Goal: Task Accomplishment & Management: Complete application form

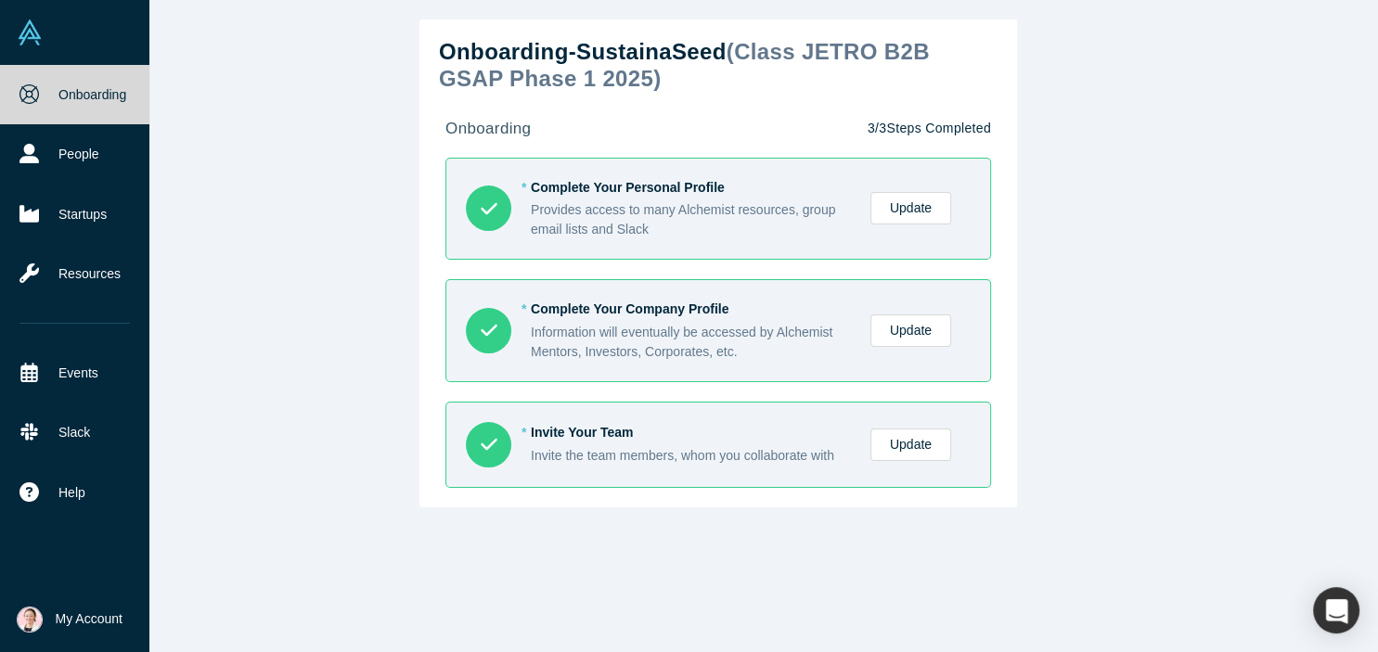
click at [13, 553] on div "Onboarding People Startups Resources Events Slack Help Contact Us GDPR" at bounding box center [74, 326] width 149 height 523
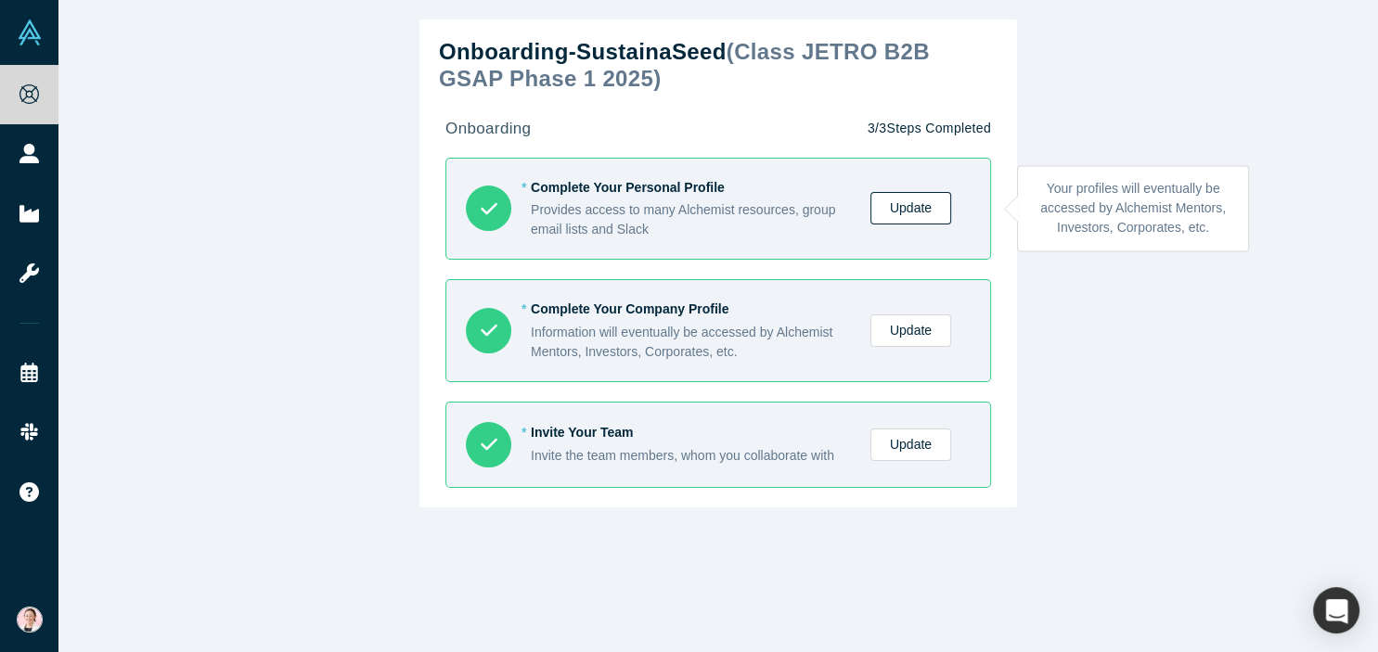
click at [908, 218] on link "Update" at bounding box center [911, 208] width 81 height 32
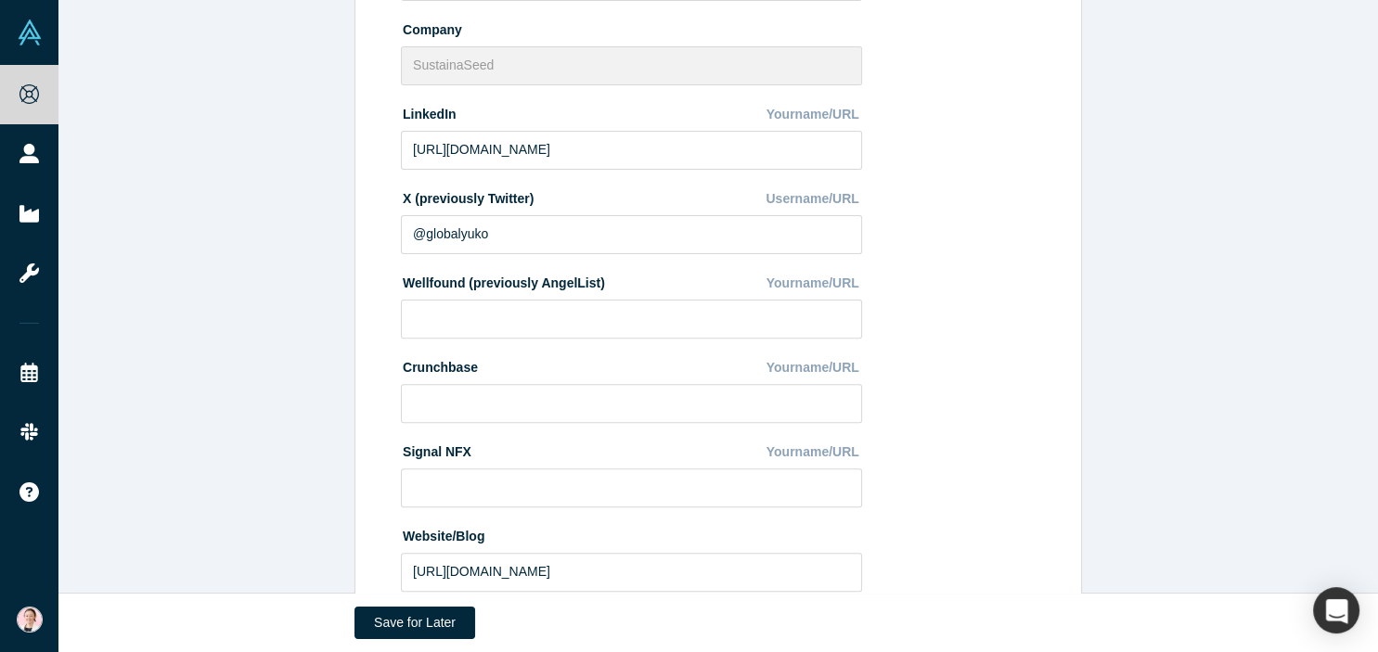
scroll to position [665, 0]
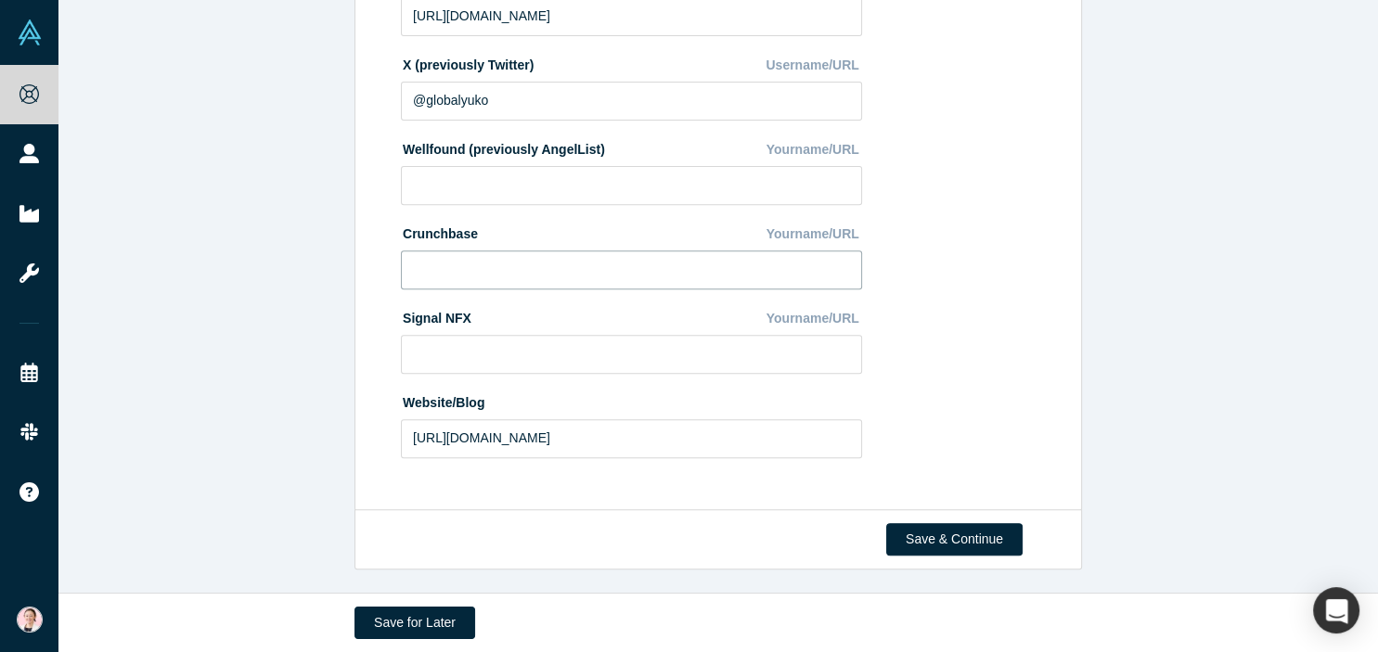
click at [446, 258] on input at bounding box center [631, 270] width 461 height 39
paste input "[URL][DOMAIN_NAME]"
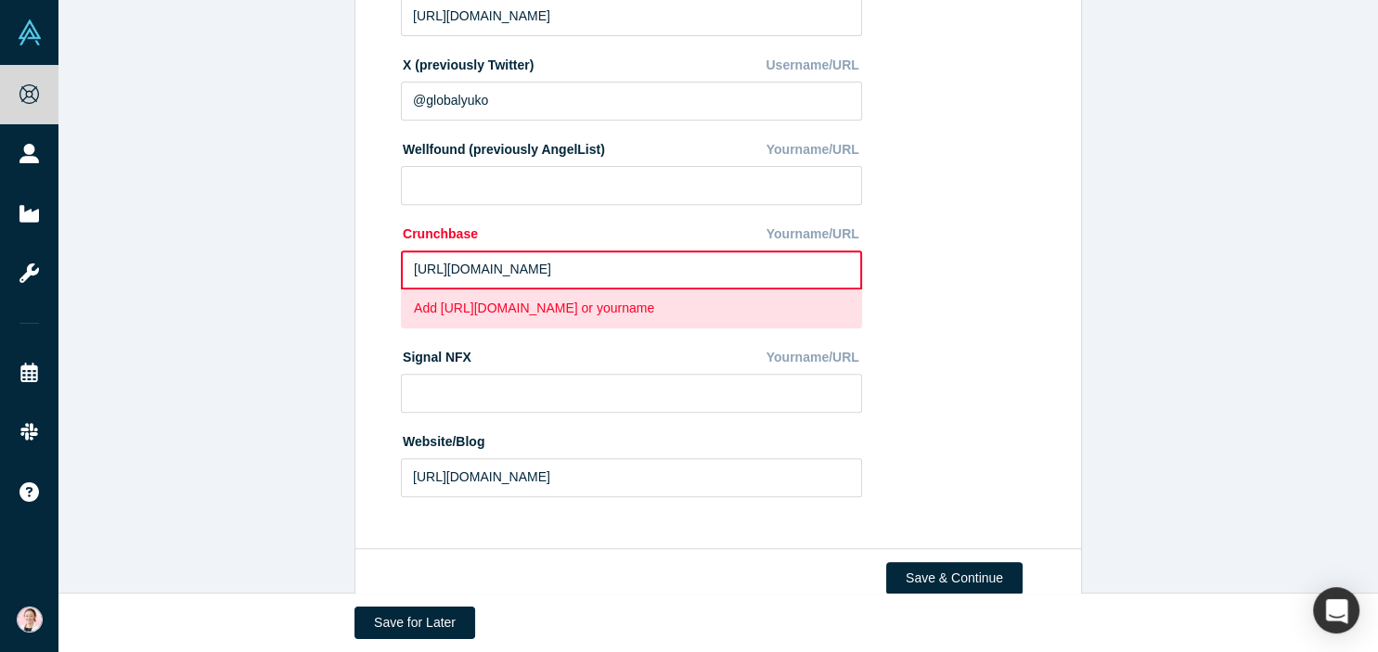
type input "[URL][DOMAIN_NAME]"
click at [983, 308] on div "Change Photo Zoom Save Remove Upload New" at bounding box center [962, 26] width 161 height 969
drag, startPoint x: 783, startPoint y: 270, endPoint x: 171, endPoint y: 269, distance: 612.6
click at [401, 269] on input "[URL][DOMAIN_NAME]" at bounding box center [631, 270] width 461 height 39
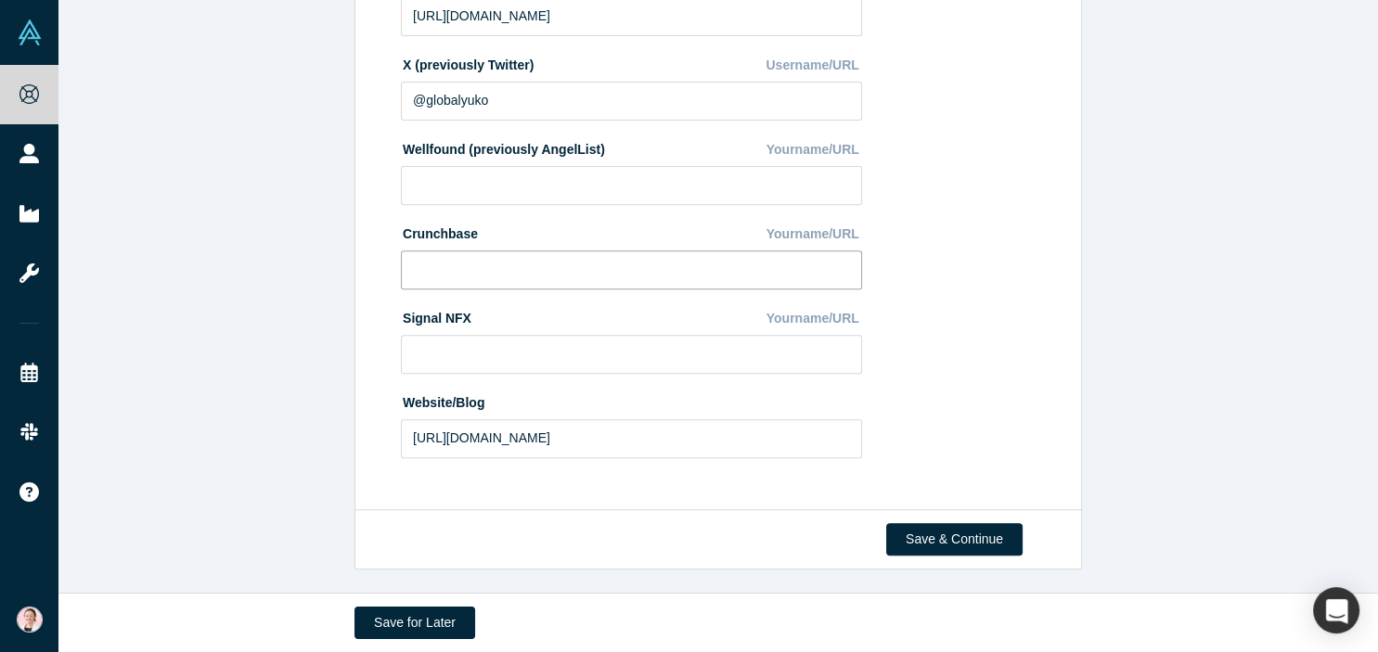
click at [478, 257] on input at bounding box center [631, 270] width 461 height 39
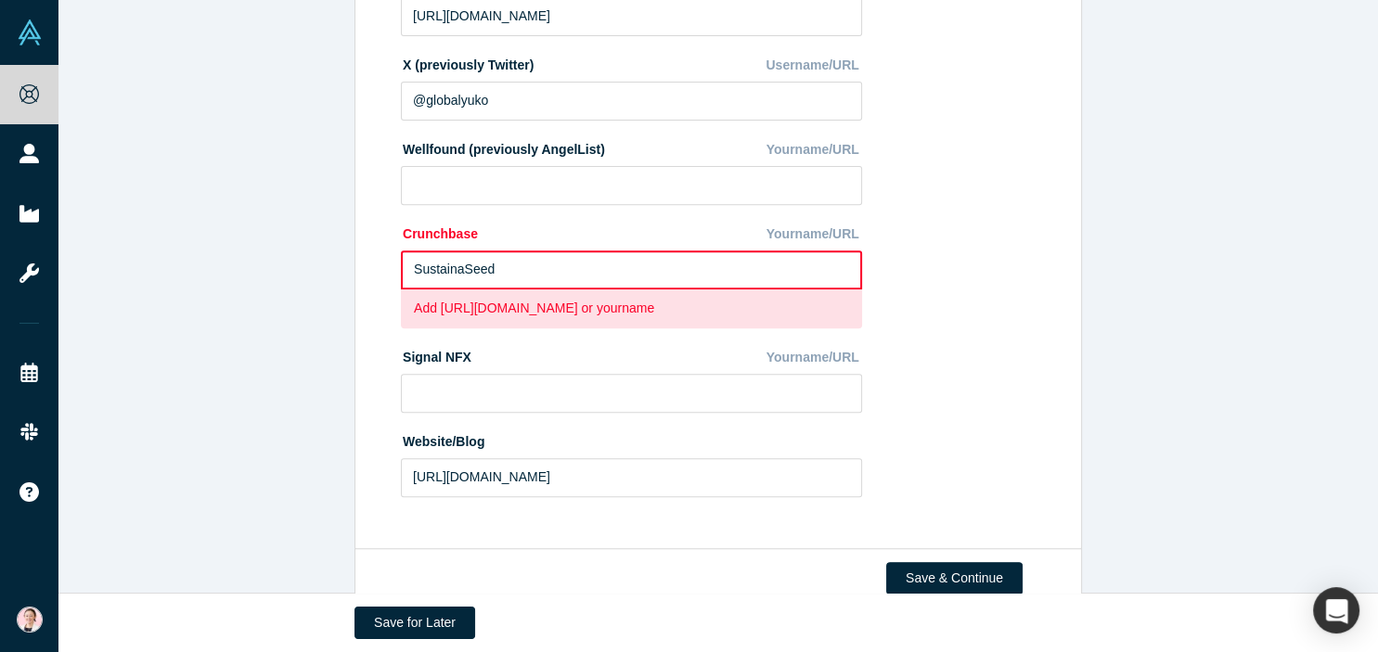
click at [948, 335] on div "Change Photo Zoom Save Remove Upload New" at bounding box center [962, 26] width 161 height 969
drag, startPoint x: 523, startPoint y: 265, endPoint x: 200, endPoint y: 267, distance: 322.1
click at [401, 267] on input "SustainaSeed" at bounding box center [631, 270] width 461 height 39
paste input "[URL][DOMAIN_NAME]"
click at [662, 271] on input "[URL][DOMAIN_NAME]" at bounding box center [631, 270] width 461 height 39
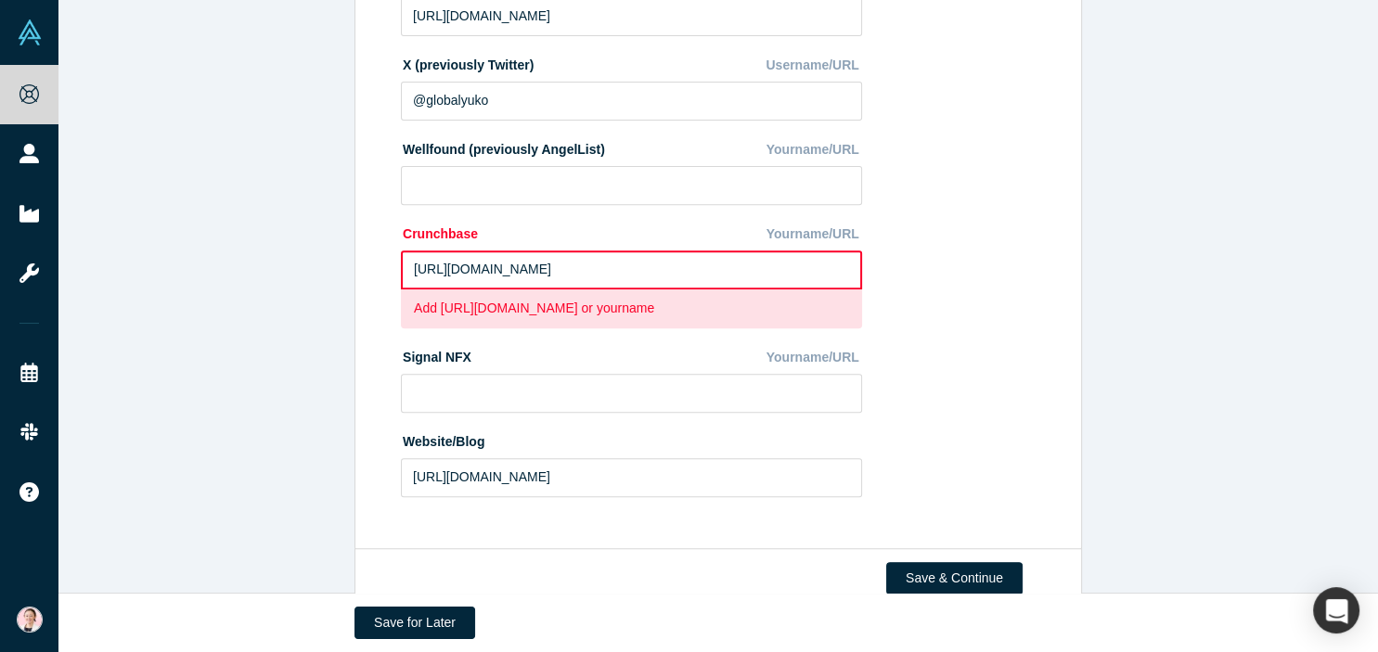
click at [945, 298] on div "Change Photo Zoom Save Remove Upload New" at bounding box center [962, 26] width 161 height 969
click at [583, 269] on input "[URL][DOMAIN_NAME]" at bounding box center [631, 270] width 461 height 39
click at [703, 268] on input "[URL][DOMAIN_NAME]" at bounding box center [631, 270] width 461 height 39
drag, startPoint x: 709, startPoint y: 270, endPoint x: 367, endPoint y: 269, distance: 342.5
click at [401, 269] on input "[URL][DOMAIN_NAME]" at bounding box center [631, 270] width 461 height 39
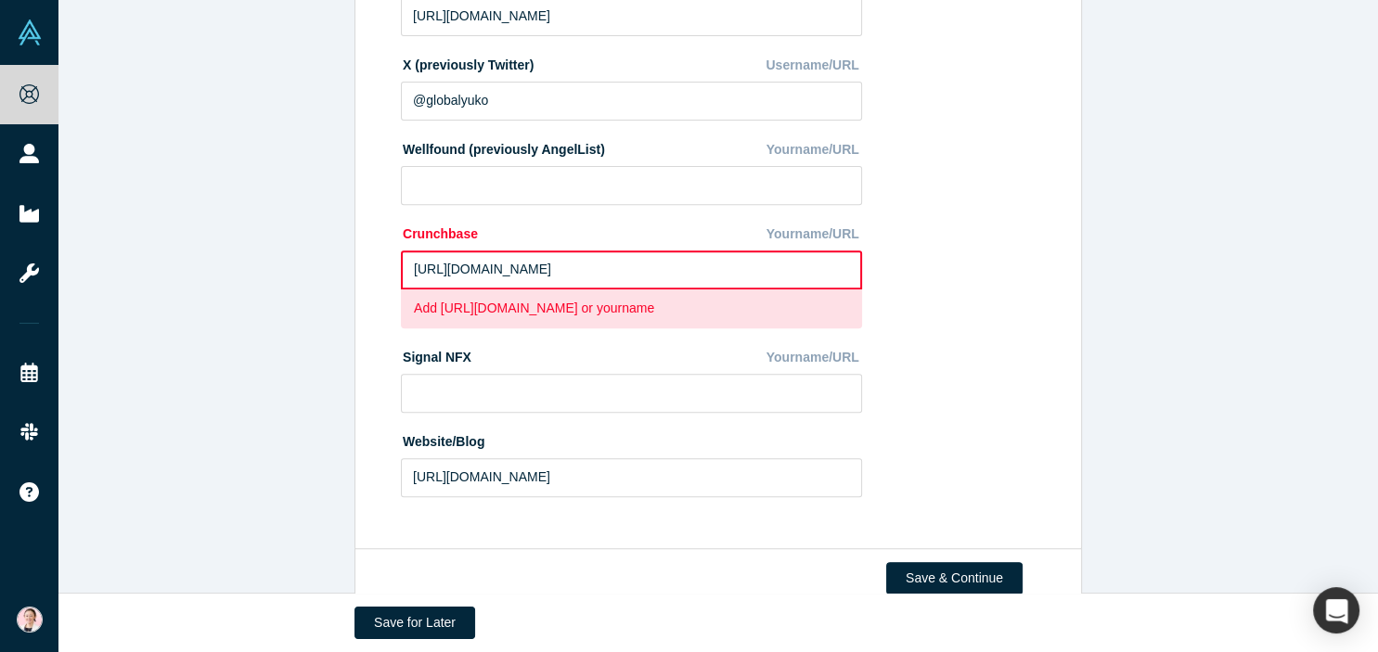
paste input "person/[PERSON_NAME]"
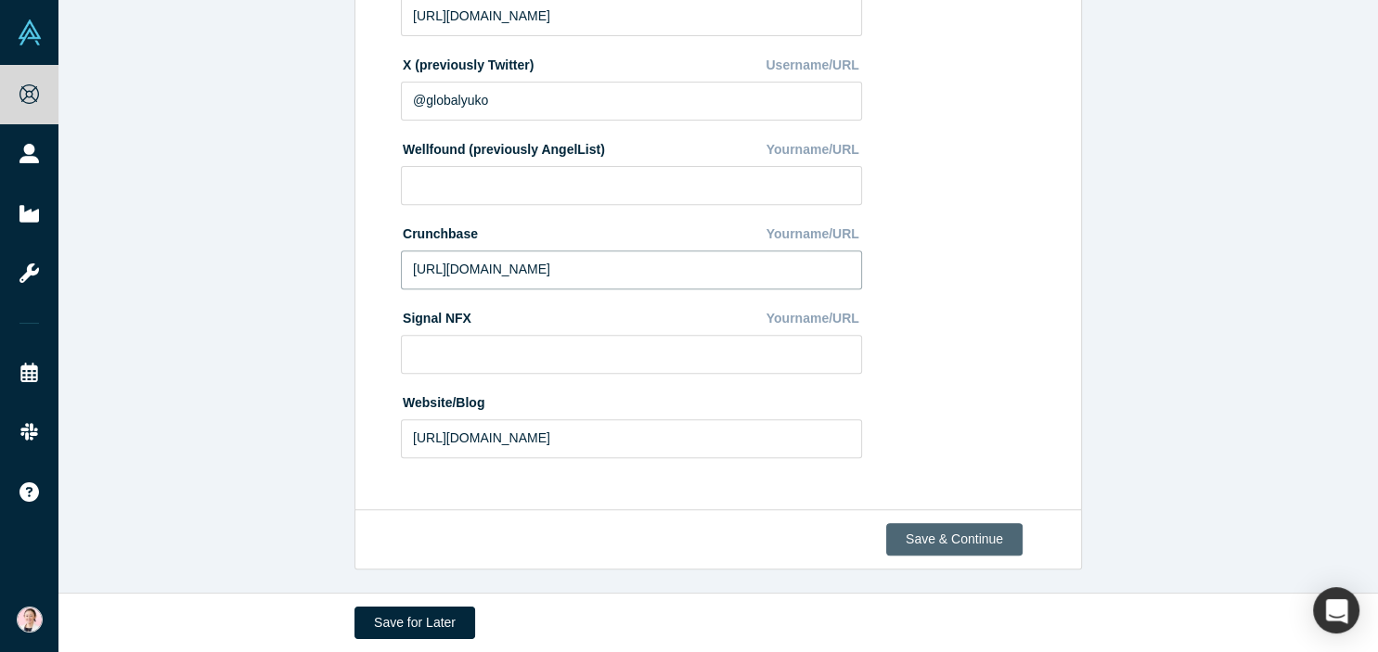
type input "[URL][DOMAIN_NAME]"
click at [943, 540] on button "Save & Continue" at bounding box center [954, 539] width 136 height 32
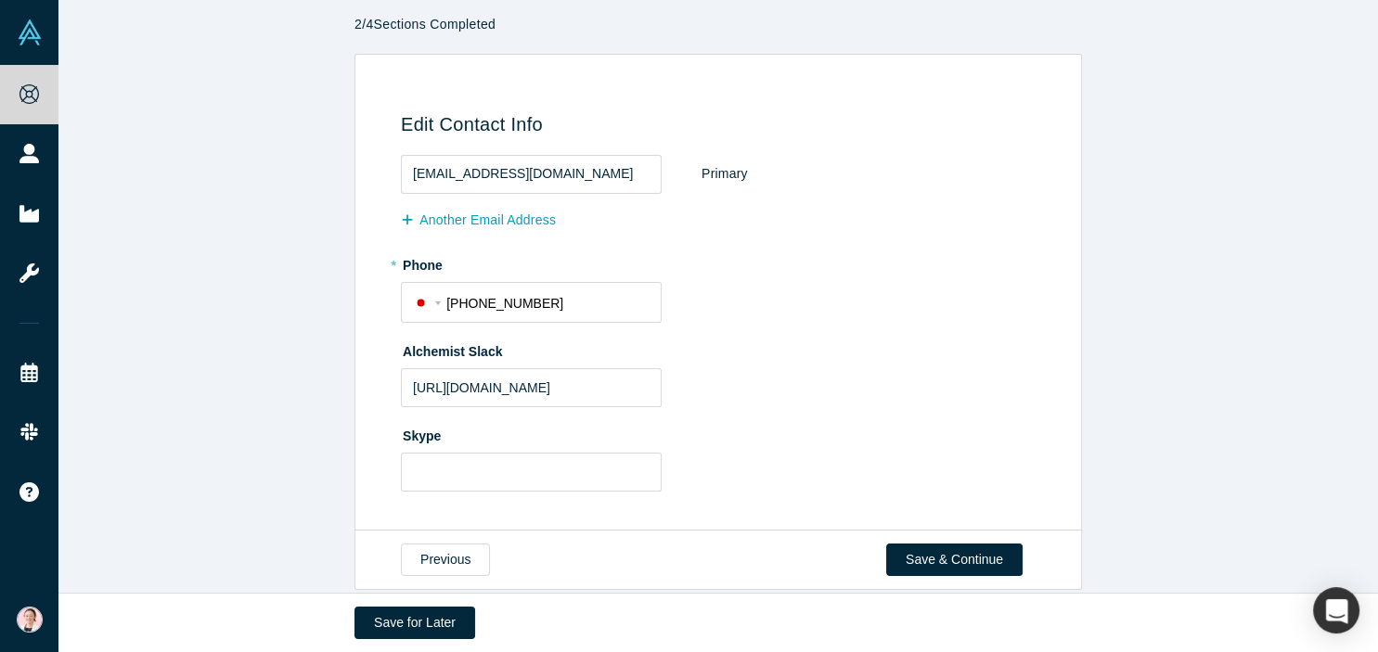
scroll to position [71, 0]
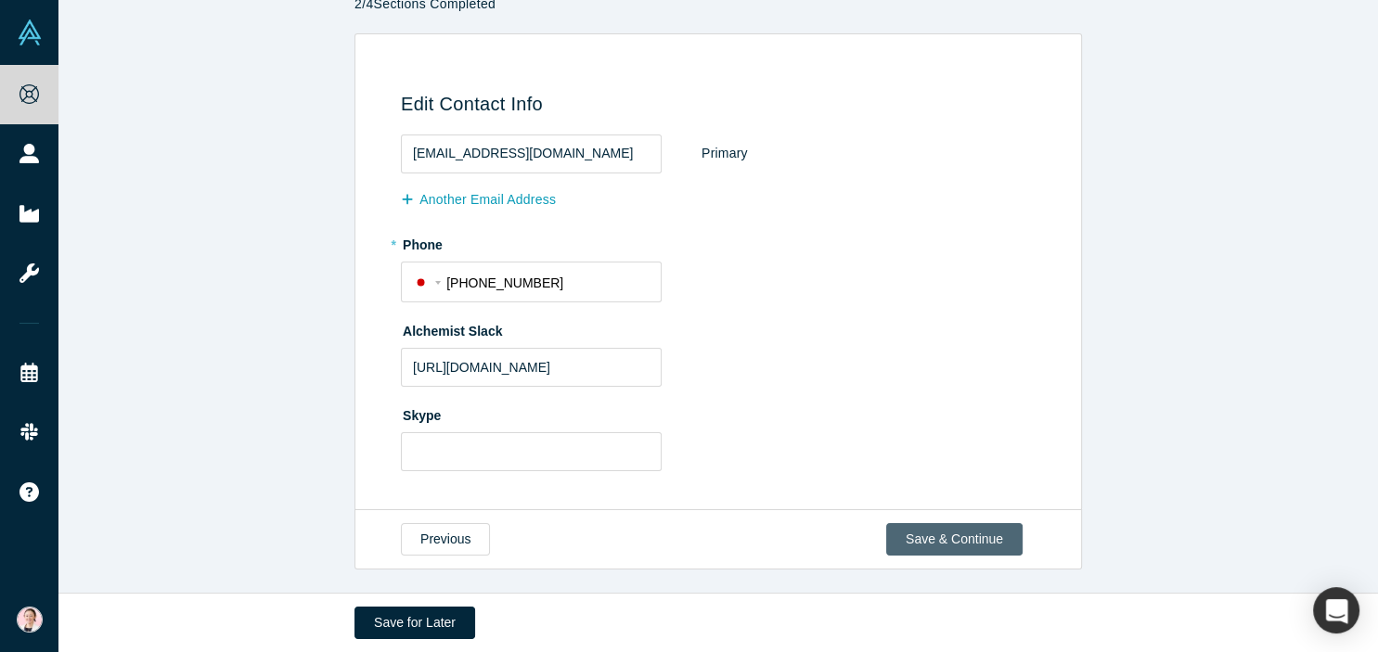
click at [978, 539] on button "Save & Continue" at bounding box center [954, 539] width 136 height 32
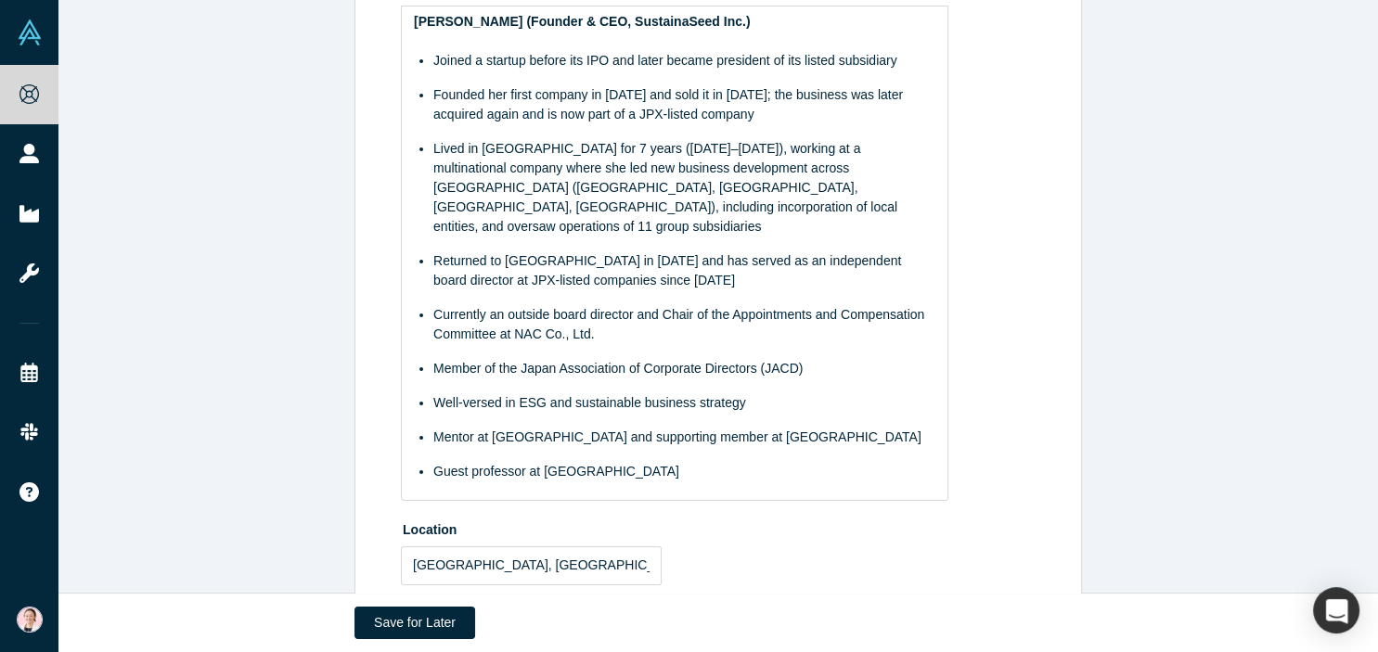
scroll to position [204, 0]
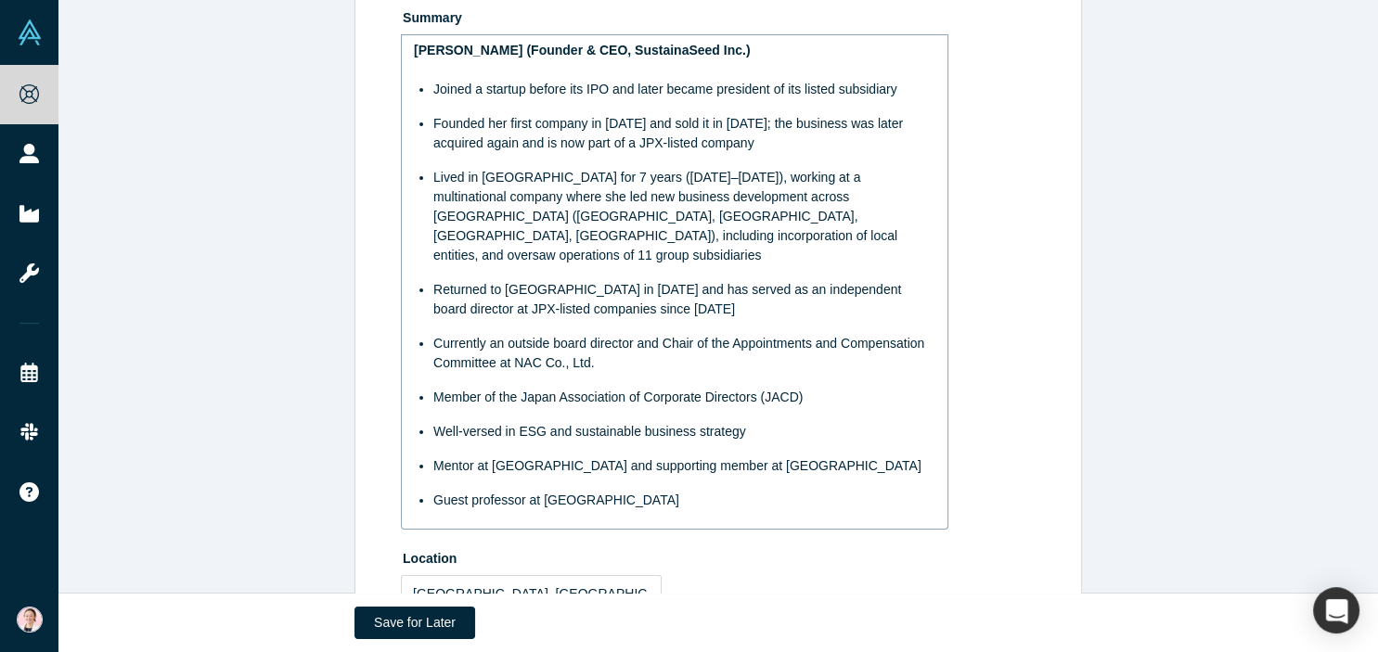
click at [603, 344] on div "Currently an outside board director and Chair of the Appointments and Compensat…" at bounding box center [684, 353] width 503 height 39
click at [620, 344] on div "Currently an outside board director and Chair of the Appointments and Compensat…" at bounding box center [684, 353] width 503 height 39
drag, startPoint x: 617, startPoint y: 348, endPoint x: 435, endPoint y: 321, distance: 183.9
click at [435, 334] on div "Currently an outside board director and Chair of the Appointments and Compensat…" at bounding box center [684, 353] width 503 height 39
copy span "Currently an outside board director and Chair of the Appointments and Compensat…"
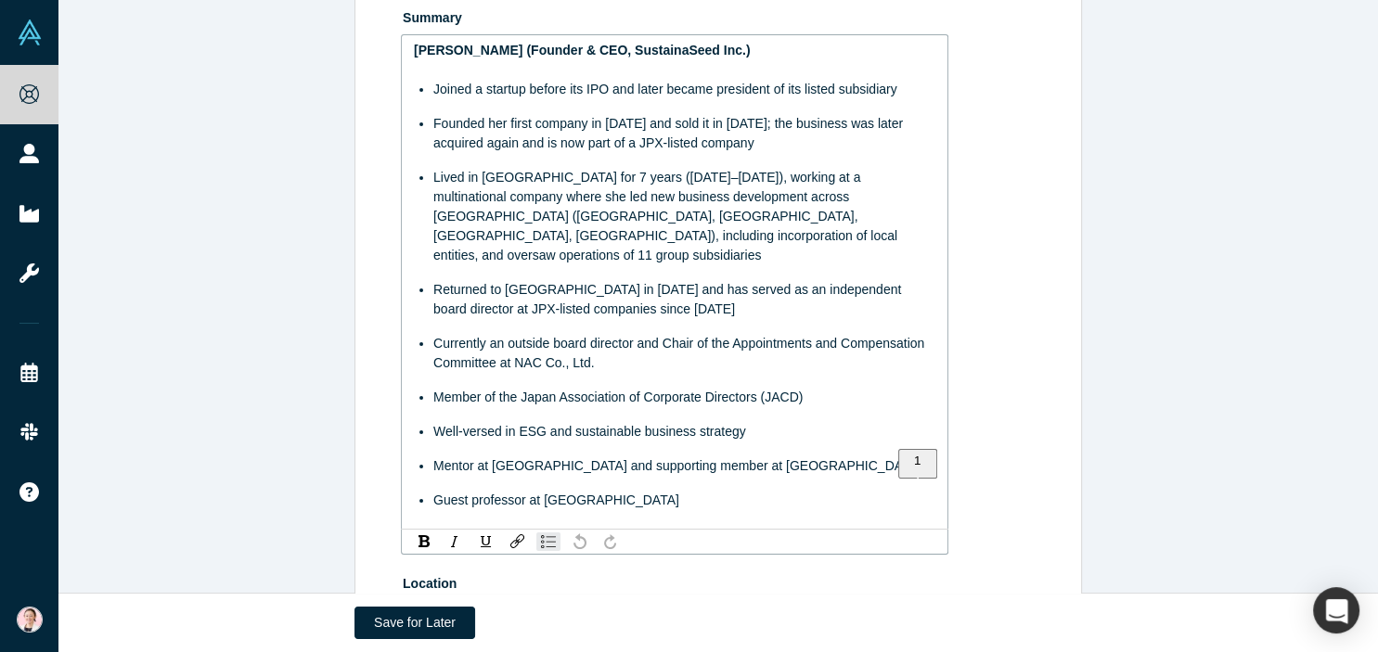
drag, startPoint x: 596, startPoint y: 347, endPoint x: 436, endPoint y: 329, distance: 160.7
click at [436, 334] on div "Currently an outside board director and Chair of the Appointments and Compensat…" at bounding box center [684, 353] width 503 height 39
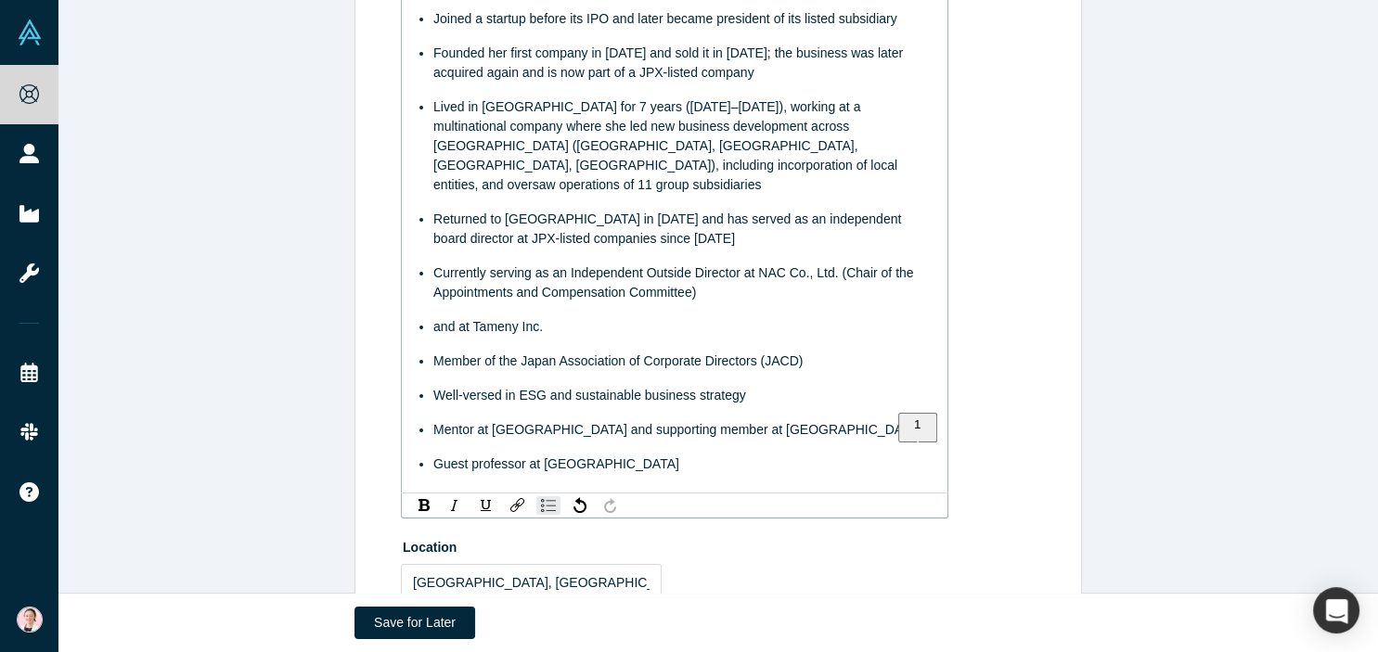
scroll to position [307, 0]
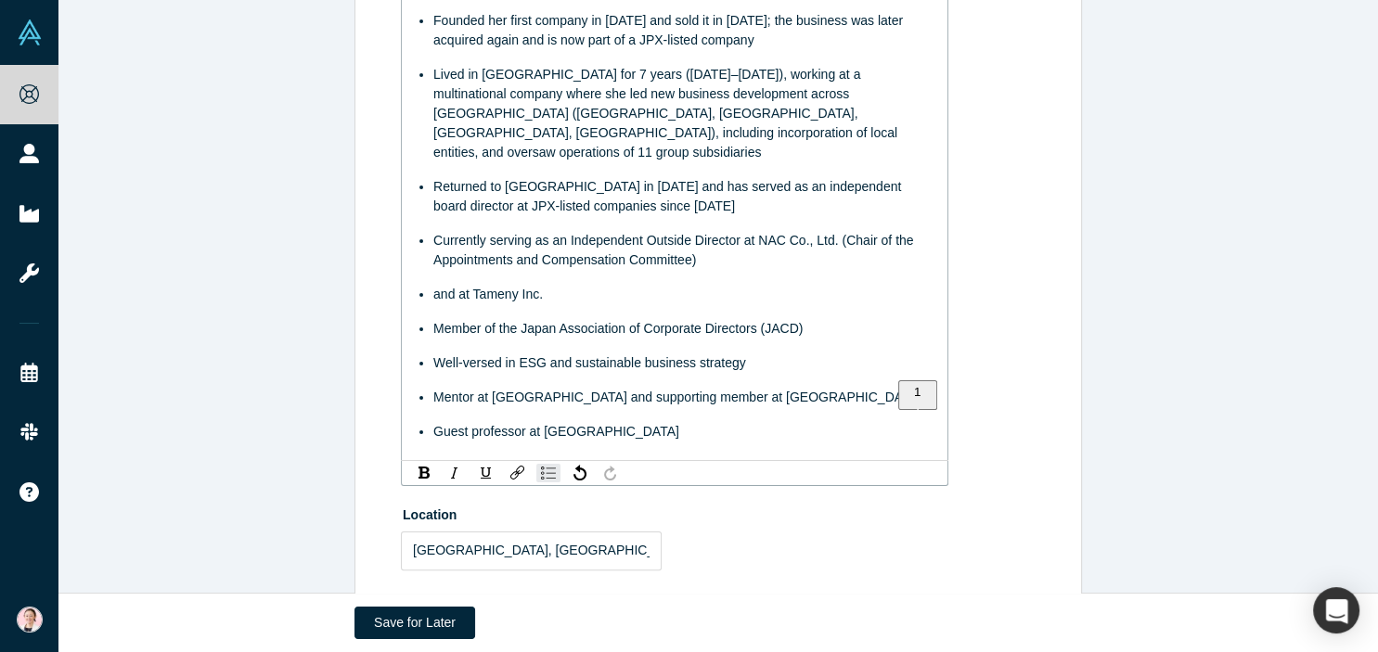
click at [433, 287] on span "and at Tameny Inc." at bounding box center [488, 294] width 110 height 15
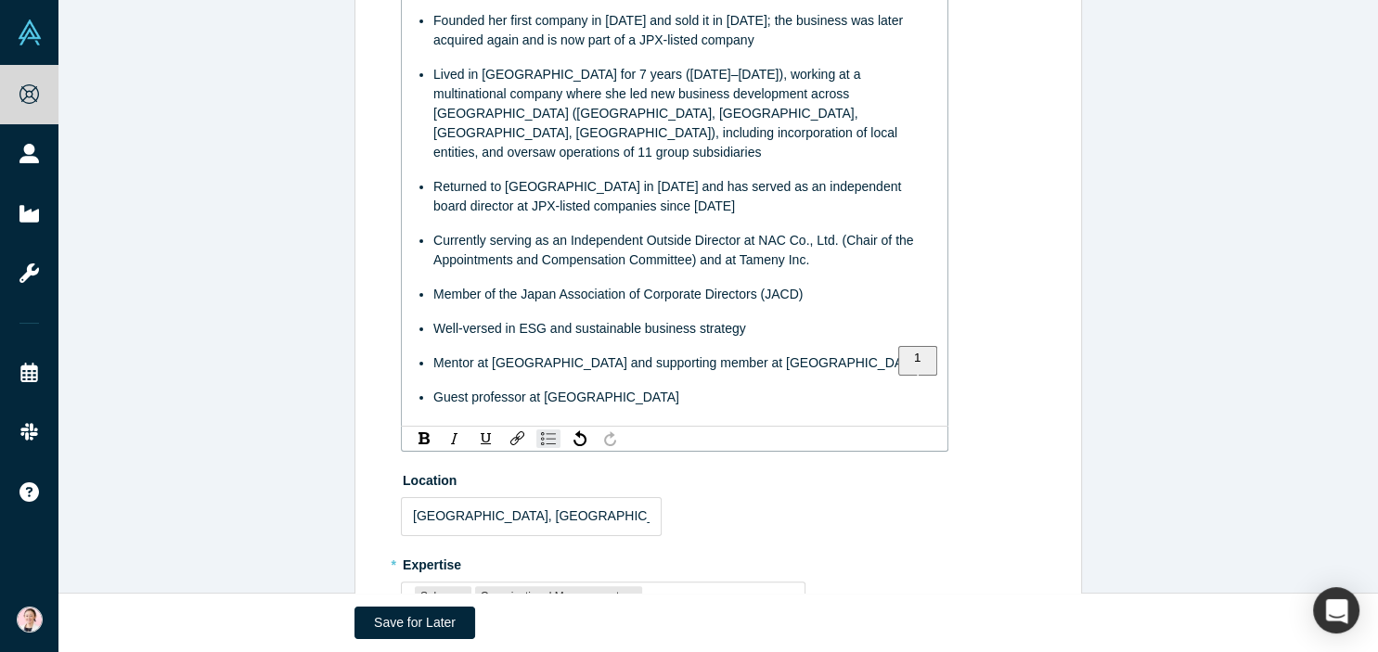
scroll to position [273, 0]
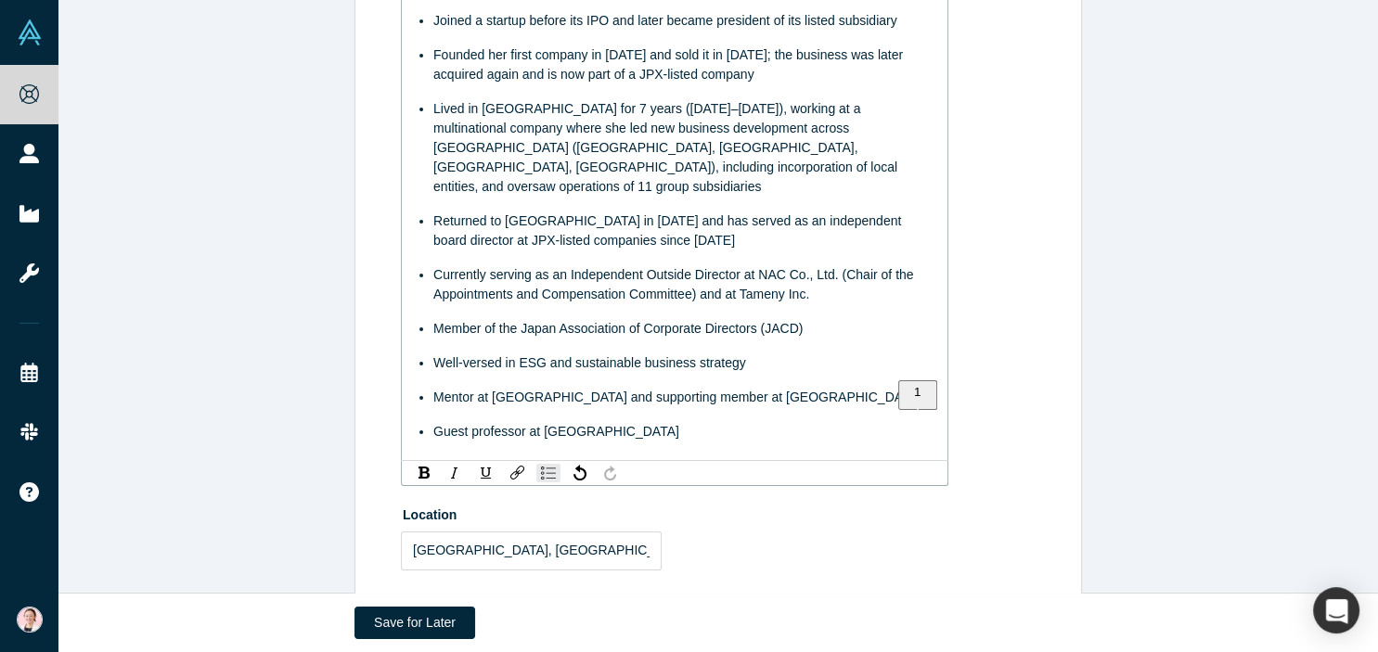
click at [646, 422] on div "Guest professor at [GEOGRAPHIC_DATA]" at bounding box center [684, 431] width 503 height 19
click at [619, 201] on html "Onboarding People Startups Resources Events Slack Help Contact Us GDPR My Accou…" at bounding box center [689, 326] width 1378 height 652
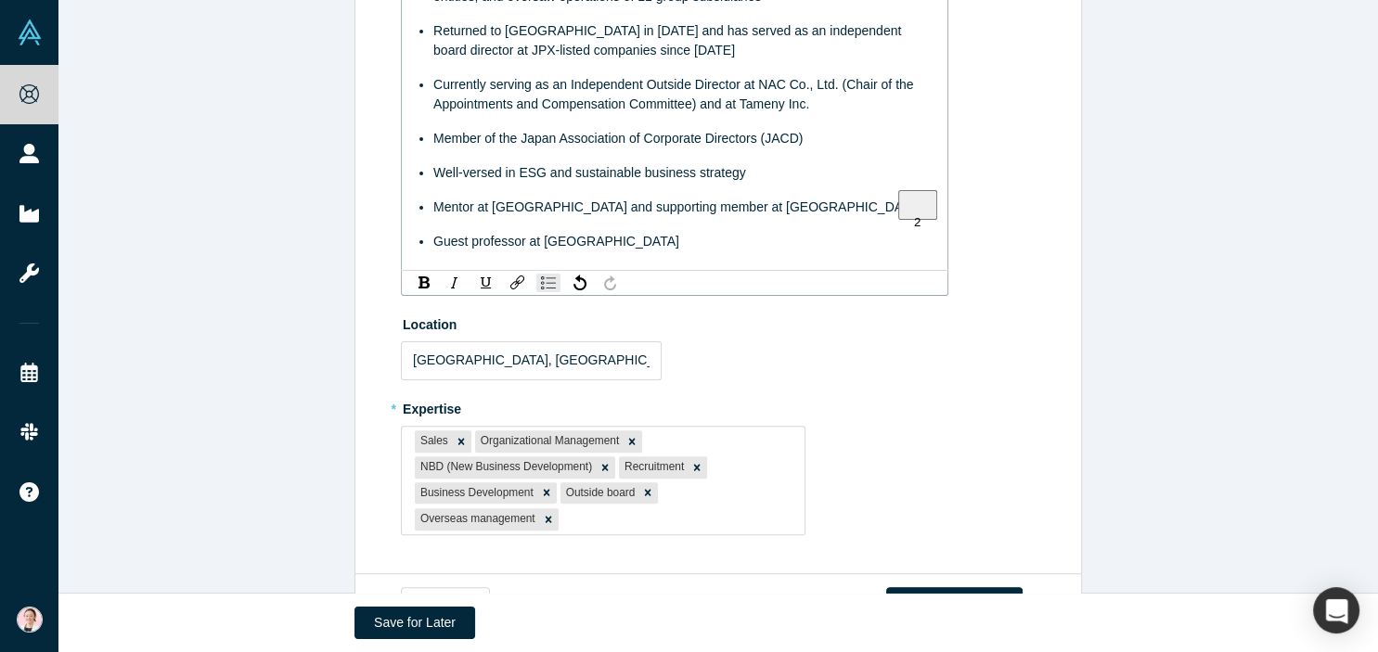
scroll to position [508, 0]
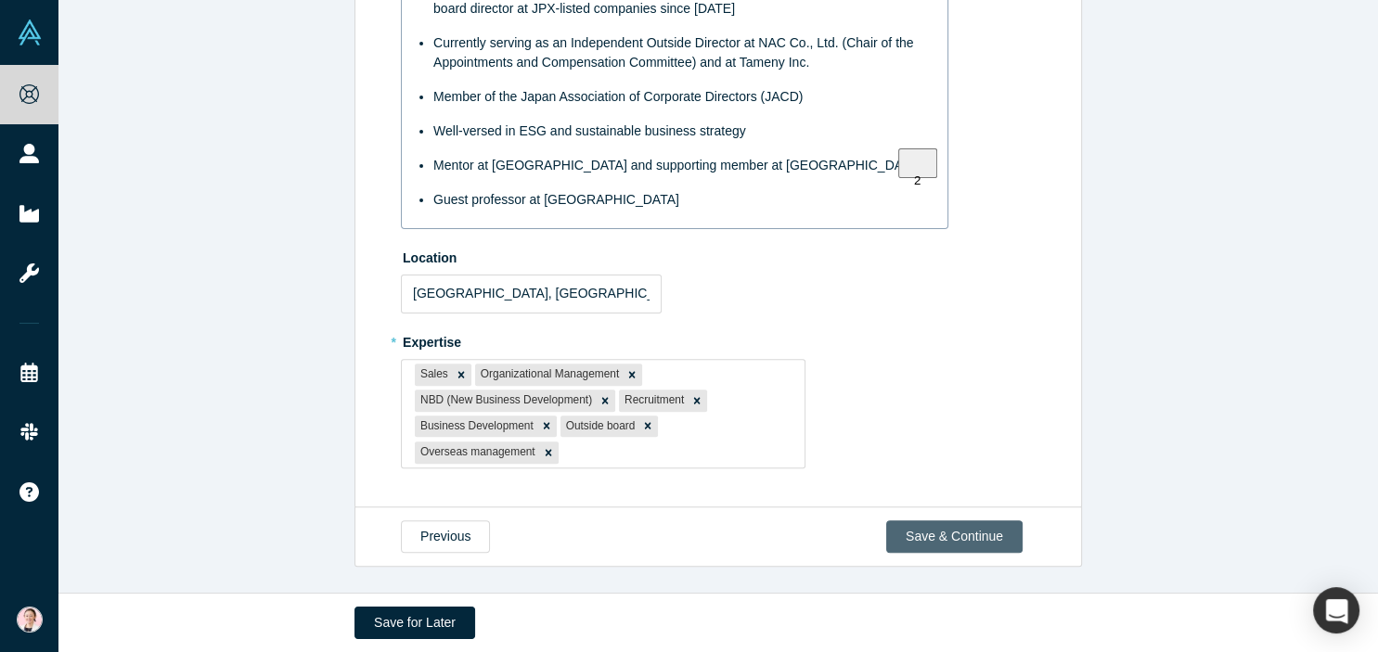
click at [975, 541] on button "Save & Continue" at bounding box center [954, 537] width 136 height 32
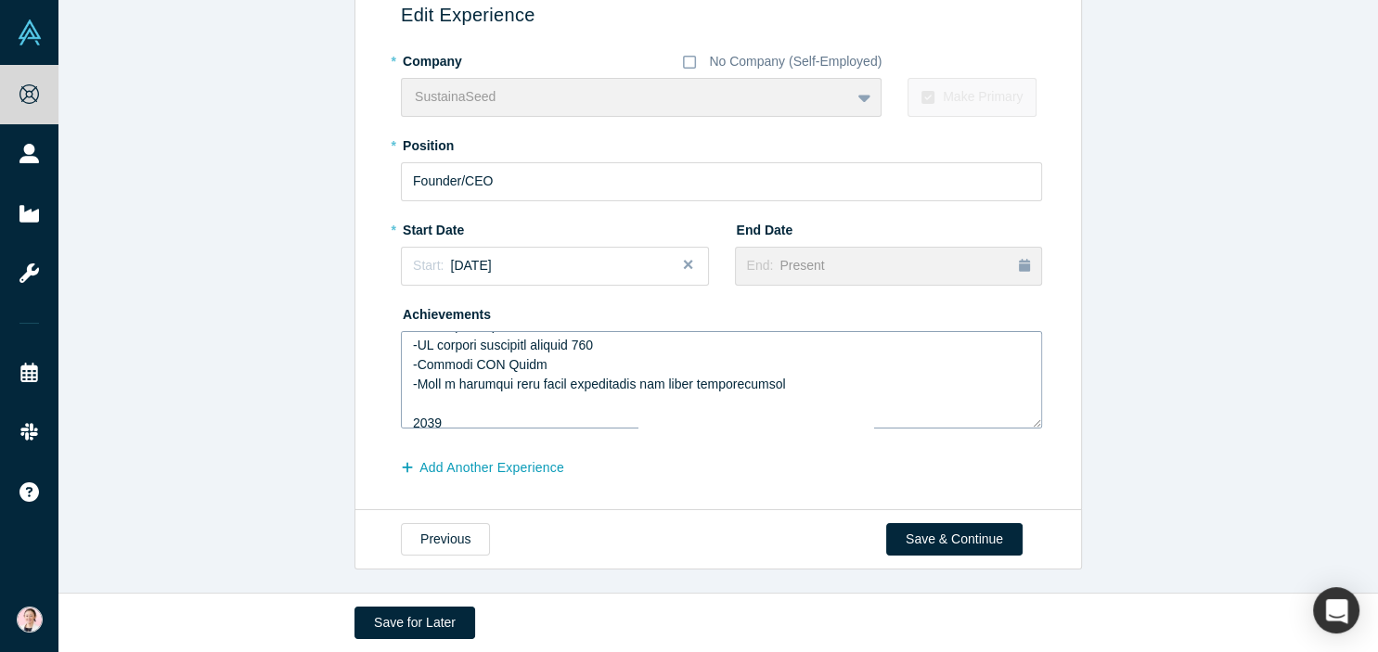
scroll to position [480, 0]
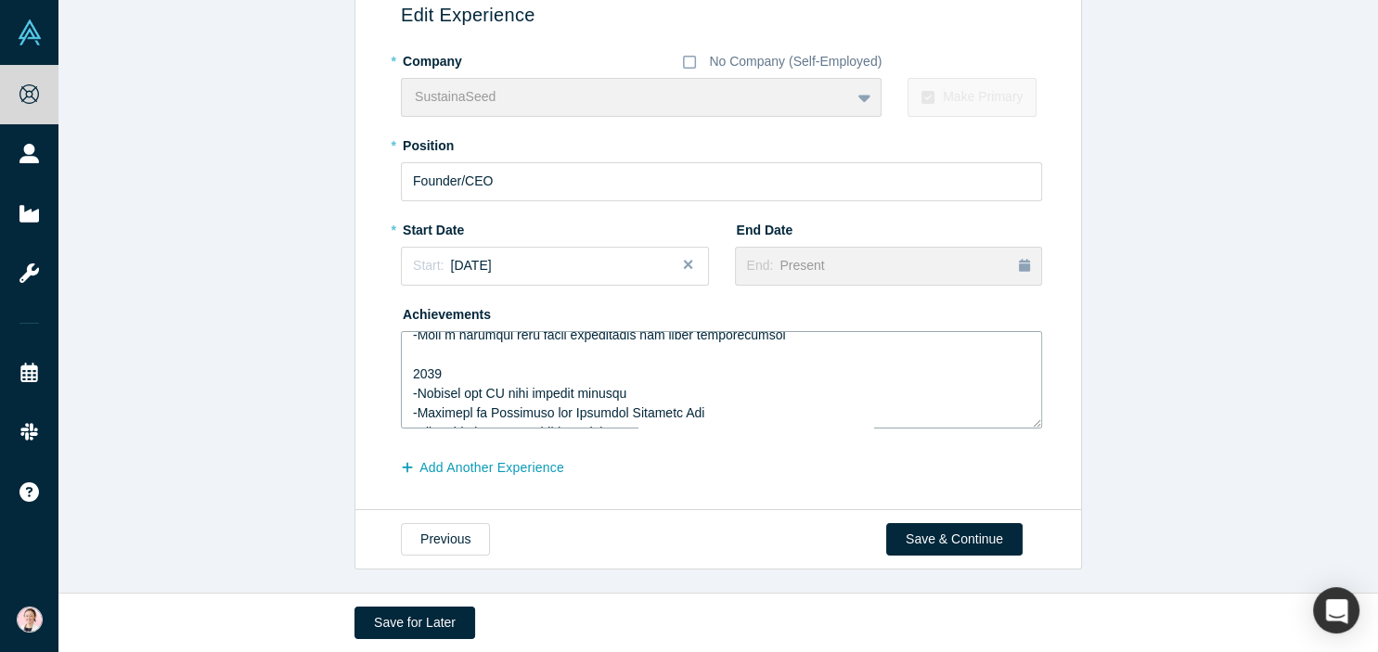
click at [645, 421] on textarea at bounding box center [721, 379] width 641 height 97
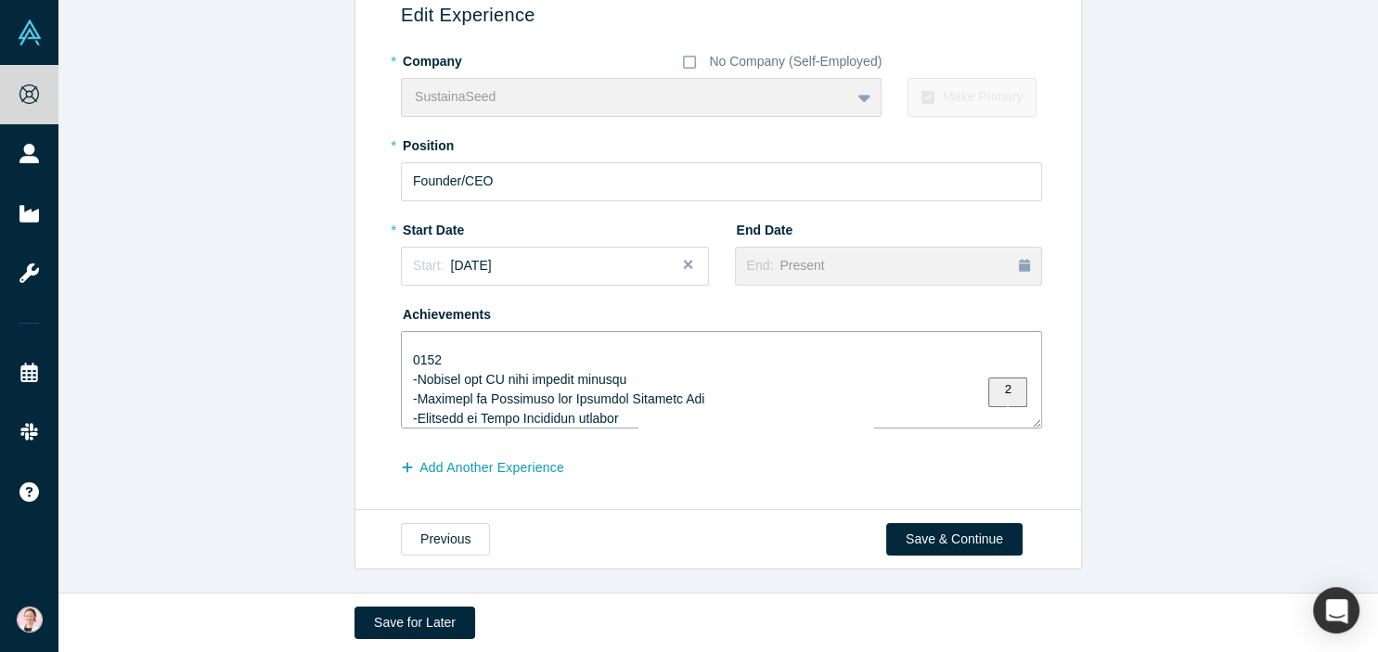
scroll to position [497, 0]
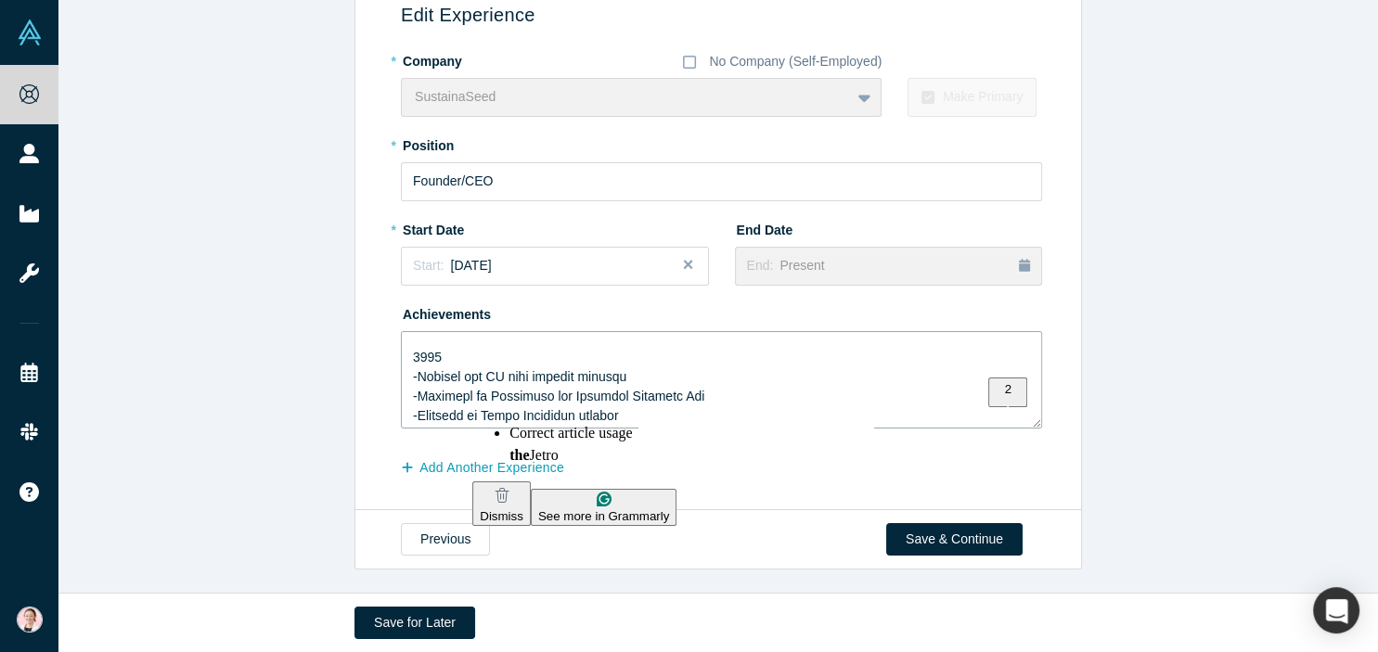
drag, startPoint x: 514, startPoint y: 398, endPoint x: 487, endPoint y: 397, distance: 26.9
click at [487, 397] on textarea "To enrich screen reader interactions, please activate Accessibility in Grammarl…" at bounding box center [721, 379] width 641 height 97
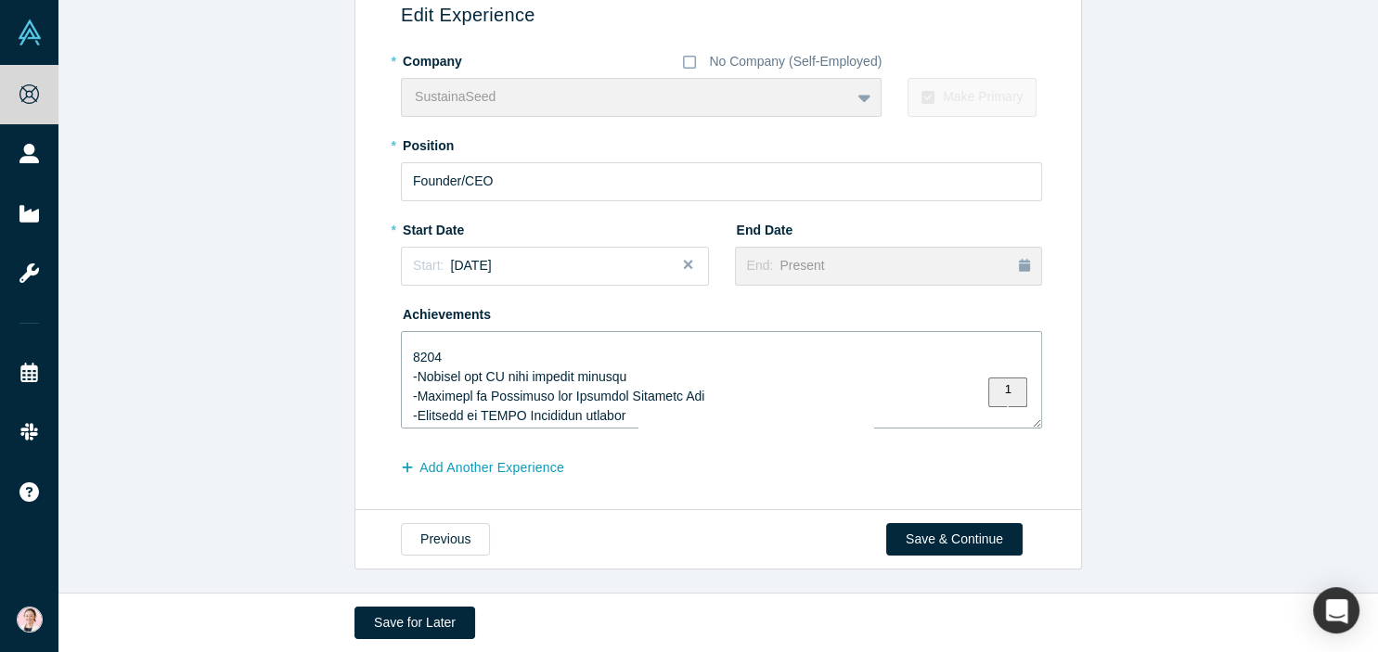
click at [680, 410] on textarea "To enrich screen reader interactions, please activate Accessibility in Grammarl…" at bounding box center [721, 379] width 641 height 97
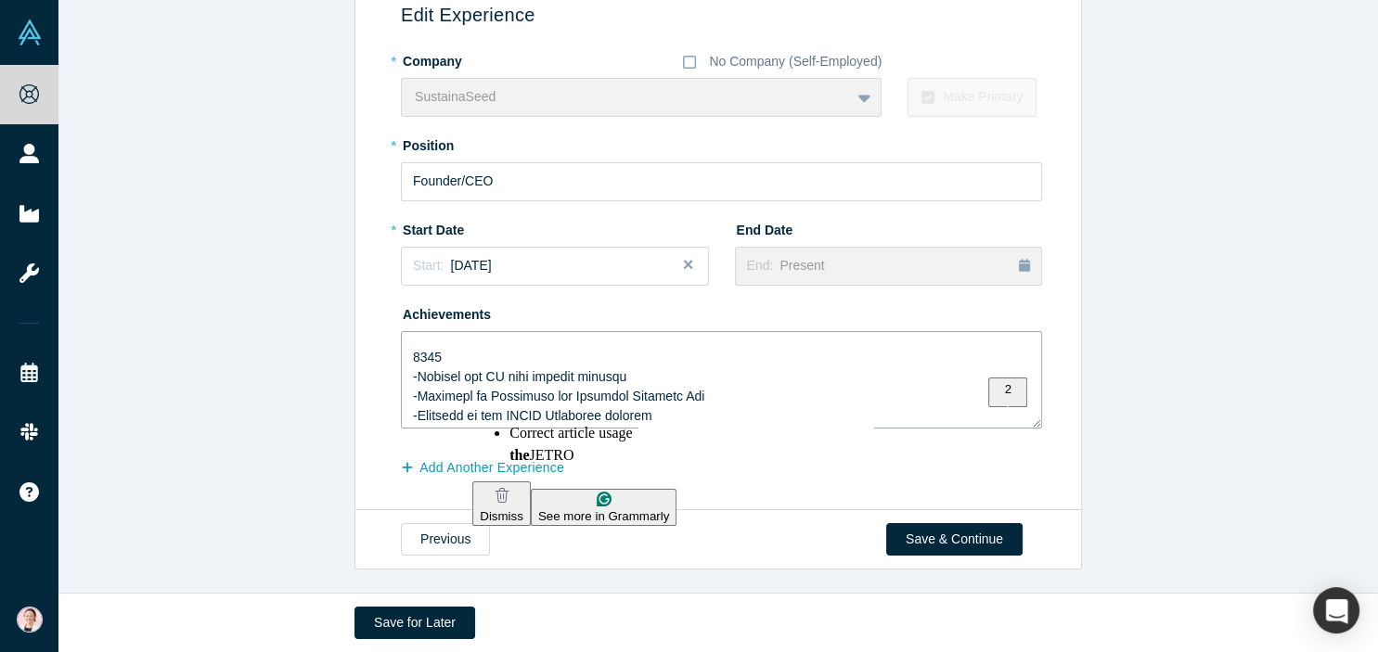
click at [536, 443] on html "Onboarding People Startups Resources Events Slack Help Contact Us GDPR My Accou…" at bounding box center [689, 326] width 1378 height 652
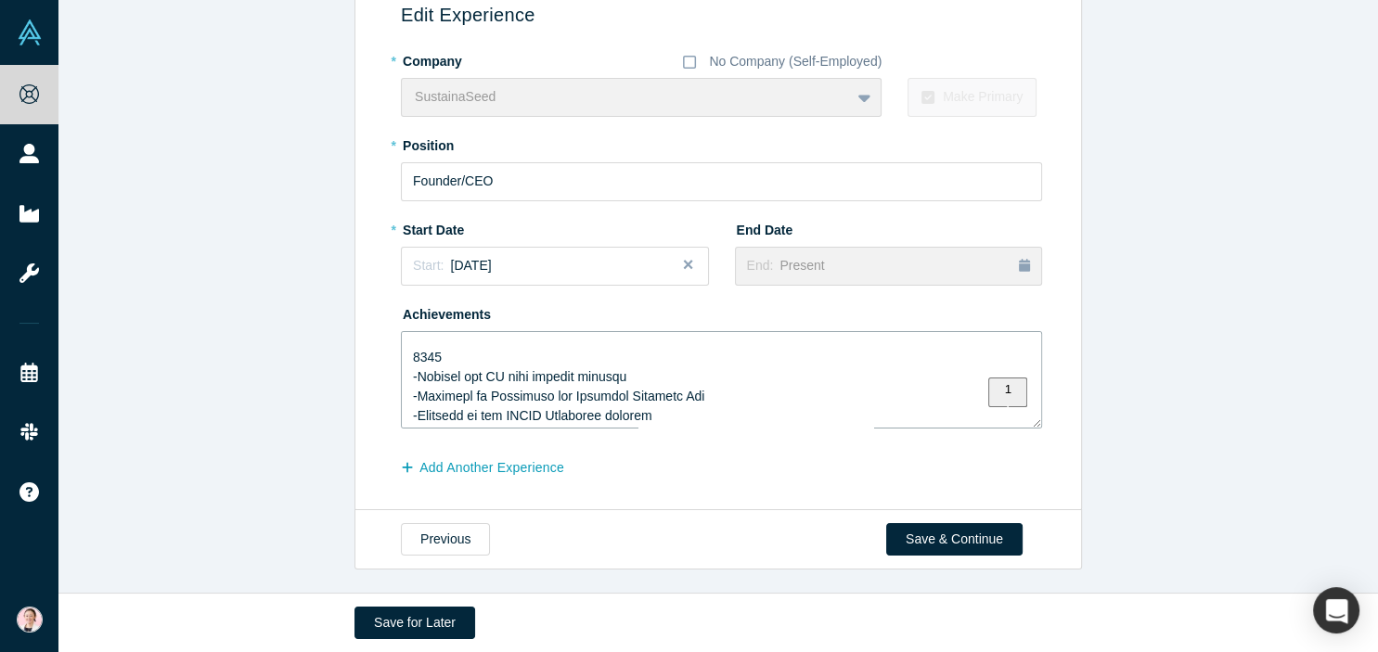
scroll to position [500, 0]
click at [667, 396] on textarea "To enrich screen reader interactions, please activate Accessibility in Grammarl…" at bounding box center [721, 379] width 641 height 97
click at [625, 422] on textarea "To enrich screen reader interactions, please activate Accessibility in Grammarl…" at bounding box center [721, 379] width 641 height 97
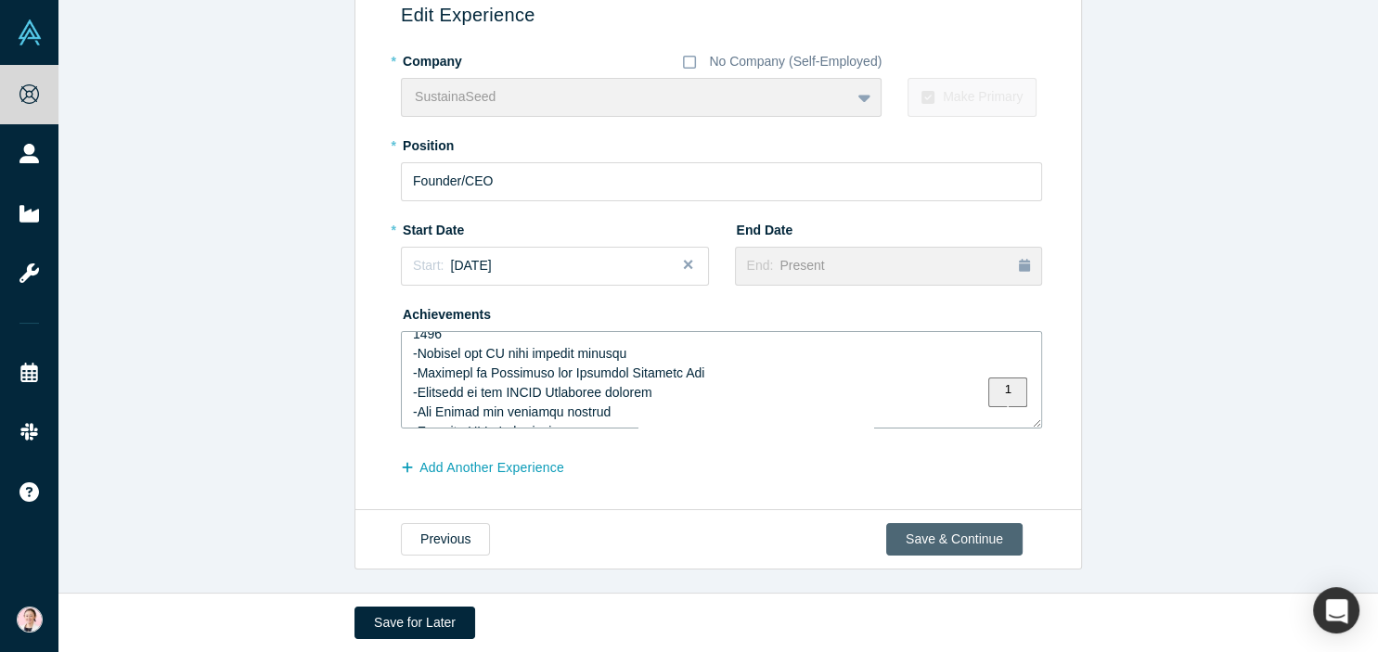
type textarea "7664 -Loremip -Dol Sitam Cons Adipi Elitsedd -Eiusmodtem in u LABO etdolorem (a…"
click at [963, 543] on button "Save & Continue" at bounding box center [954, 539] width 136 height 32
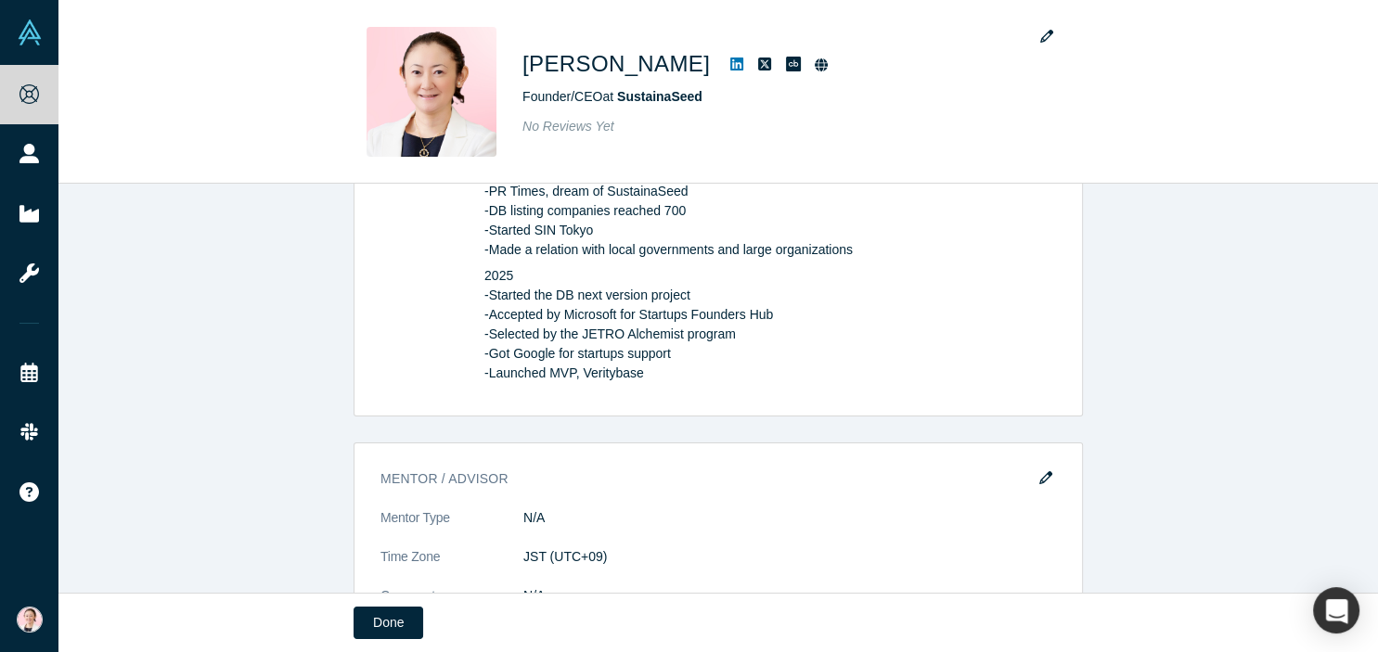
scroll to position [1734, 0]
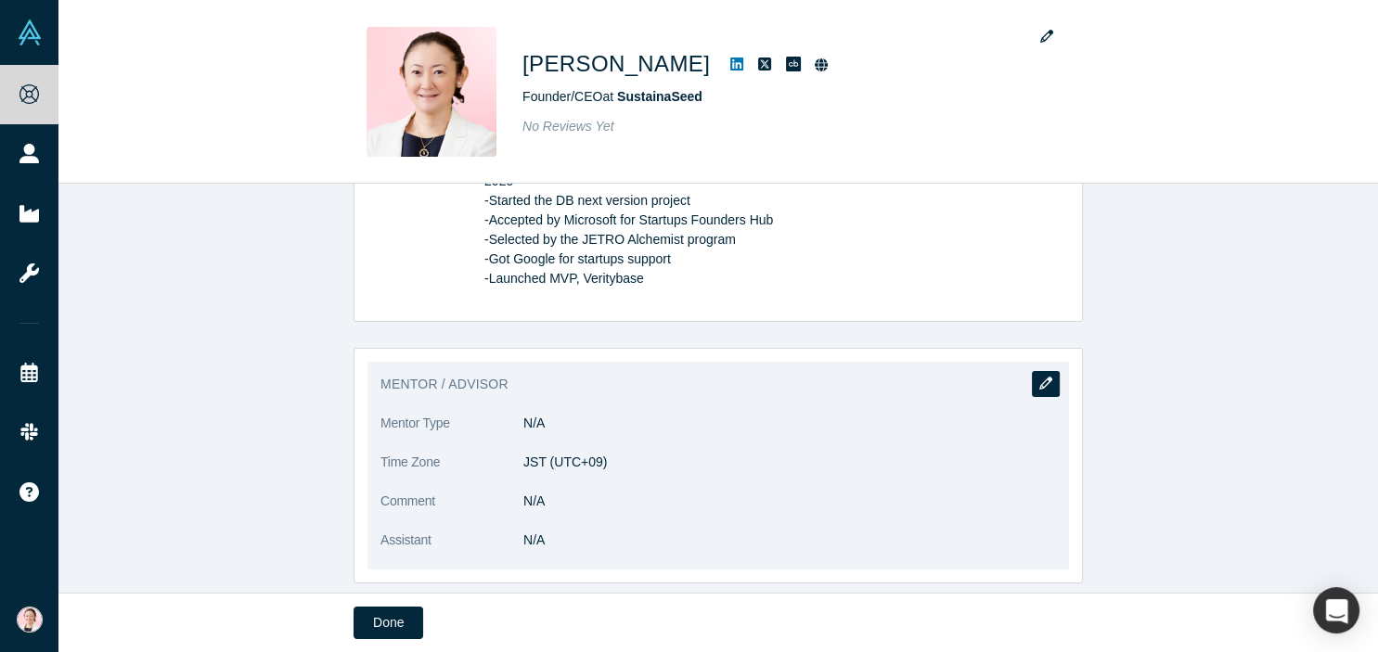
click at [1047, 377] on icon "button" at bounding box center [1045, 383] width 13 height 13
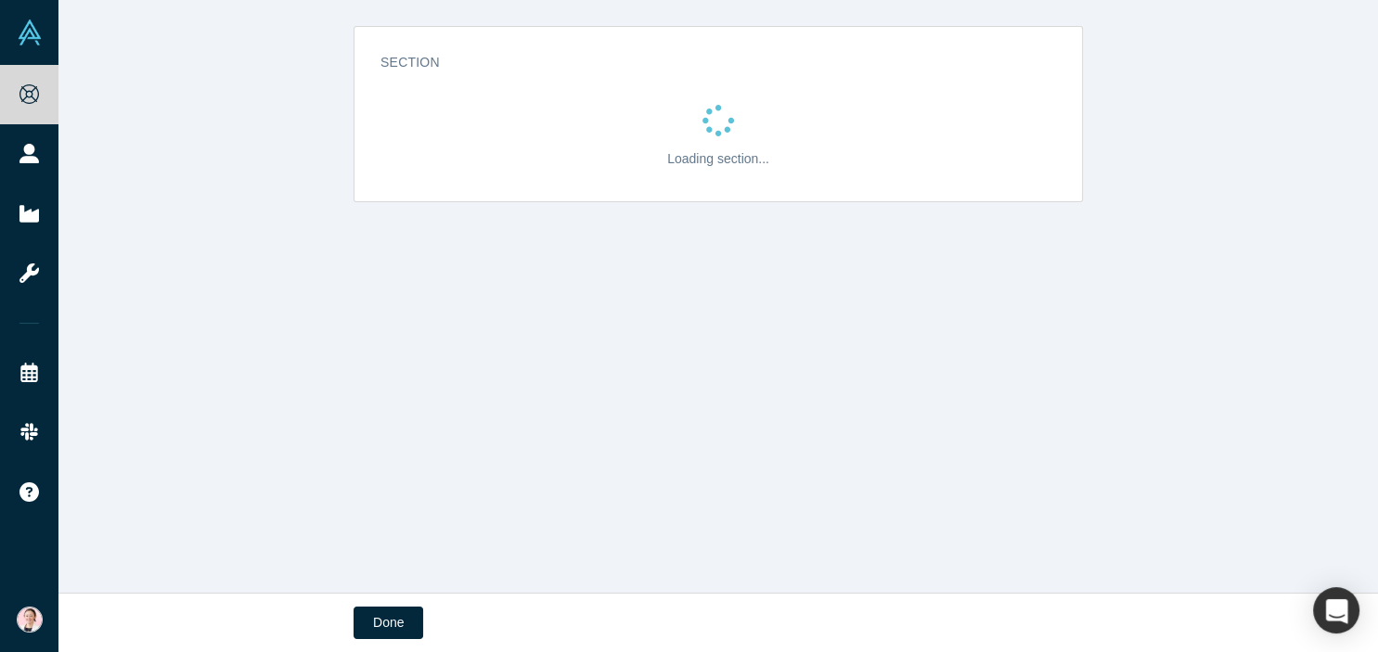
scroll to position [0, 0]
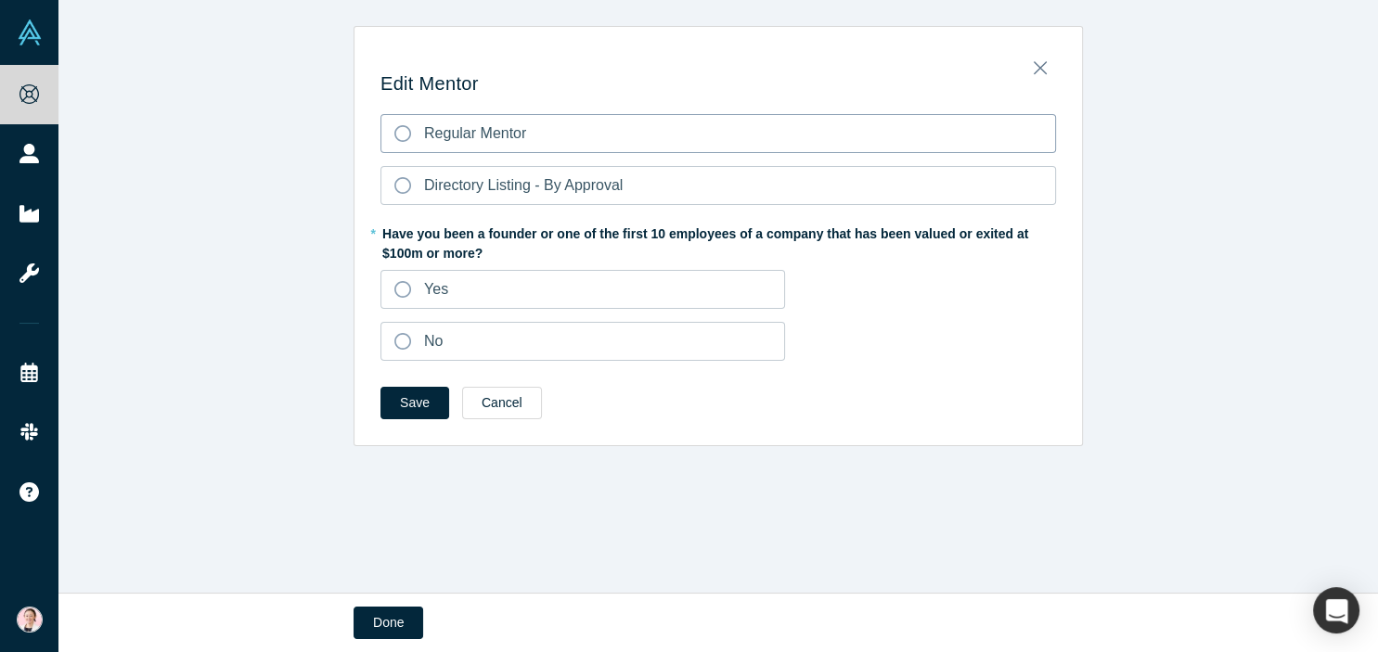
click at [407, 131] on icon at bounding box center [402, 133] width 17 height 17
click at [0, 0] on input "Regular Mentor" at bounding box center [0, 0] width 0 height 0
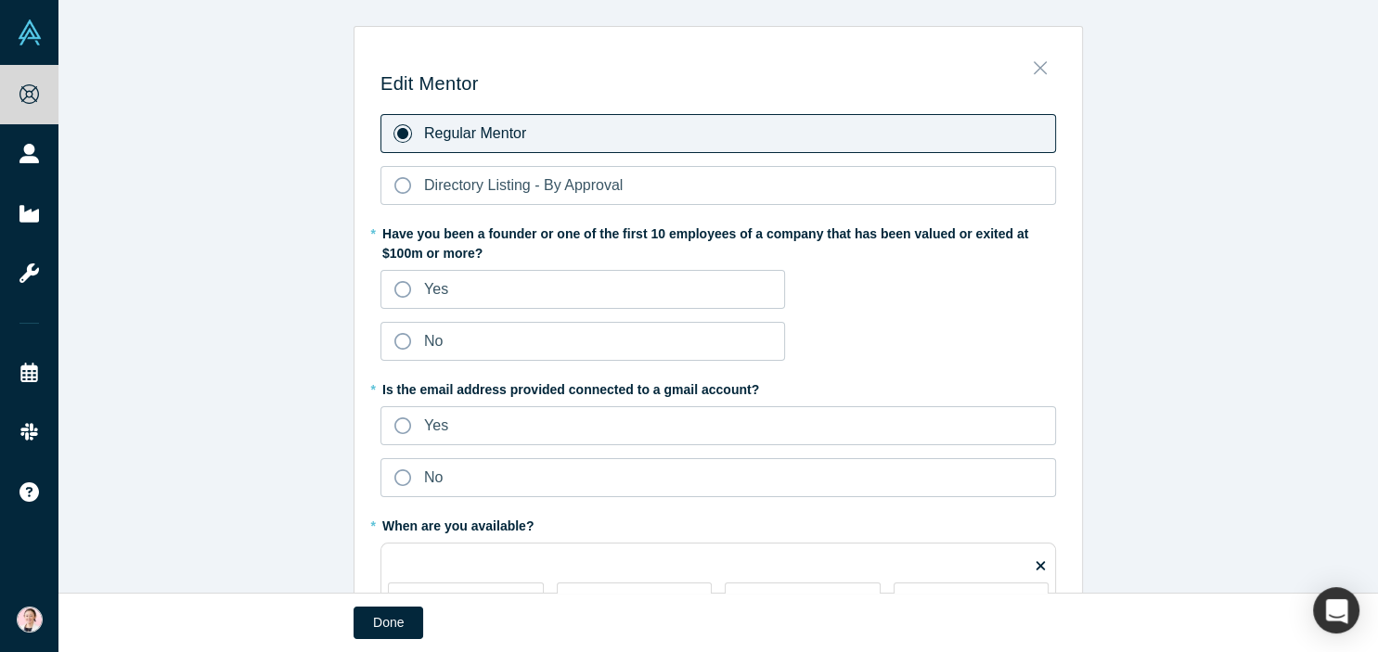
click at [1041, 71] on icon "Close" at bounding box center [1039, 68] width 13 height 13
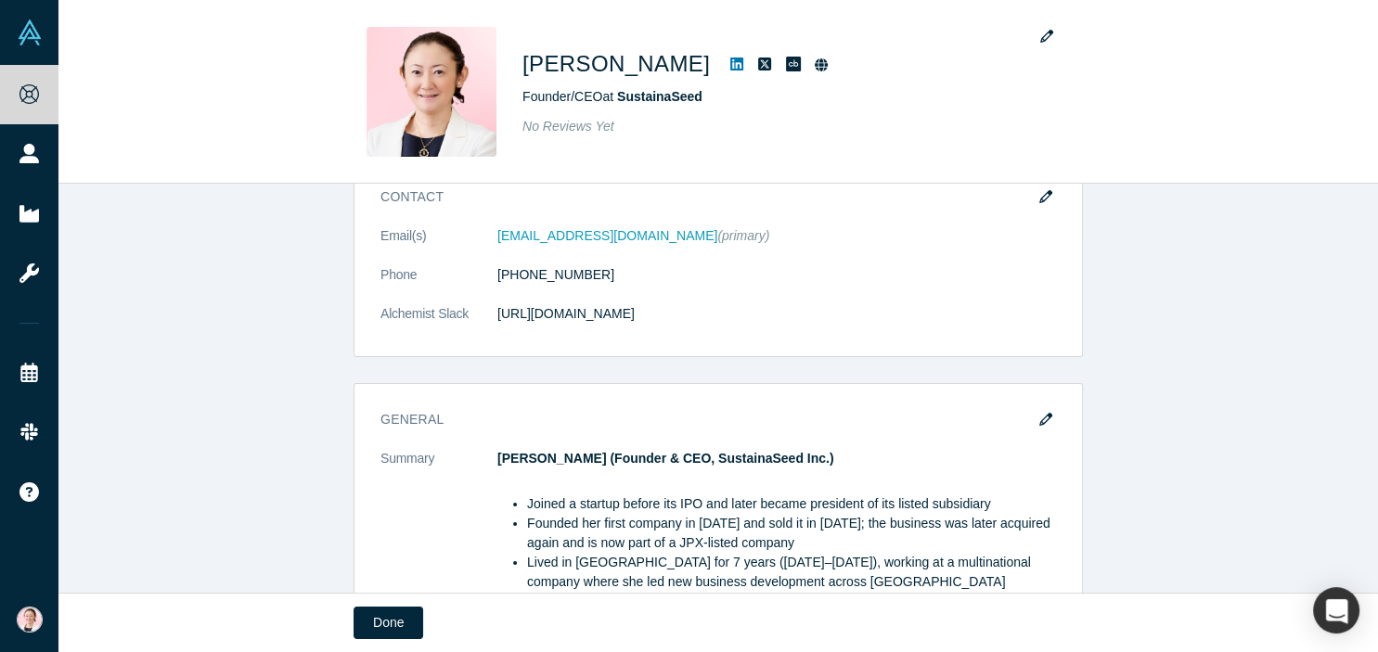
scroll to position [409, 0]
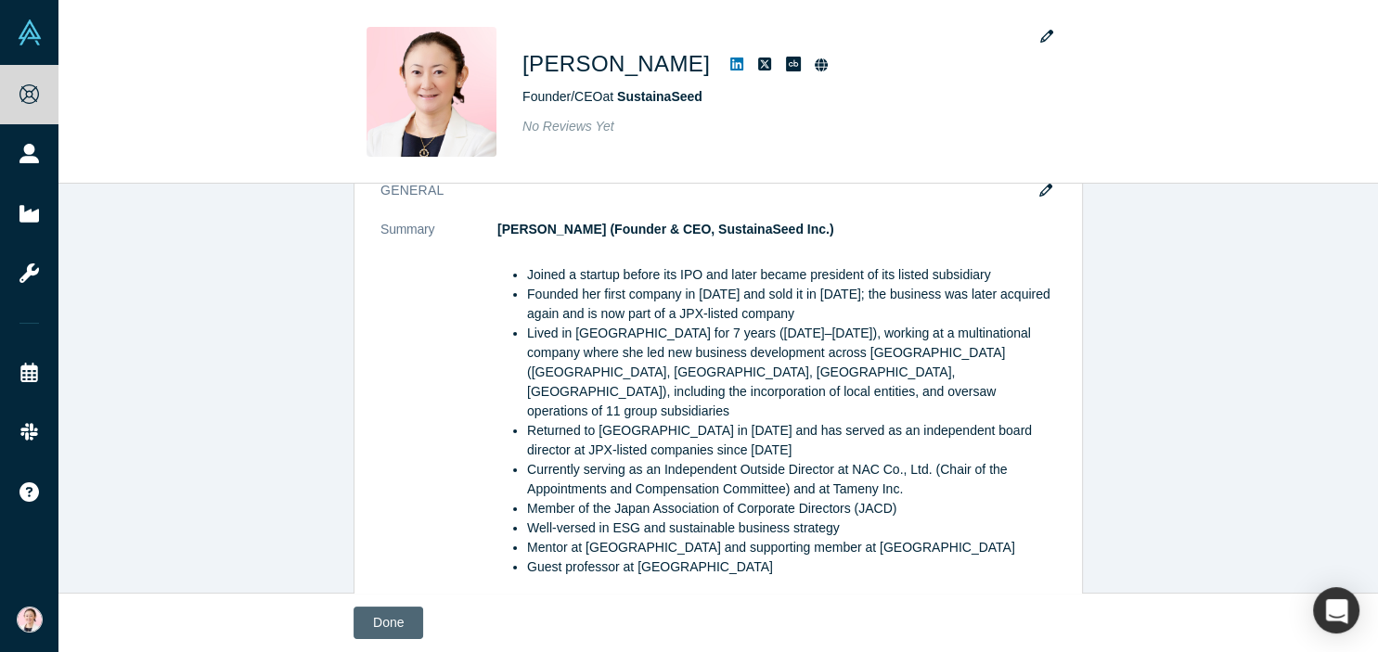
click at [401, 618] on button "Done" at bounding box center [389, 623] width 70 height 32
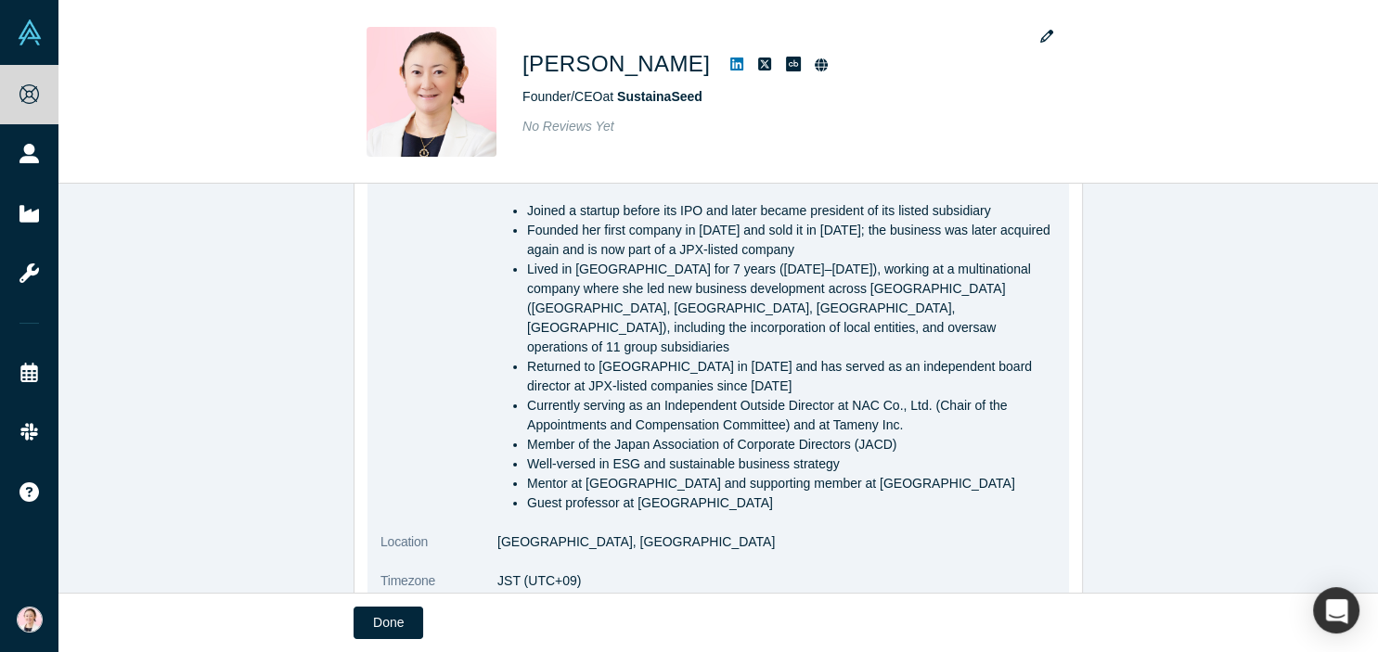
scroll to position [512, 0]
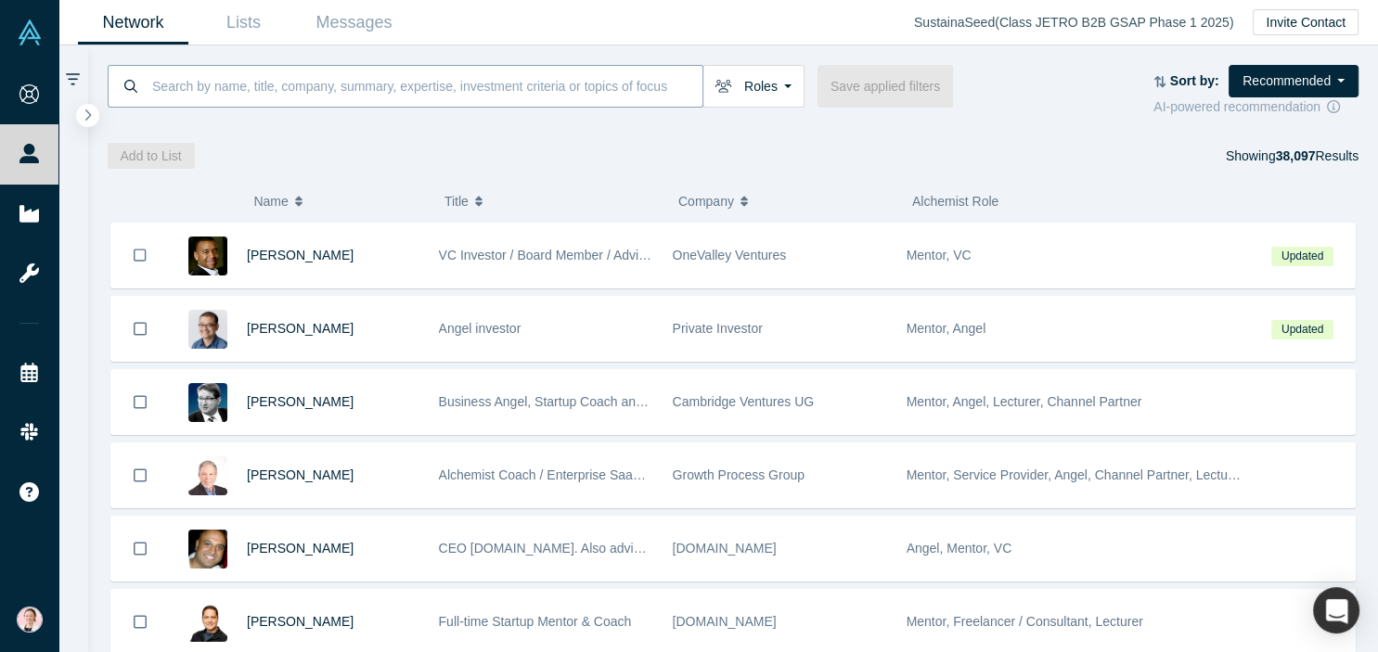
click at [355, 86] on input at bounding box center [426, 86] width 552 height 44
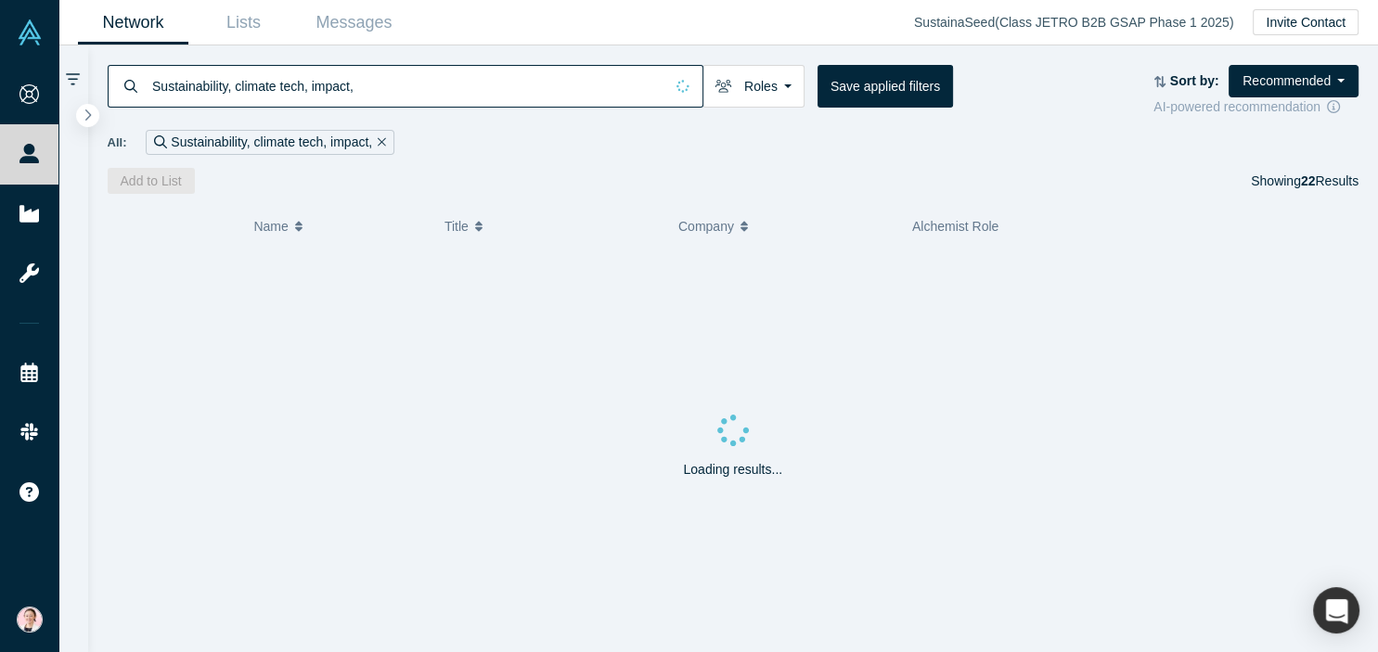
click at [754, 199] on div "( 0 ) Name Title Company Alchemist Role Loading results..." at bounding box center [733, 423] width 1291 height 458
click at [451, 80] on input "Sustainability, climate tech, impact," at bounding box center [426, 86] width 552 height 44
type input "Sustainability"
click at [206, 143] on div "Sustainability" at bounding box center [207, 142] width 123 height 25
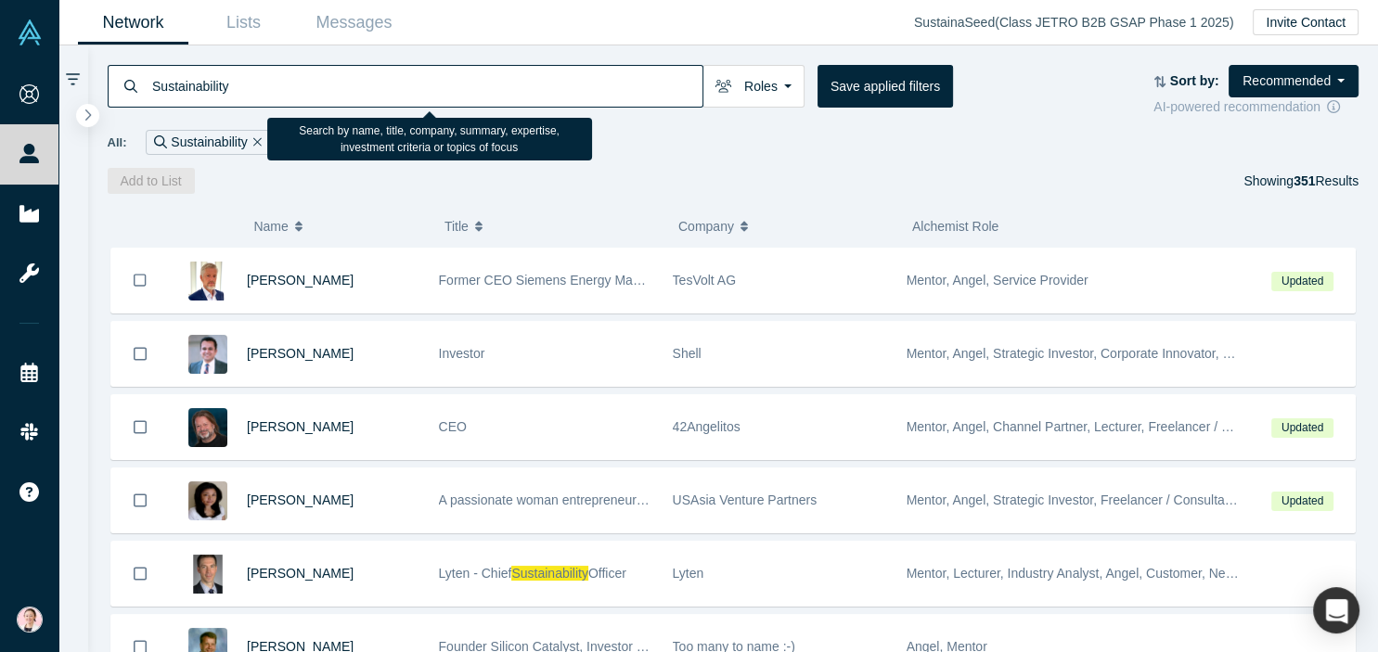
click at [365, 83] on input "Sustainability" at bounding box center [426, 86] width 552 height 44
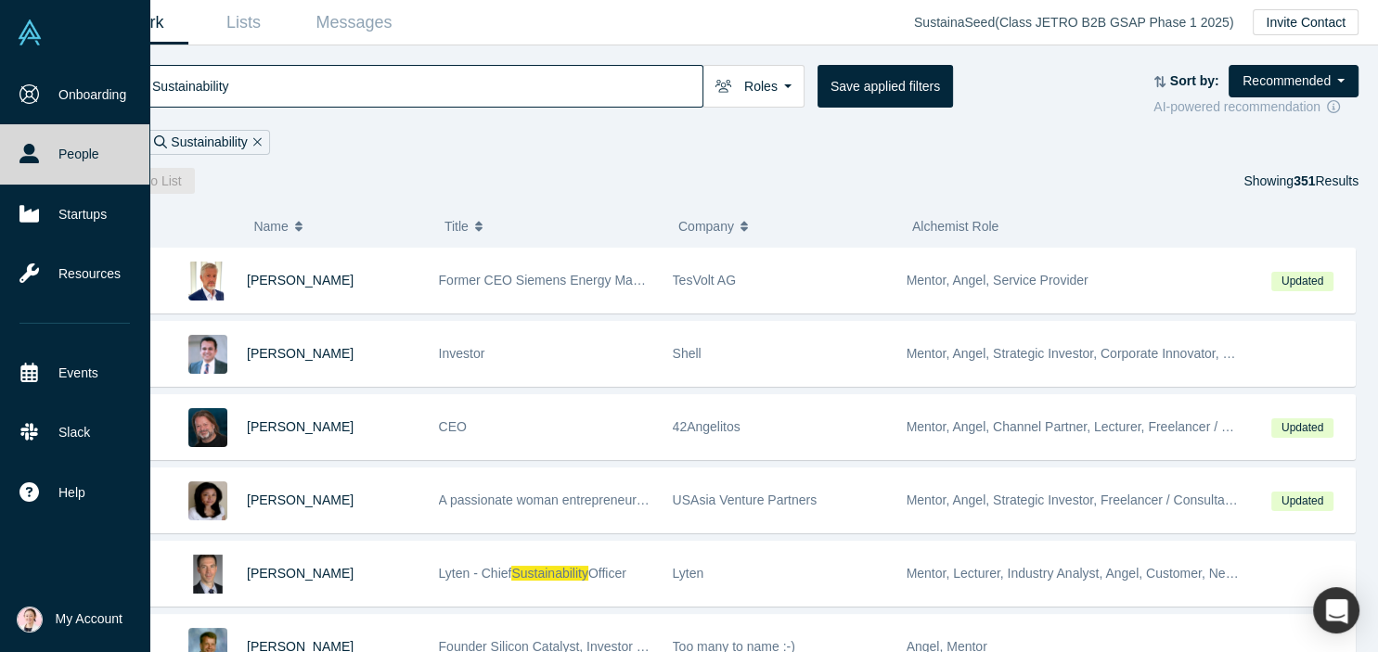
click at [79, 618] on span "My Account" at bounding box center [89, 619] width 67 height 19
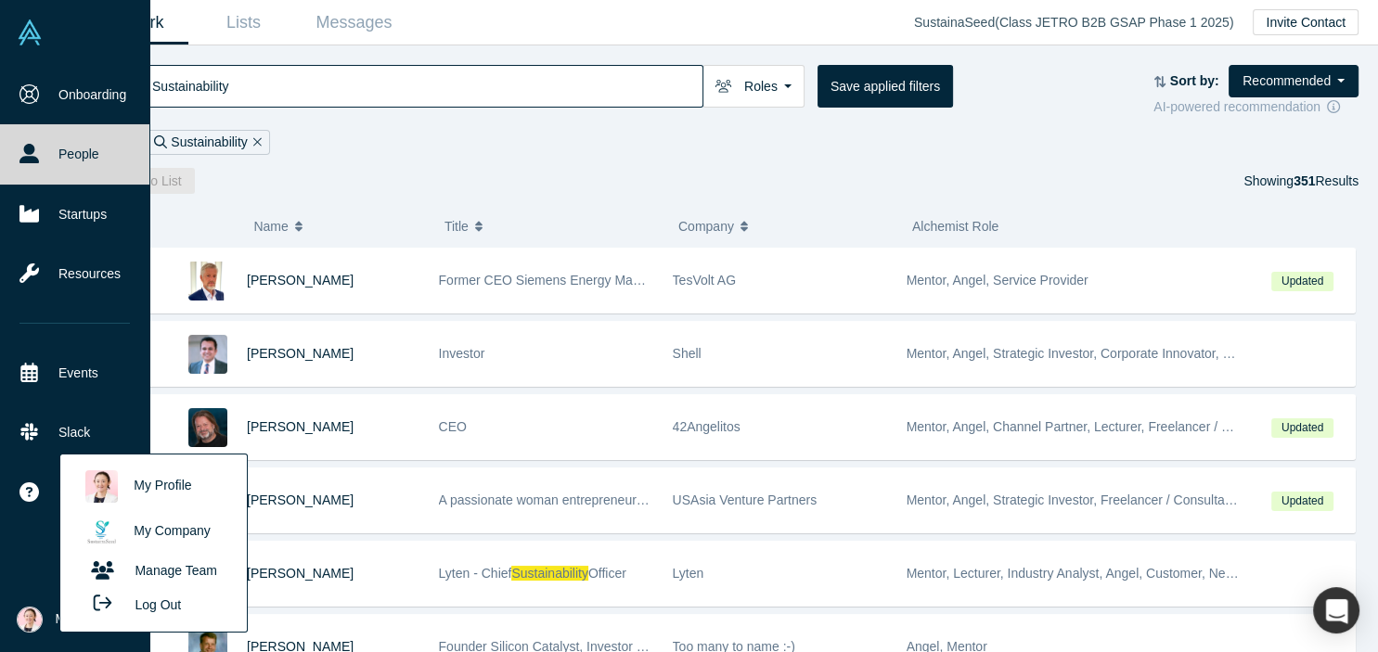
click at [183, 576] on link "Manage Team" at bounding box center [153, 571] width 154 height 32
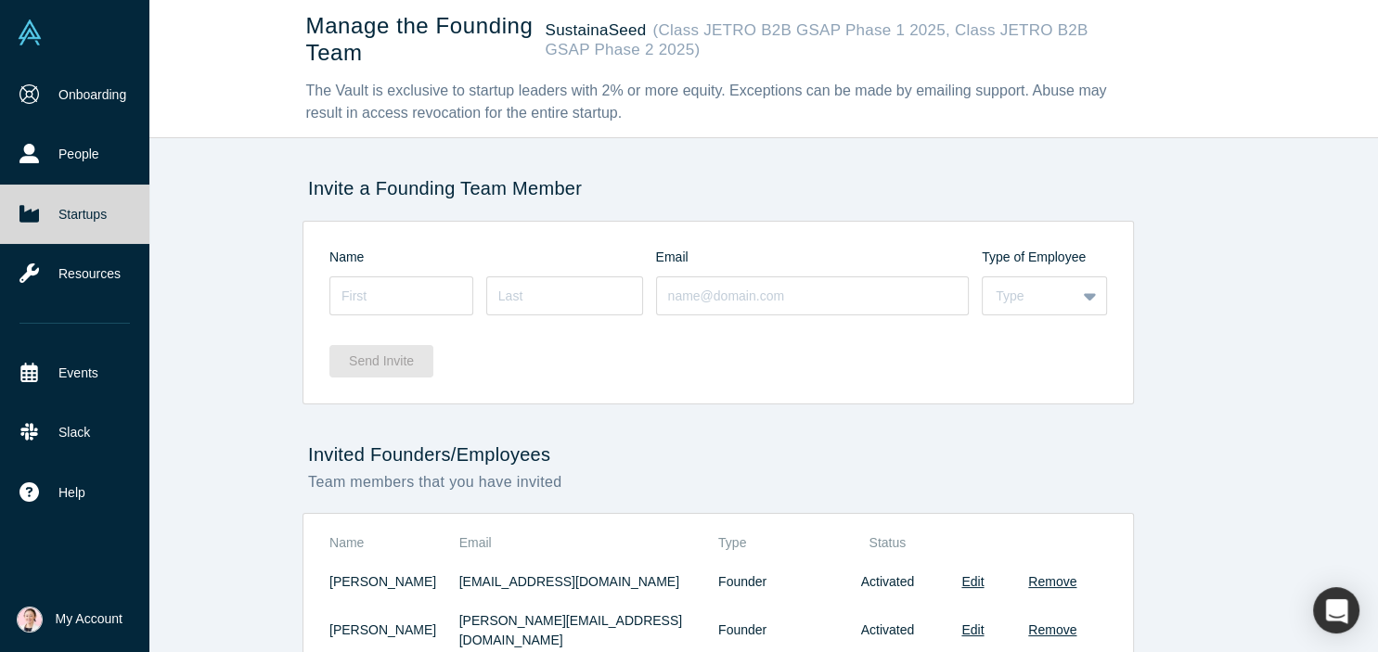
click at [65, 619] on span "My Account" at bounding box center [89, 619] width 67 height 19
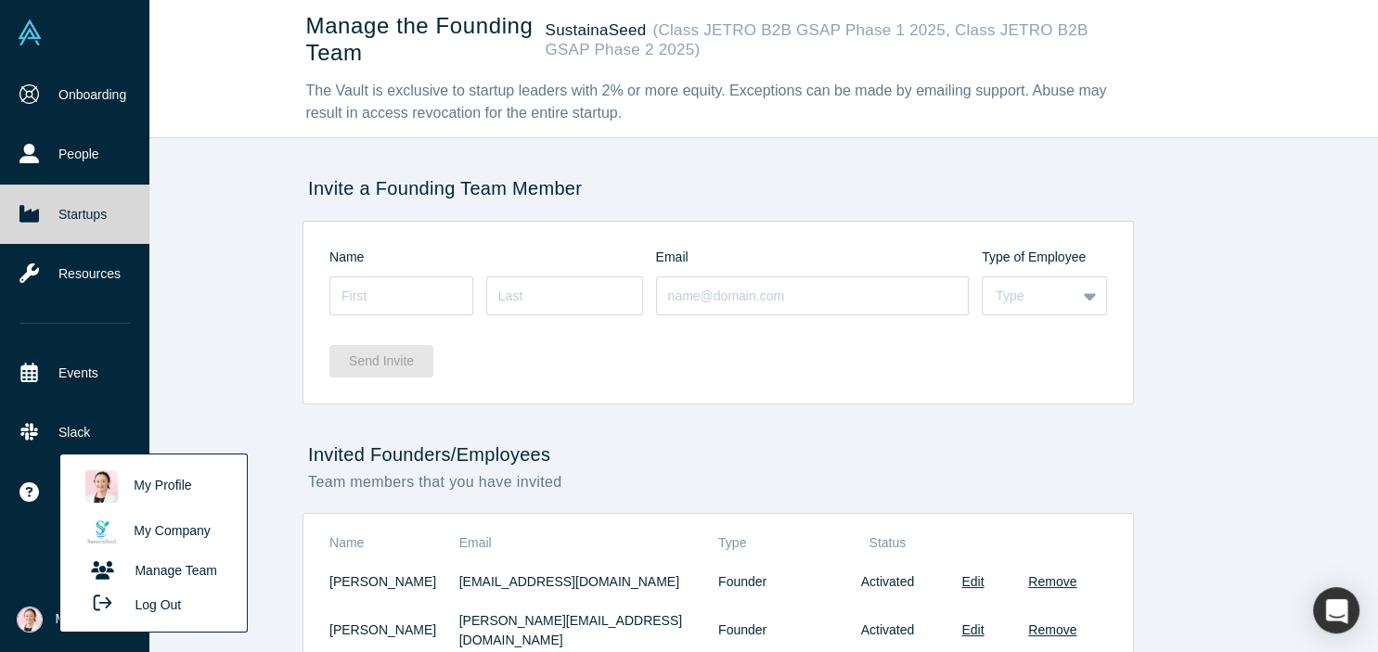
click at [167, 484] on link "My Profile" at bounding box center [153, 486] width 154 height 45
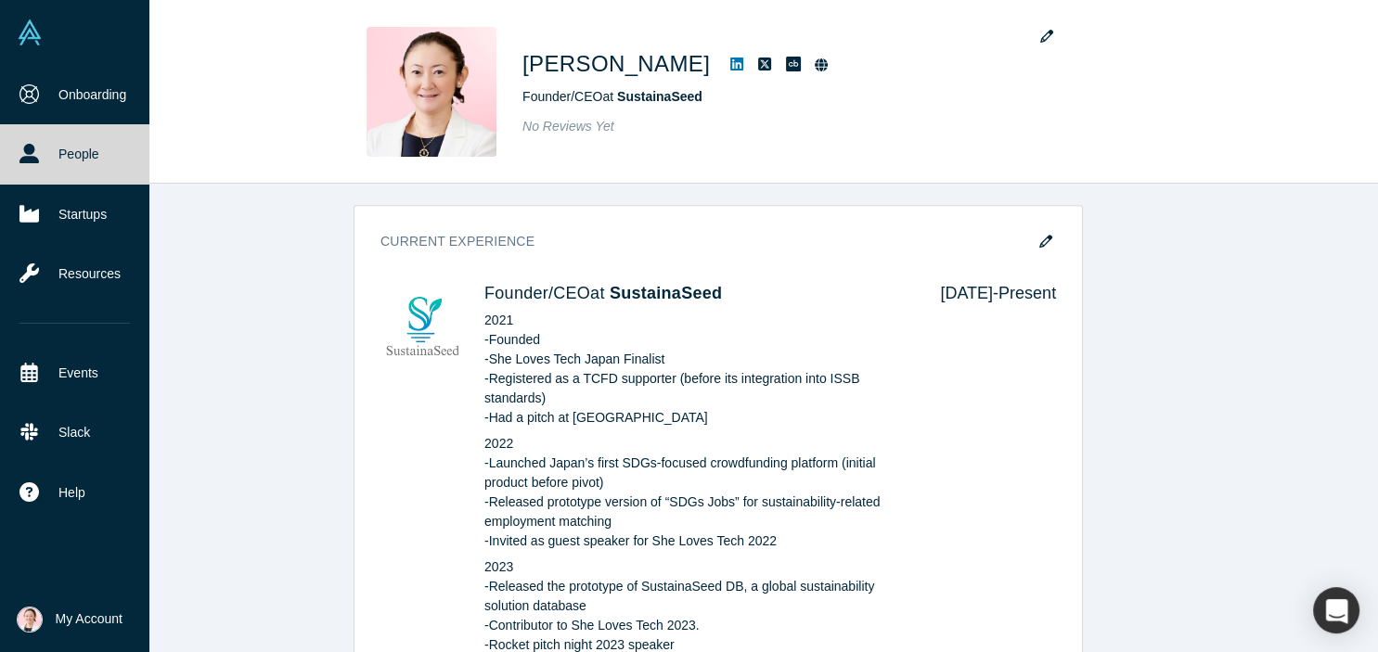
scroll to position [930, 0]
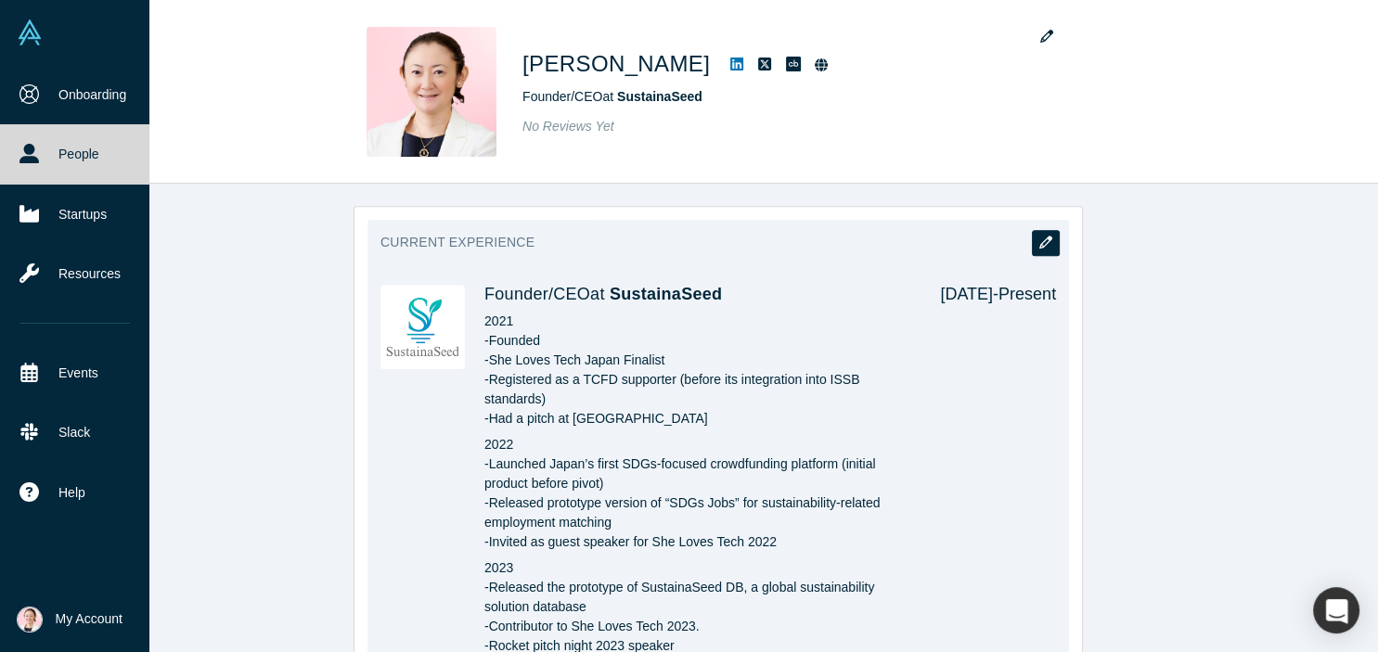
click at [1049, 236] on icon "button" at bounding box center [1045, 242] width 13 height 13
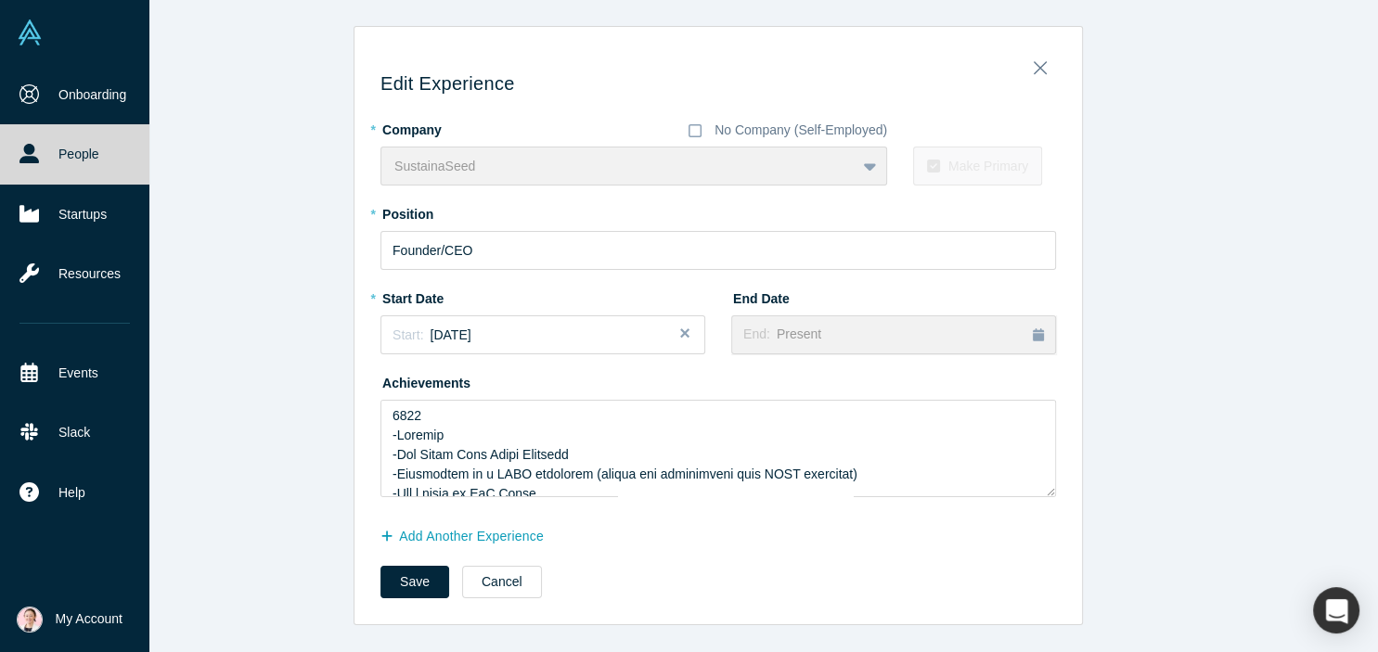
scroll to position [0, 0]
click at [467, 538] on button "Add Another Experience" at bounding box center [472, 537] width 183 height 32
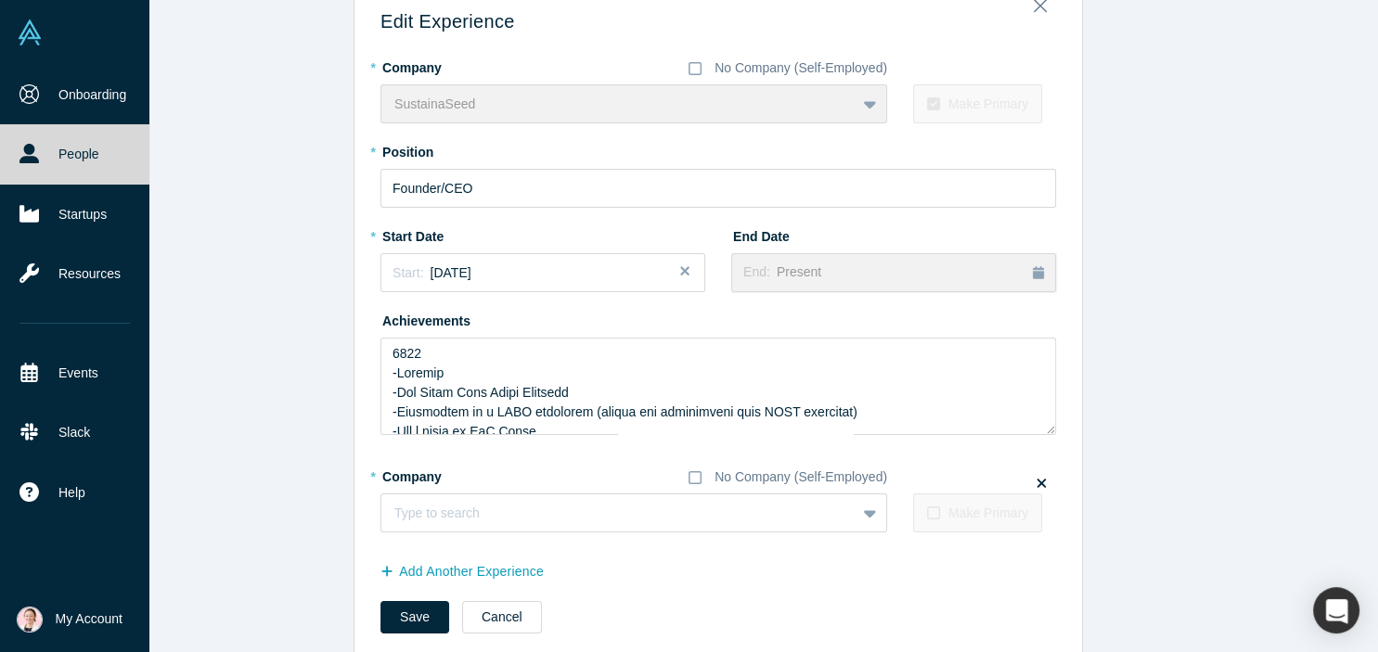
scroll to position [95, 0]
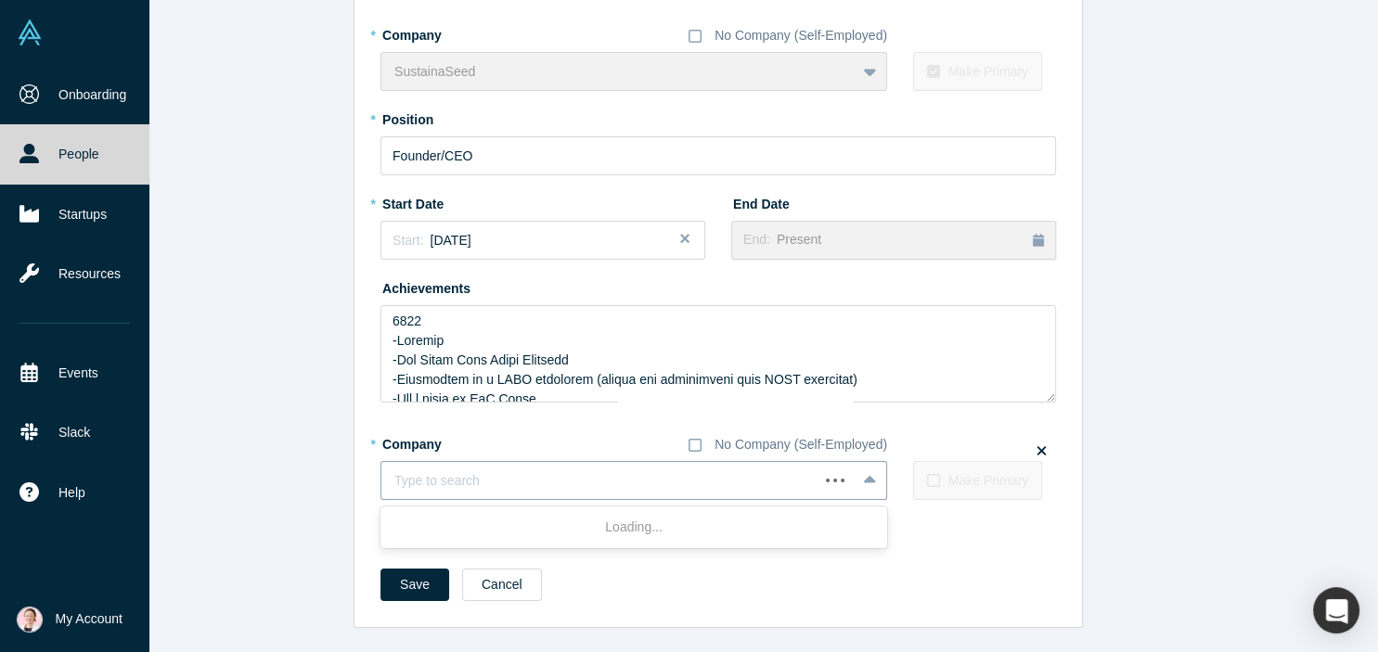
click at [441, 480] on div at bounding box center [599, 481] width 411 height 23
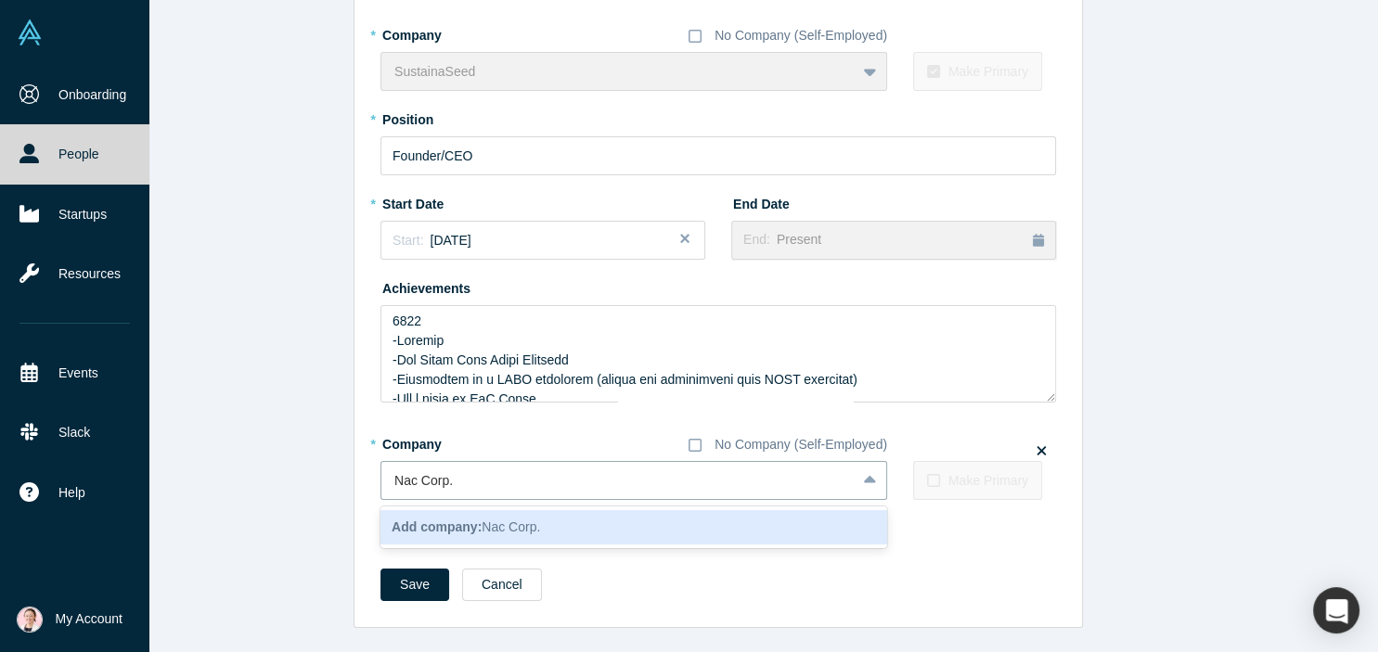
type input "Nac Corp."
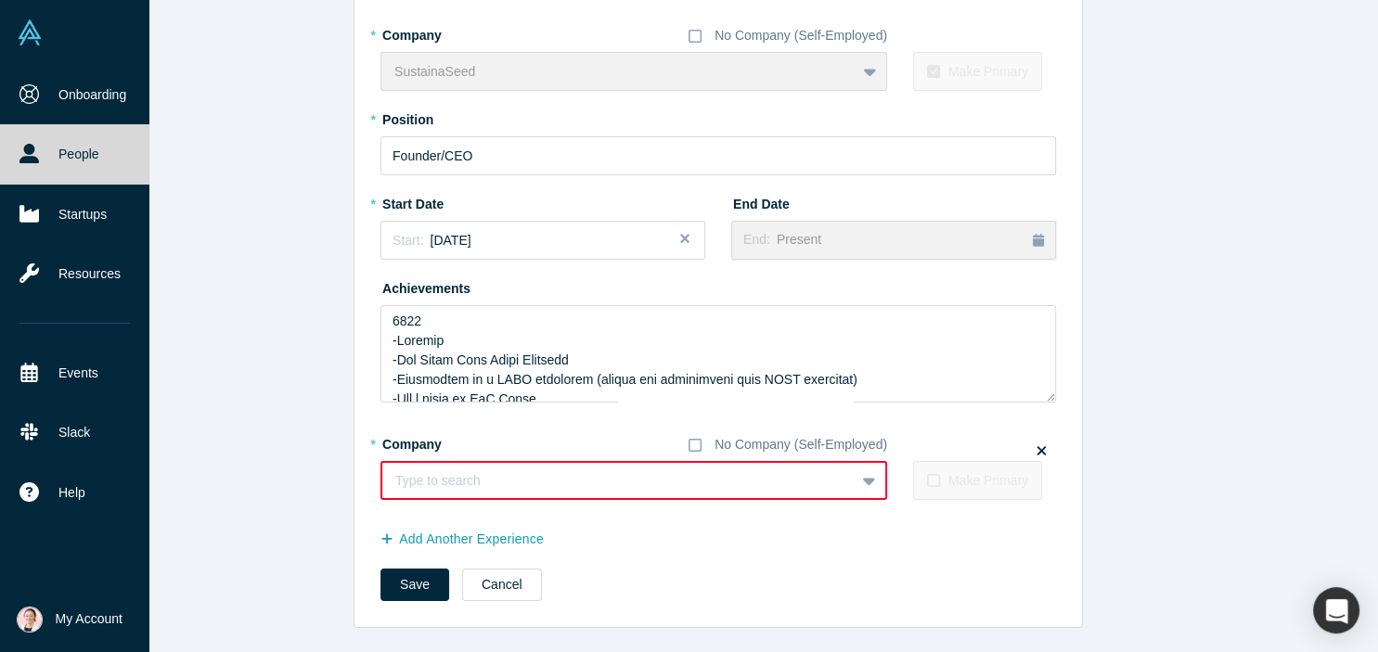
paste input "NAC CO., LTD."
type input "NAC CO., LTD."
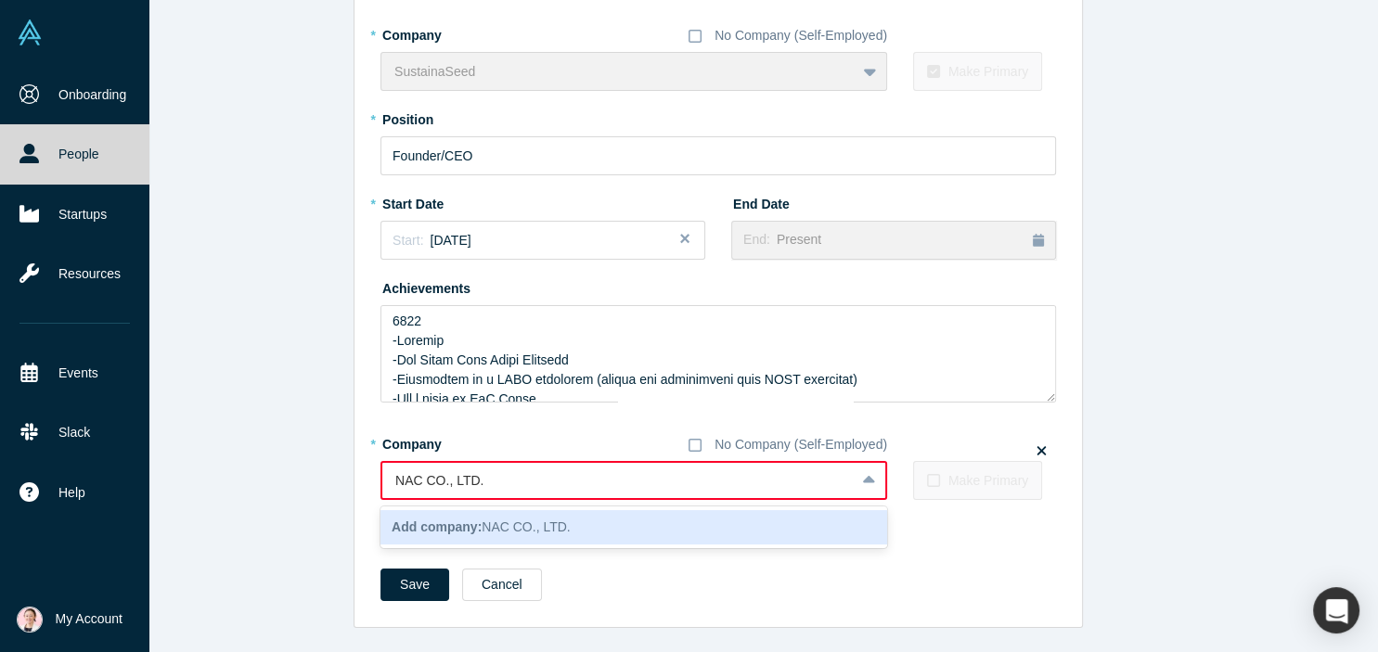
click at [462, 530] on b "Add company:" at bounding box center [437, 527] width 90 height 15
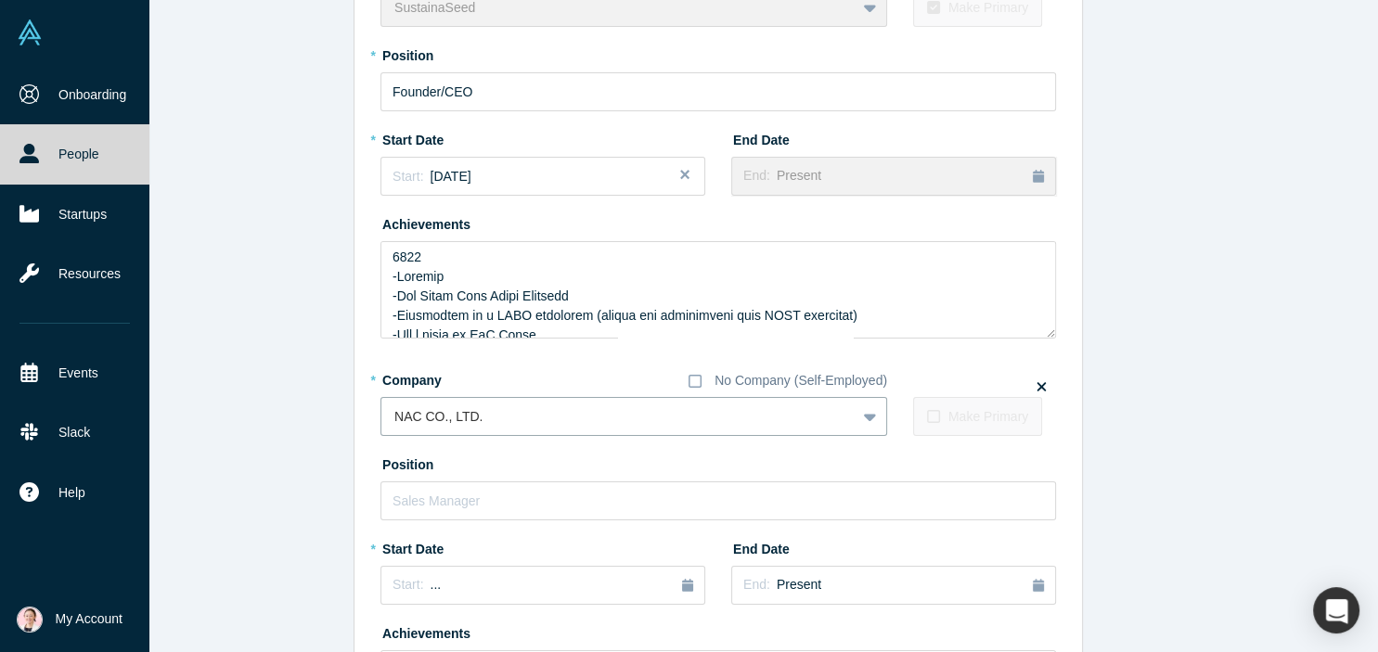
scroll to position [197, 0]
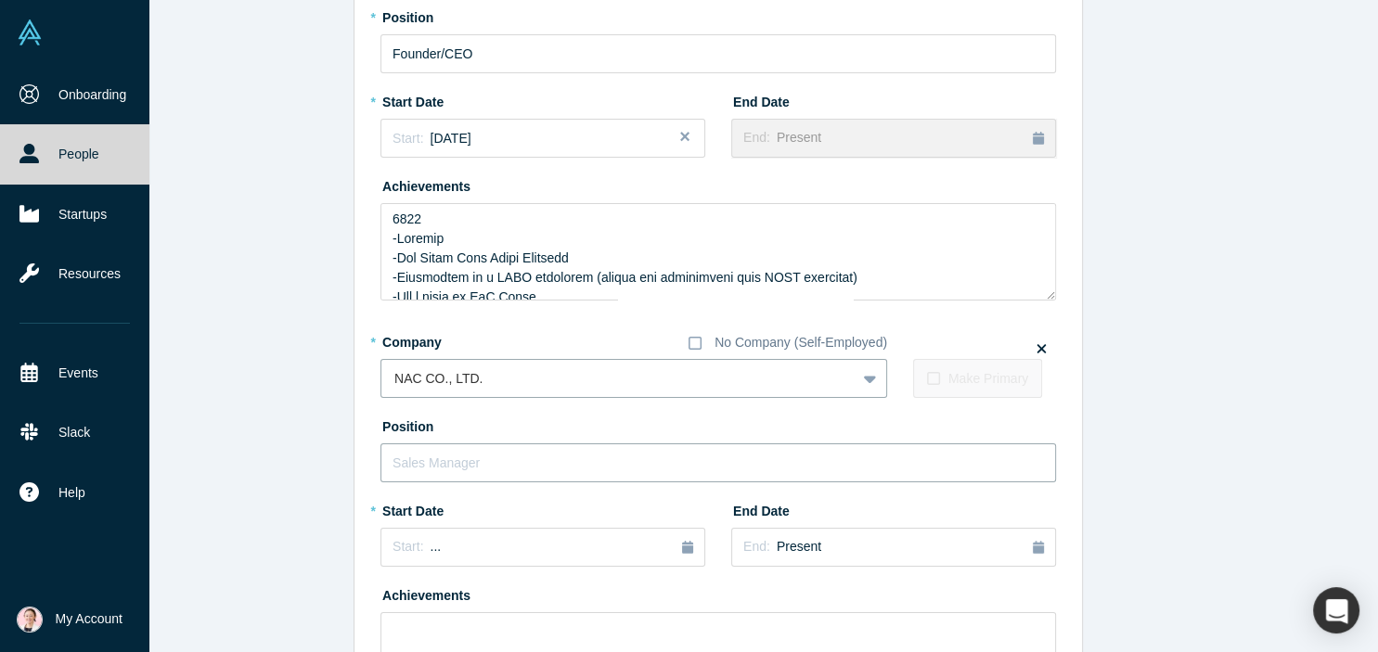
click at [515, 462] on input "text" at bounding box center [719, 463] width 676 height 39
paste input "Independent Outside Director and Chair of the Appointments and Compensation Com…"
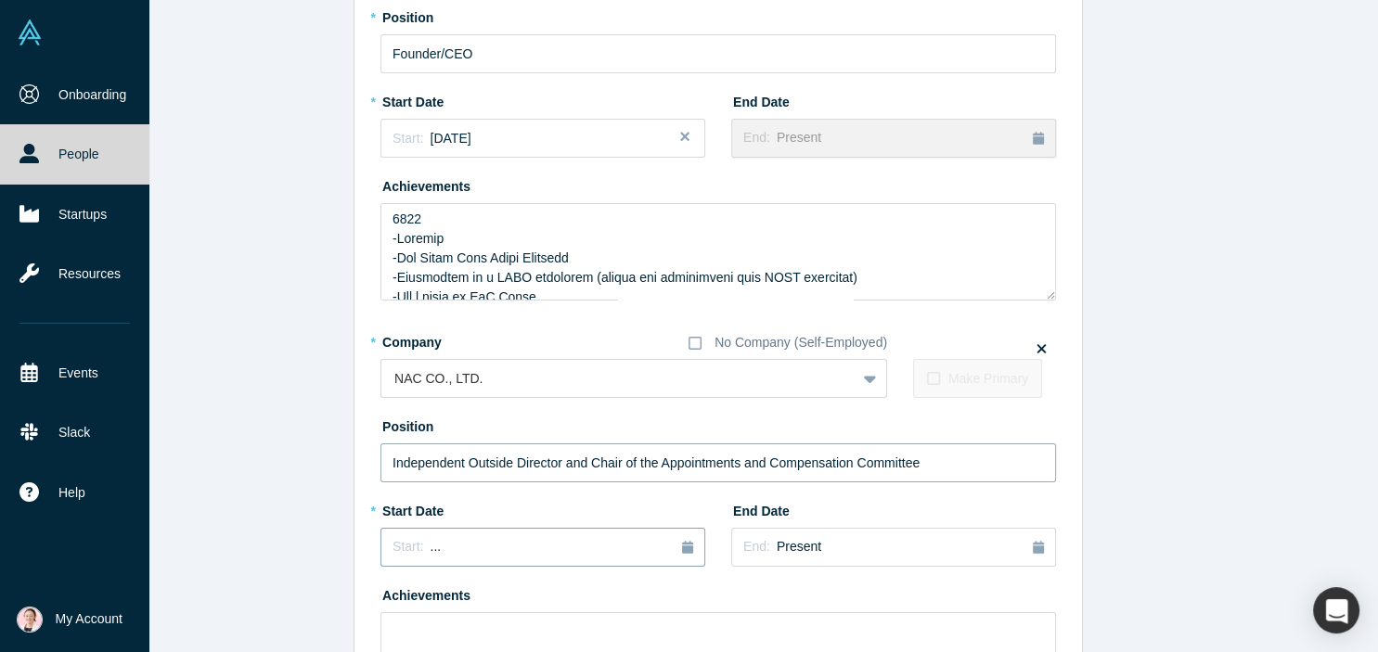
type input "Independent Outside Director and Chair of the Appointments and Compensation Com…"
click at [458, 536] on button "Start: ..." at bounding box center [543, 547] width 325 height 39
click at [385, 385] on button "Previous Year" at bounding box center [388, 384] width 19 height 19
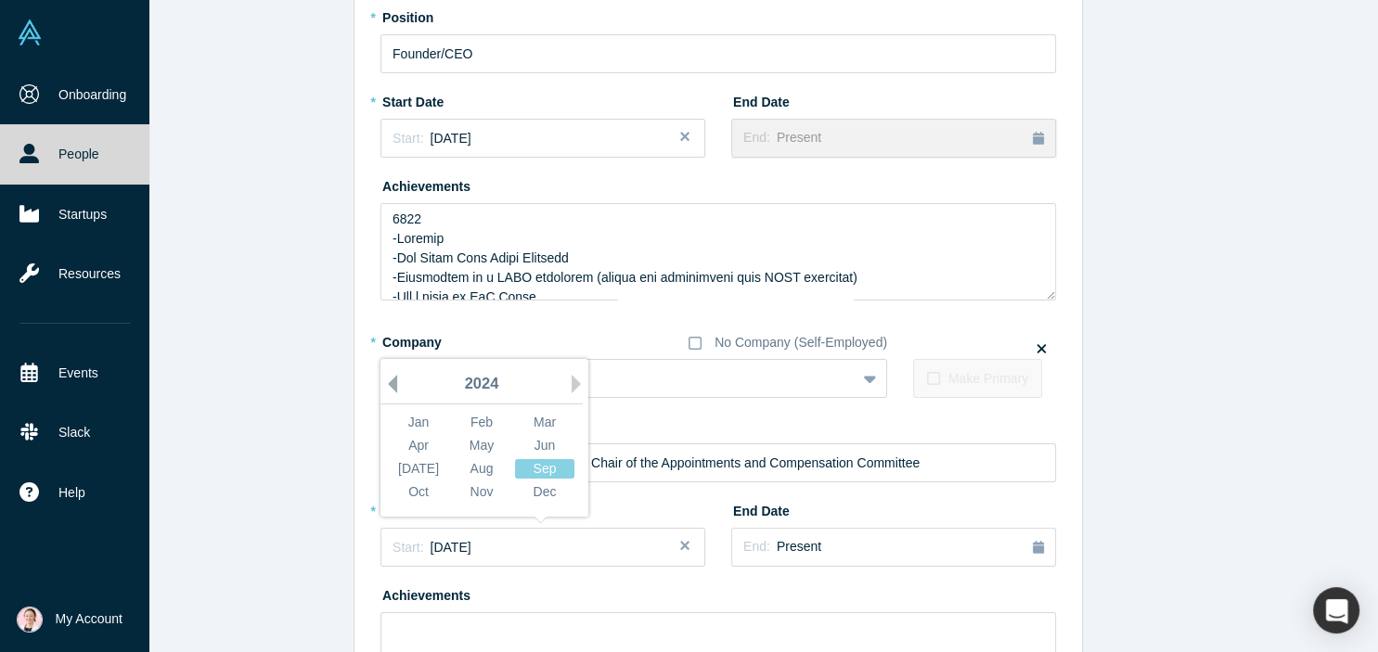
click at [393, 384] on button "Previous Year" at bounding box center [388, 384] width 19 height 19
click at [396, 381] on button "Previous Year" at bounding box center [388, 384] width 19 height 19
click at [551, 444] on div "Jun" at bounding box center [544, 445] width 59 height 19
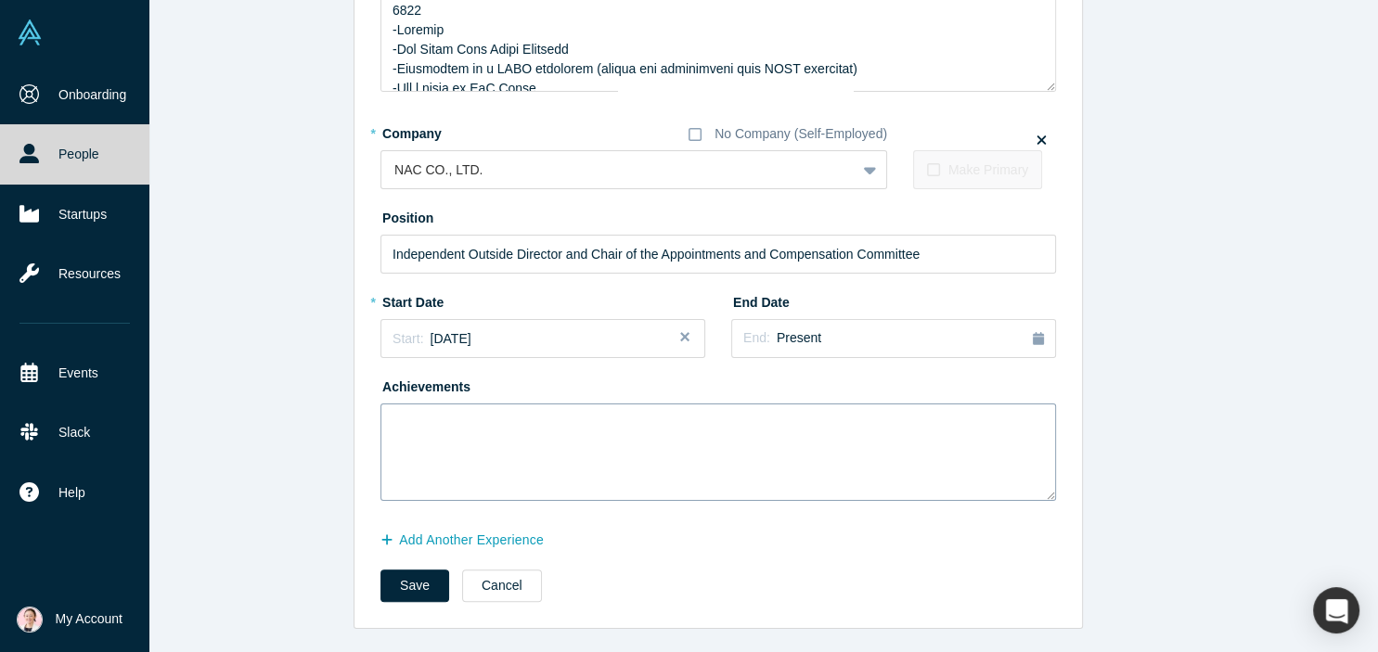
scroll to position [407, 0]
click at [473, 448] on textarea at bounding box center [719, 451] width 676 height 97
paste textarea "Independent Outside Director"
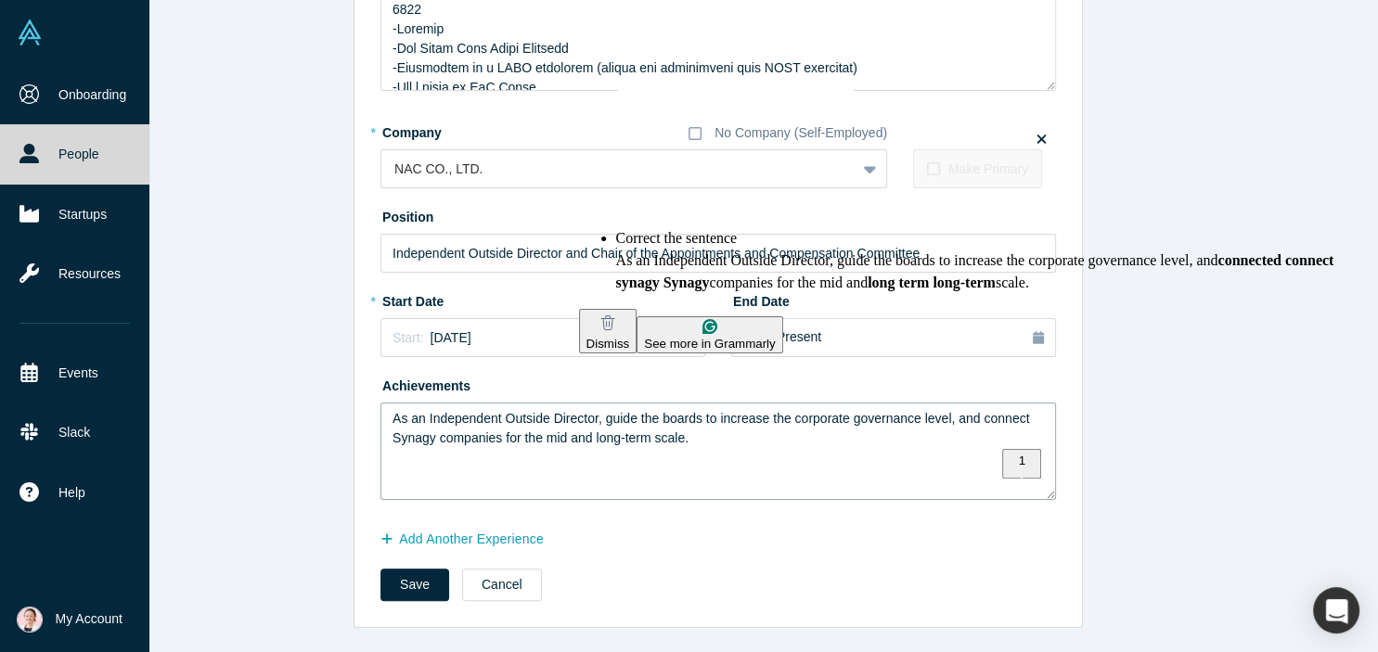
click at [742, 321] on html "Onboarding People Startups Resources Events Slack Help Contact Us GDPR My Accou…" at bounding box center [689, 326] width 1378 height 652
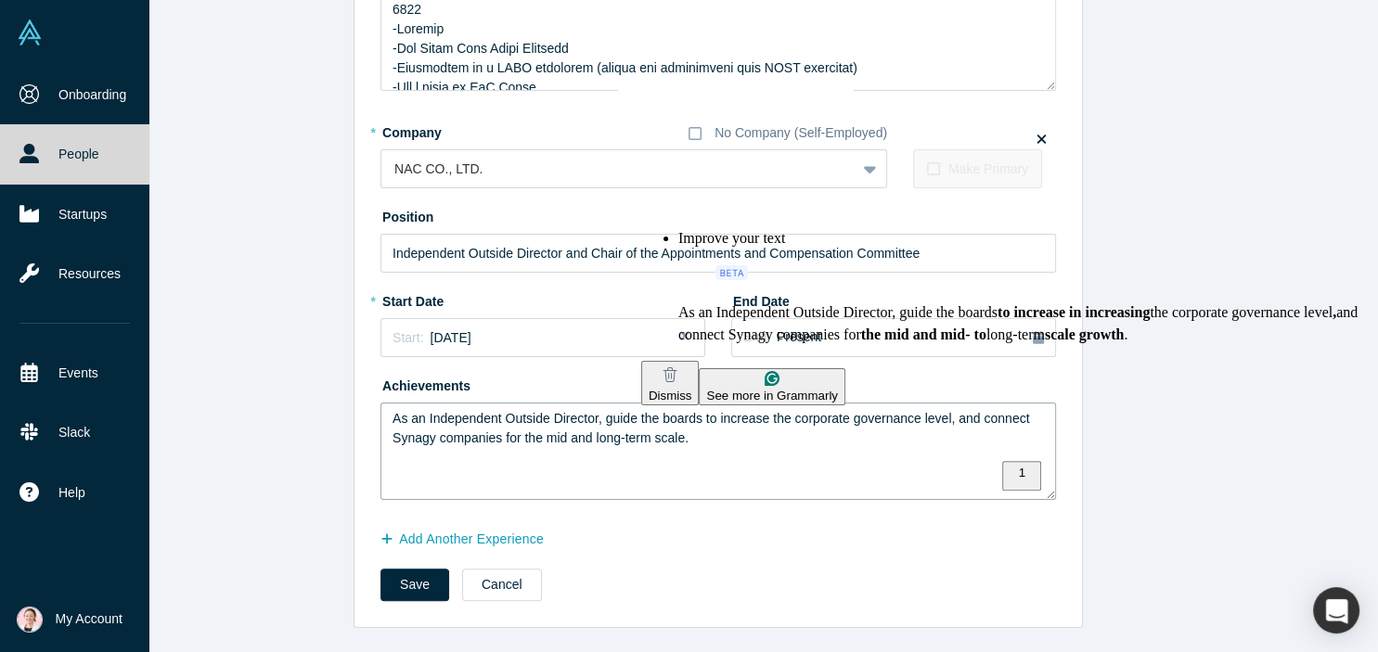
click at [800, 339] on html "Onboarding People Startups Resources Events Slack Help Contact Us GDPR My Accou…" at bounding box center [689, 326] width 1378 height 652
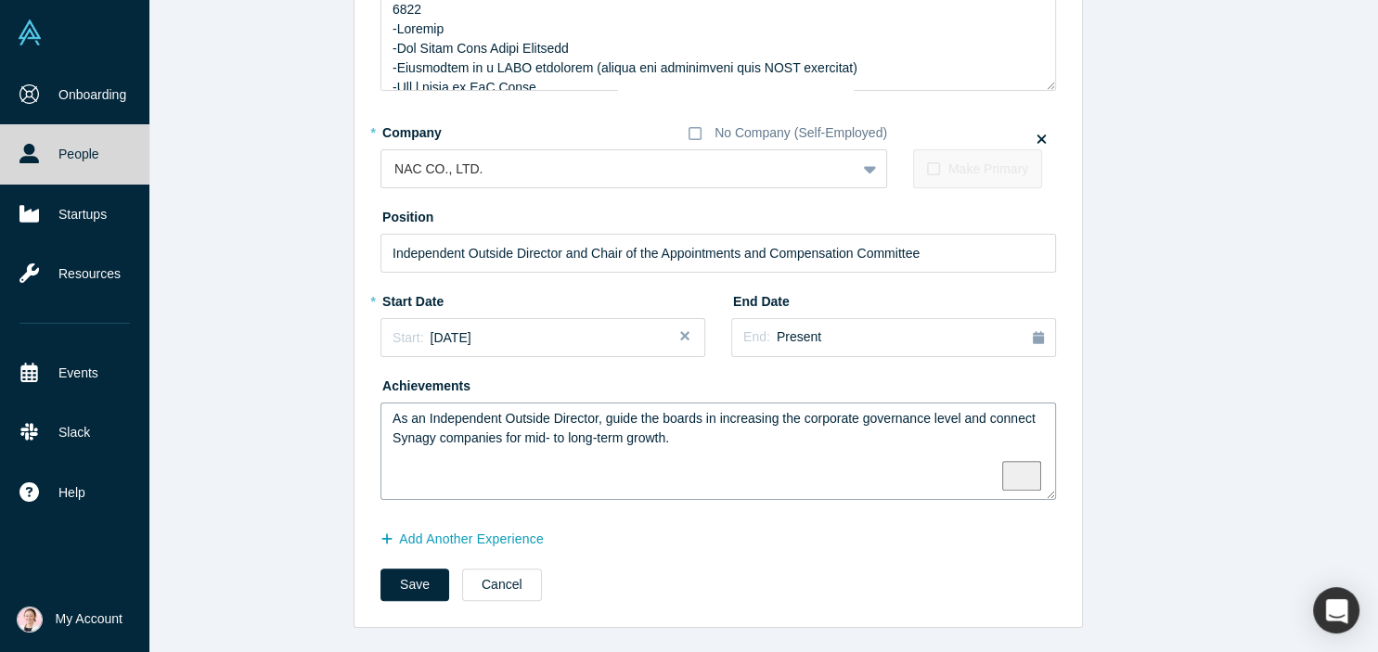
click at [755, 452] on textarea "As an Independent Outside Director, guide the boards in increasing the corporat…" at bounding box center [719, 451] width 676 height 97
type textarea "As an Independent Outside Director, guide the boards in increasing the corporat…"
click at [407, 590] on button "Save" at bounding box center [415, 585] width 69 height 32
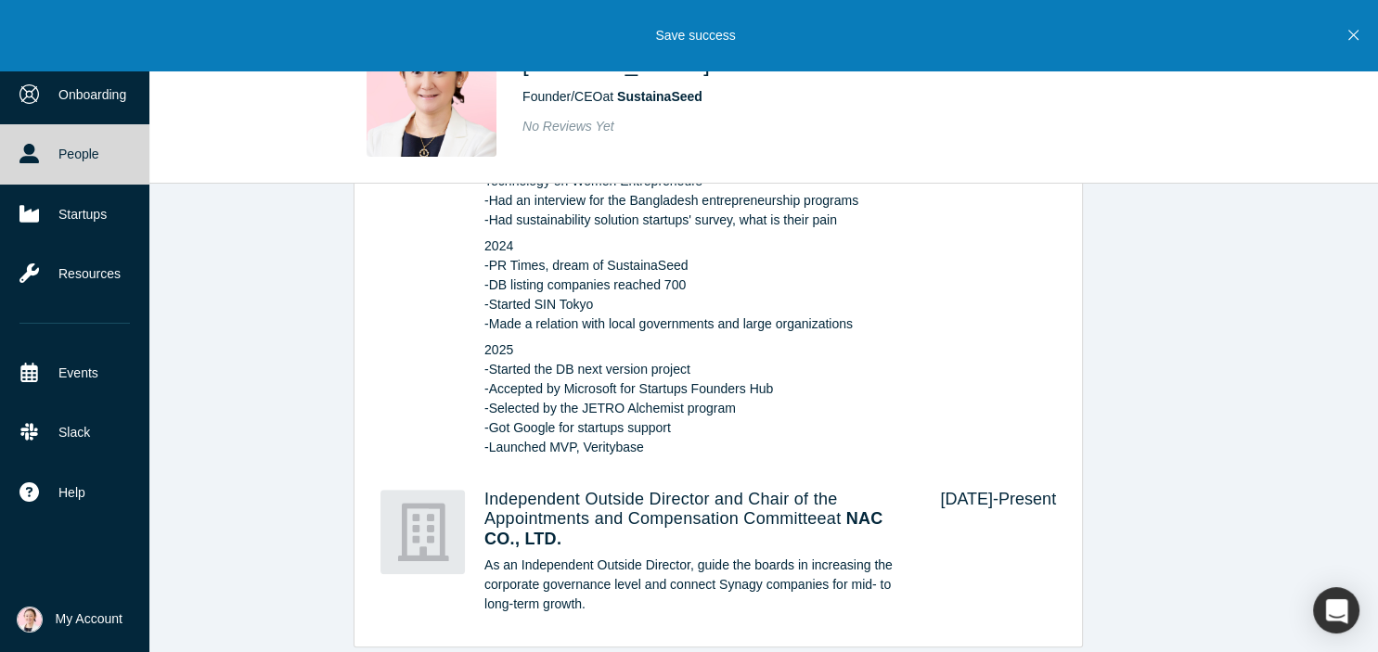
scroll to position [1639, 0]
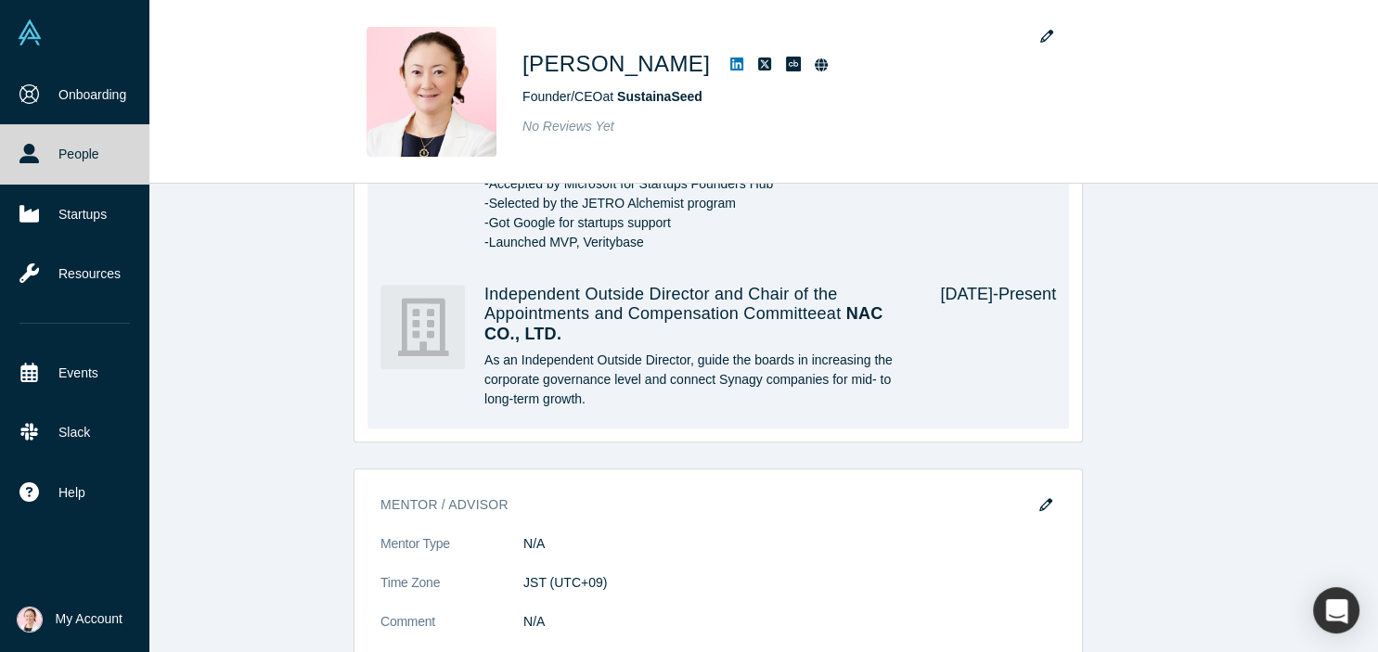
click at [982, 336] on div "[DATE] - Present" at bounding box center [985, 351] width 142 height 132
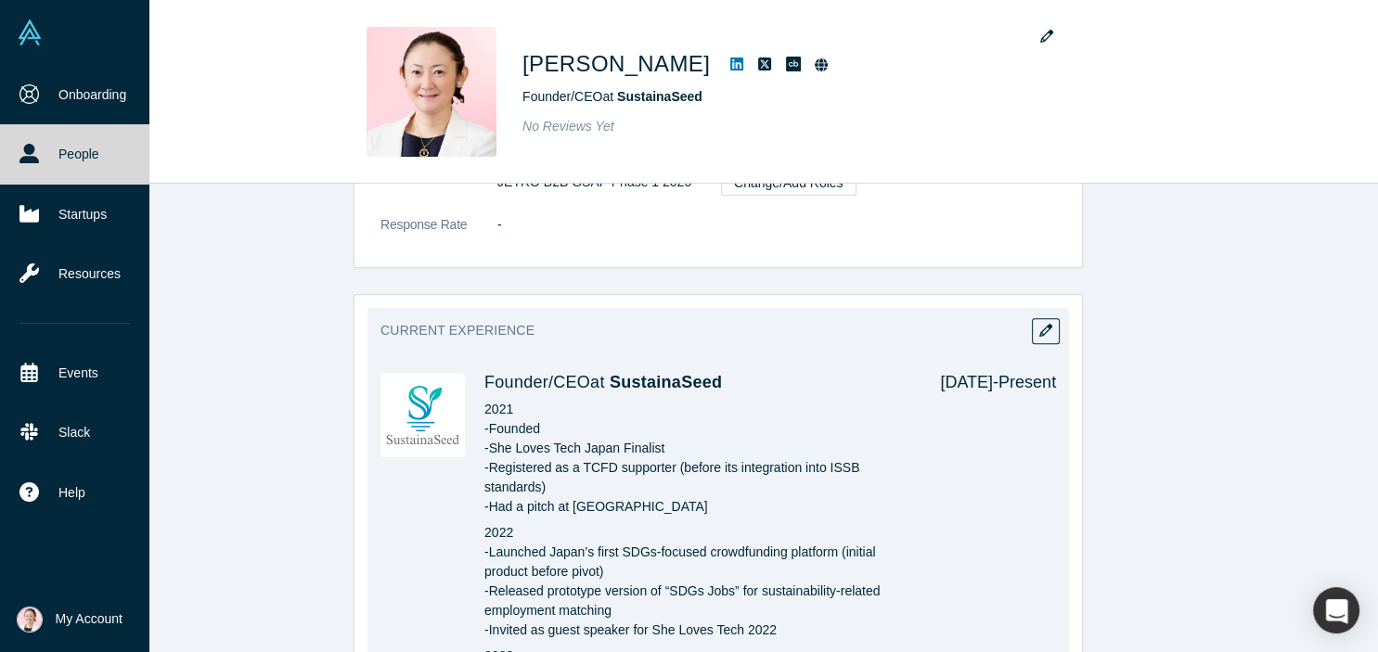
scroll to position [820, 0]
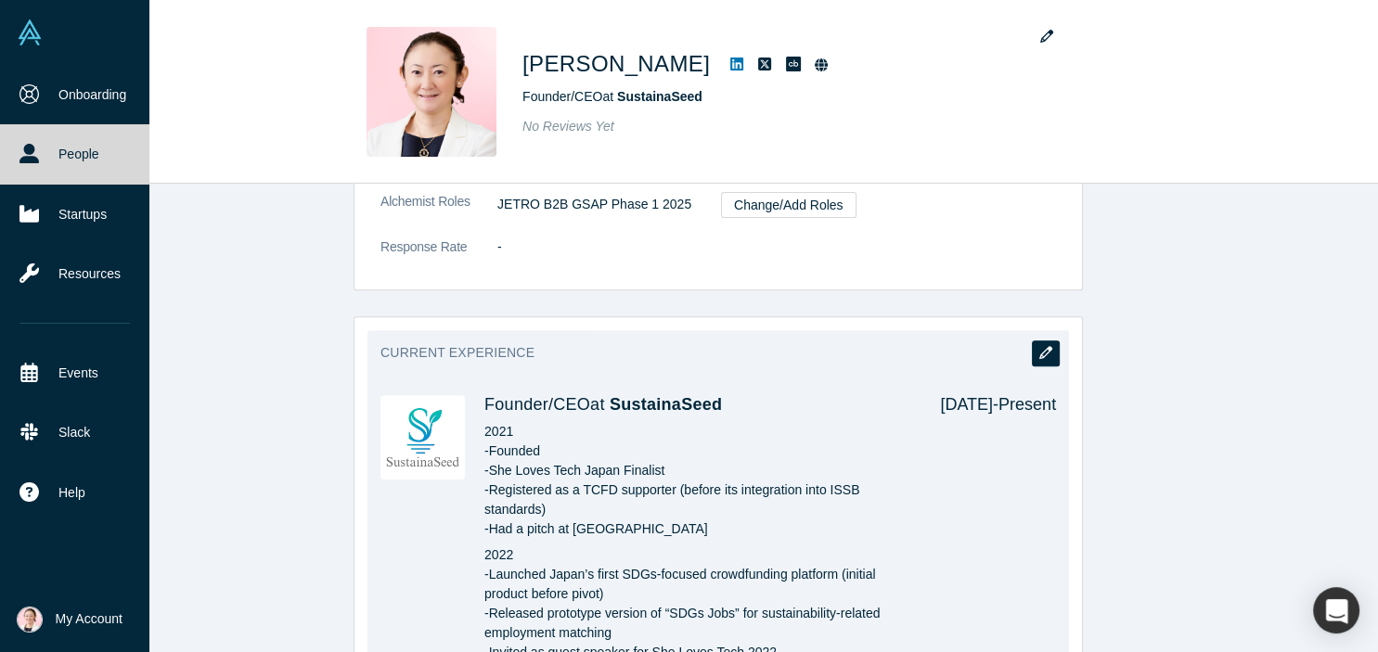
click at [1038, 341] on button "button" at bounding box center [1046, 354] width 28 height 26
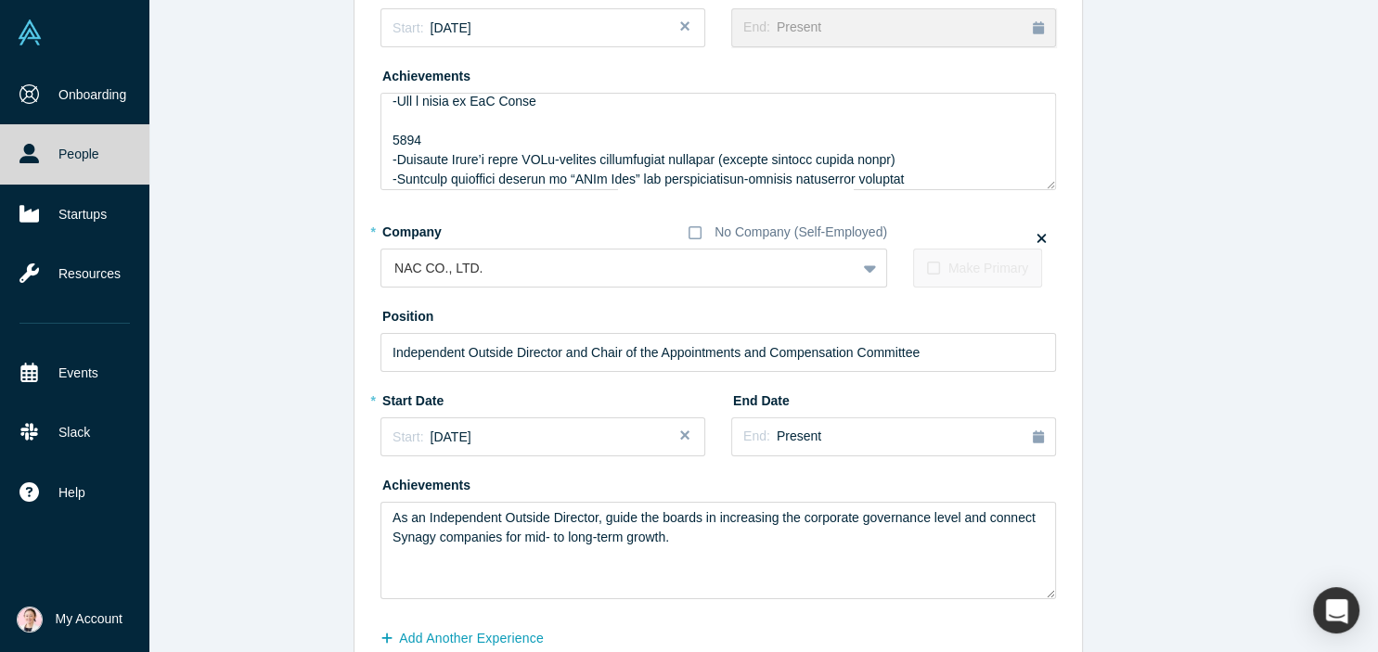
scroll to position [407, 0]
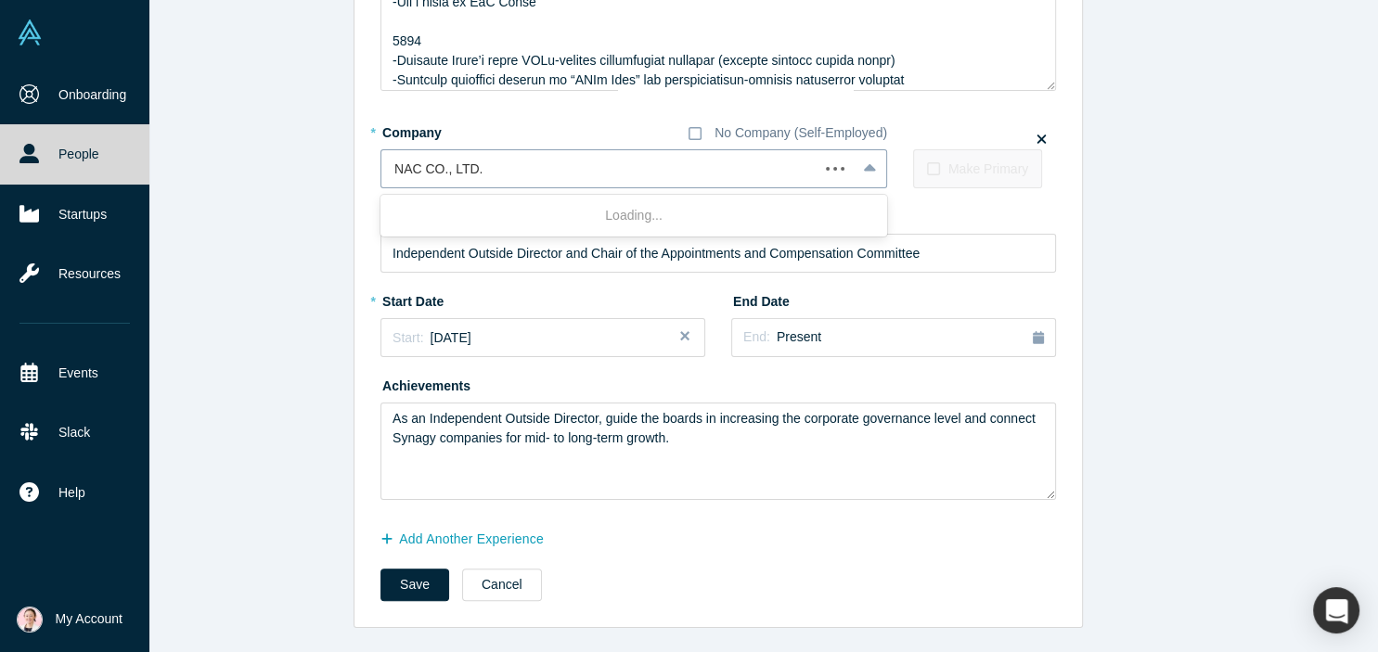
click at [871, 162] on icon at bounding box center [870, 169] width 12 height 19
click at [393, 417] on textarea "As an Independent Outside Director, guide the boards in increasing the corporat…" at bounding box center [719, 451] width 676 height 97
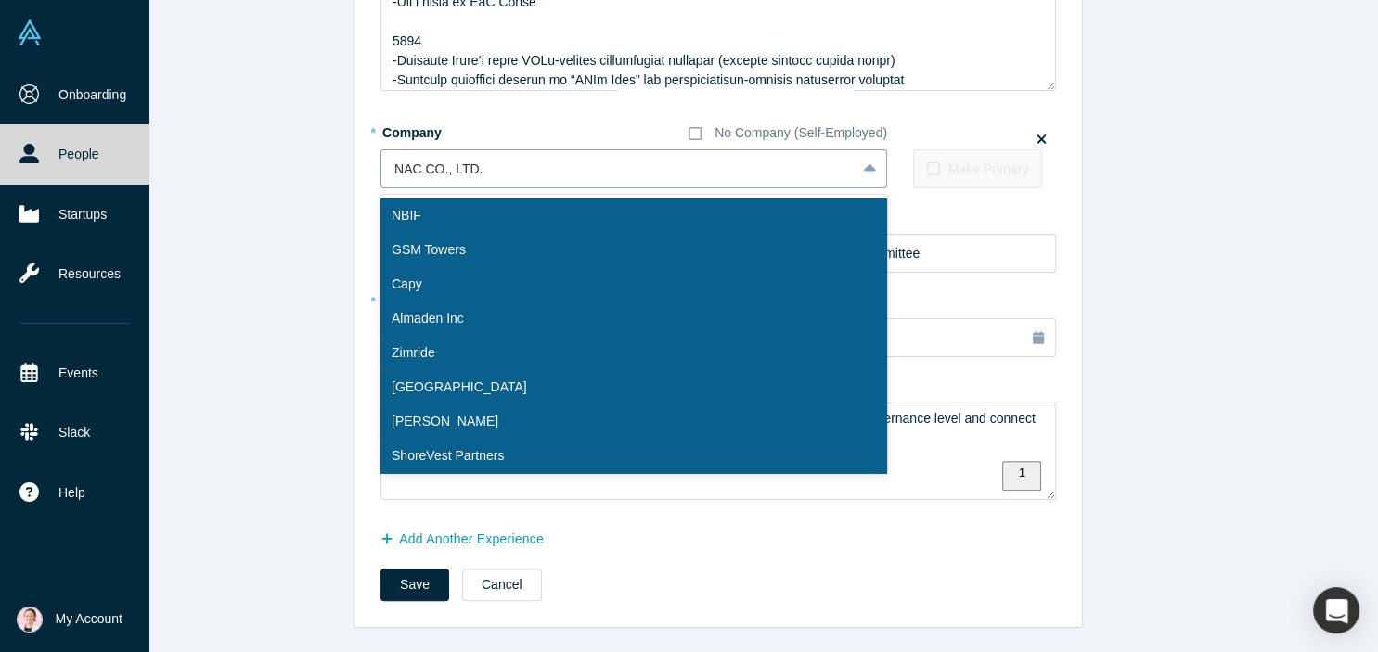
click at [524, 172] on div at bounding box center [618, 169] width 448 height 23
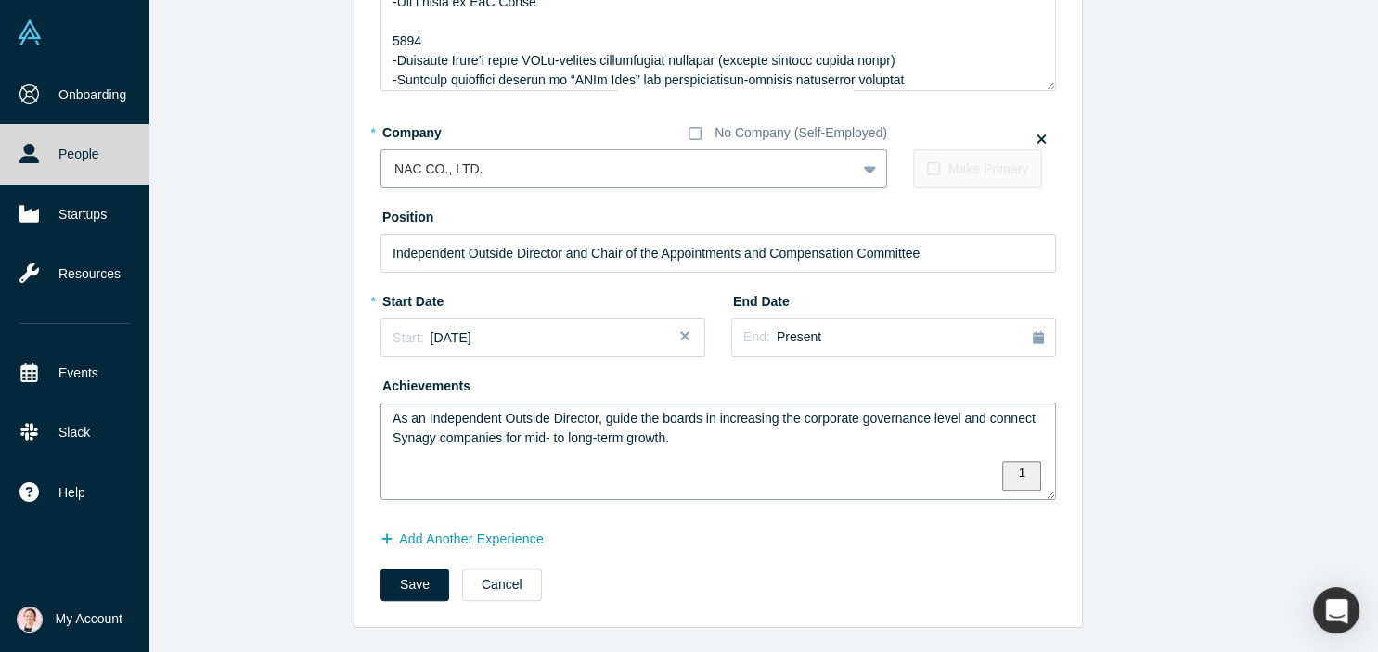
click at [393, 414] on textarea "As an Independent Outside Director, guide the boards in increasing the corporat…" at bounding box center [719, 451] width 676 height 97
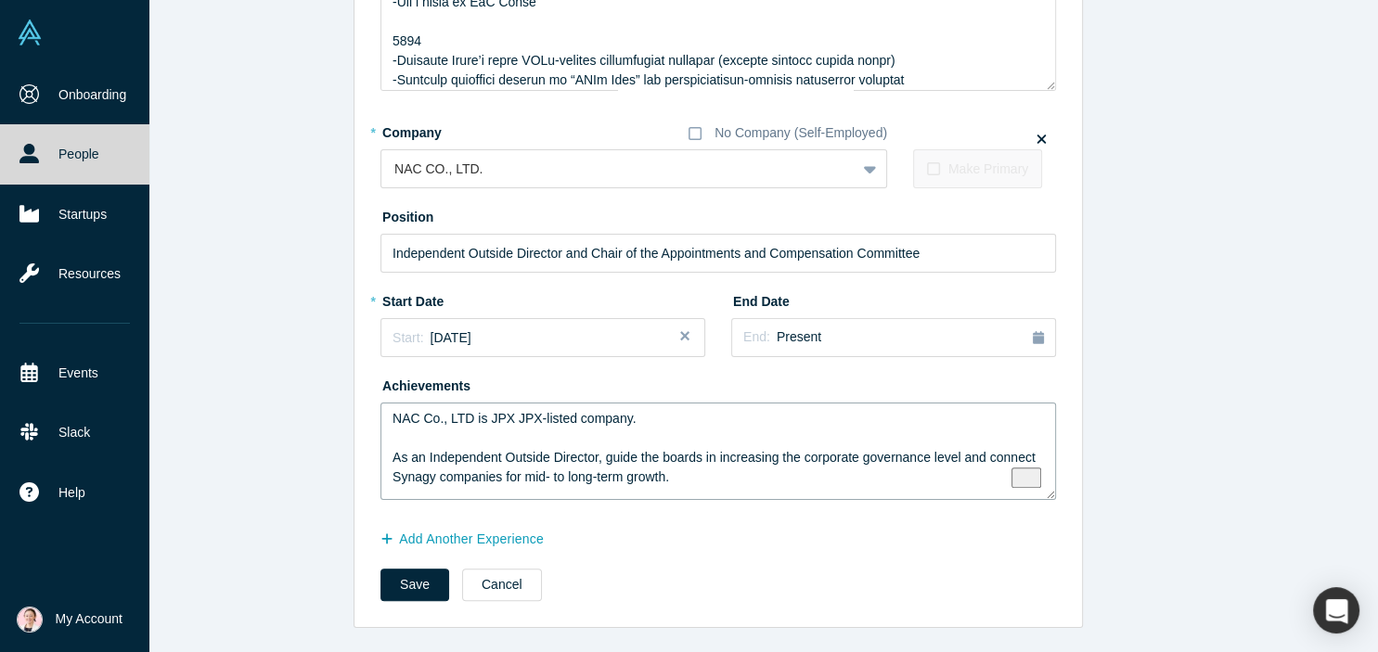
click at [570, 471] on html "Onboarding People Startups Resources Events Slack Help Contact Us GDPR My Accou…" at bounding box center [689, 326] width 1378 height 652
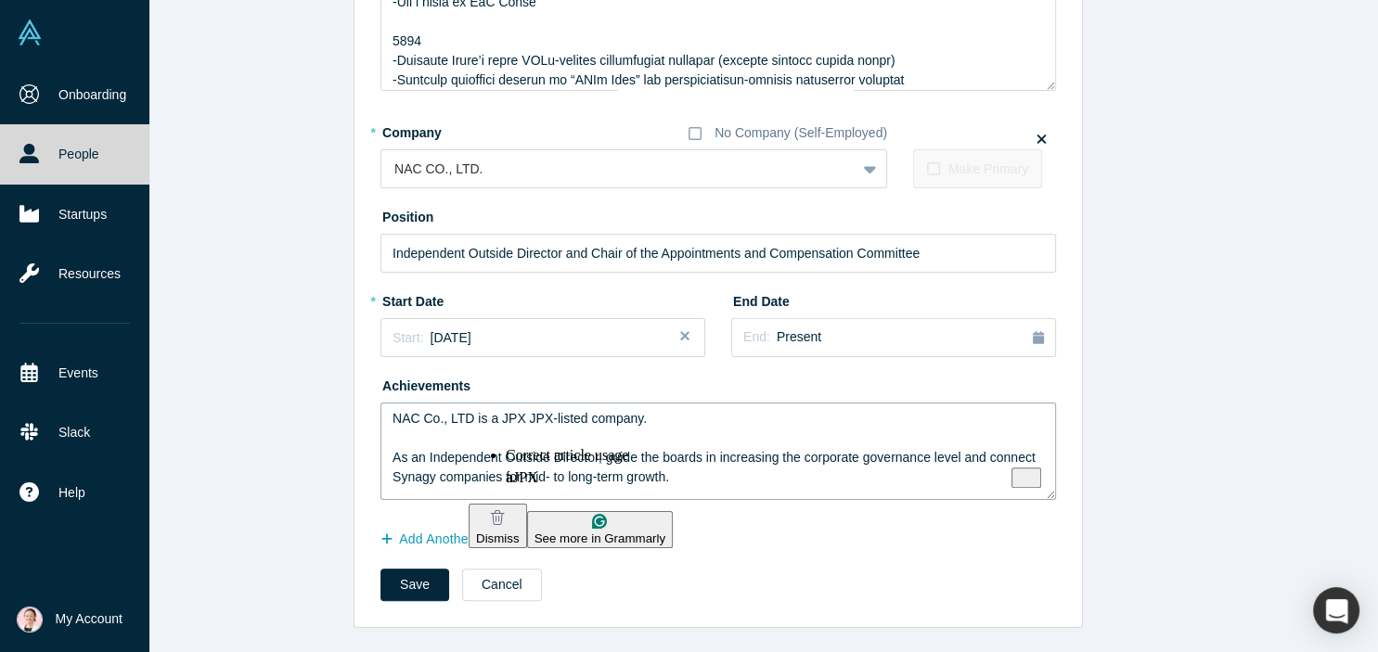
click at [530, 465] on html "Onboarding People Startups Resources Events Slack Help Contact Us GDPR My Accou…" at bounding box center [689, 326] width 1378 height 652
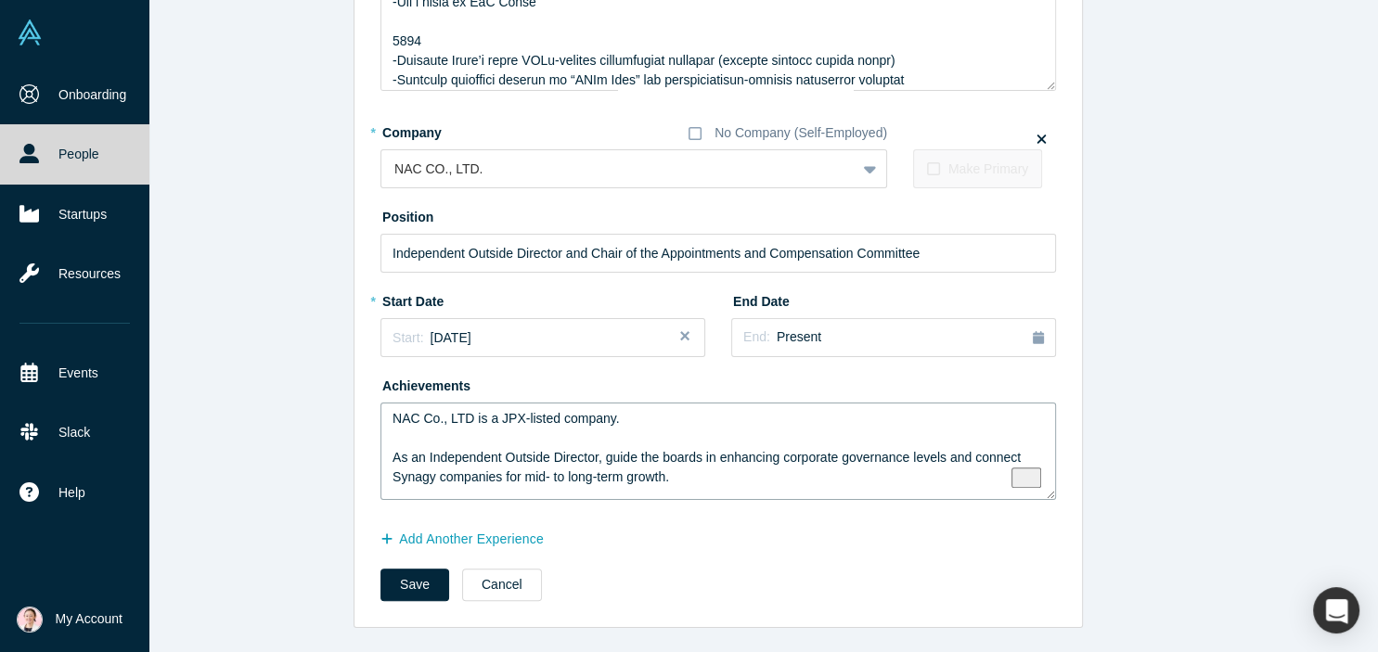
click at [887, 358] on html "Onboarding People Startups Resources Events Slack Help Contact Us GDPR My Accou…" at bounding box center [689, 326] width 1378 height 652
type textarea "NAC Co., LTD is a JPX-listed company. As an Independent Outside Director, guide…"
drag, startPoint x: 413, startPoint y: 589, endPoint x: 555, endPoint y: 596, distance: 142.1
click at [414, 589] on button "Save" at bounding box center [415, 585] width 69 height 32
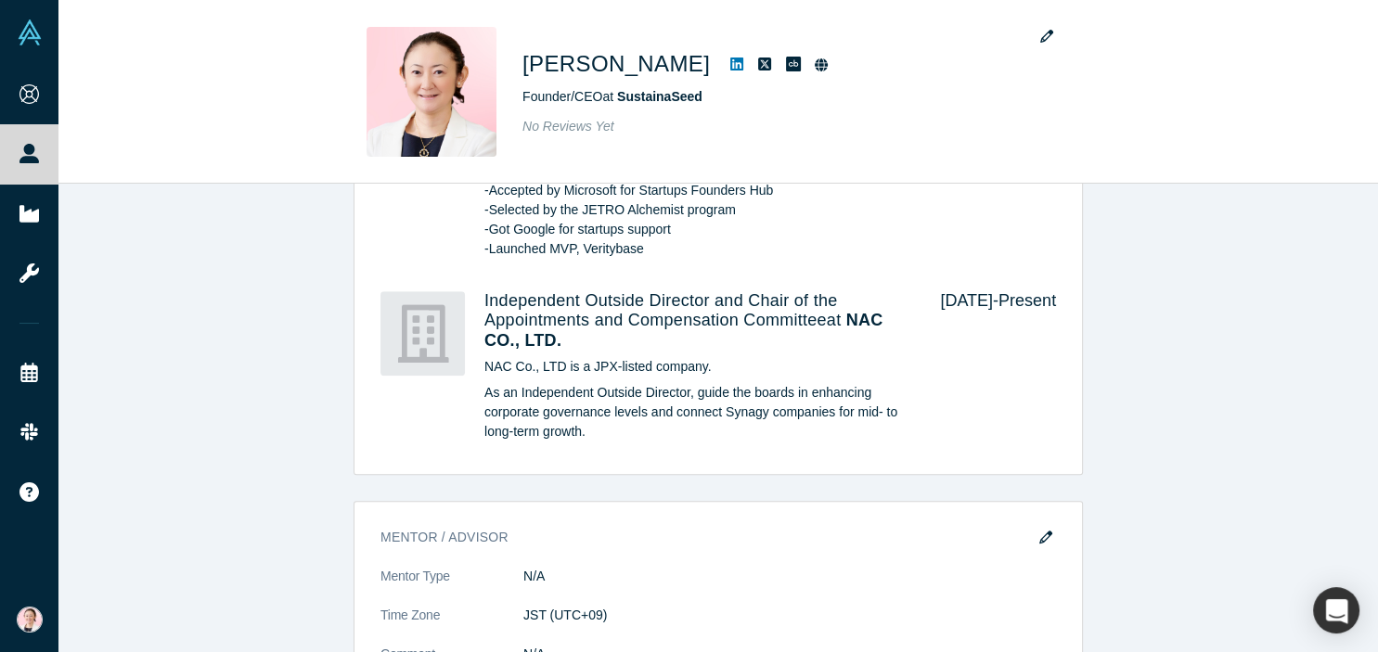
scroll to position [1728, 0]
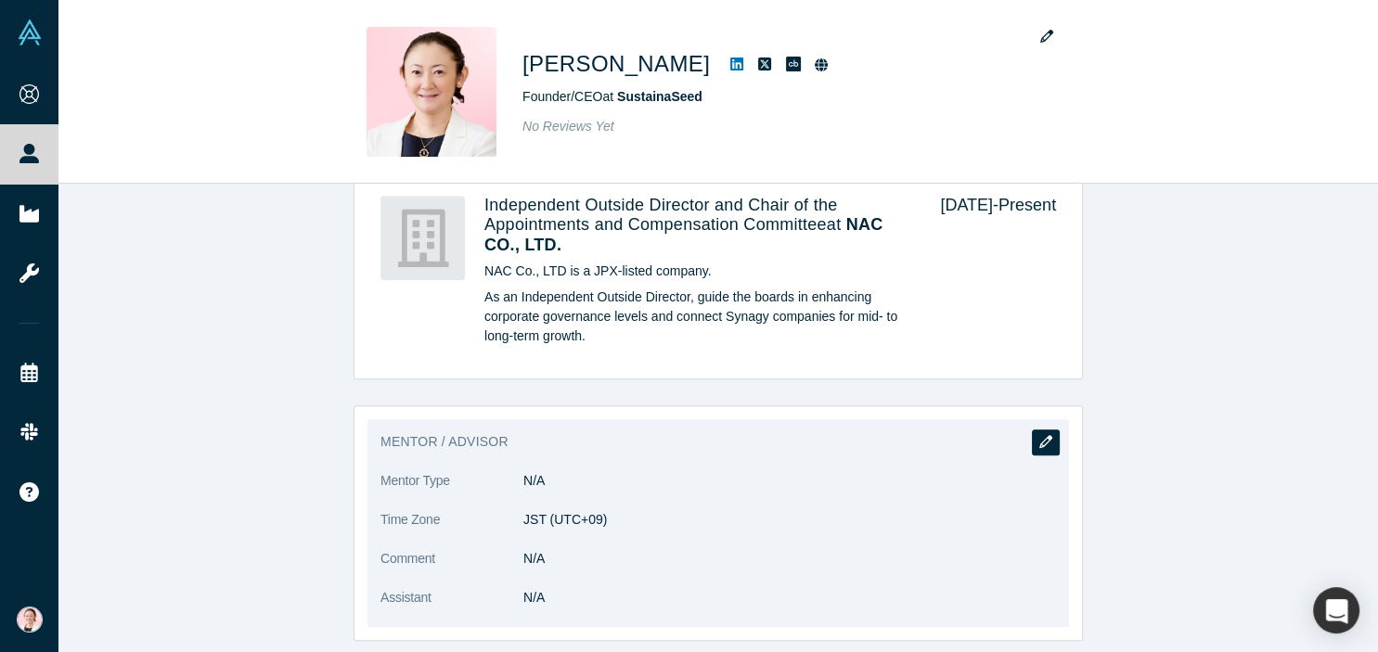
click at [1048, 435] on icon "button" at bounding box center [1045, 441] width 13 height 13
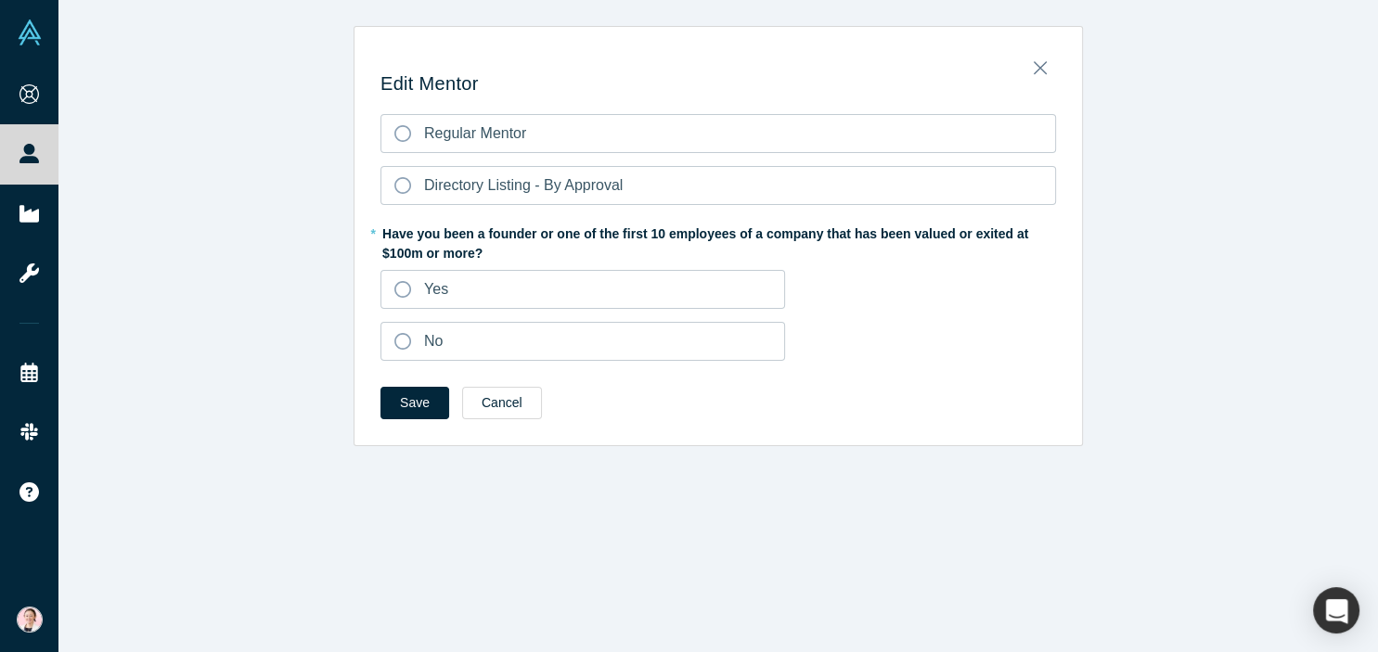
scroll to position [0, 0]
click at [405, 345] on icon at bounding box center [402, 341] width 17 height 17
click at [0, 0] on input "No" at bounding box center [0, 0] width 0 height 0
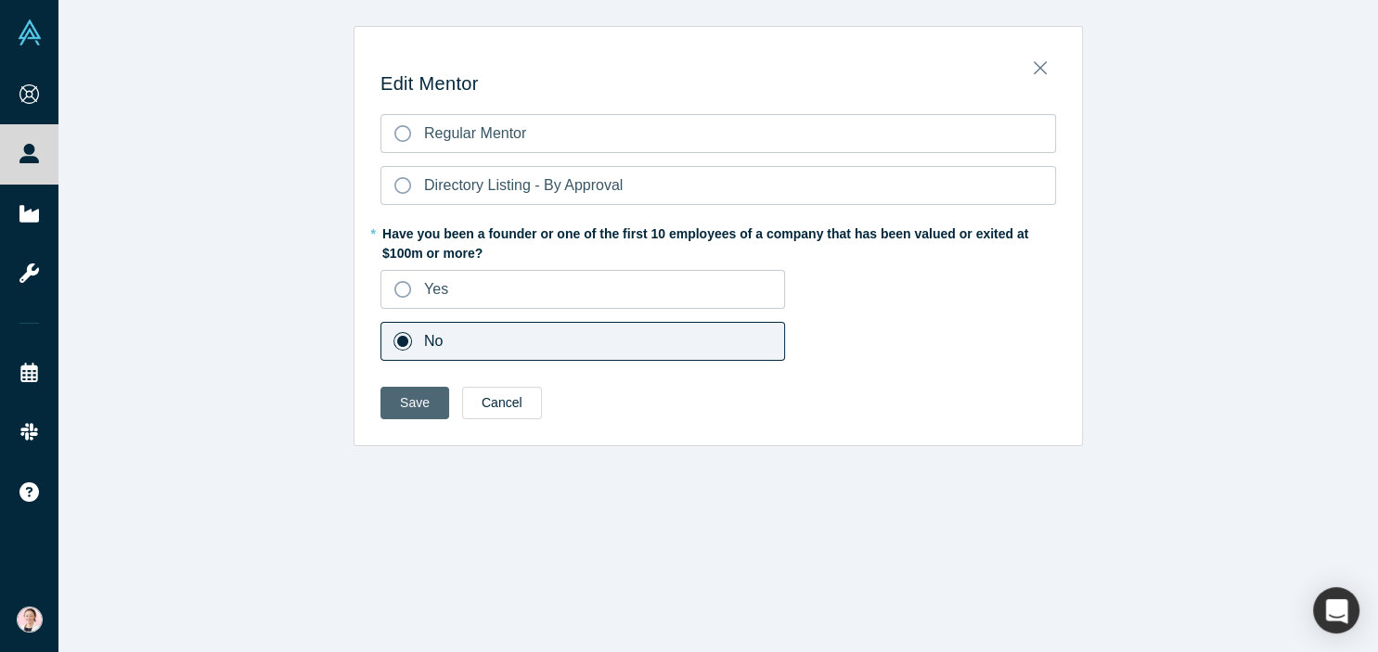
click at [408, 406] on button "Save" at bounding box center [415, 403] width 69 height 32
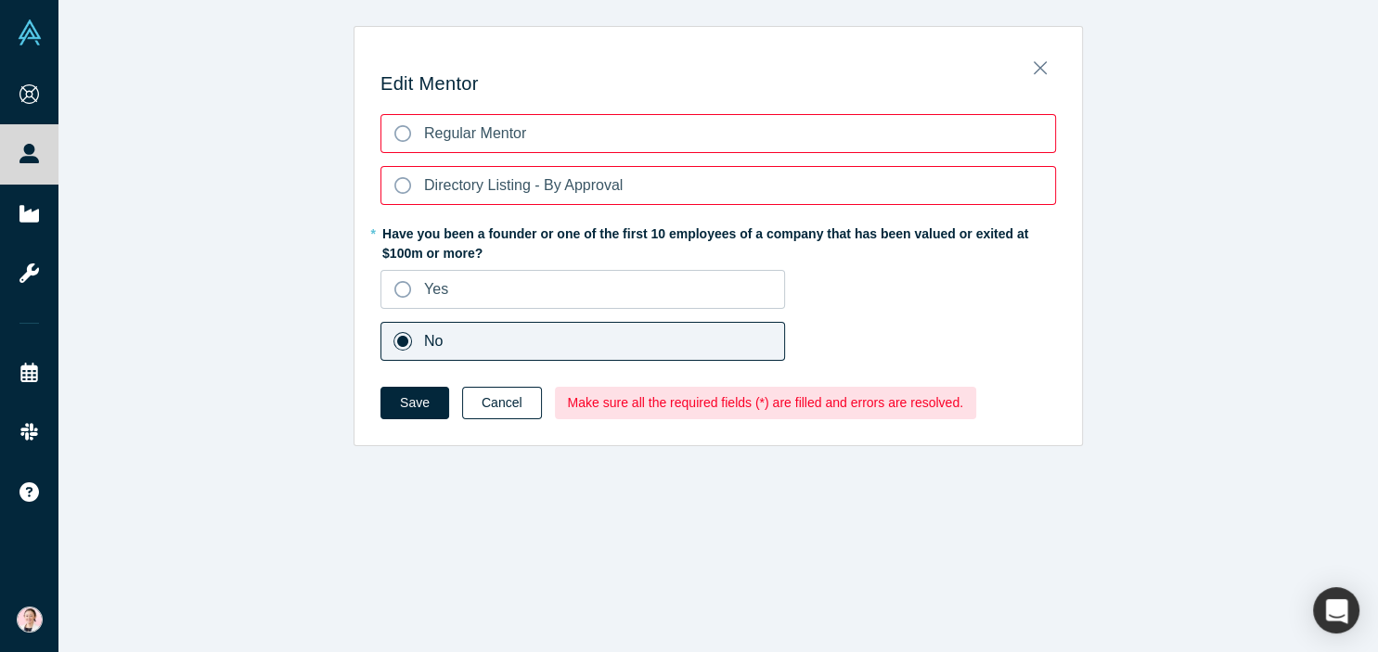
click at [489, 407] on button "Cancel" at bounding box center [502, 403] width 80 height 32
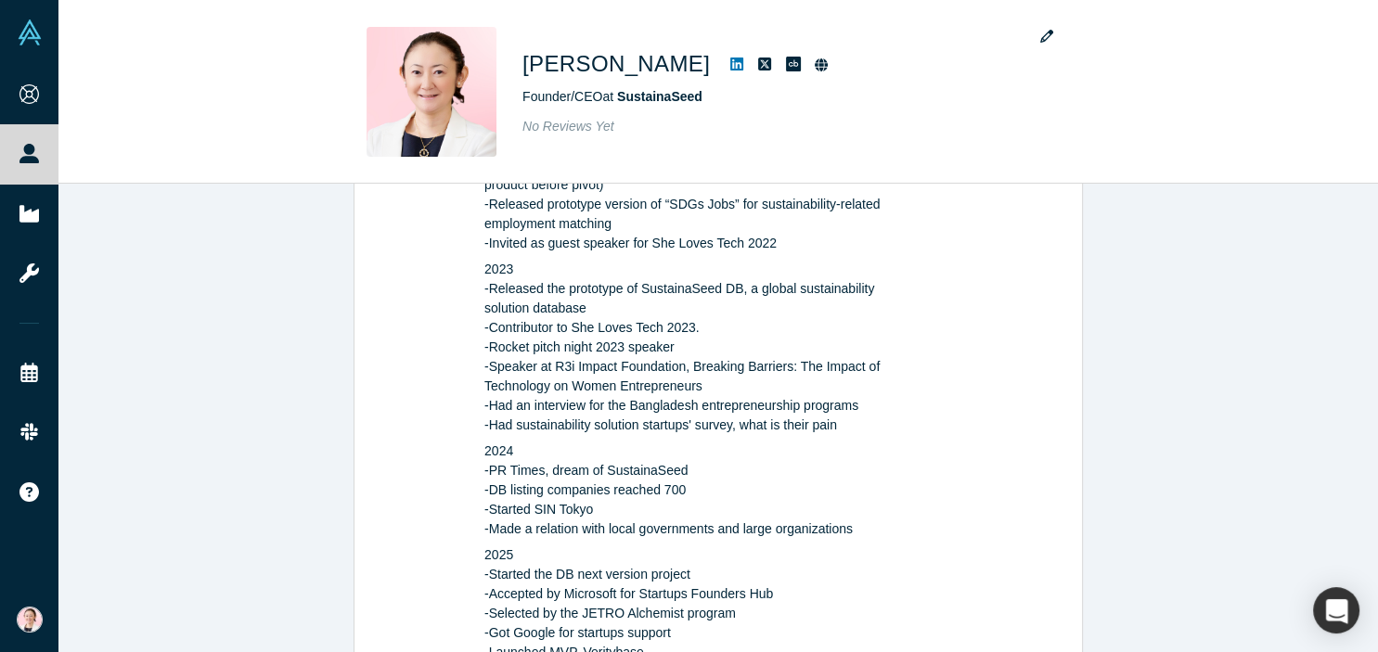
scroll to position [1728, 0]
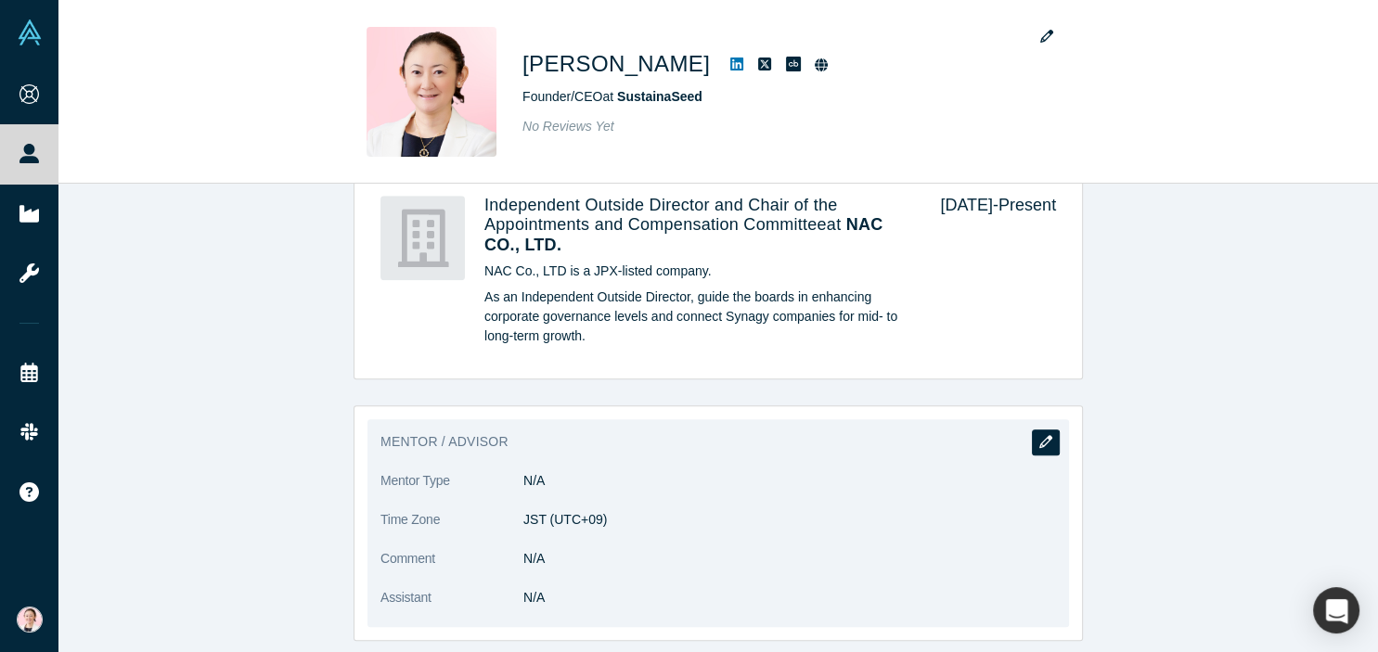
click at [1053, 430] on button "button" at bounding box center [1046, 443] width 28 height 26
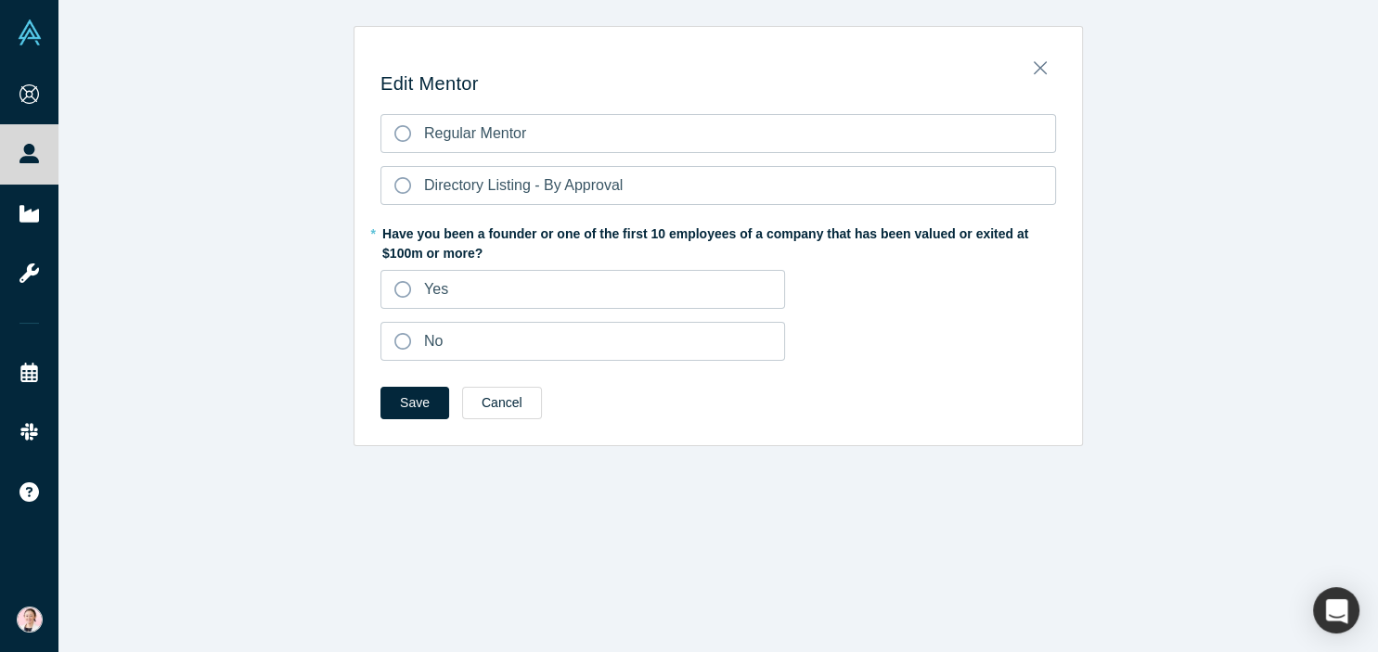
scroll to position [0, 0]
click at [1042, 74] on icon "Close" at bounding box center [1040, 68] width 13 height 20
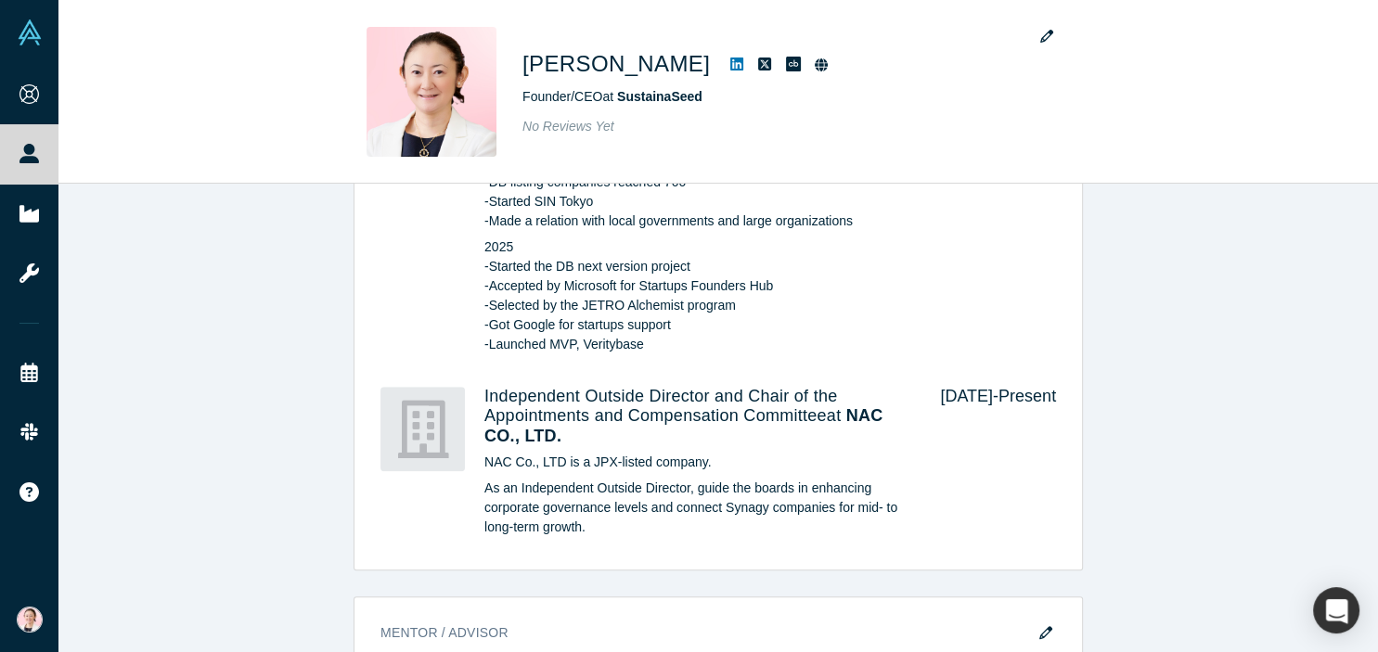
scroll to position [1728, 0]
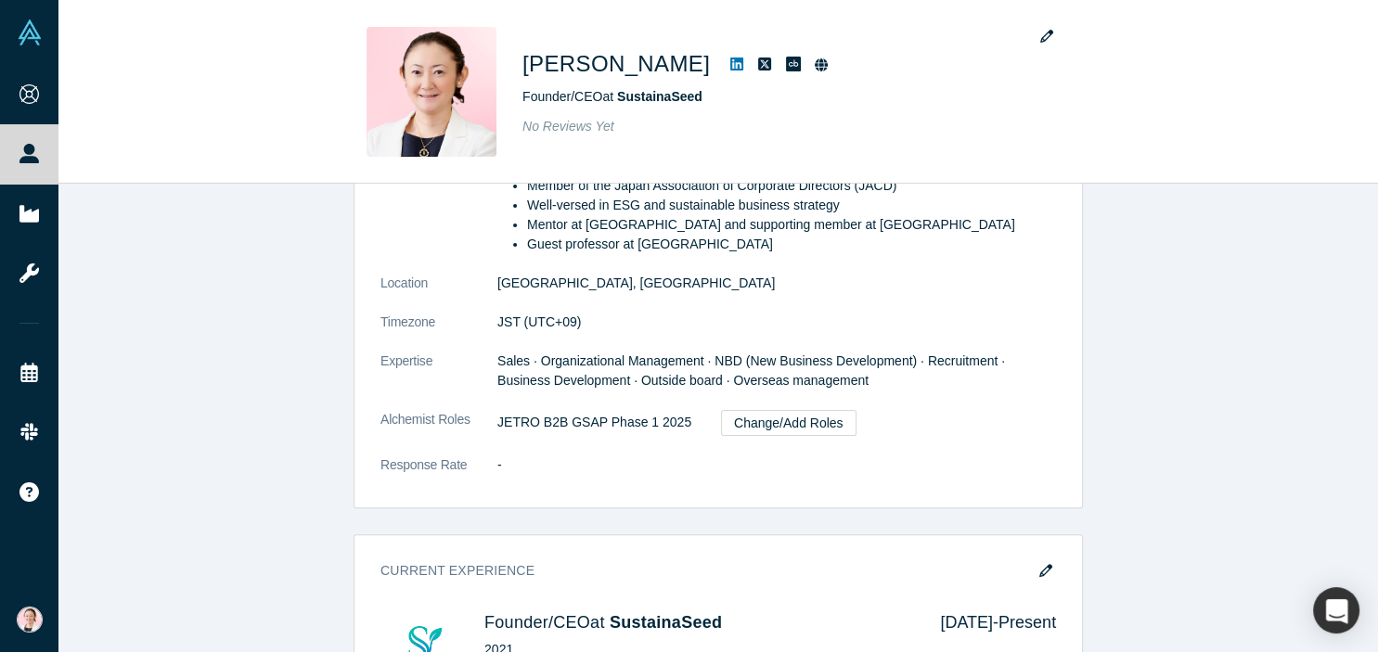
scroll to position [191, 0]
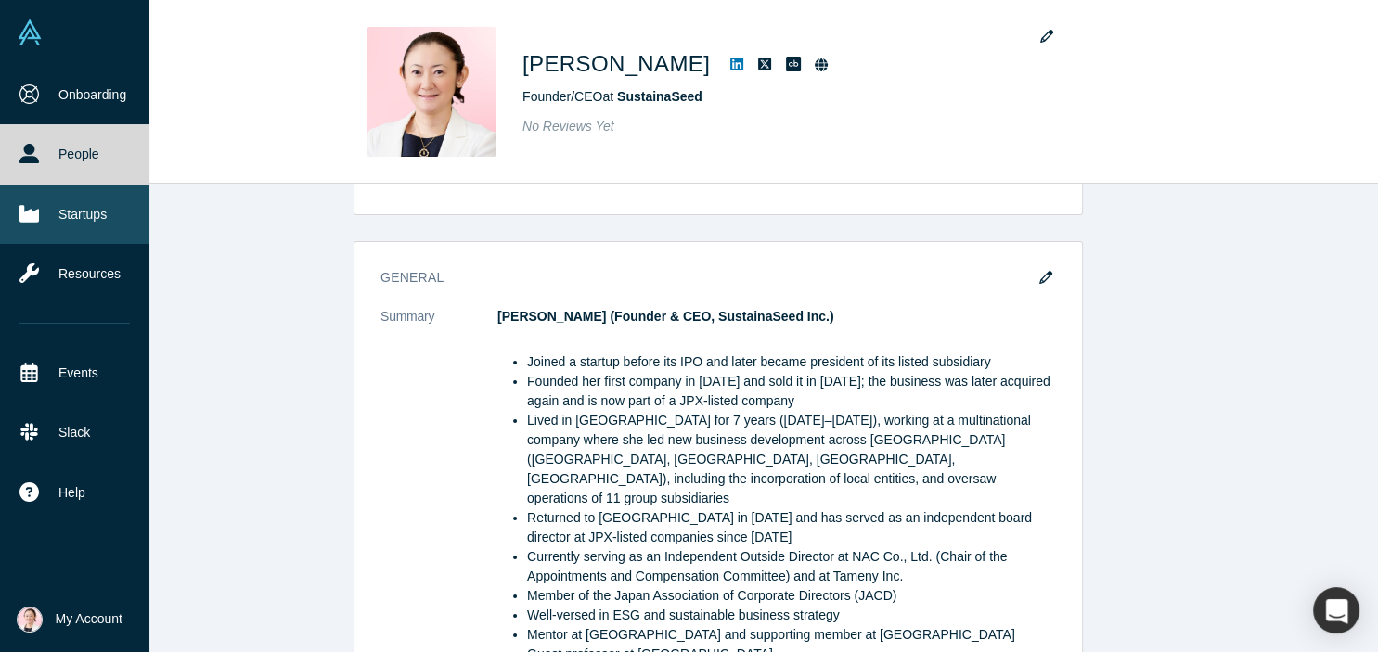
click at [86, 216] on link "Startups" at bounding box center [74, 214] width 149 height 59
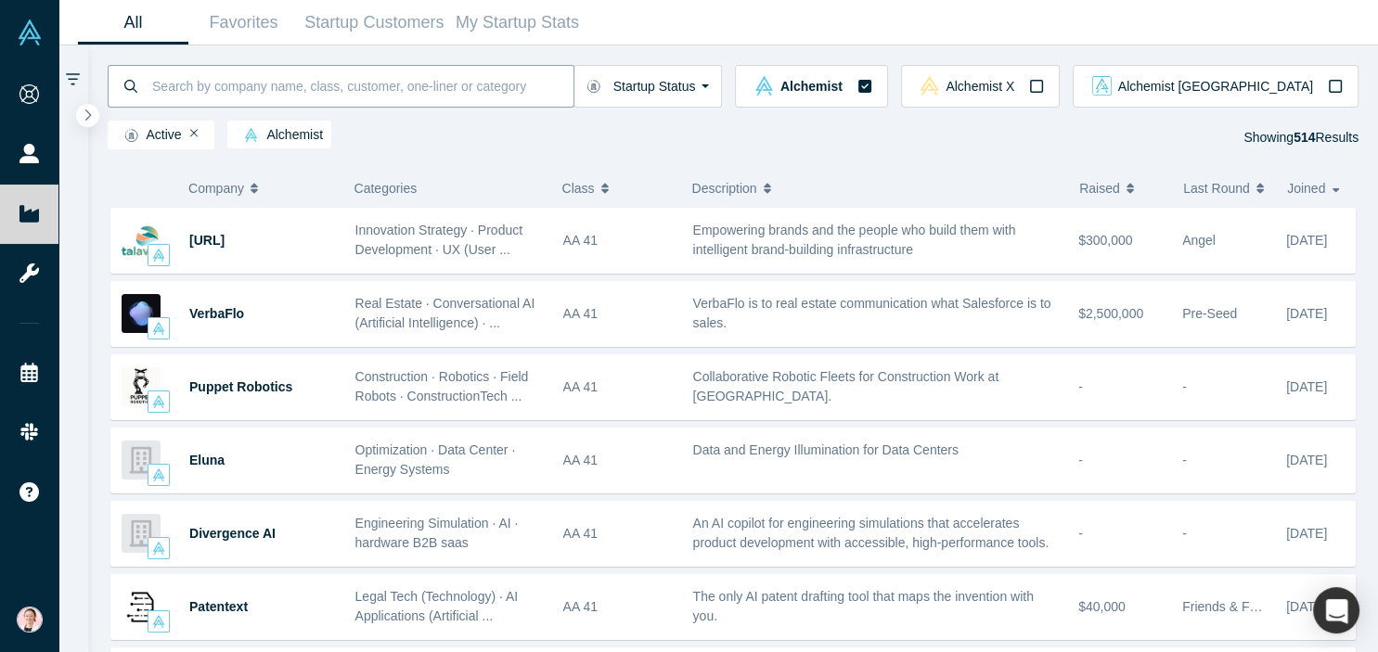
click at [231, 88] on input at bounding box center [361, 86] width 423 height 44
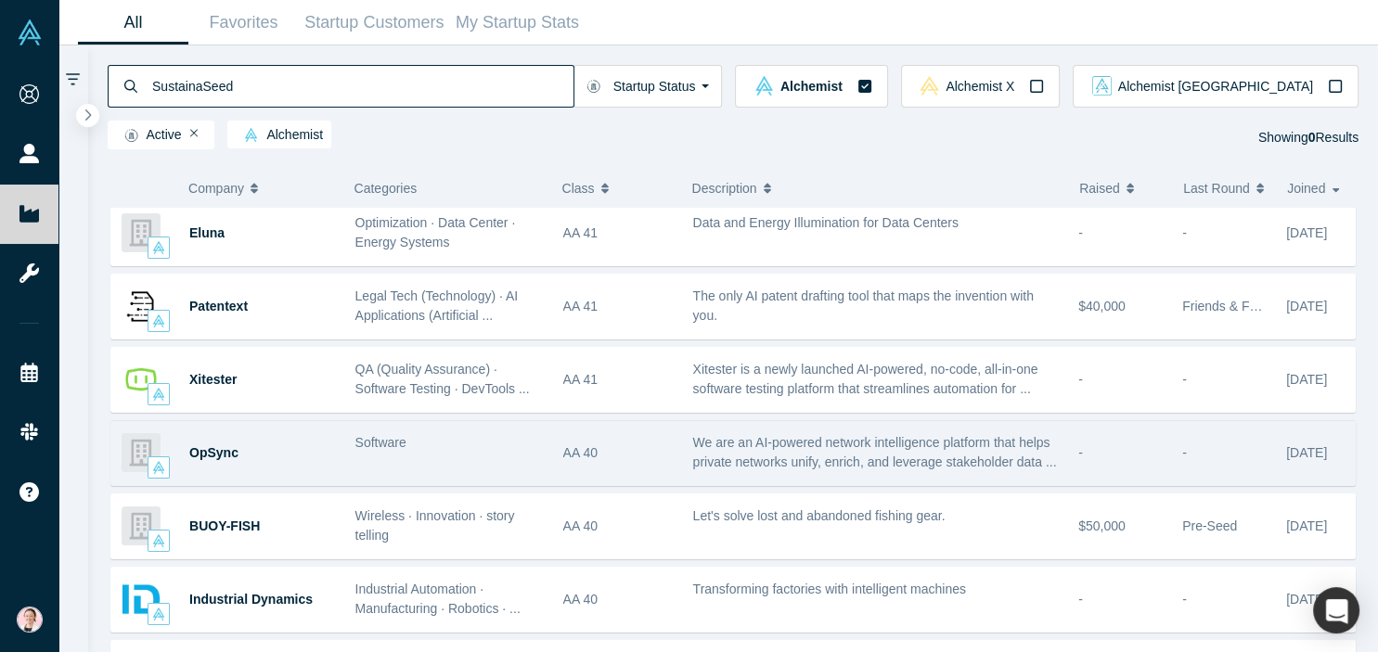
scroll to position [204, 0]
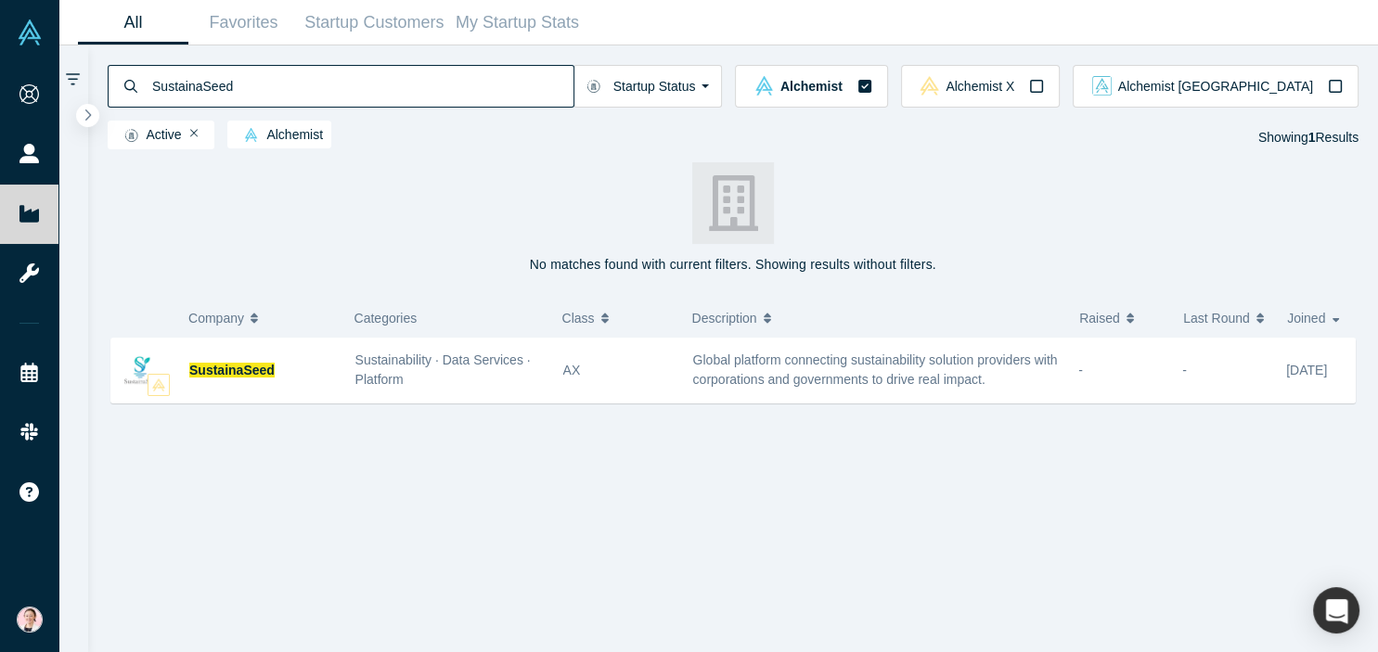
type input "SustainaSeed"
click at [56, 621] on span "My Account" at bounding box center [56, 619] width 0 height 19
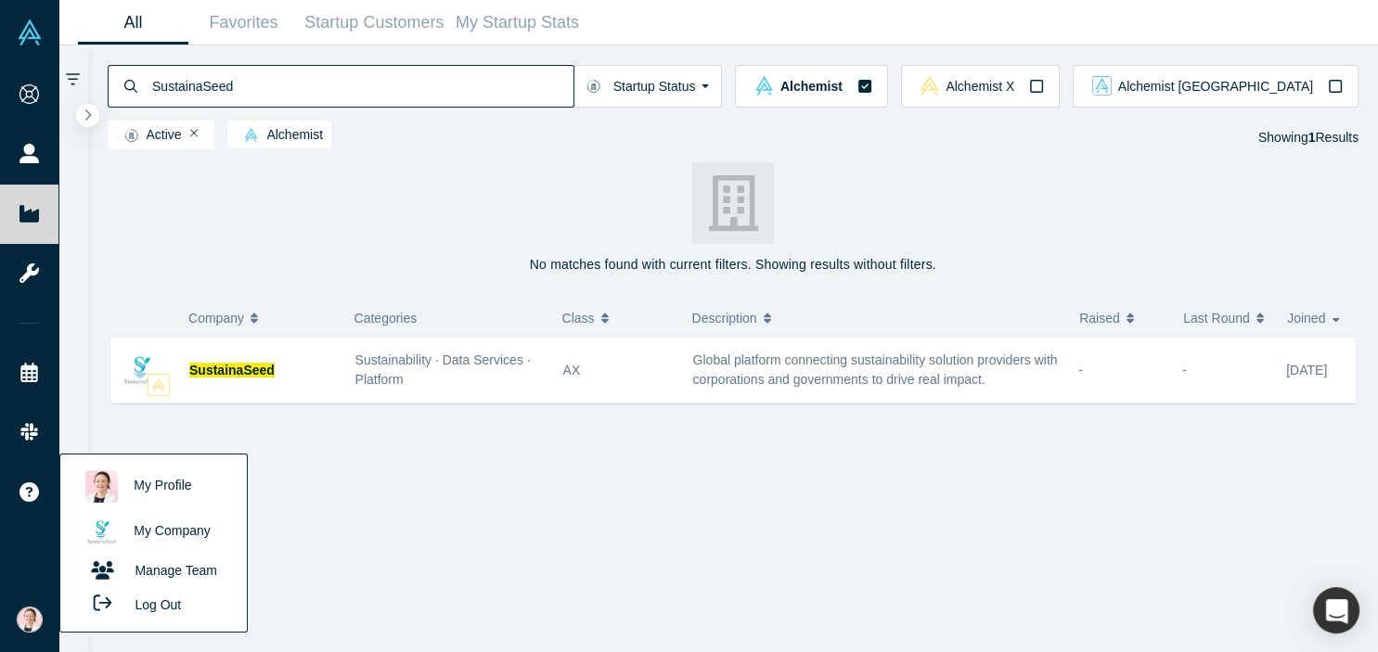
click at [102, 534] on img at bounding box center [101, 532] width 32 height 32
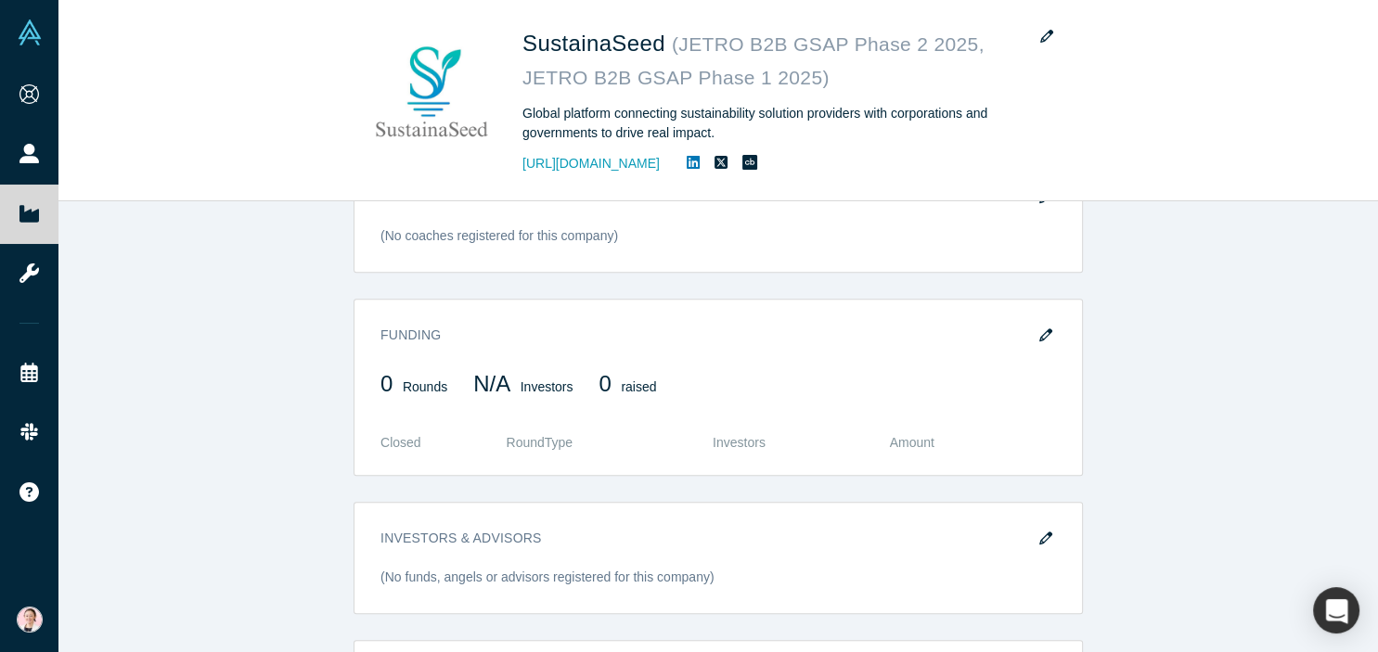
scroll to position [1325, 0]
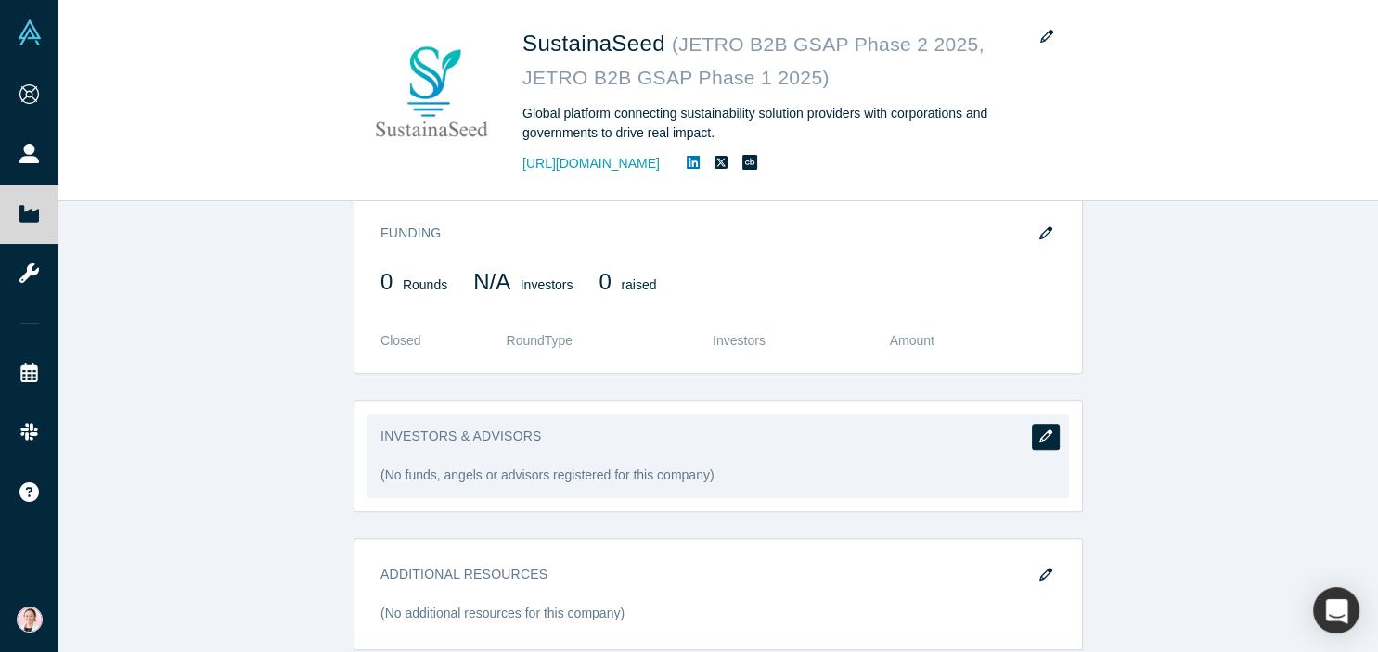
click at [1041, 430] on icon "button" at bounding box center [1045, 436] width 13 height 13
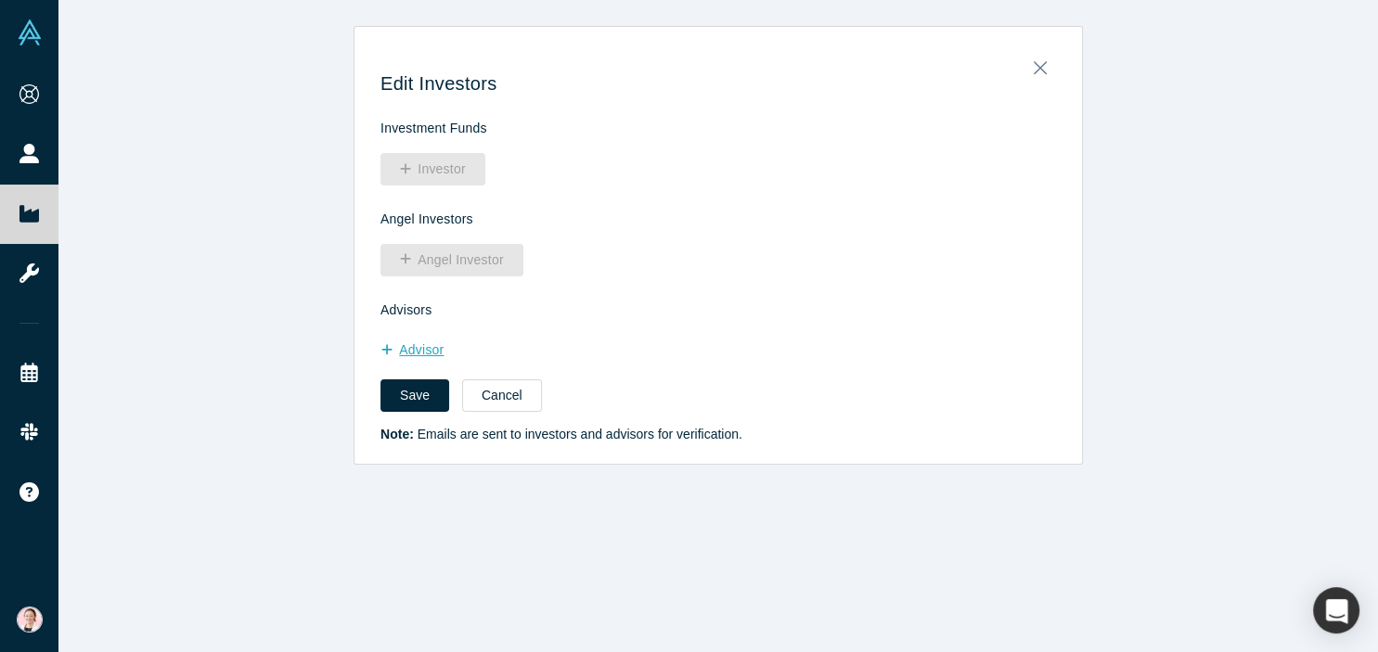
click at [414, 353] on button "Advisor" at bounding box center [422, 350] width 83 height 32
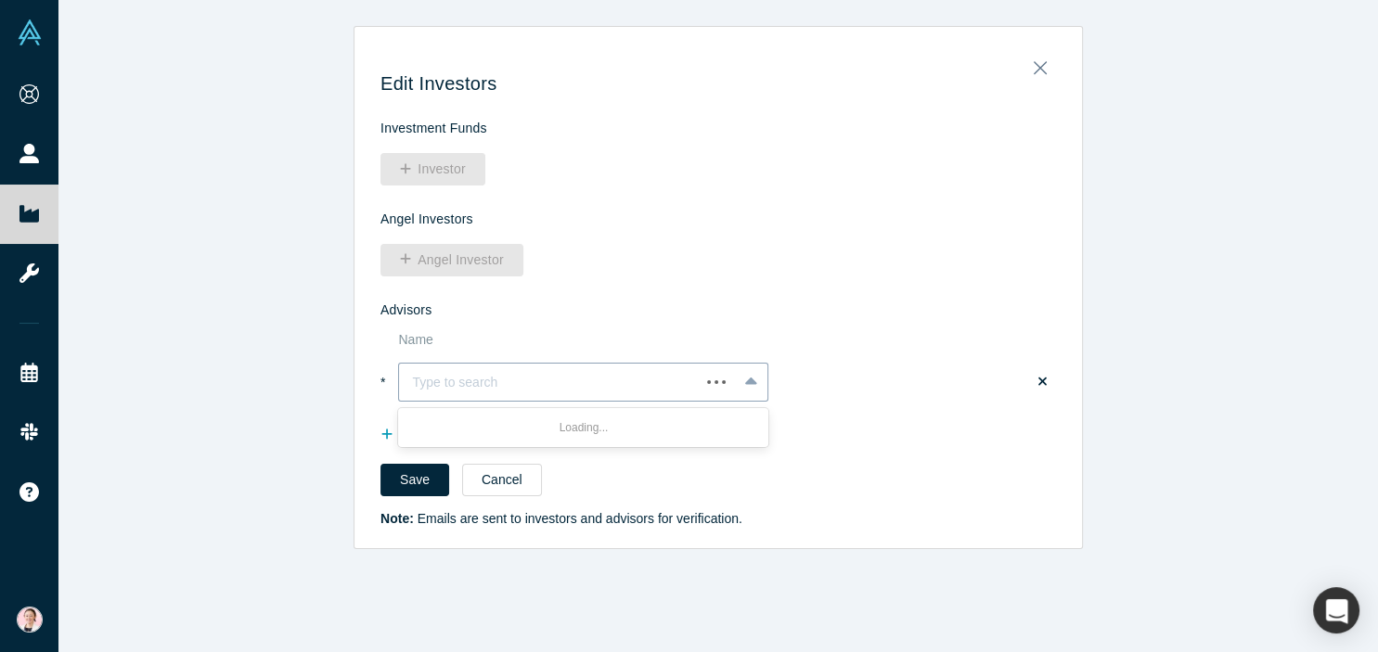
click at [468, 376] on div at bounding box center [549, 382] width 275 height 20
type input "[PERSON_NAME]"
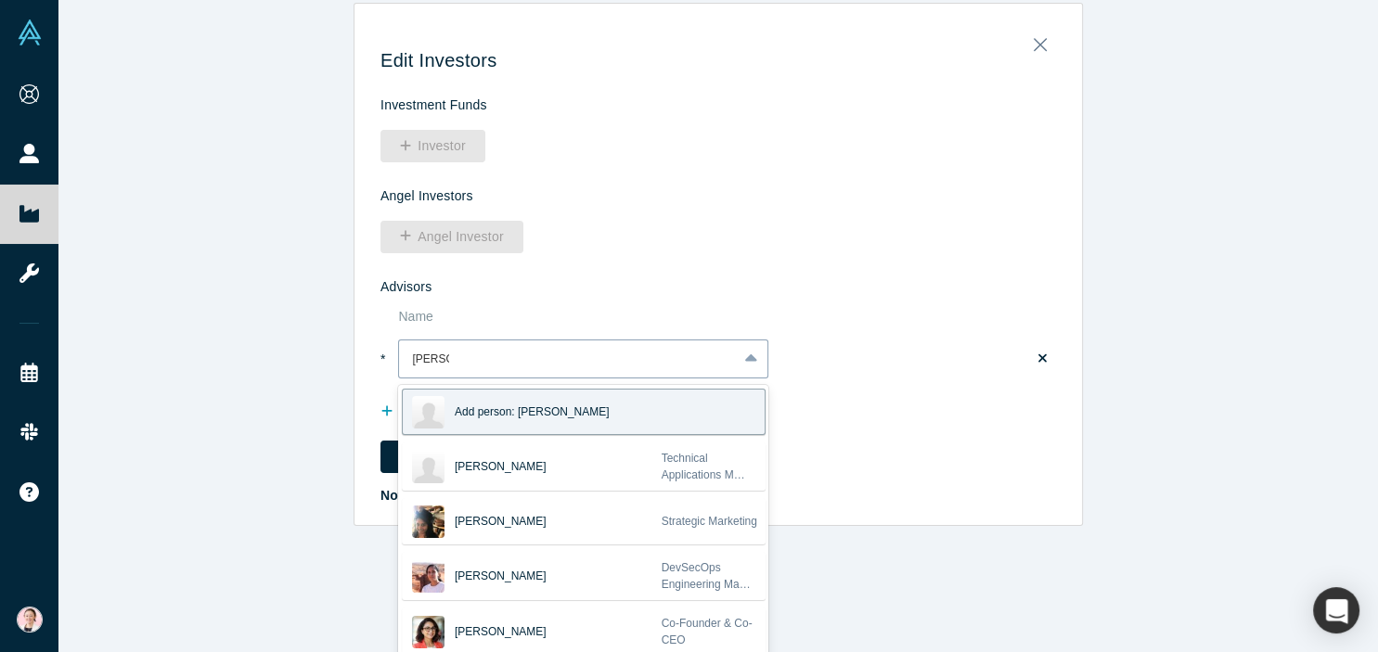
scroll to position [33, 0]
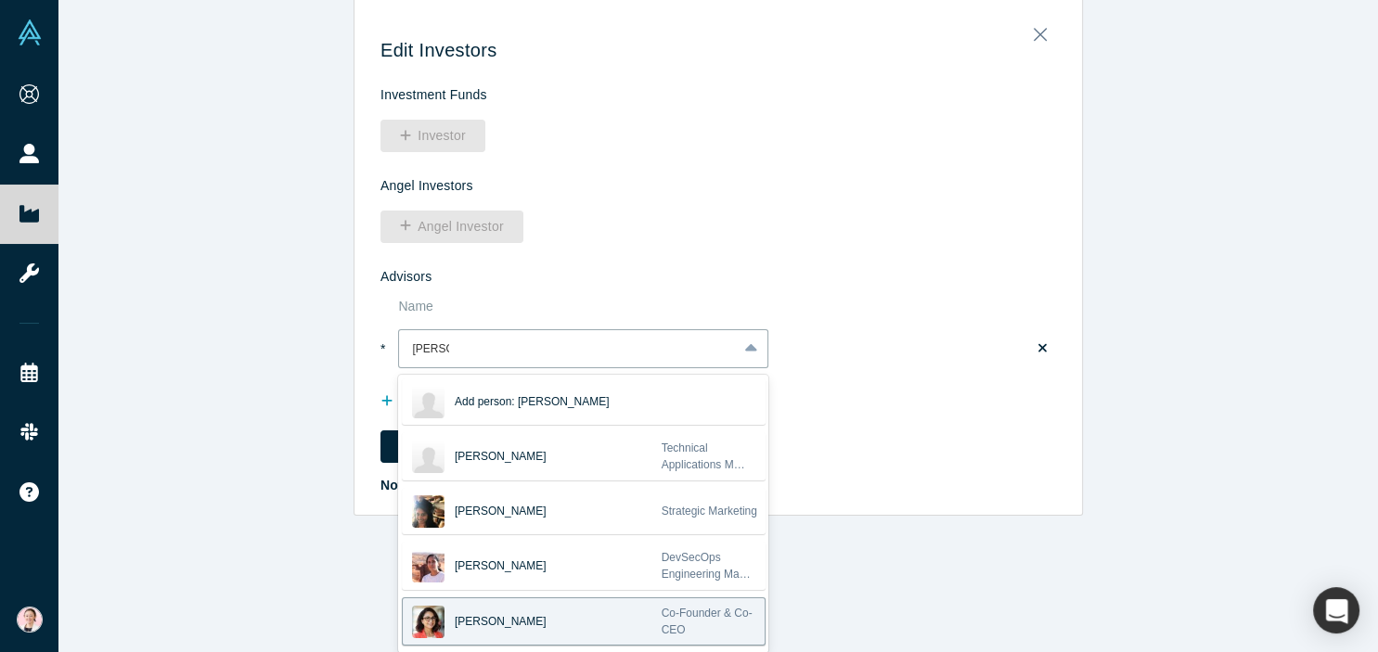
drag, startPoint x: 548, startPoint y: 613, endPoint x: 559, endPoint y: 611, distance: 11.3
click at [549, 613] on div "[PERSON_NAME]" at bounding box center [506, 622] width 103 height 46
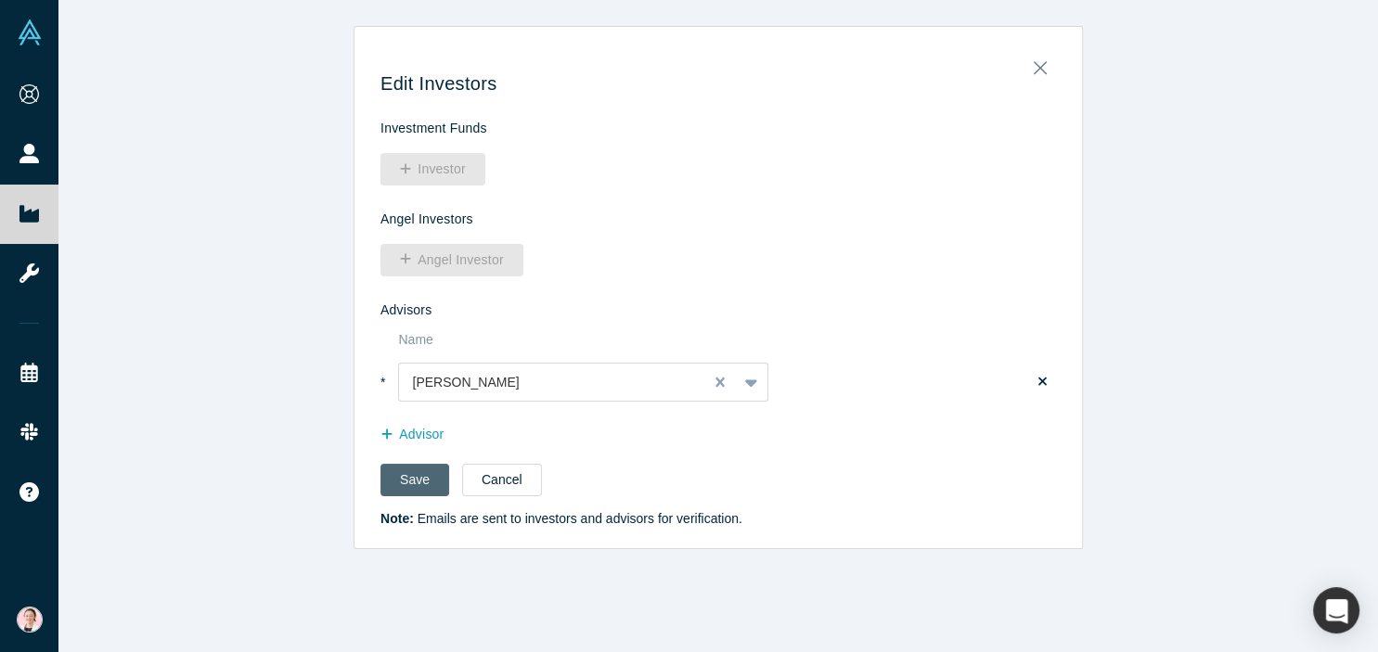
click at [399, 484] on button "Save" at bounding box center [415, 480] width 69 height 32
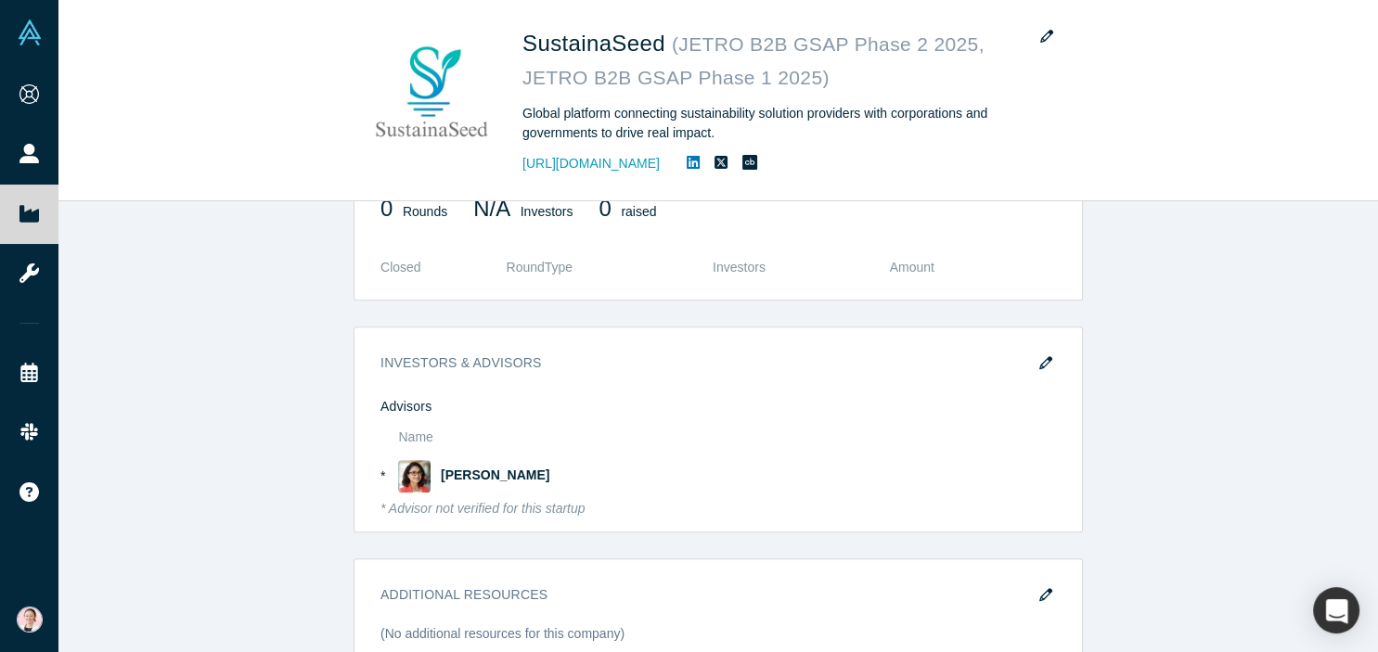
scroll to position [1419, 0]
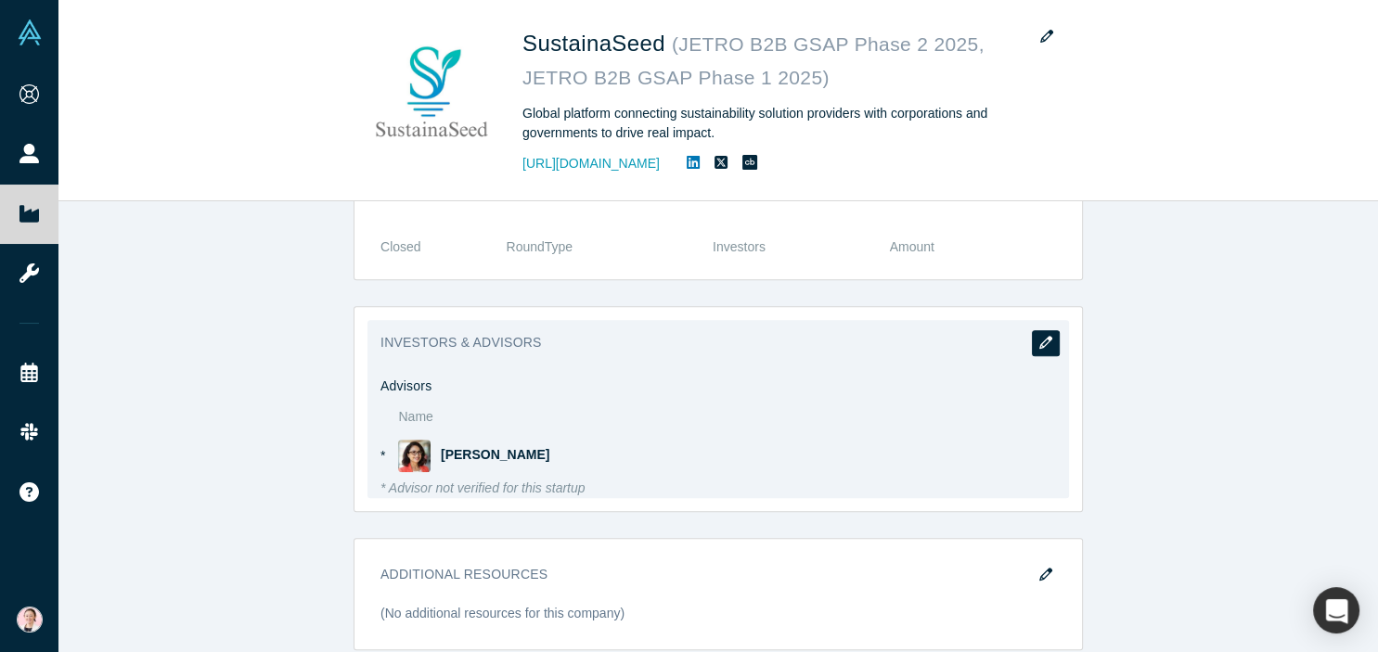
click at [1050, 336] on icon "button" at bounding box center [1045, 342] width 13 height 13
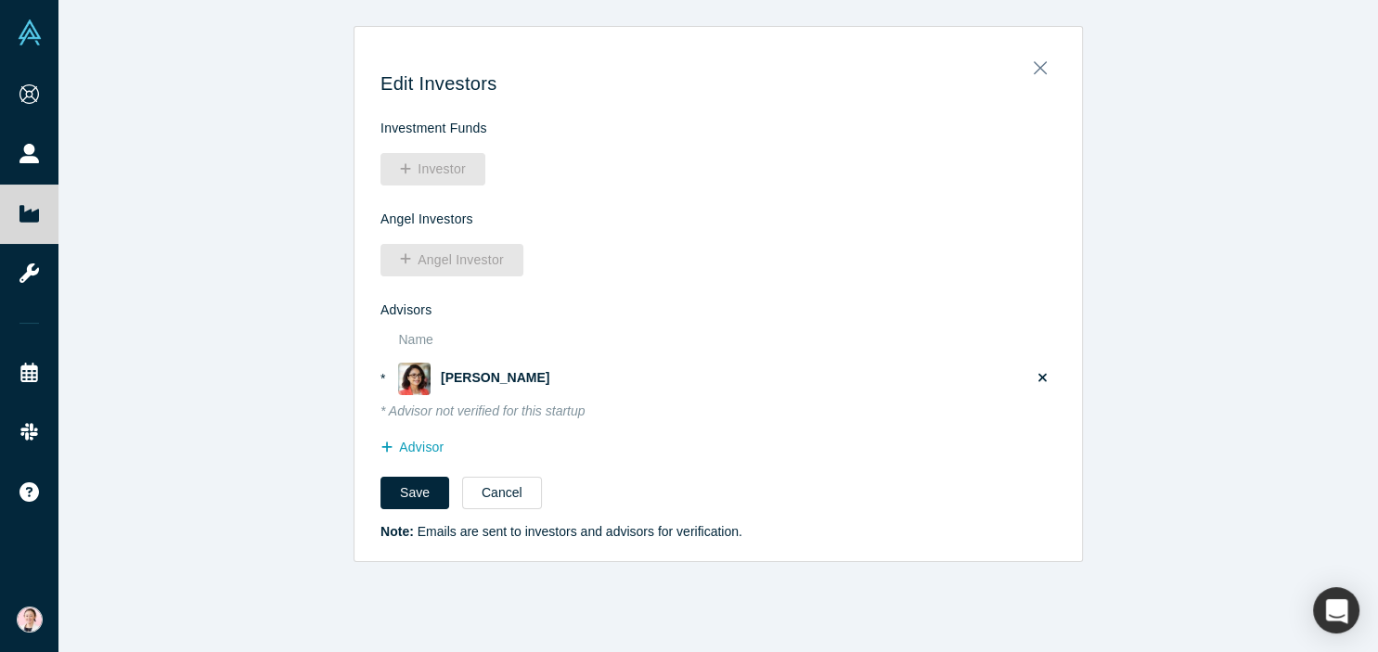
click at [1045, 377] on icon at bounding box center [1043, 377] width 8 height 13
click at [0, 0] on input "checkbox" at bounding box center [0, 0] width 0 height 0
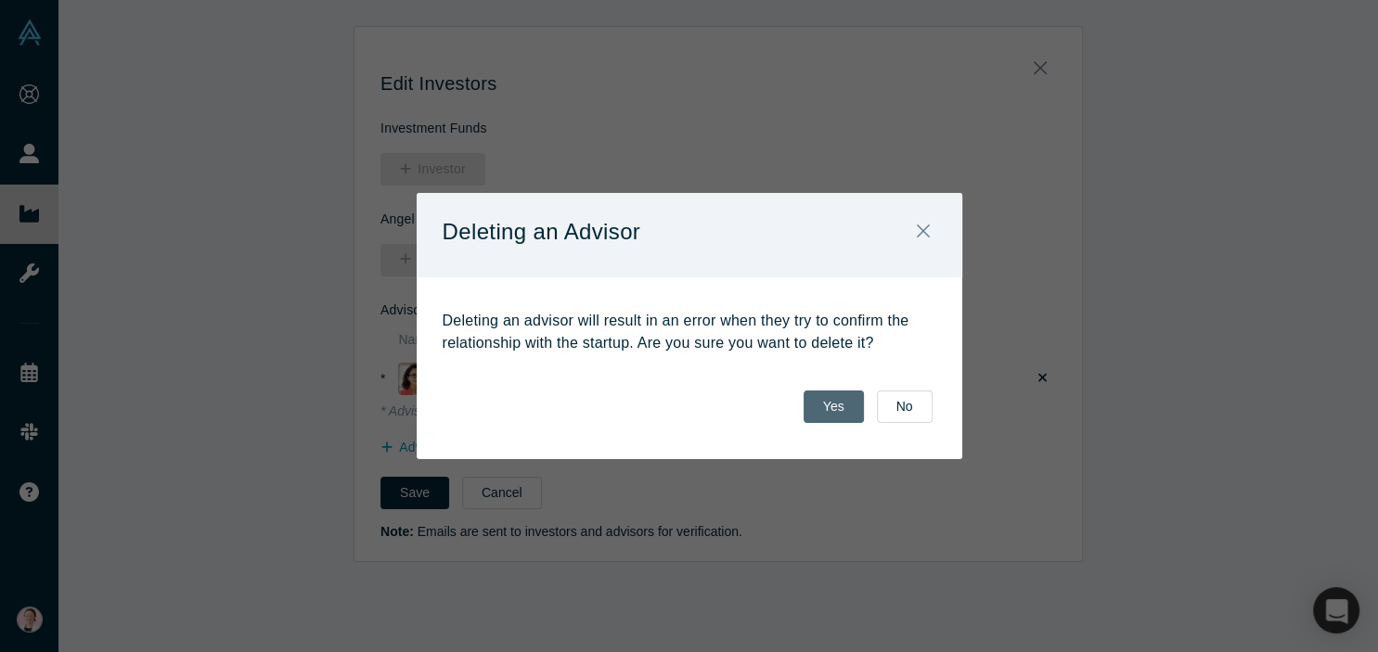
click at [846, 411] on button "Yes" at bounding box center [834, 407] width 60 height 32
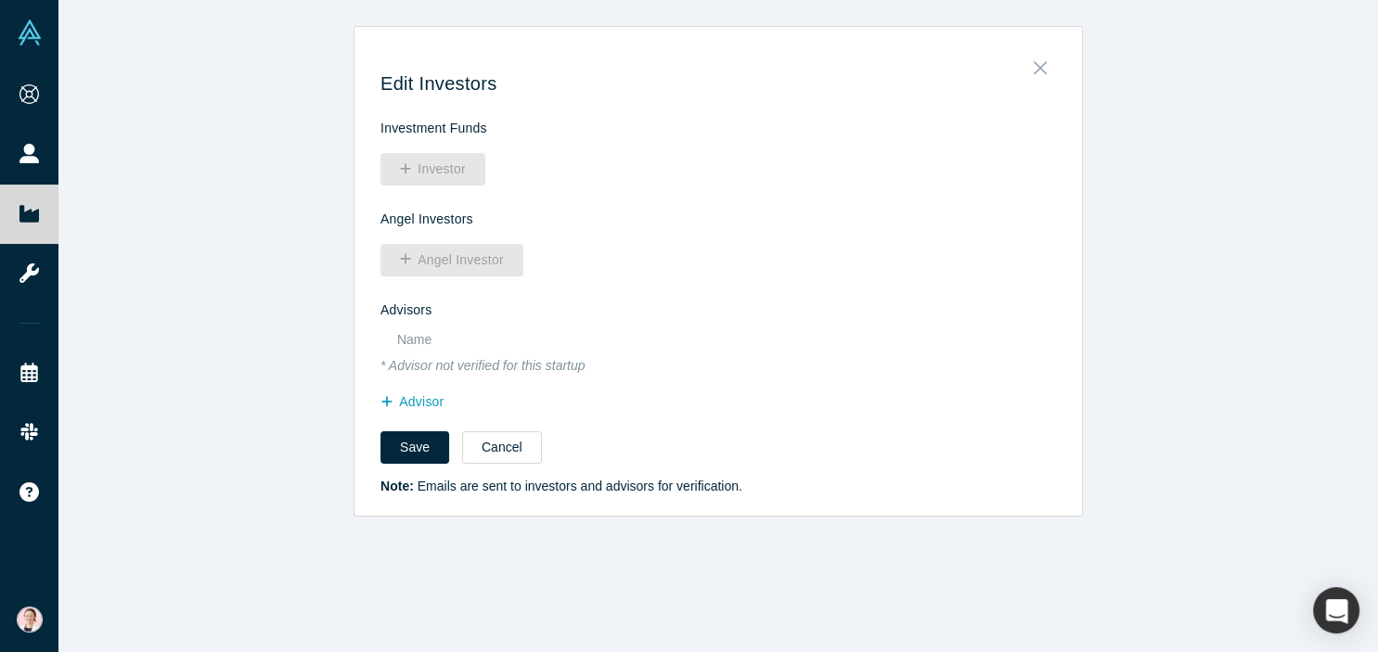
click at [1041, 69] on icon "Close" at bounding box center [1039, 68] width 13 height 13
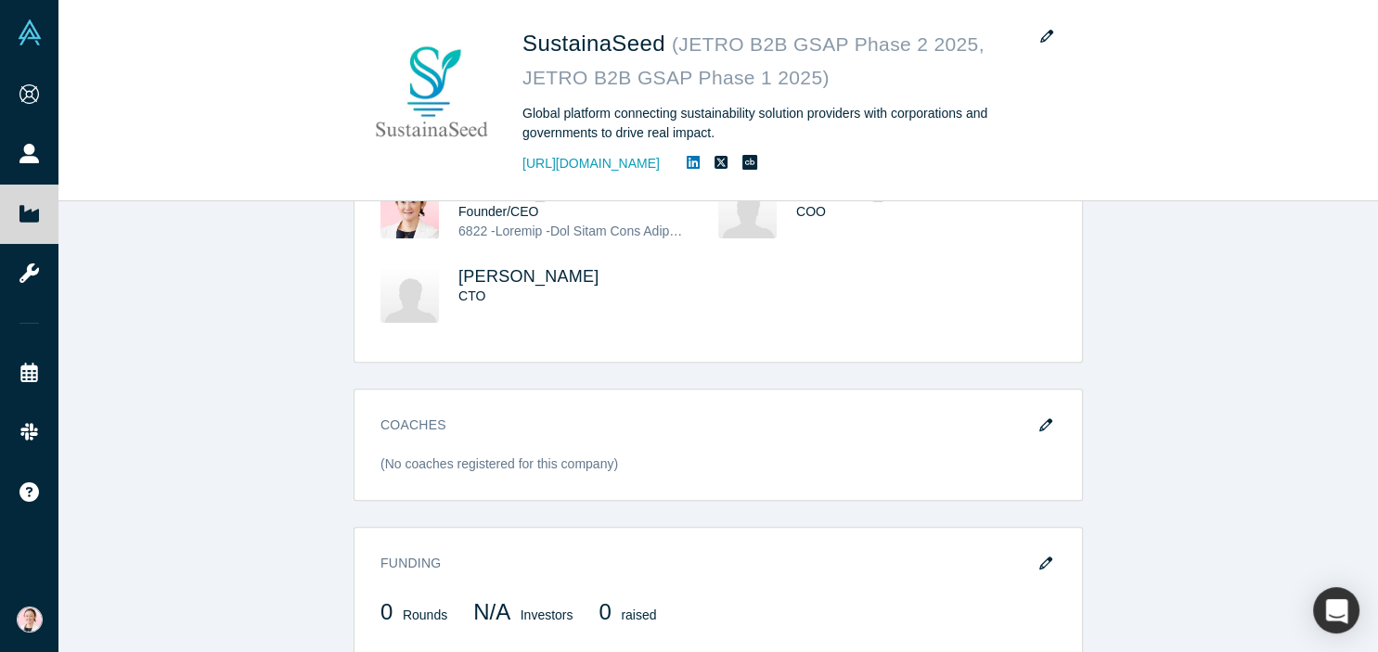
scroll to position [1025, 0]
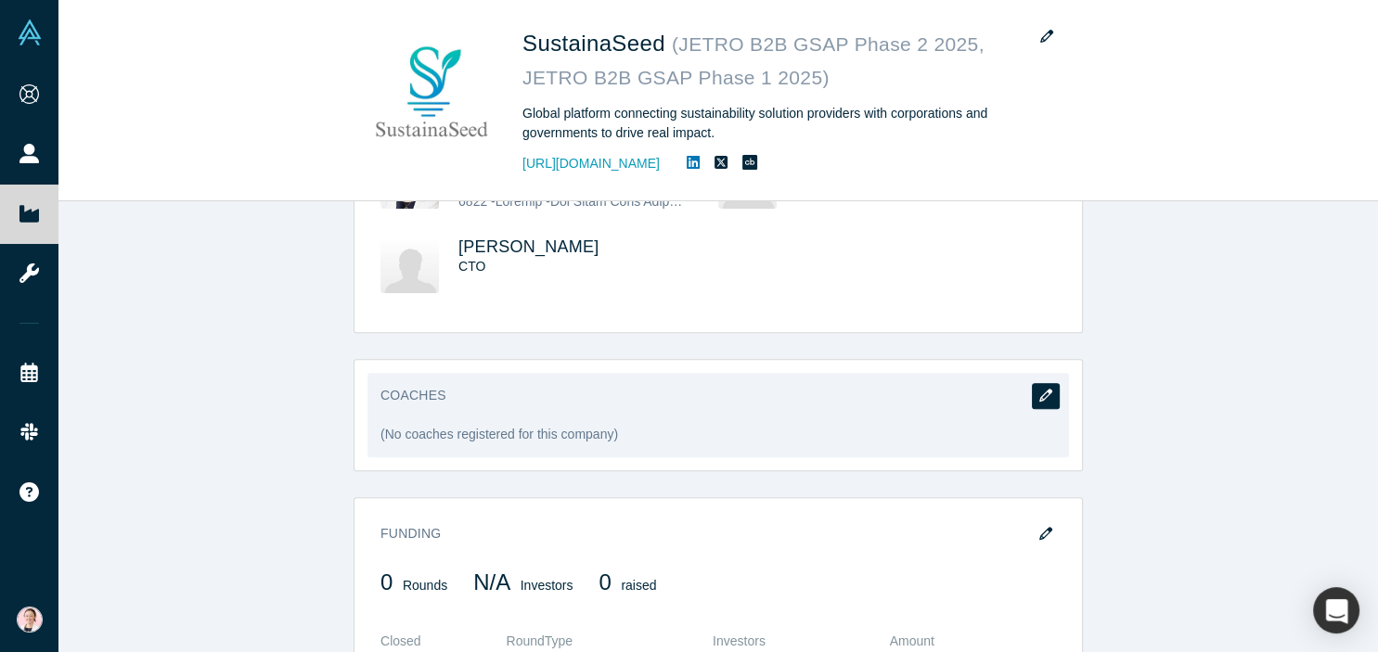
click at [1052, 389] on icon "button" at bounding box center [1045, 395] width 13 height 13
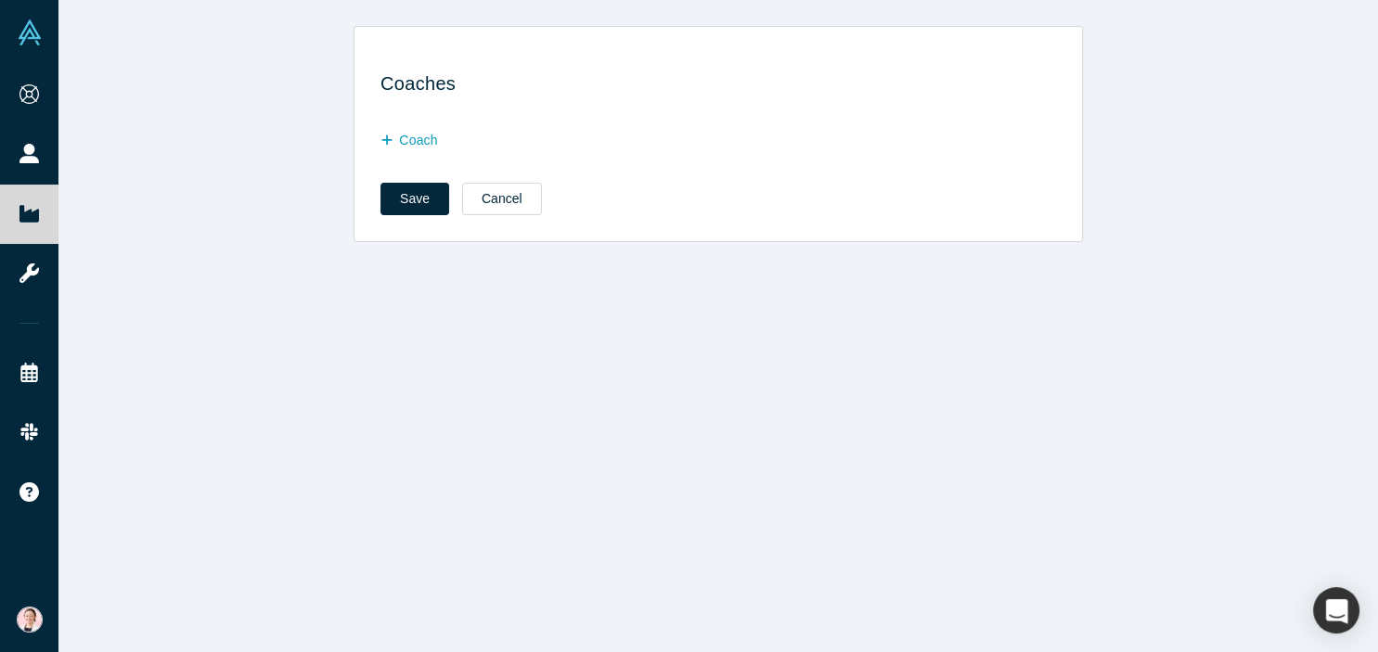
scroll to position [0, 0]
click at [417, 144] on button "Coach" at bounding box center [419, 140] width 77 height 32
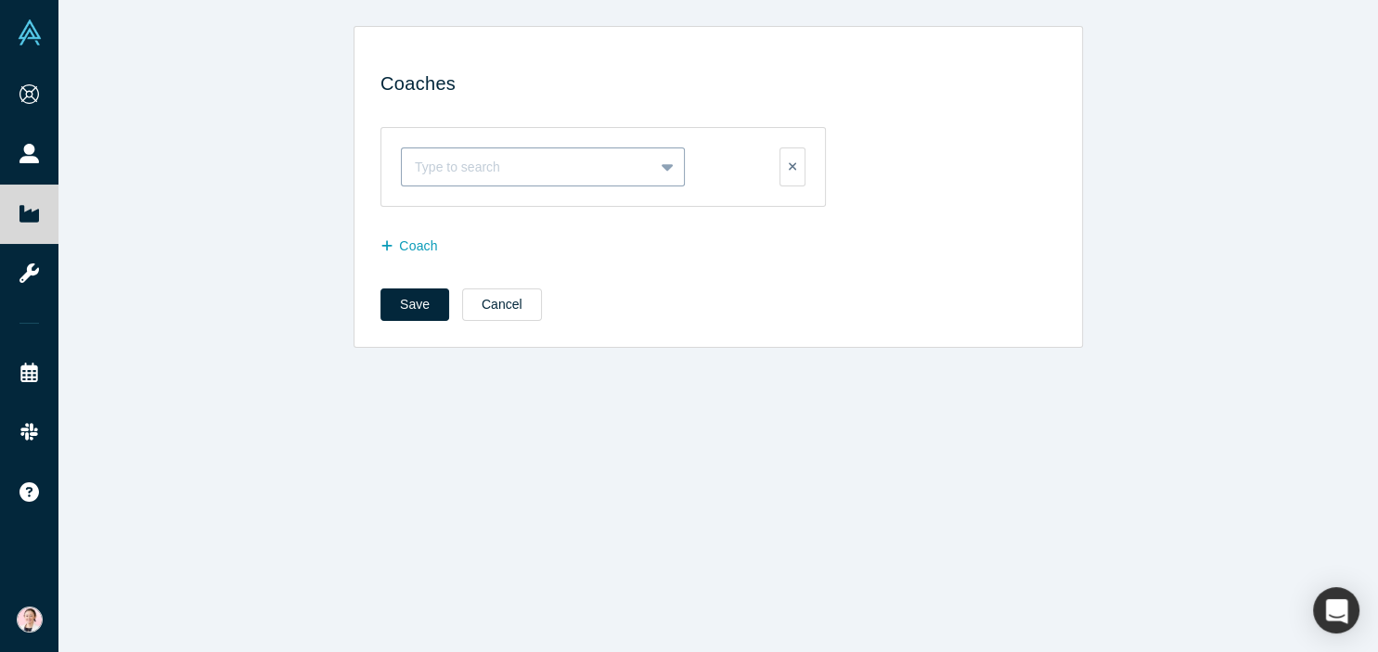
click at [429, 174] on div at bounding box center [528, 167] width 226 height 23
type input "[PERSON_NAME]"
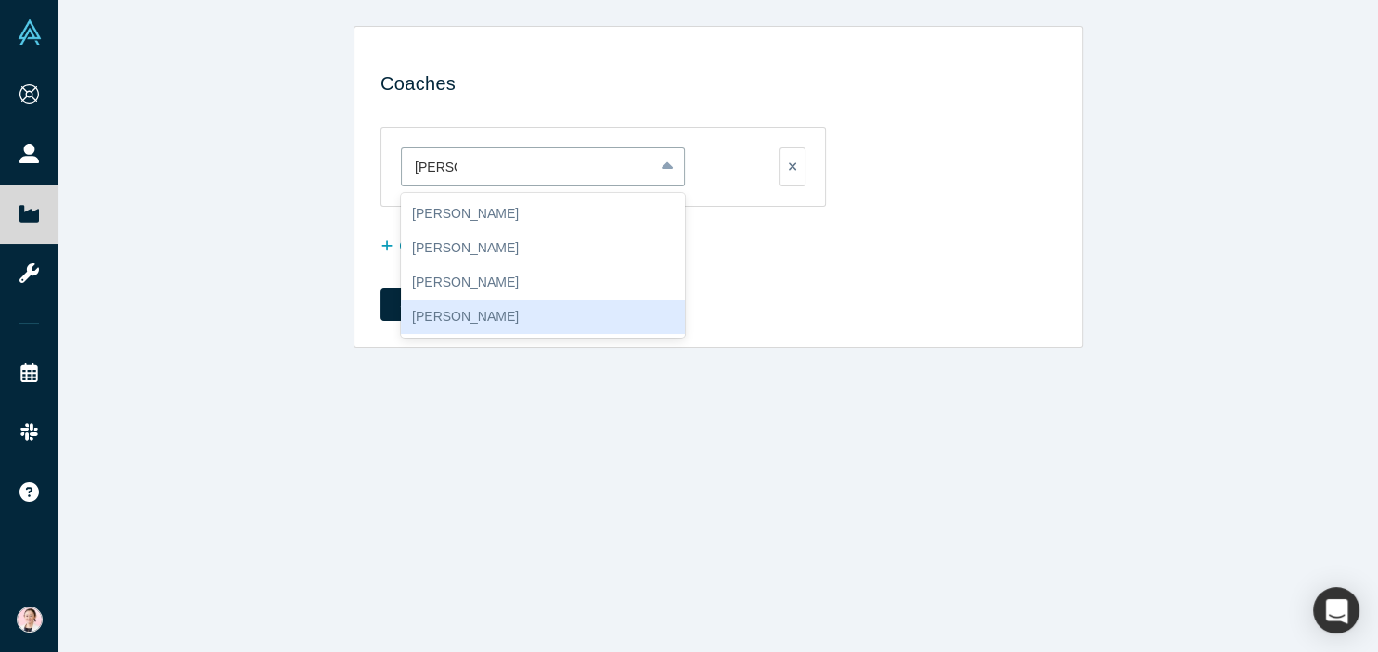
click at [546, 312] on div "[PERSON_NAME]" at bounding box center [543, 317] width 284 height 34
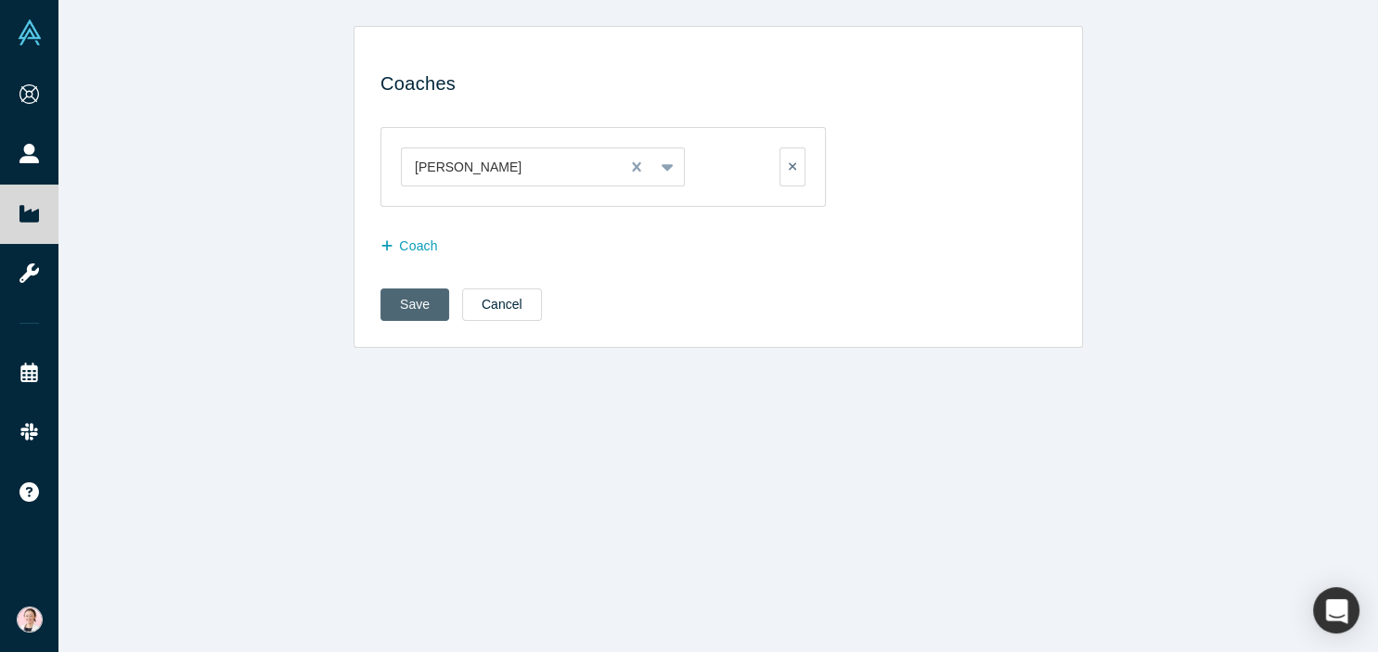
click at [419, 302] on button "Save" at bounding box center [415, 305] width 69 height 32
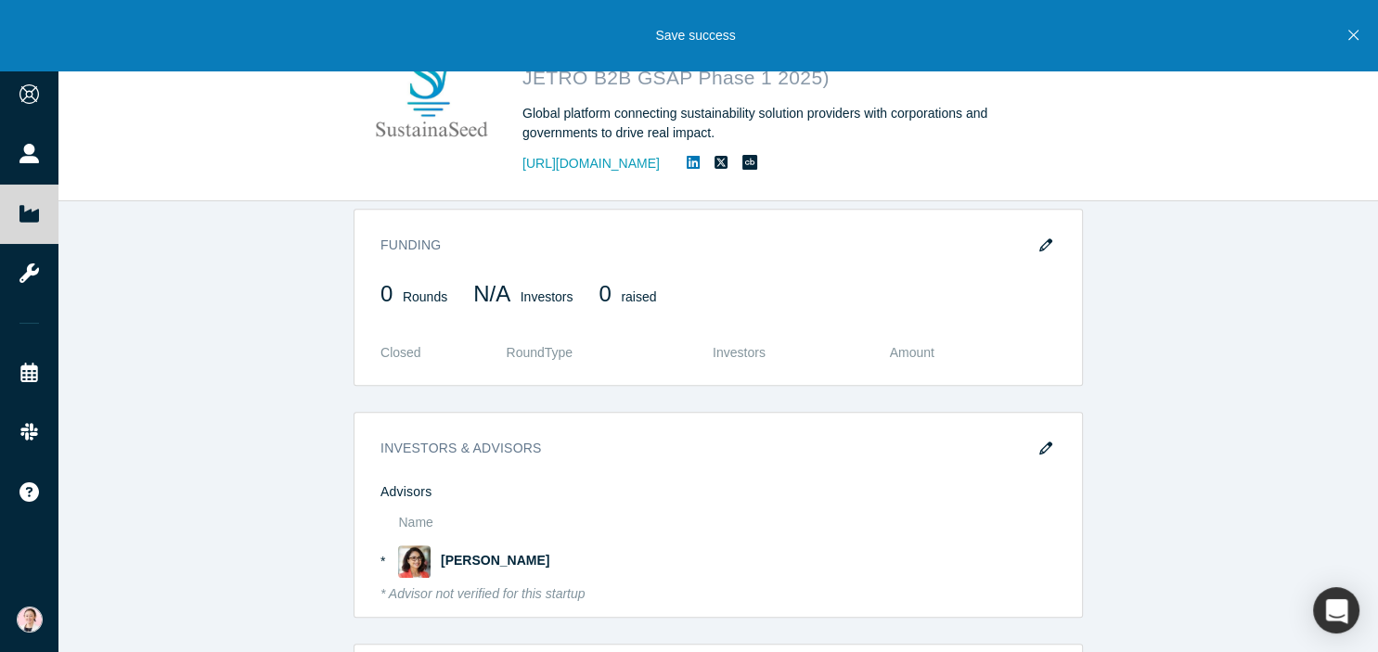
scroll to position [1332, 0]
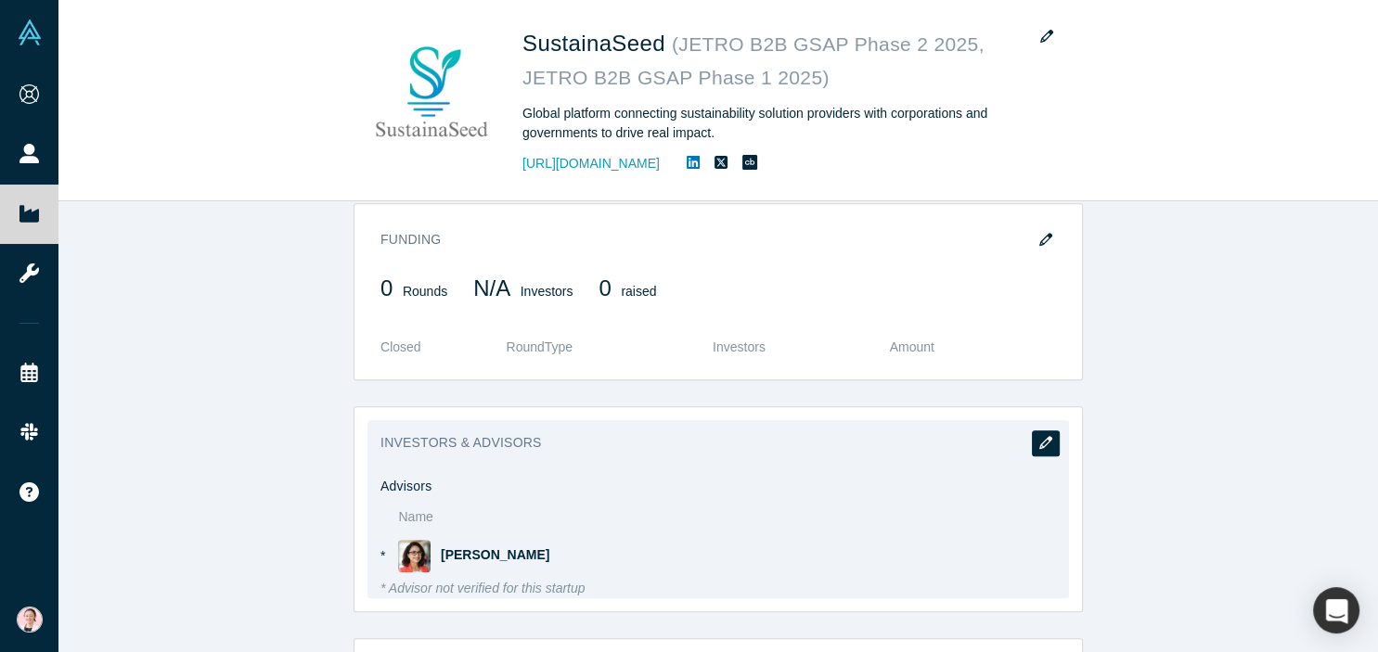
click at [1040, 436] on icon "button" at bounding box center [1045, 442] width 13 height 13
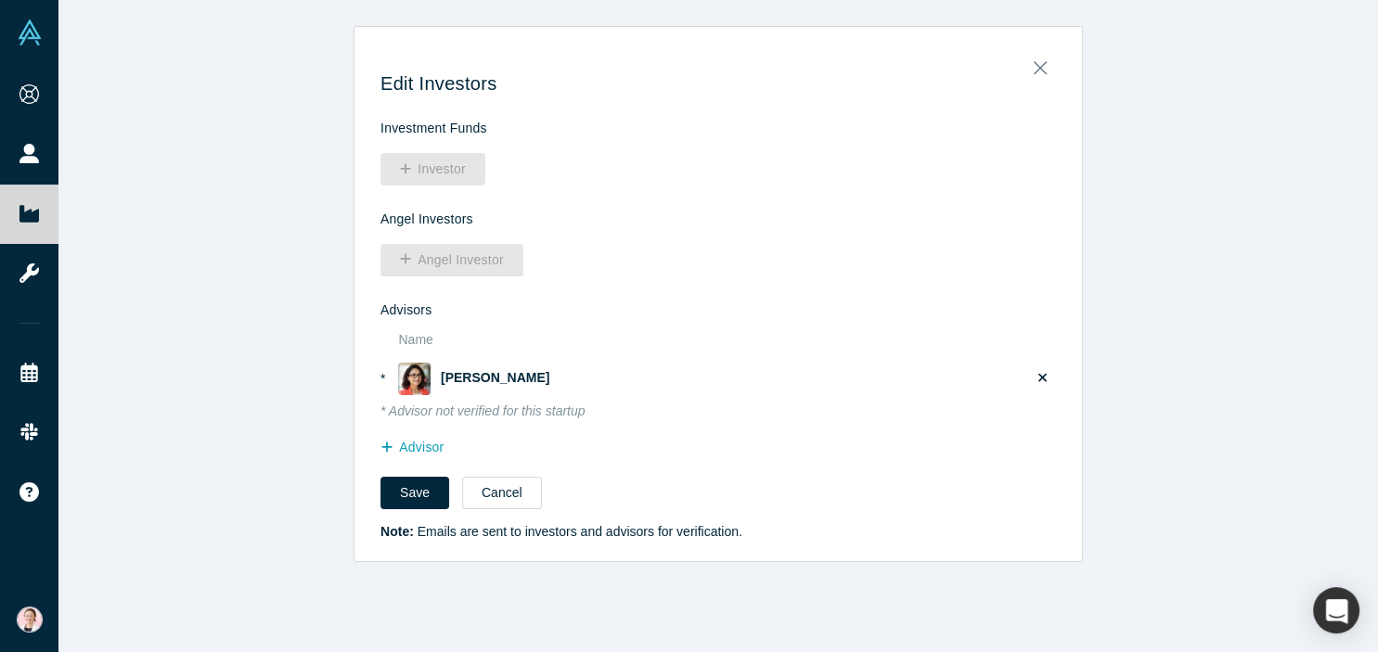
click at [1043, 377] on icon at bounding box center [1043, 378] width 8 height 8
click at [0, 0] on input "checkbox" at bounding box center [0, 0] width 0 height 0
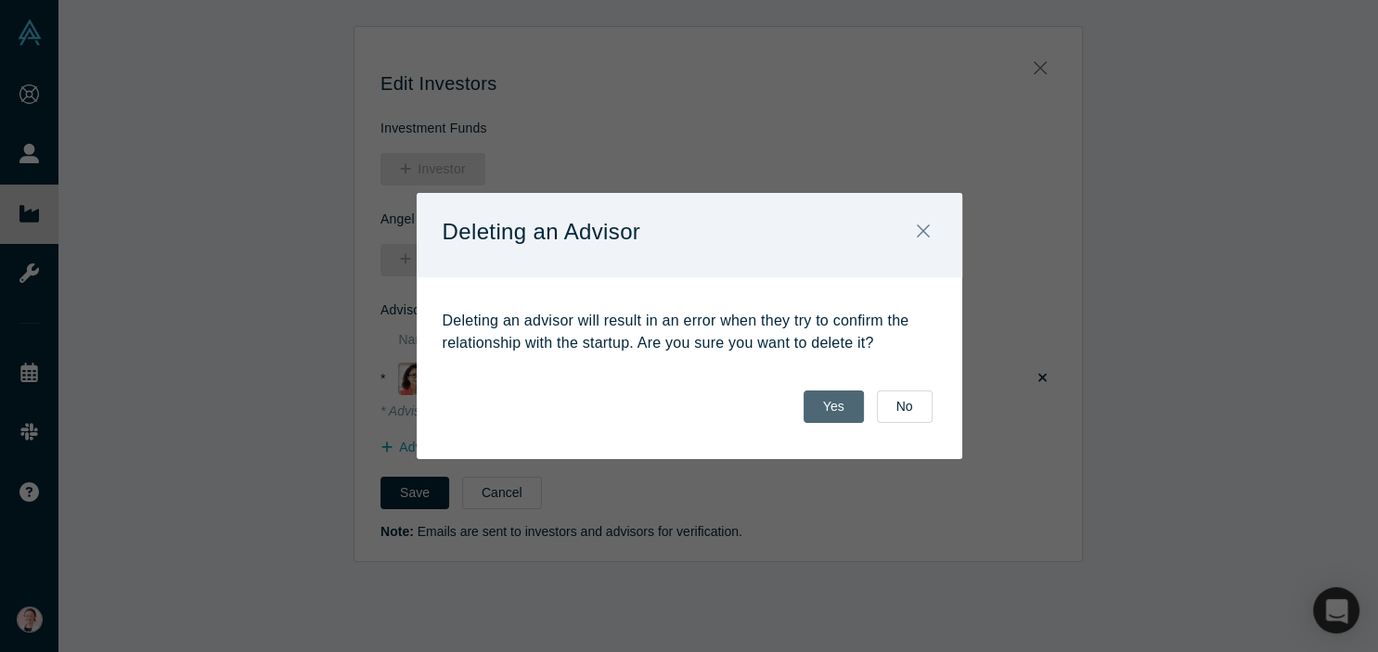
click at [833, 414] on button "Yes" at bounding box center [834, 407] width 60 height 32
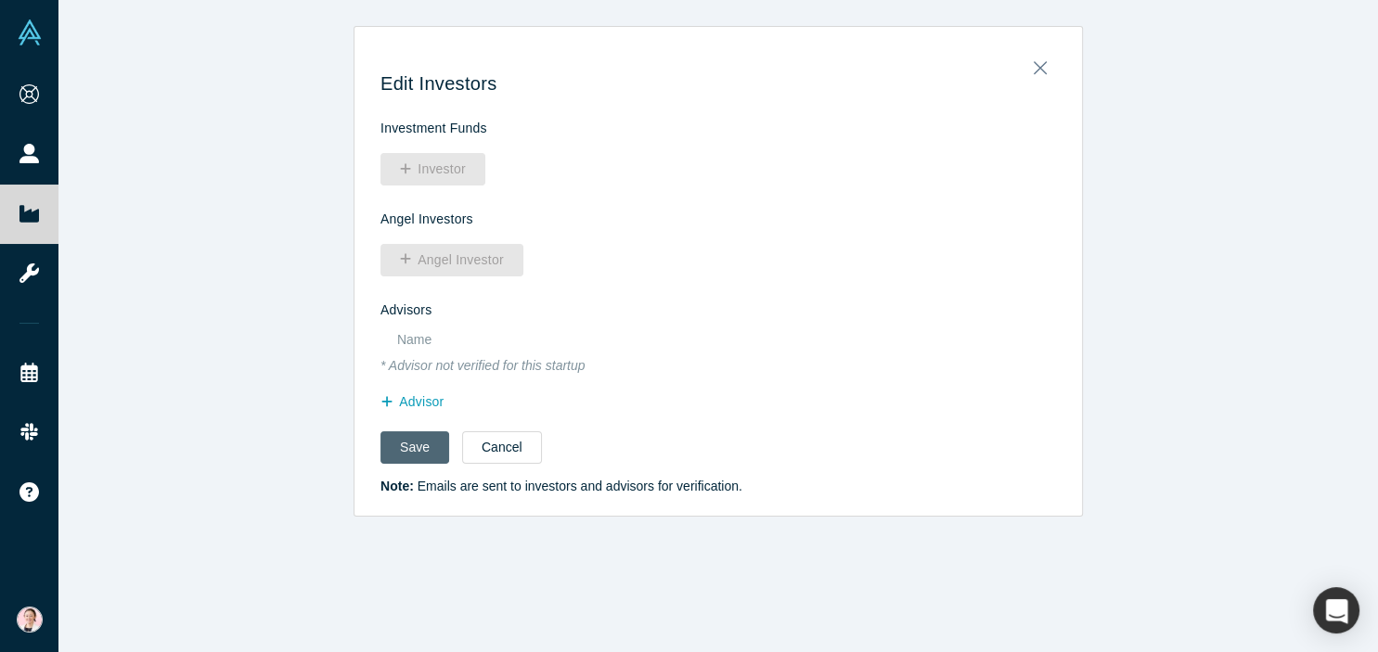
click at [419, 447] on button "Save" at bounding box center [415, 448] width 69 height 32
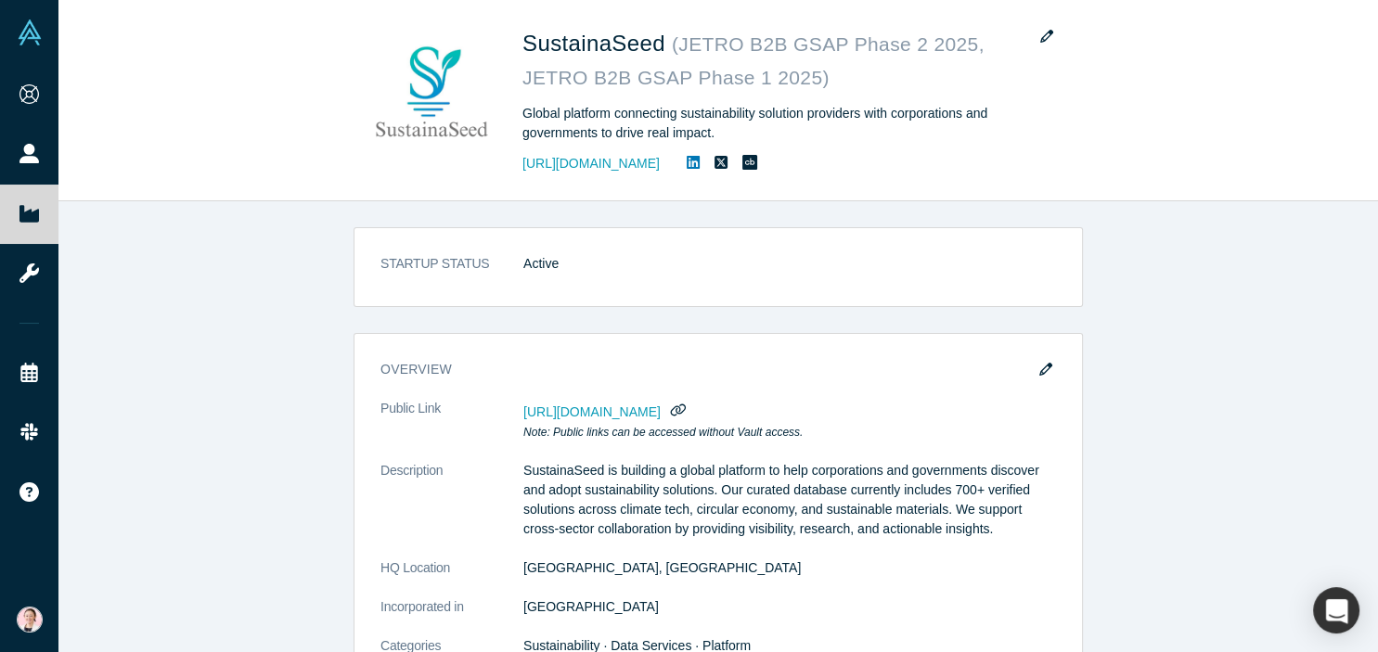
click at [1046, 68] on div "Save success" at bounding box center [689, 35] width 1378 height 71
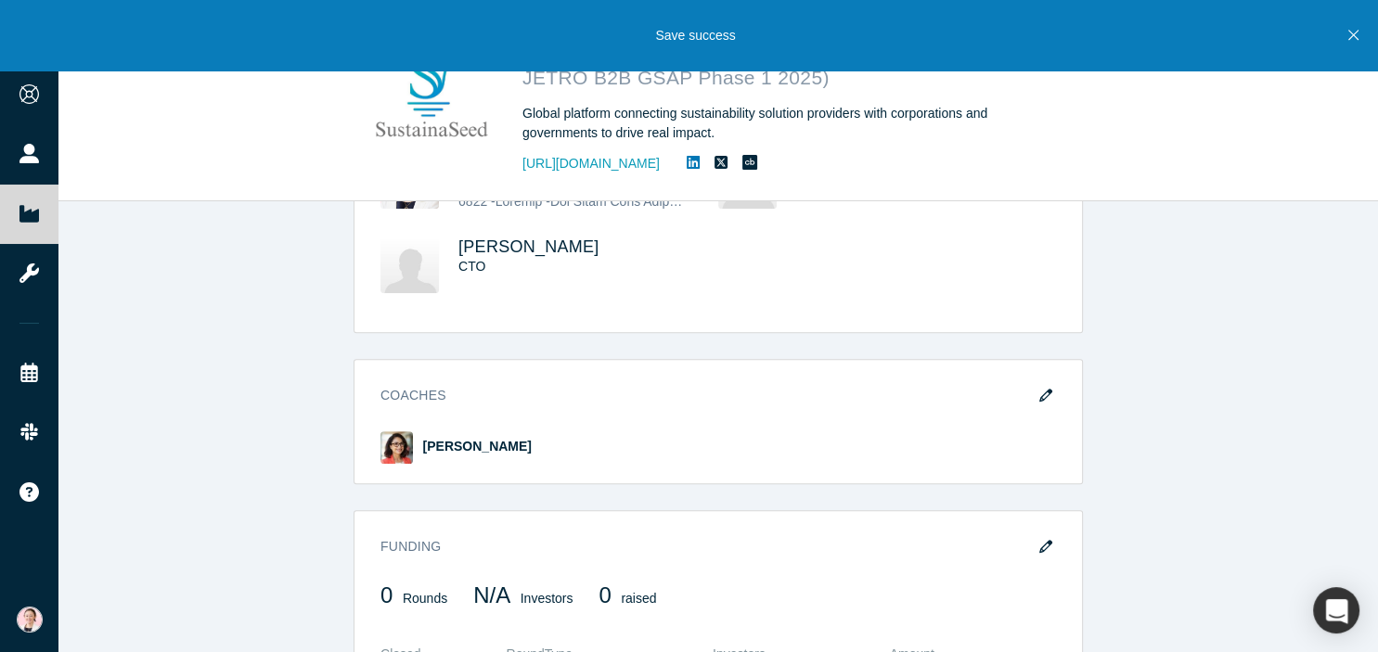
click at [1270, 341] on div "STARTUP STATUS Active overview Public Link [URL][DOMAIN_NAME] Note: Public link…" at bounding box center [718, 426] width 1320 height 451
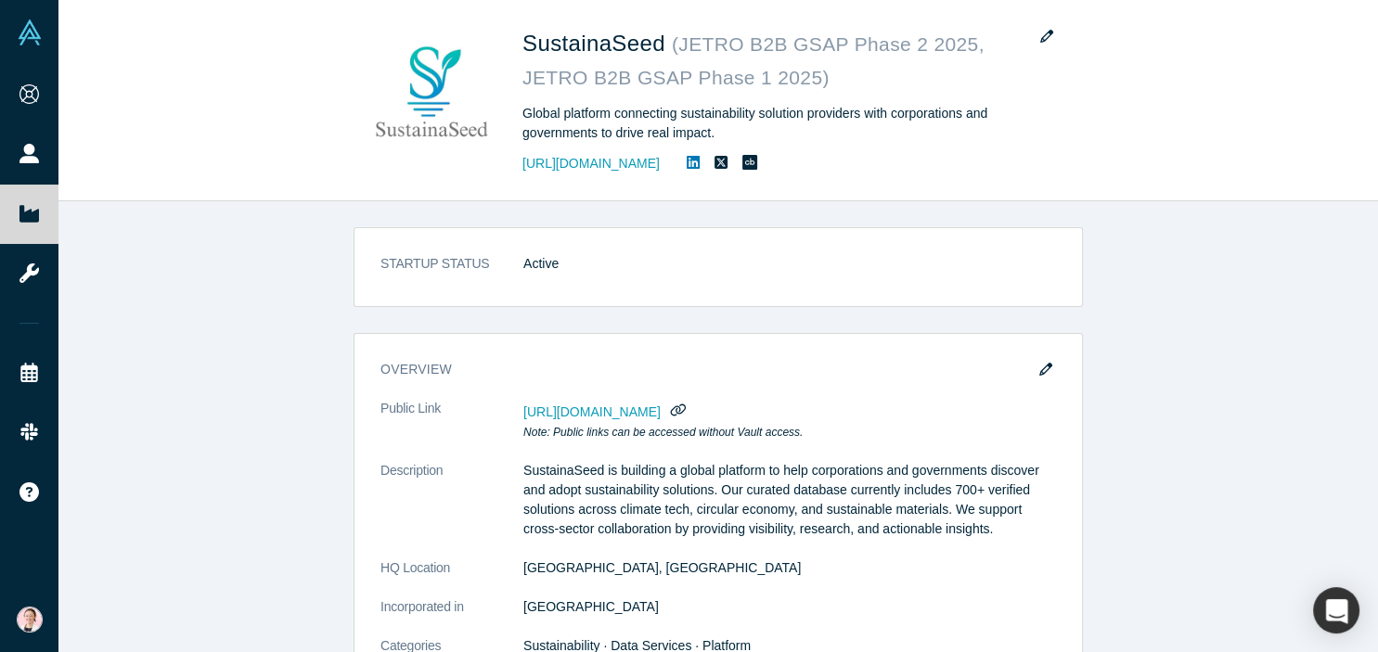
click at [1239, 370] on div "STARTUP STATUS Active overview Public Link [URL][DOMAIN_NAME] Note: Public link…" at bounding box center [718, 426] width 1320 height 451
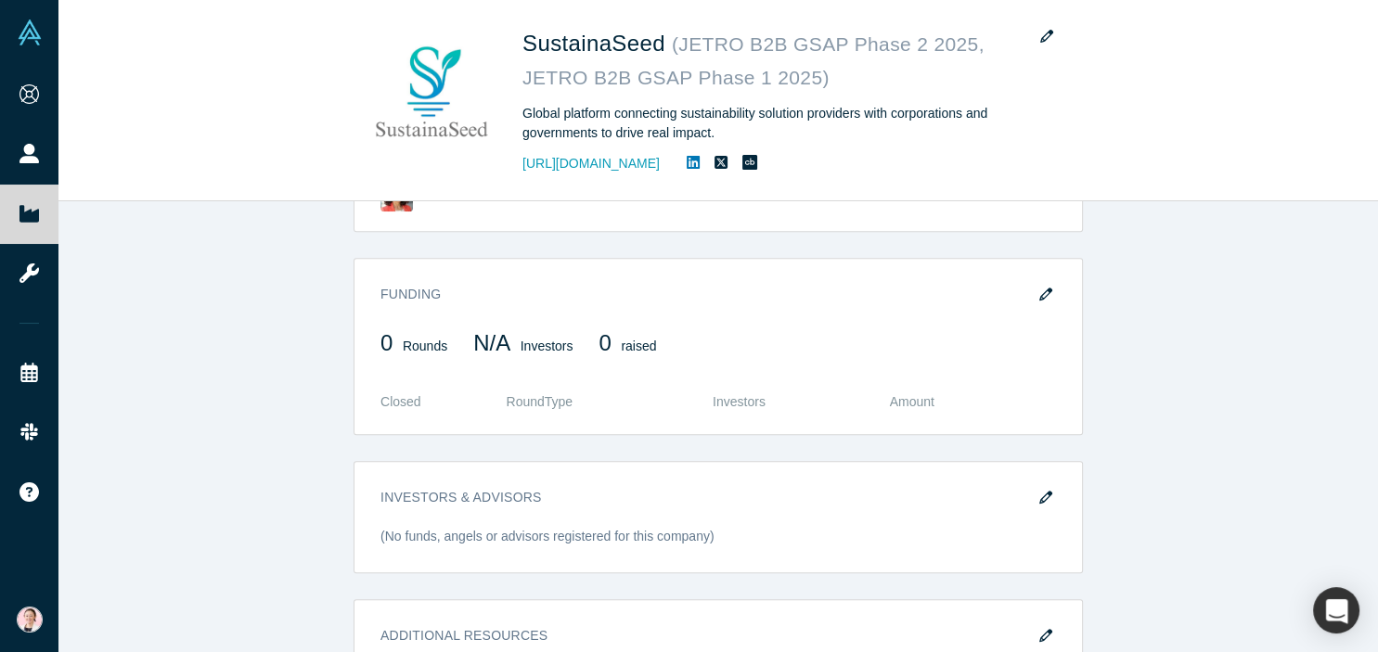
scroll to position [1229, 0]
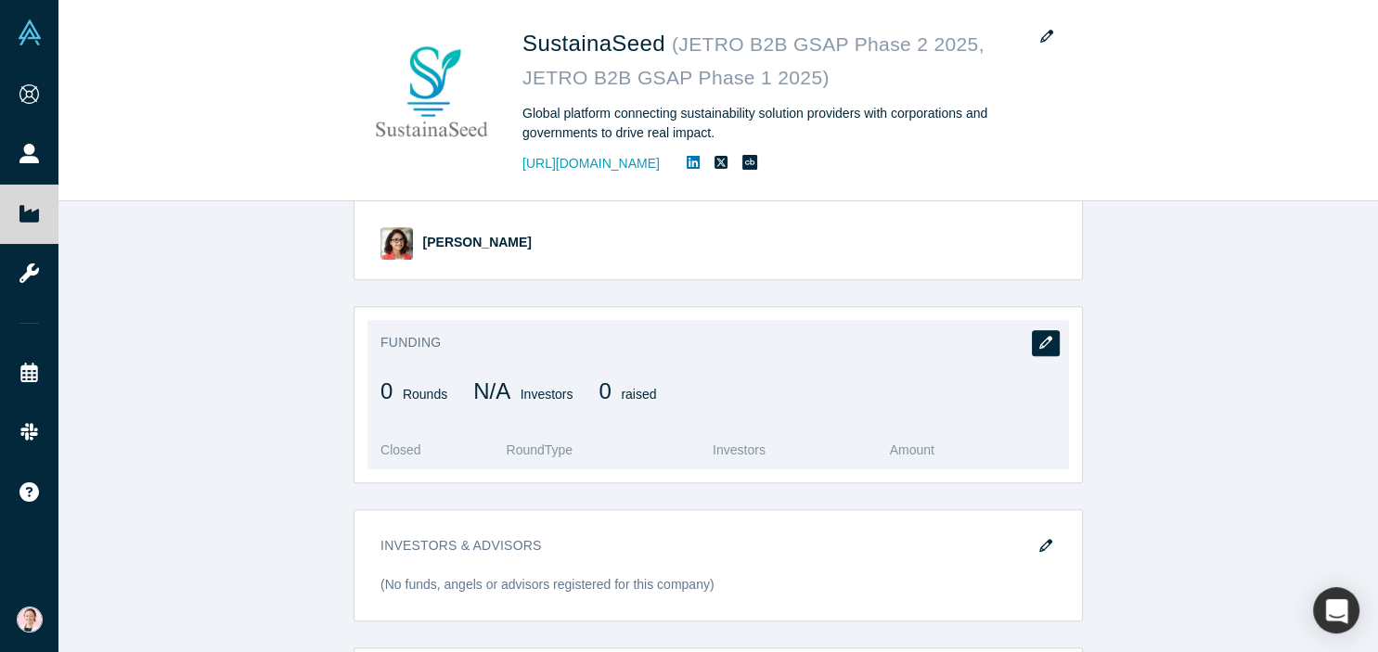
click at [1045, 336] on icon "button" at bounding box center [1045, 342] width 13 height 13
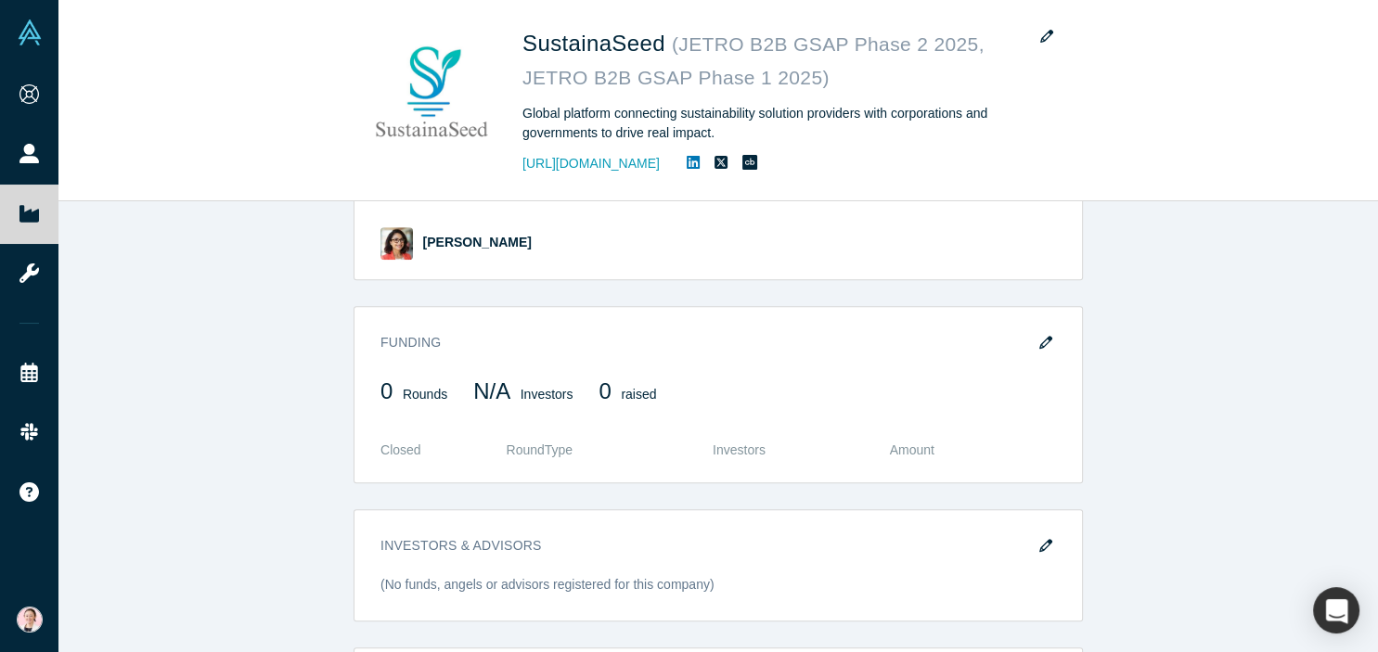
scroll to position [0, 0]
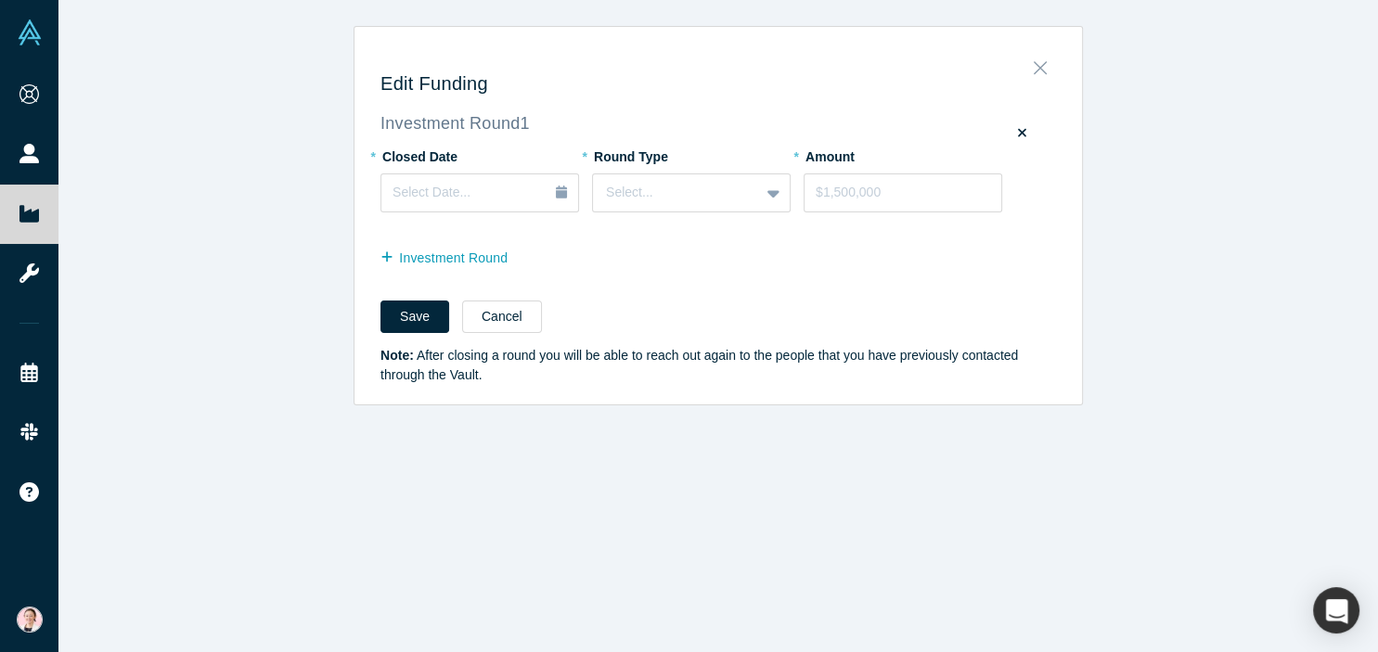
click at [1042, 70] on icon "Close" at bounding box center [1040, 68] width 13 height 20
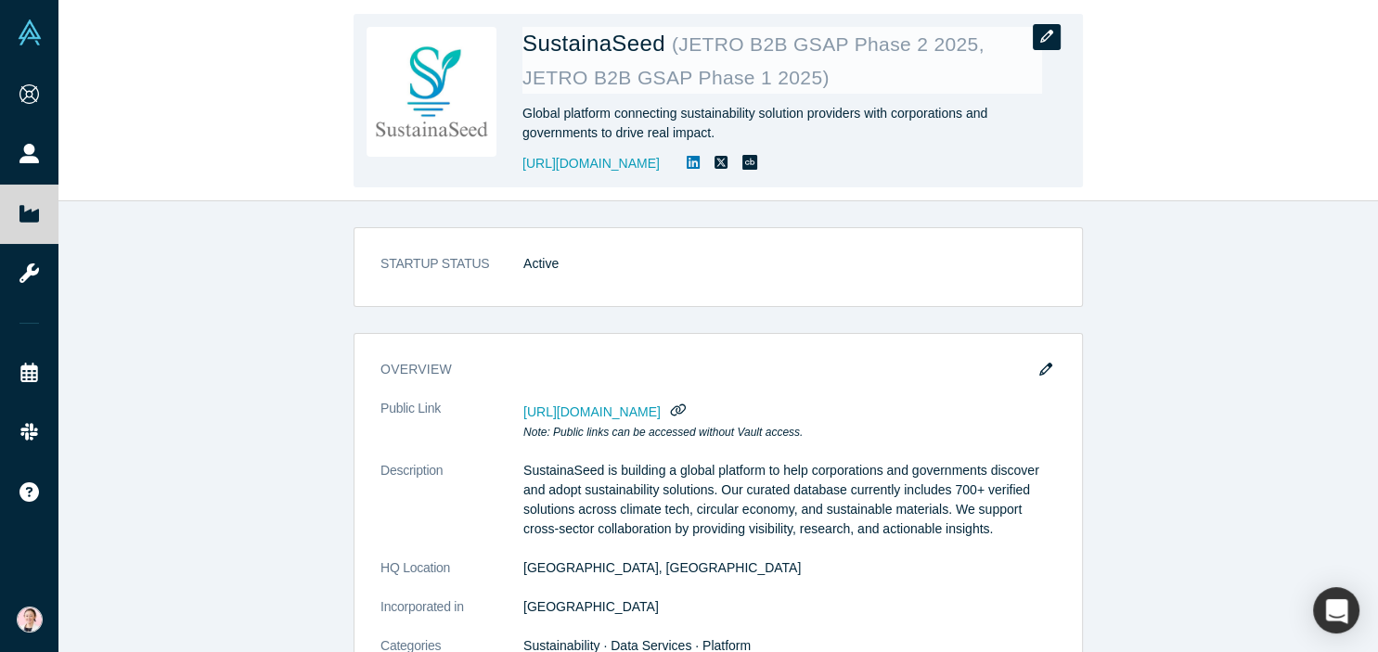
click at [1045, 39] on icon "button" at bounding box center [1046, 36] width 13 height 13
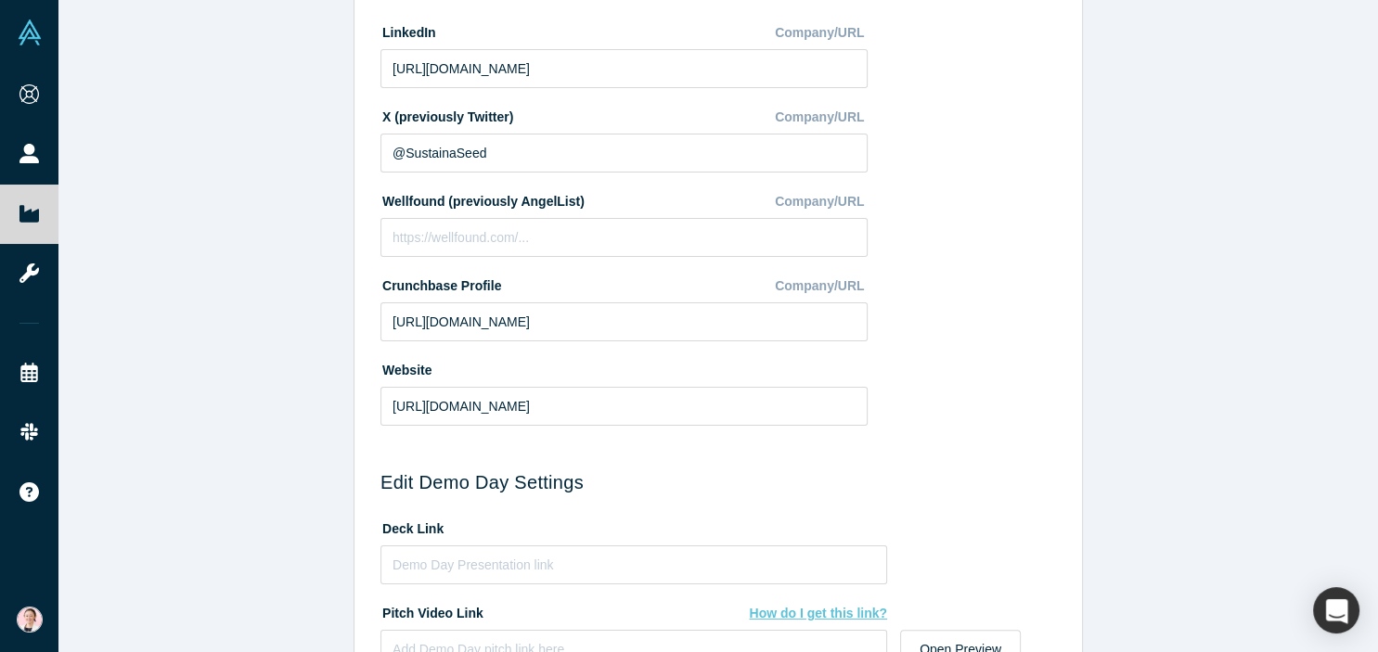
scroll to position [512, 0]
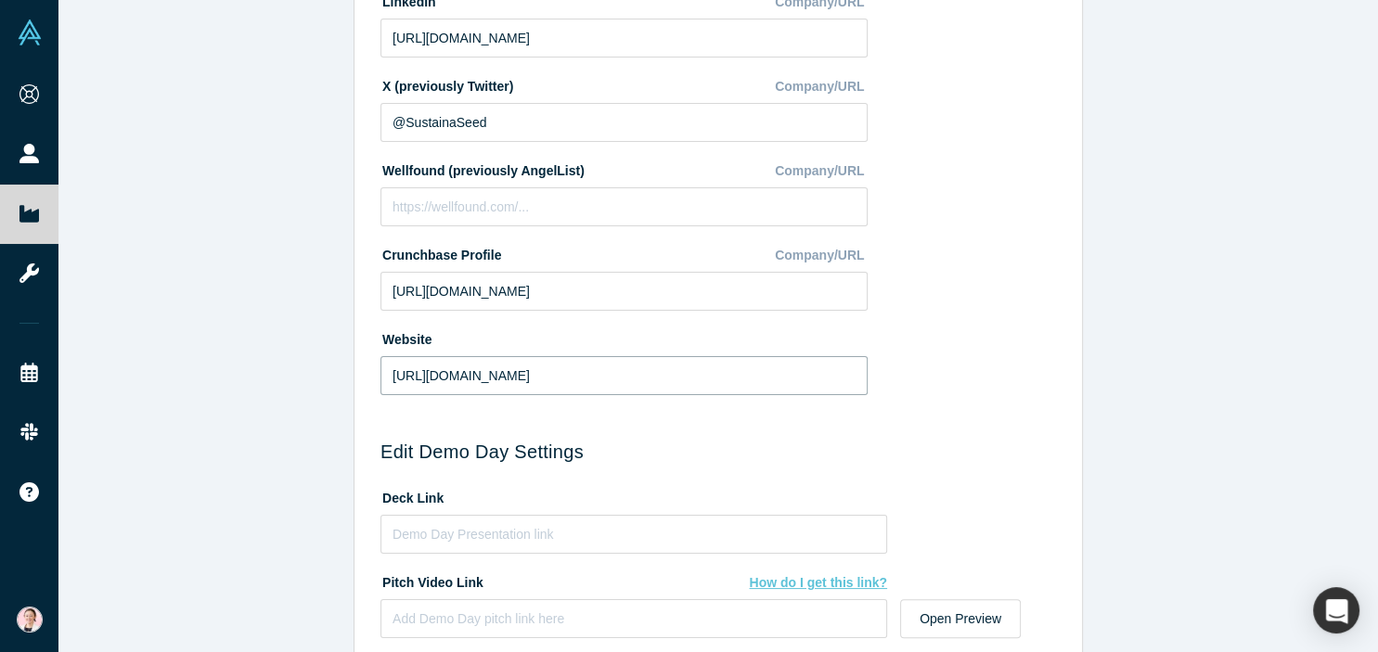
click at [434, 383] on input "[URL][DOMAIN_NAME]" at bounding box center [624, 375] width 487 height 39
type input "[URL][DOMAIN_NAME]"
click at [998, 356] on div "Change Photo Zoom Save Remove Upload New" at bounding box center [971, 5] width 169 height 807
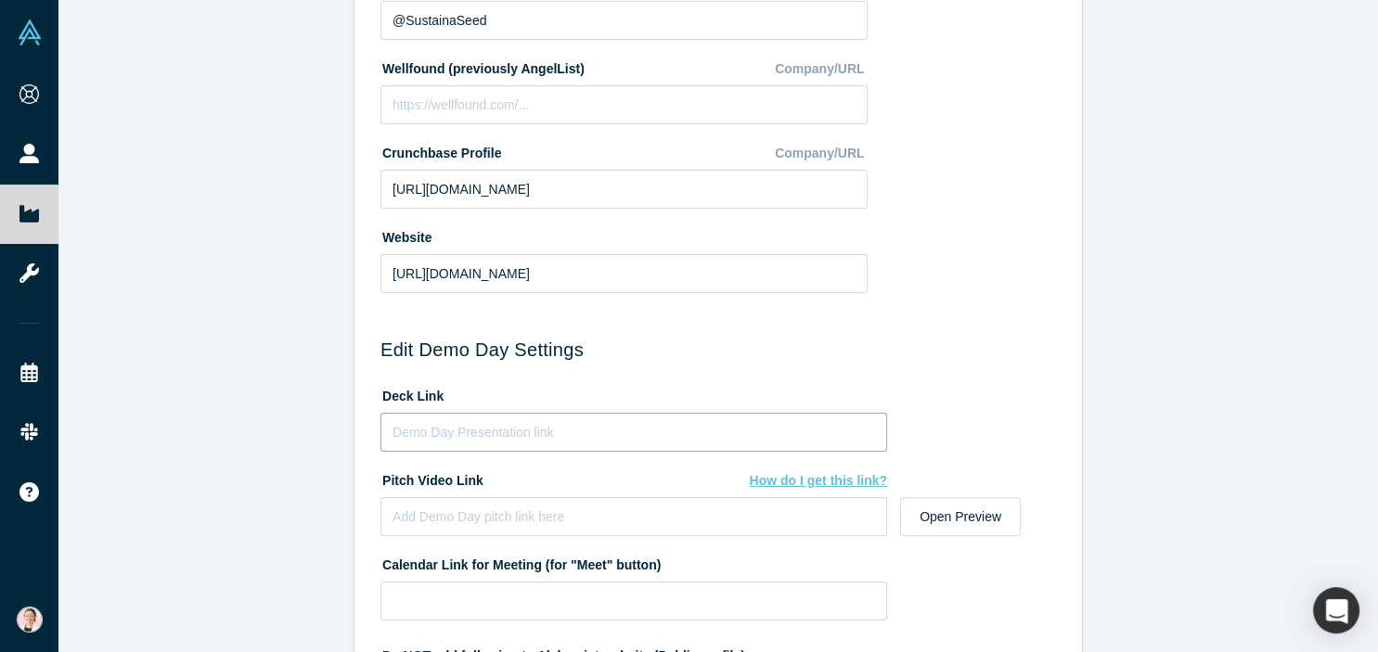
click at [441, 445] on input at bounding box center [634, 432] width 507 height 39
paste input "[URL][DOMAIN_NAME]"
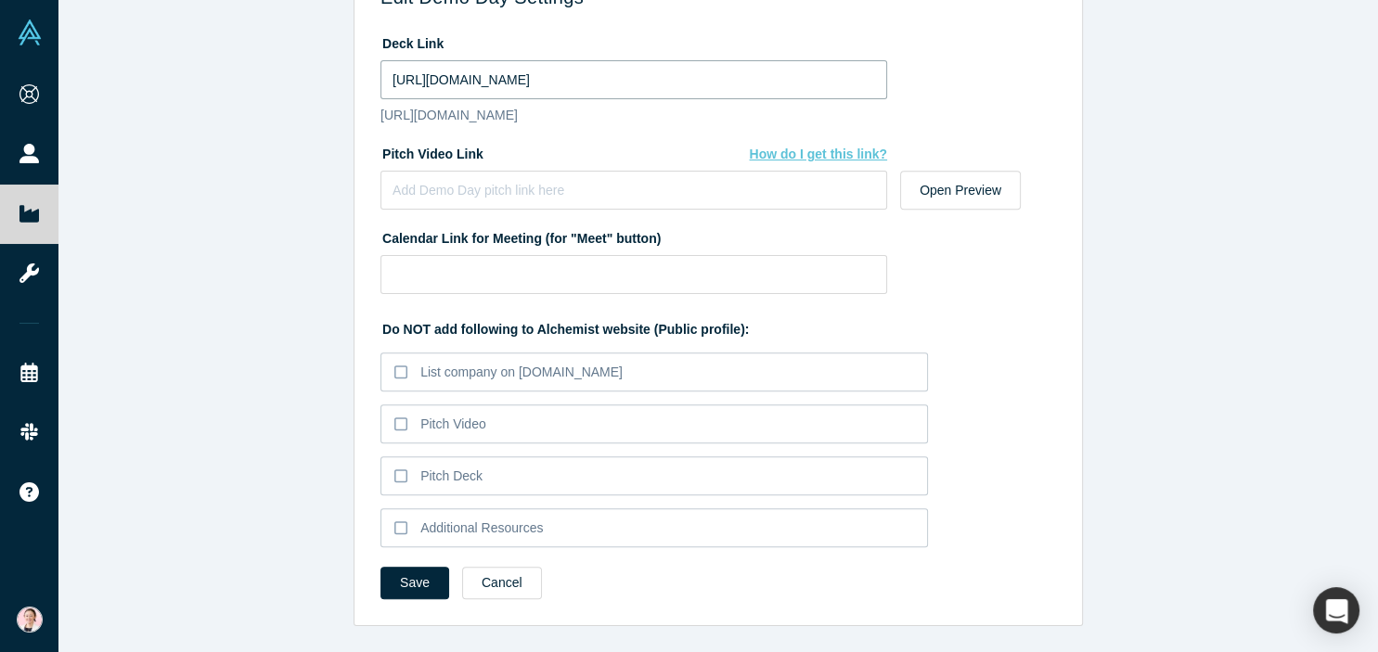
scroll to position [986, 0]
type input "[URL][DOMAIN_NAME]"
click at [410, 589] on button "Save" at bounding box center [415, 583] width 69 height 32
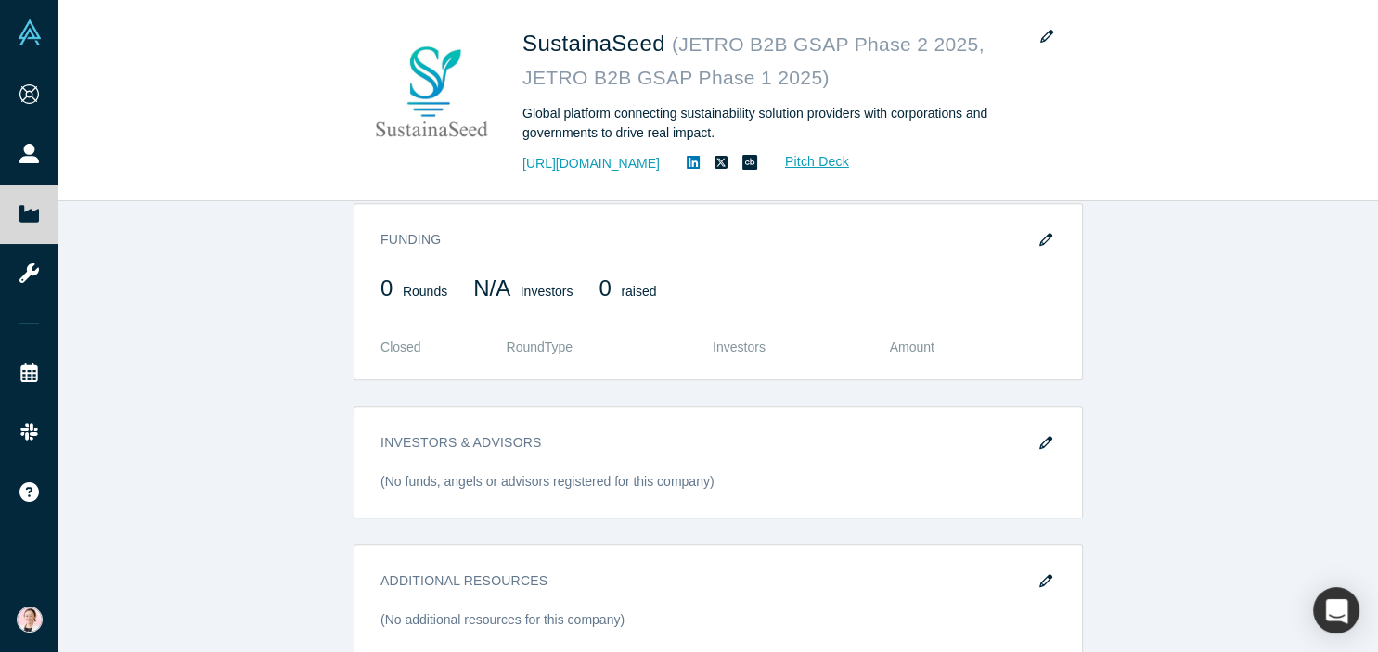
scroll to position [1229, 0]
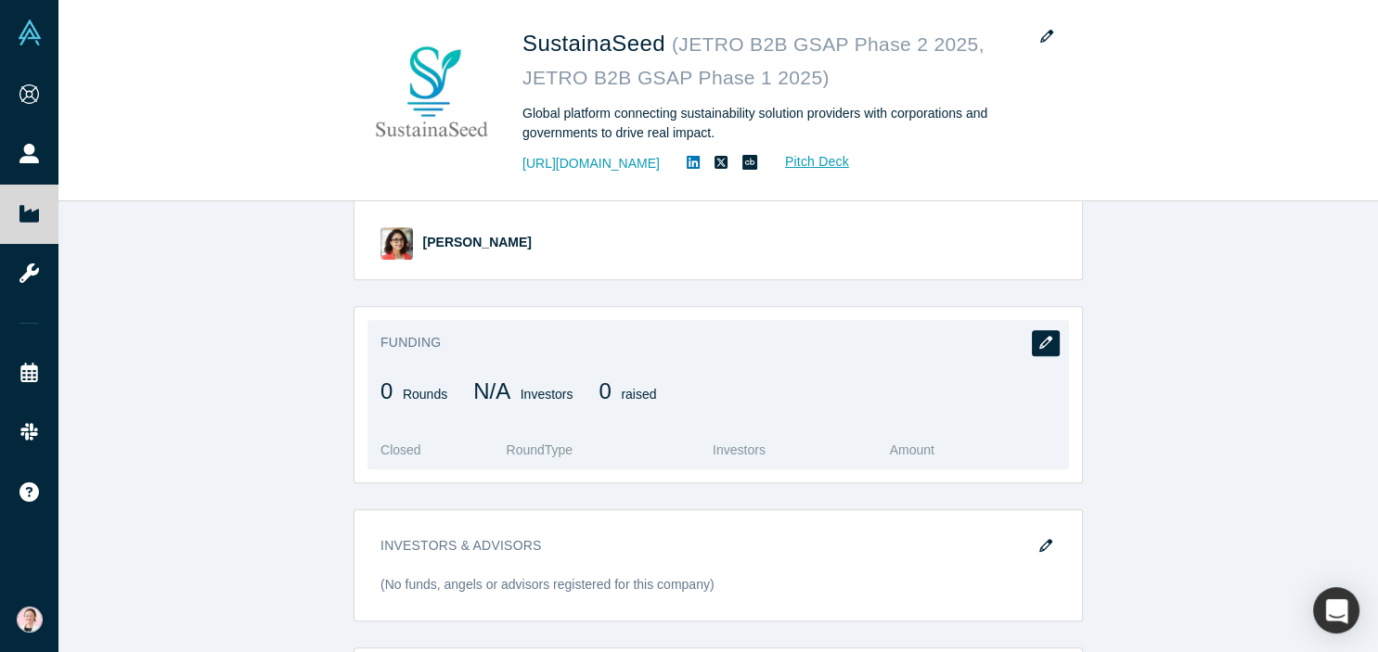
click at [1048, 336] on icon "button" at bounding box center [1045, 342] width 13 height 13
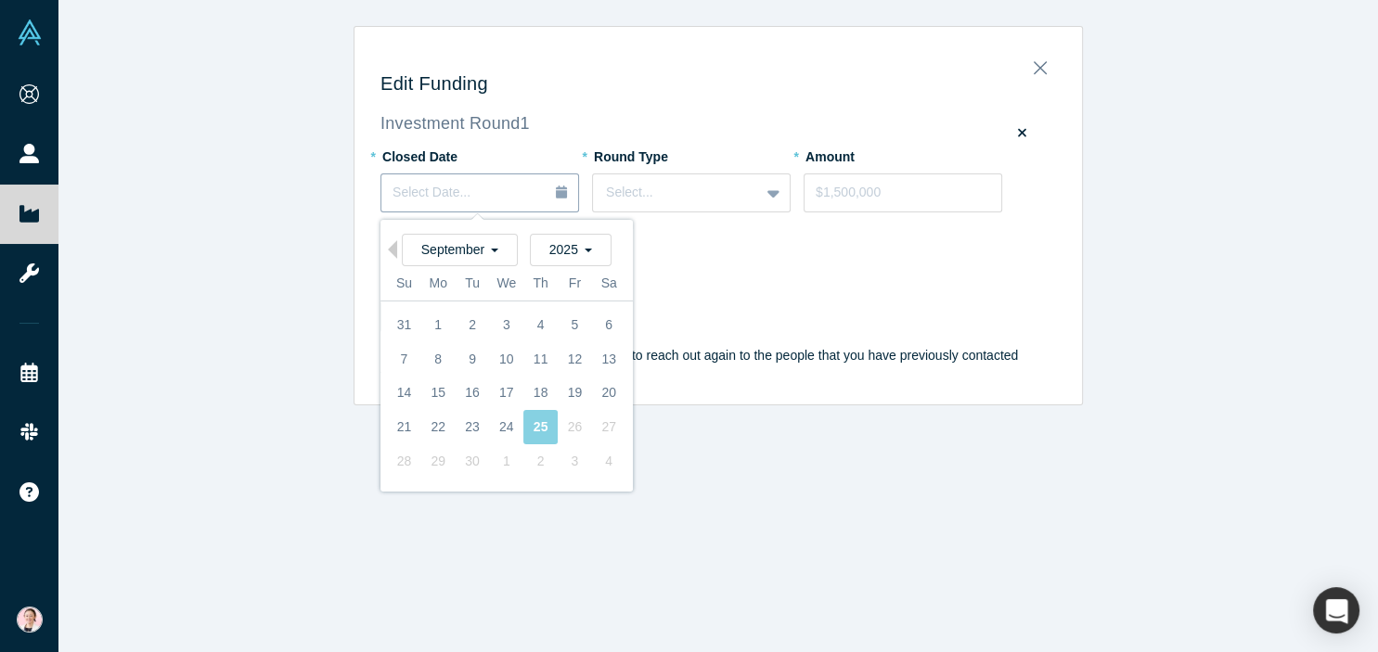
click at [545, 188] on div "Select Date..." at bounding box center [480, 193] width 174 height 20
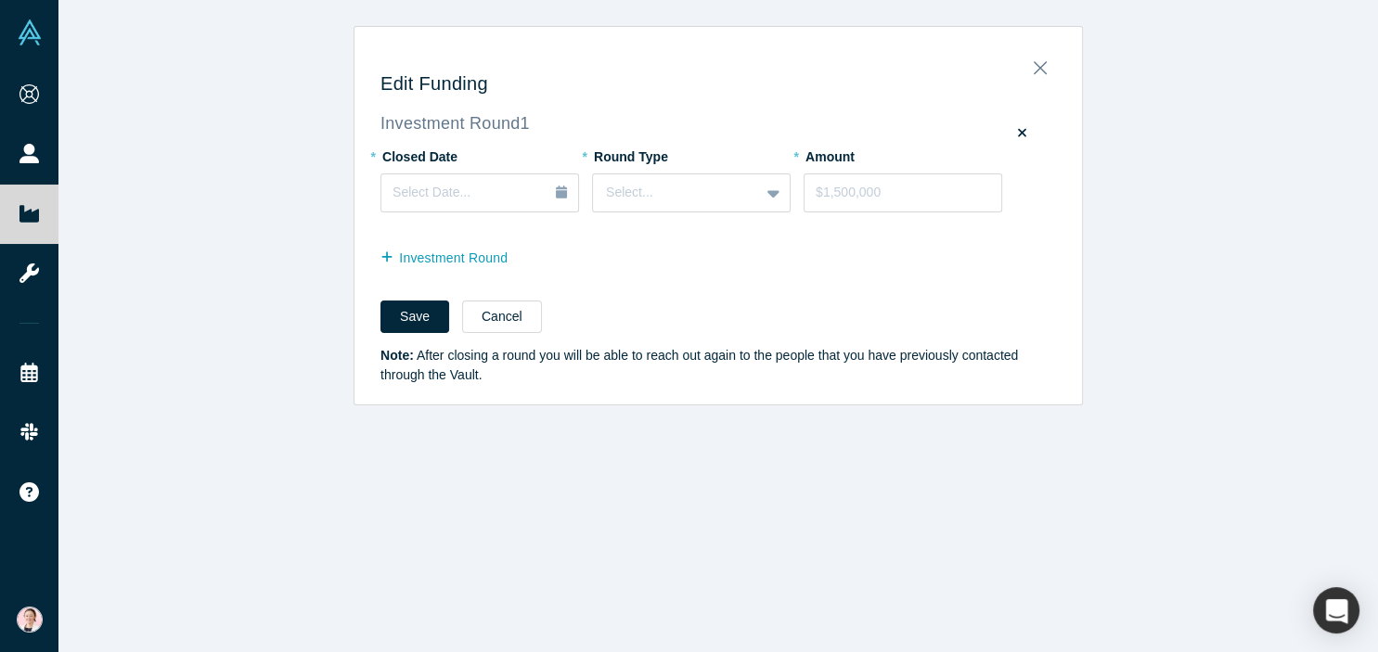
click at [770, 96] on div "Edit Funding Investment Round 1 * Closed Date Select Date... * Round Type Selec…" at bounding box center [719, 222] width 728 height 365
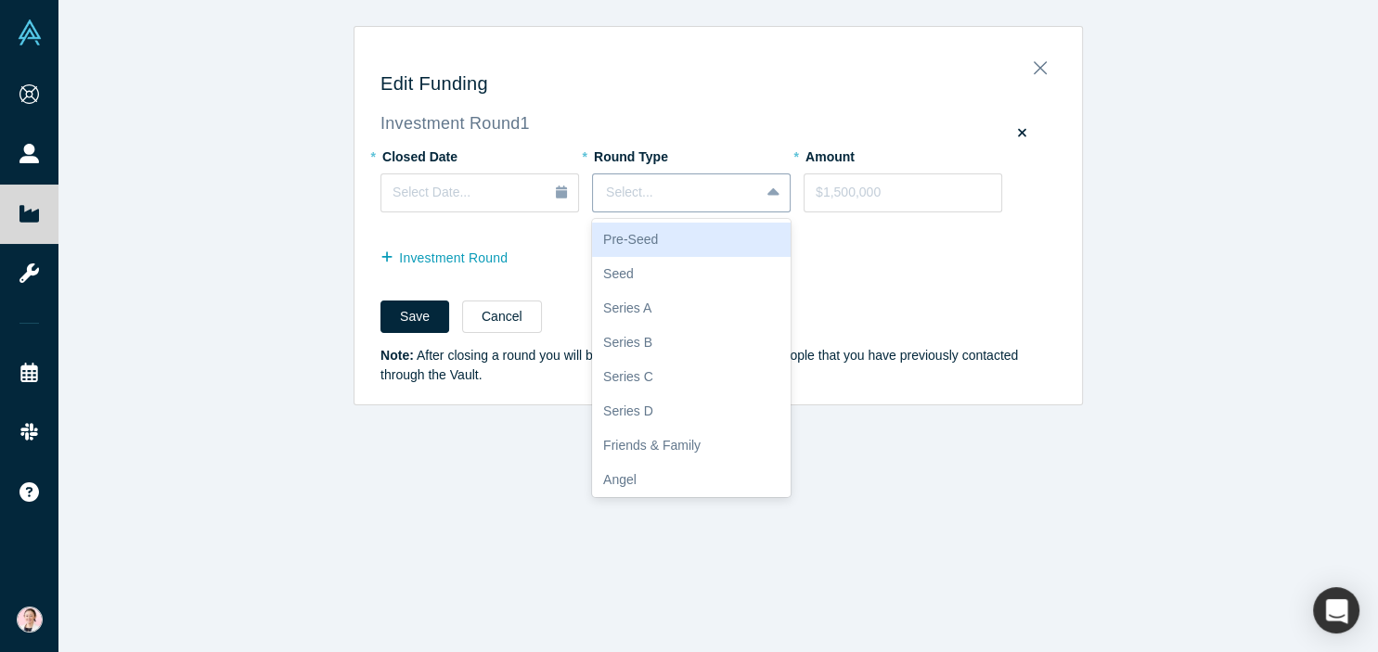
click at [766, 200] on div at bounding box center [775, 192] width 30 height 33
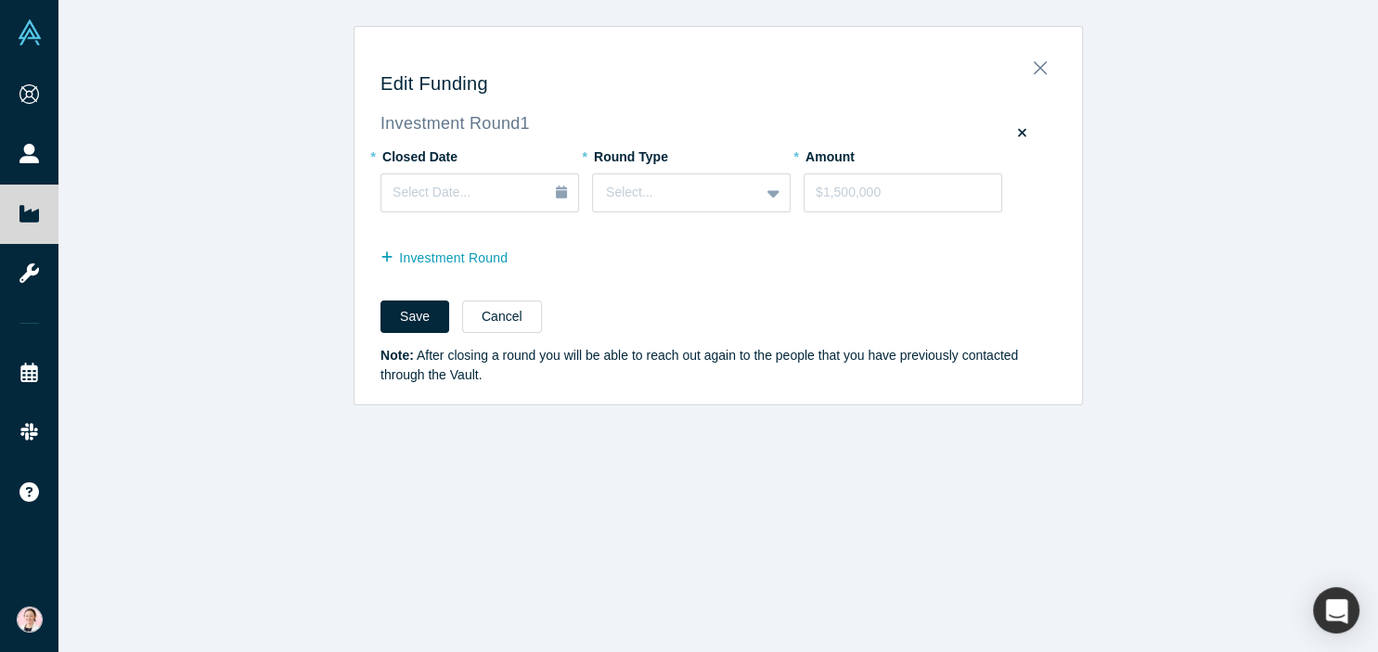
click at [744, 59] on div "Edit Funding Investment Round 1 * Closed Date Select Date... * Round Type Selec…" at bounding box center [719, 222] width 728 height 365
click at [770, 196] on icon at bounding box center [774, 193] width 12 height 19
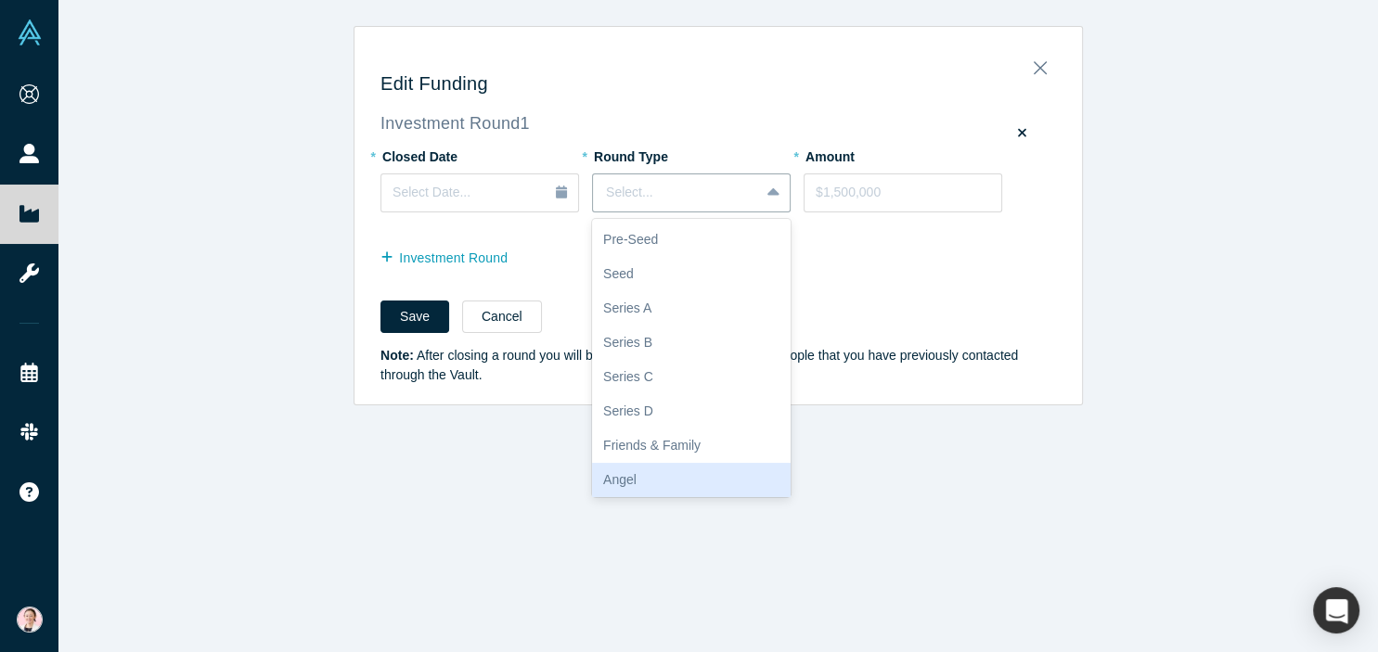
scroll to position [72, 0]
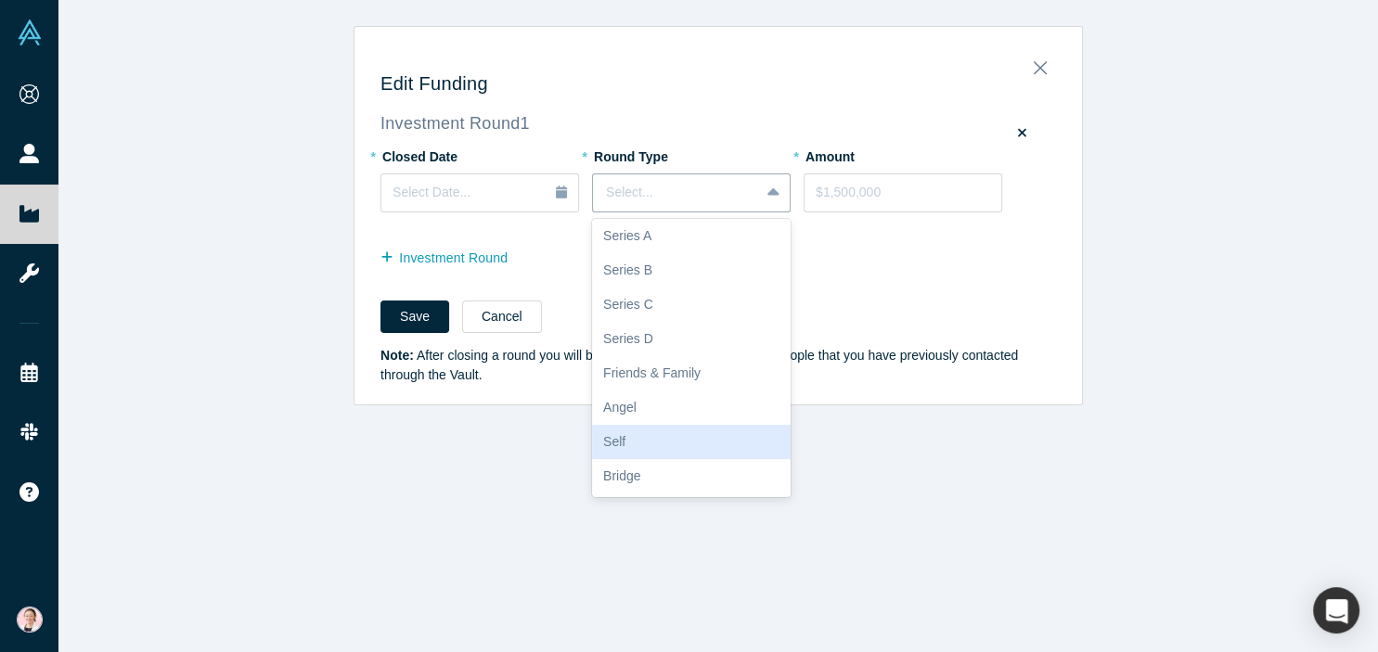
click at [704, 445] on div "Self" at bounding box center [691, 442] width 199 height 34
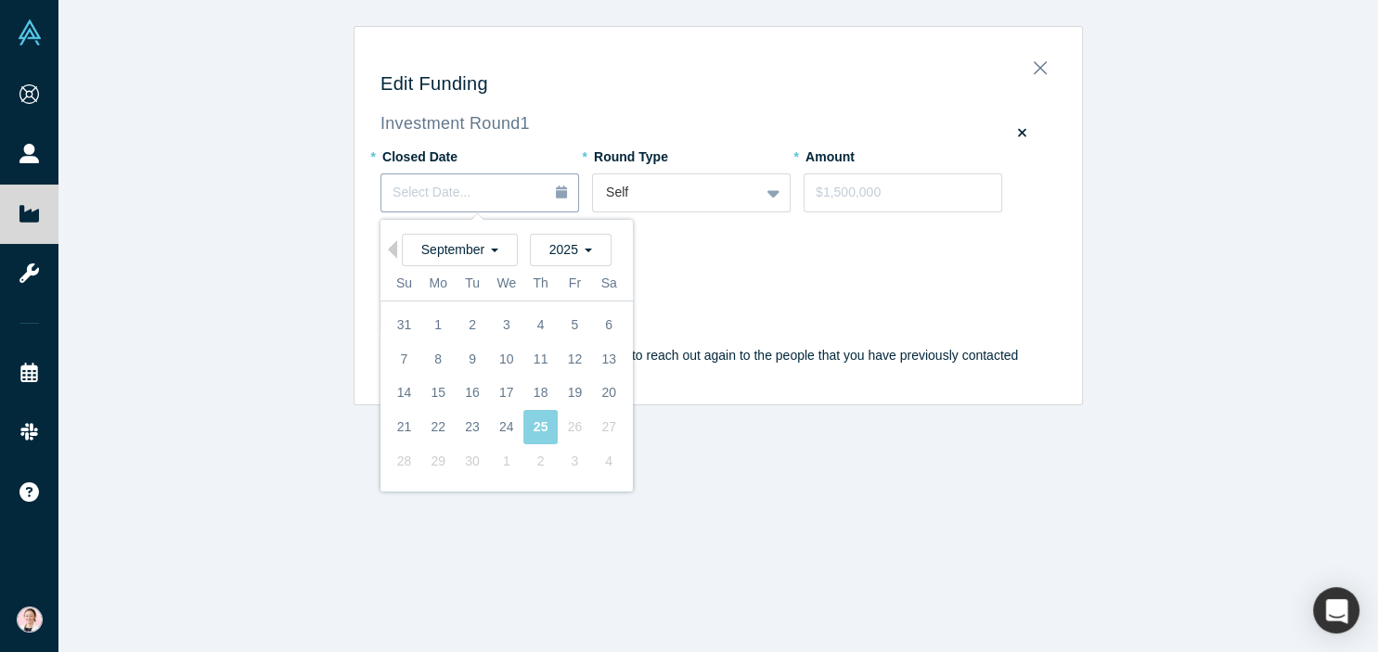
click at [557, 193] on icon "button" at bounding box center [561, 192] width 11 height 13
click at [500, 250] on div "September" at bounding box center [460, 250] width 116 height 32
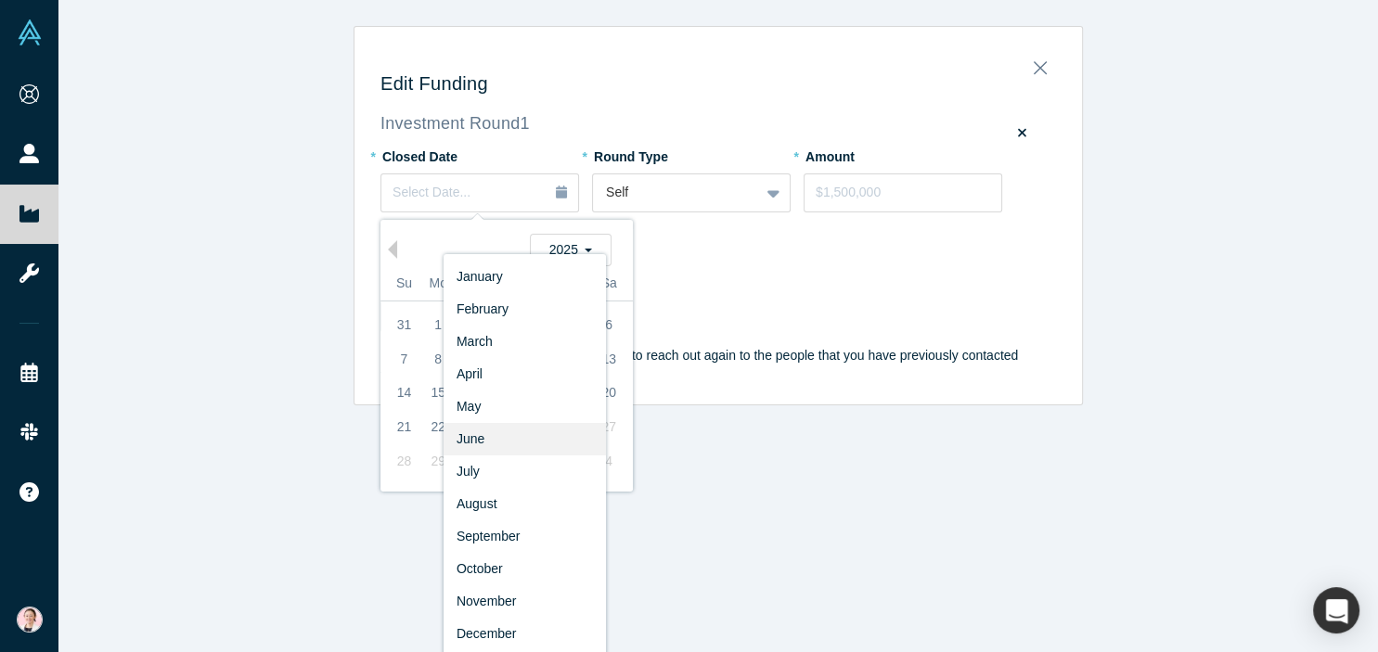
click at [522, 444] on div "June" at bounding box center [525, 439] width 162 height 32
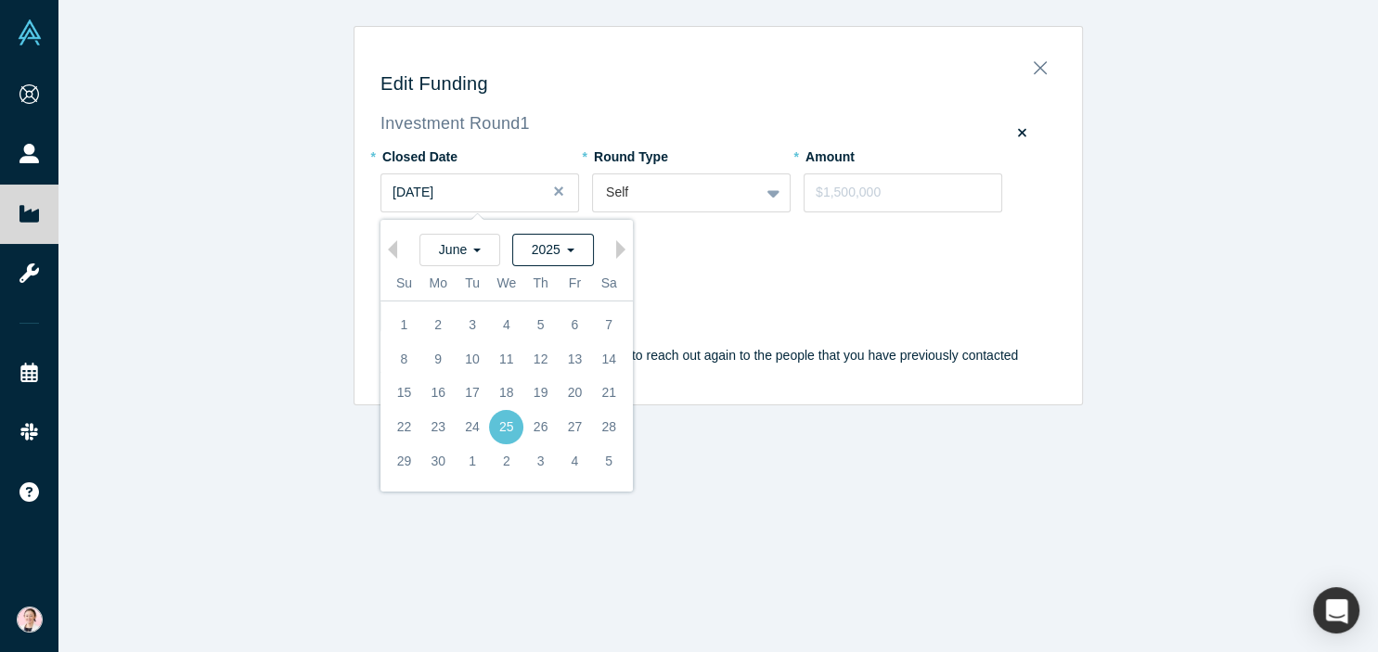
click at [574, 244] on div "2025" at bounding box center [553, 250] width 82 height 32
click at [480, 305] on div "2021" at bounding box center [525, 305] width 162 height 32
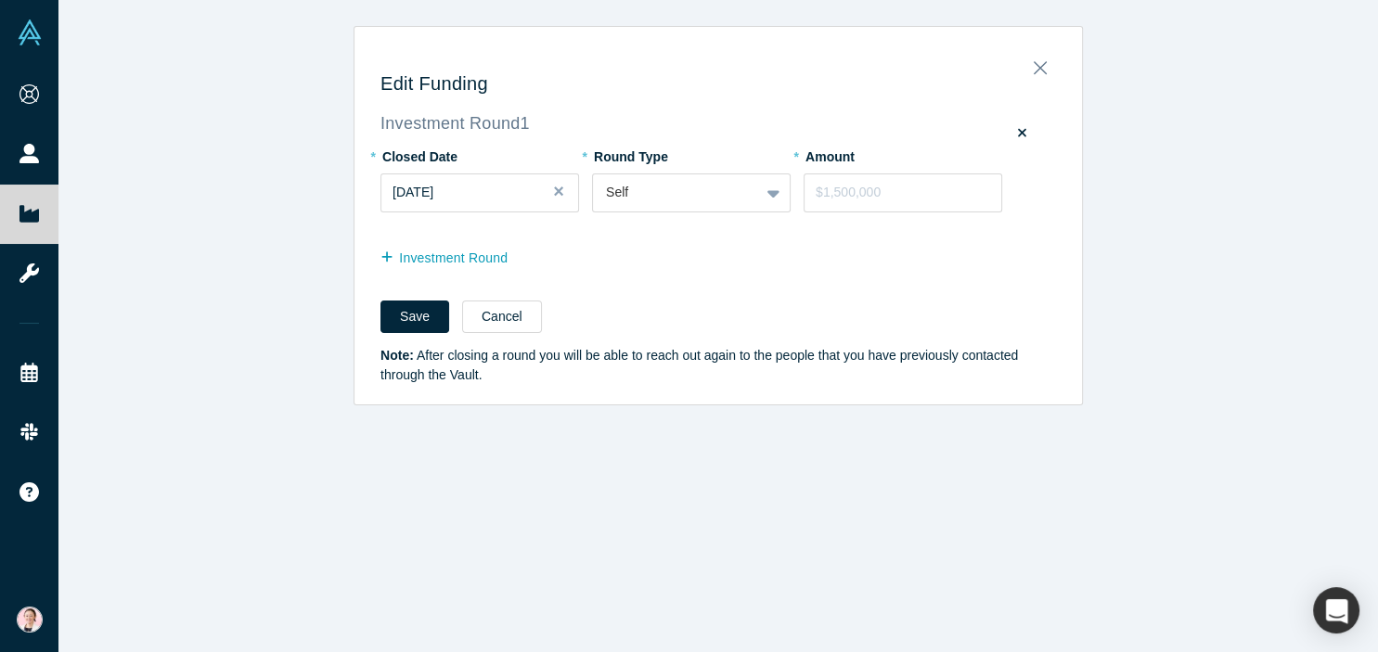
click at [815, 273] on div "Investment Round" at bounding box center [719, 260] width 676 height 30
click at [855, 191] on input "tel" at bounding box center [903, 193] width 199 height 39
type input "$20,000"
click at [440, 258] on button "Investment Round" at bounding box center [454, 258] width 147 height 32
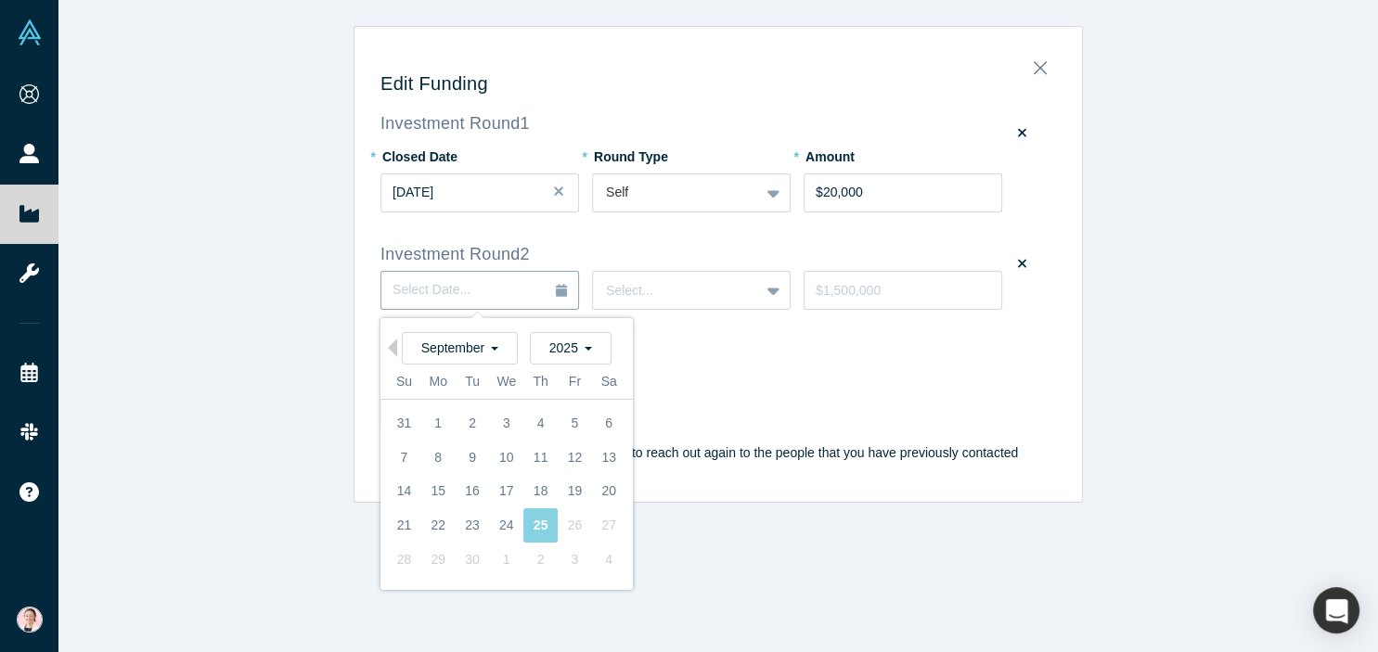
click at [522, 290] on div "Select Date..." at bounding box center [480, 290] width 174 height 20
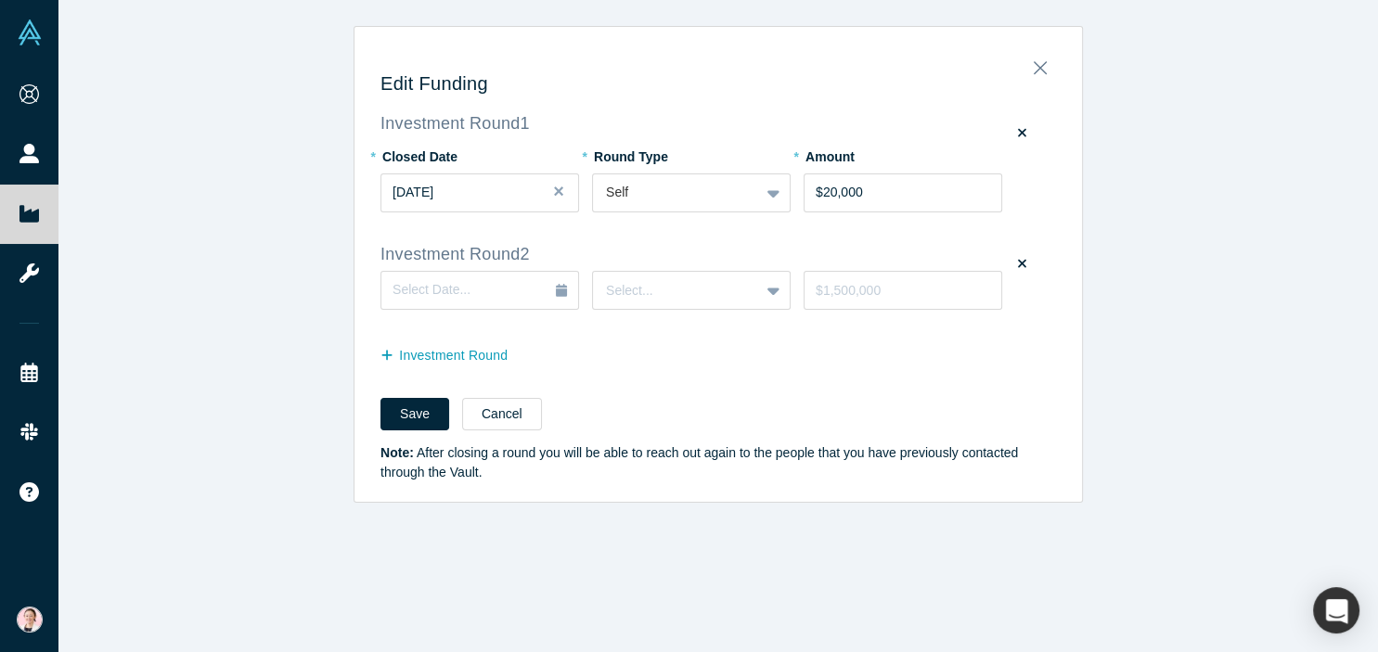
click at [257, 273] on div "Edit Funding Investment Round 1 * Closed Date [DATE] * Round Type Self * Amount…" at bounding box center [718, 326] width 1320 height 652
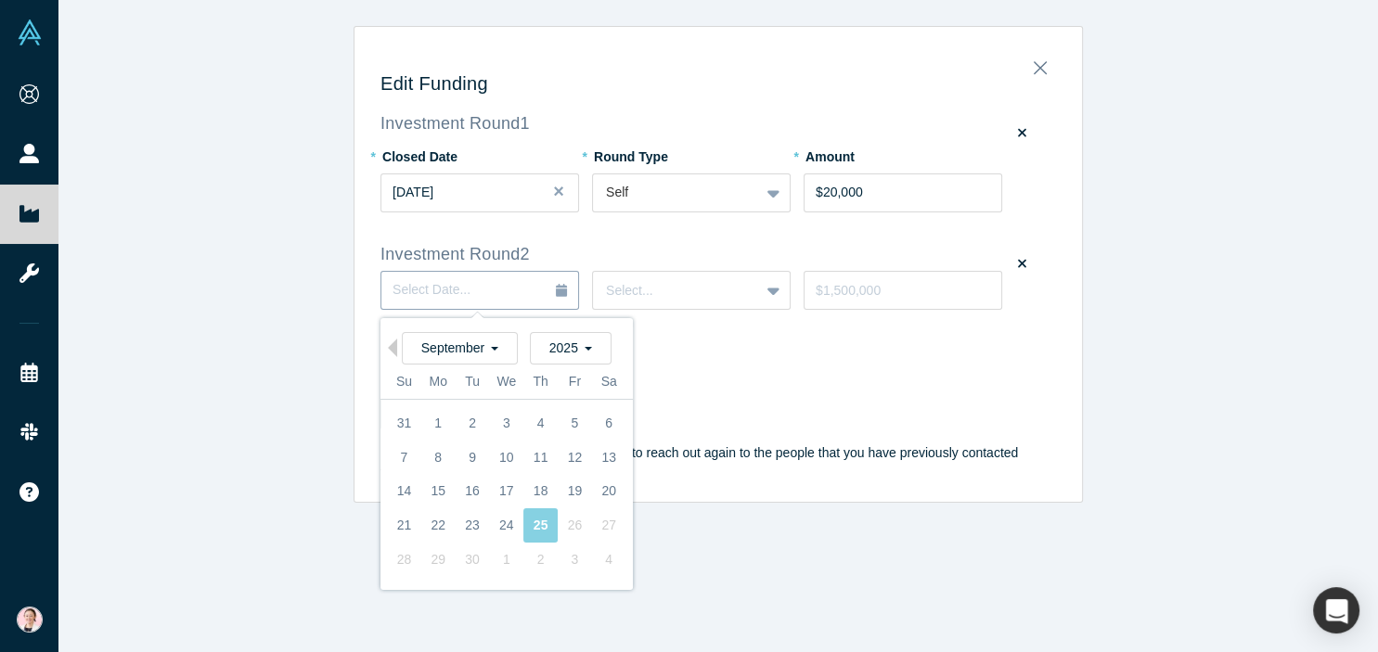
click at [559, 289] on icon "button" at bounding box center [561, 290] width 11 height 13
click at [583, 352] on span "2025" at bounding box center [570, 348] width 43 height 15
click at [509, 407] on div "2024" at bounding box center [525, 408] width 162 height 32
click at [493, 348] on span "September" at bounding box center [459, 348] width 77 height 15
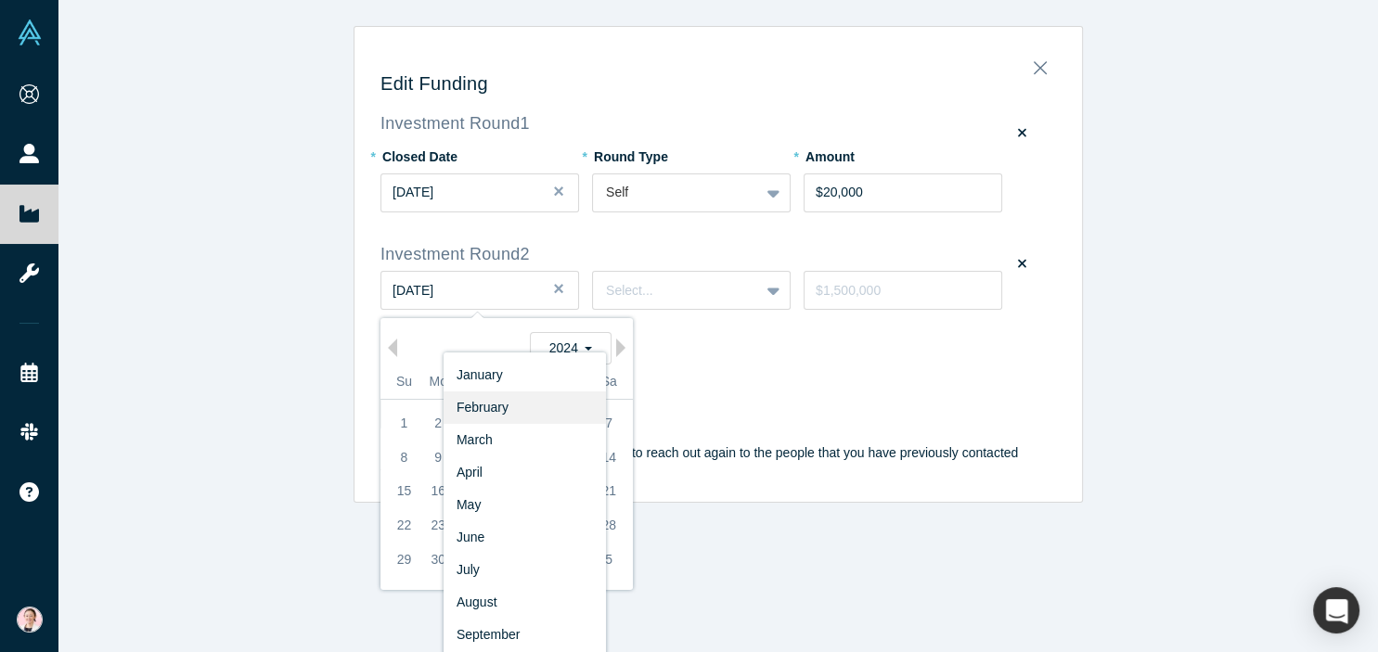
click at [498, 407] on div "February" at bounding box center [525, 408] width 162 height 32
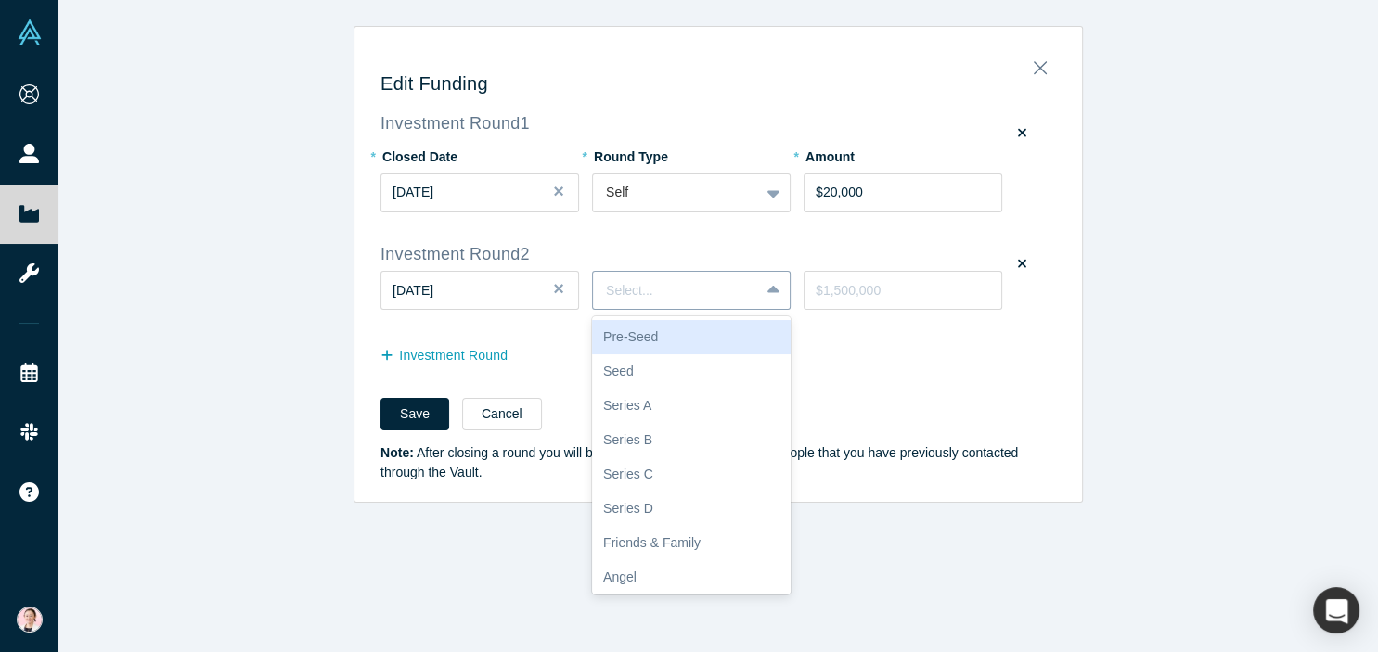
click at [666, 291] on div at bounding box center [676, 290] width 140 height 23
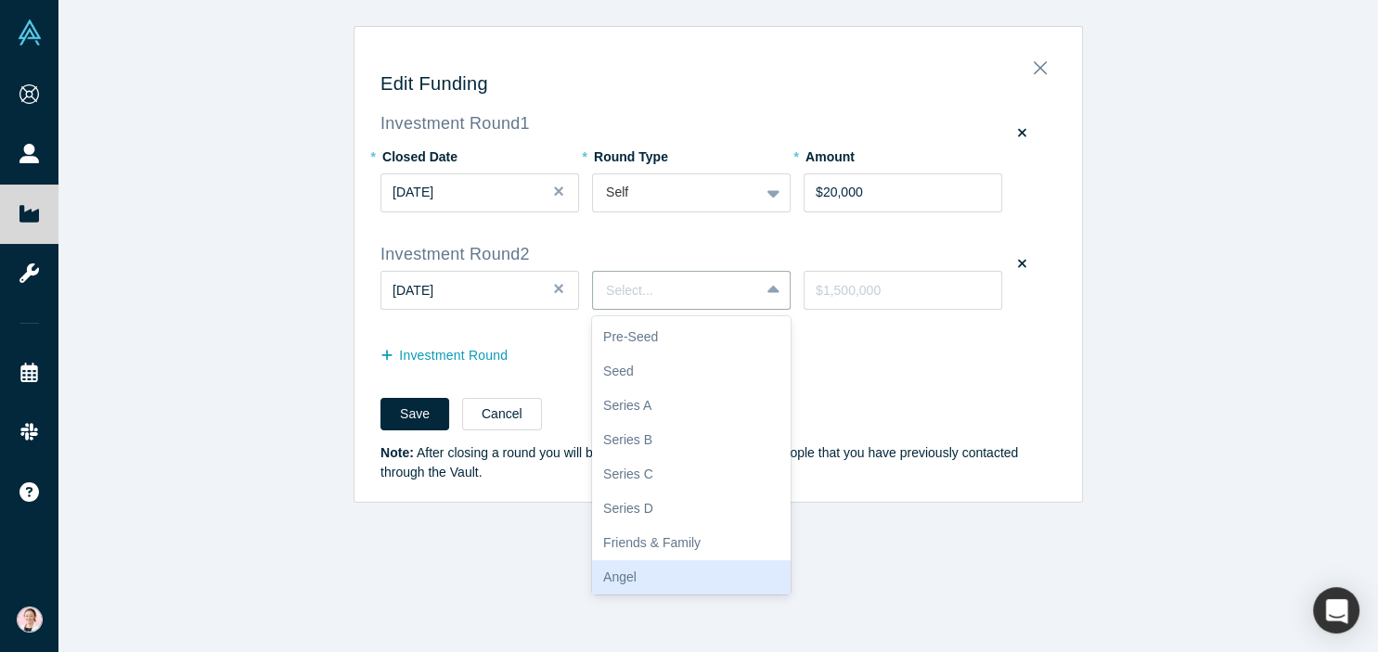
scroll to position [72, 0]
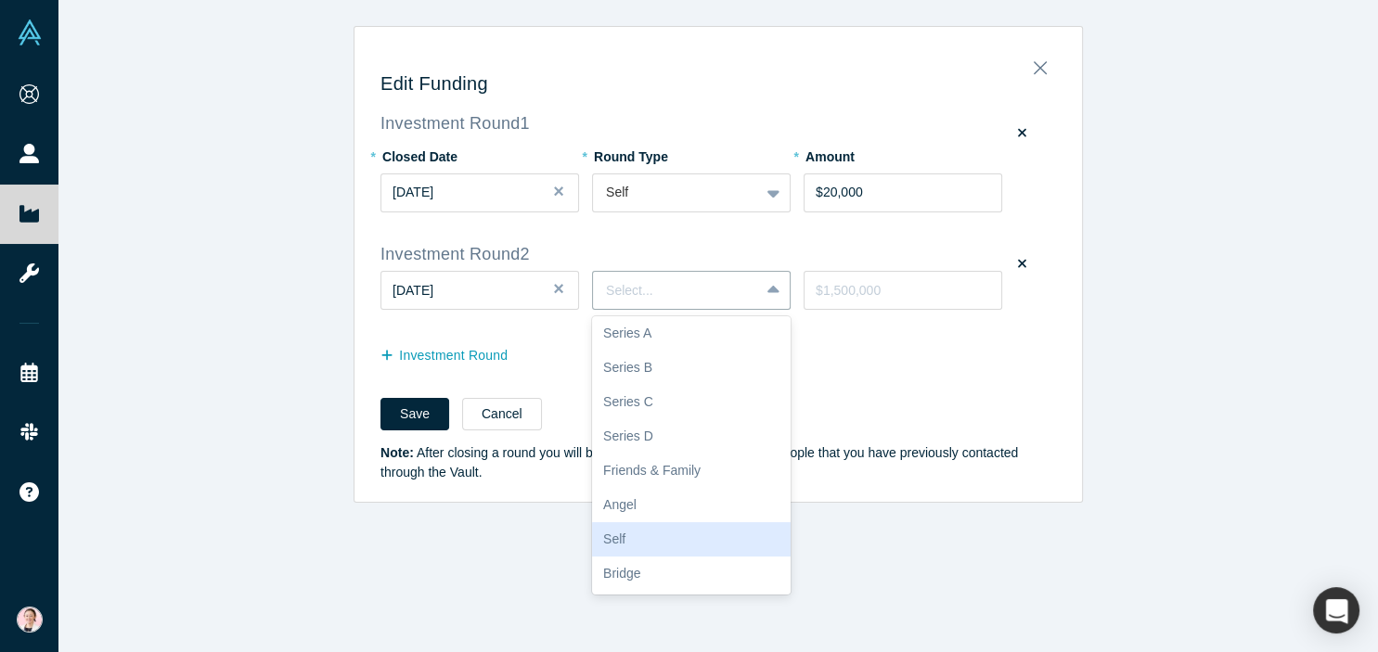
click at [663, 542] on div "Self" at bounding box center [691, 540] width 199 height 34
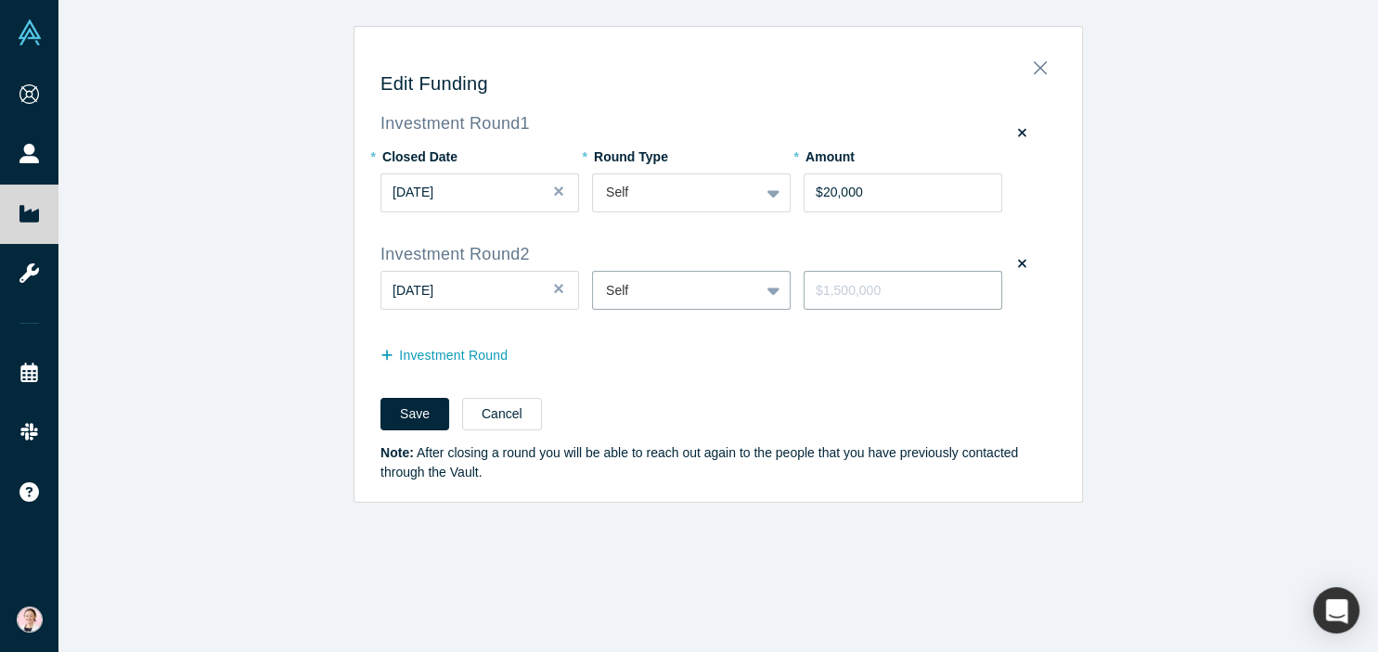
click at [873, 292] on input "tel" at bounding box center [903, 290] width 199 height 39
type input "$7,000"
click at [749, 369] on div "Investment Round" at bounding box center [719, 357] width 676 height 30
drag, startPoint x: 415, startPoint y: 358, endPoint x: 403, endPoint y: 403, distance: 46.2
click at [403, 403] on form "Investment Round 1 * Closed Date [DATE] * Round Type Self * Amount $20,000 Inve…" at bounding box center [719, 298] width 676 height 368
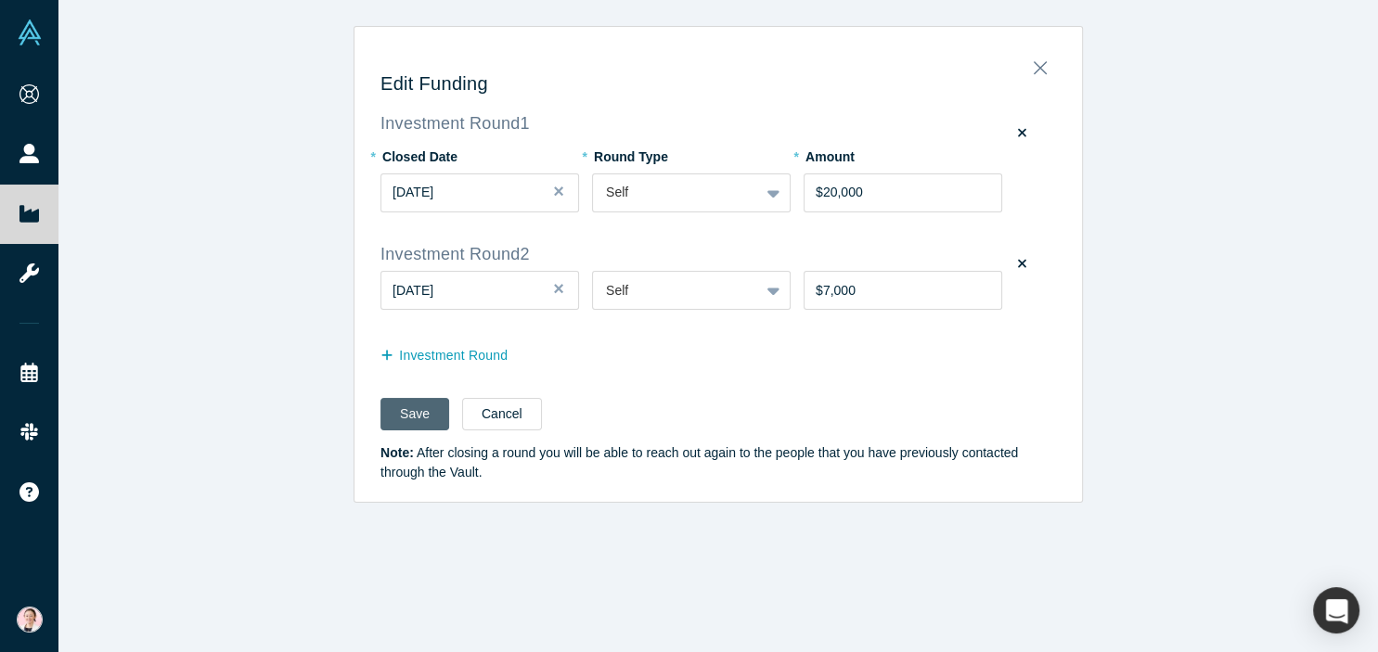
click at [403, 406] on button "Save" at bounding box center [415, 414] width 69 height 32
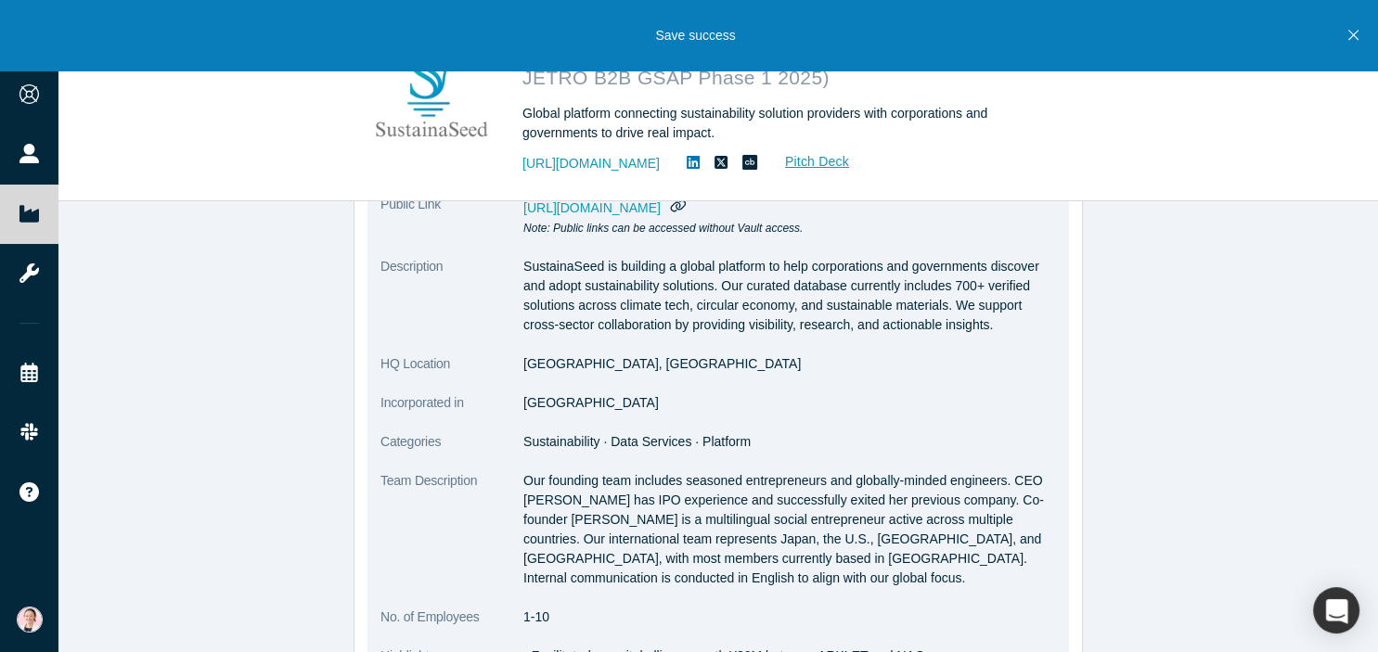
scroll to position [614, 0]
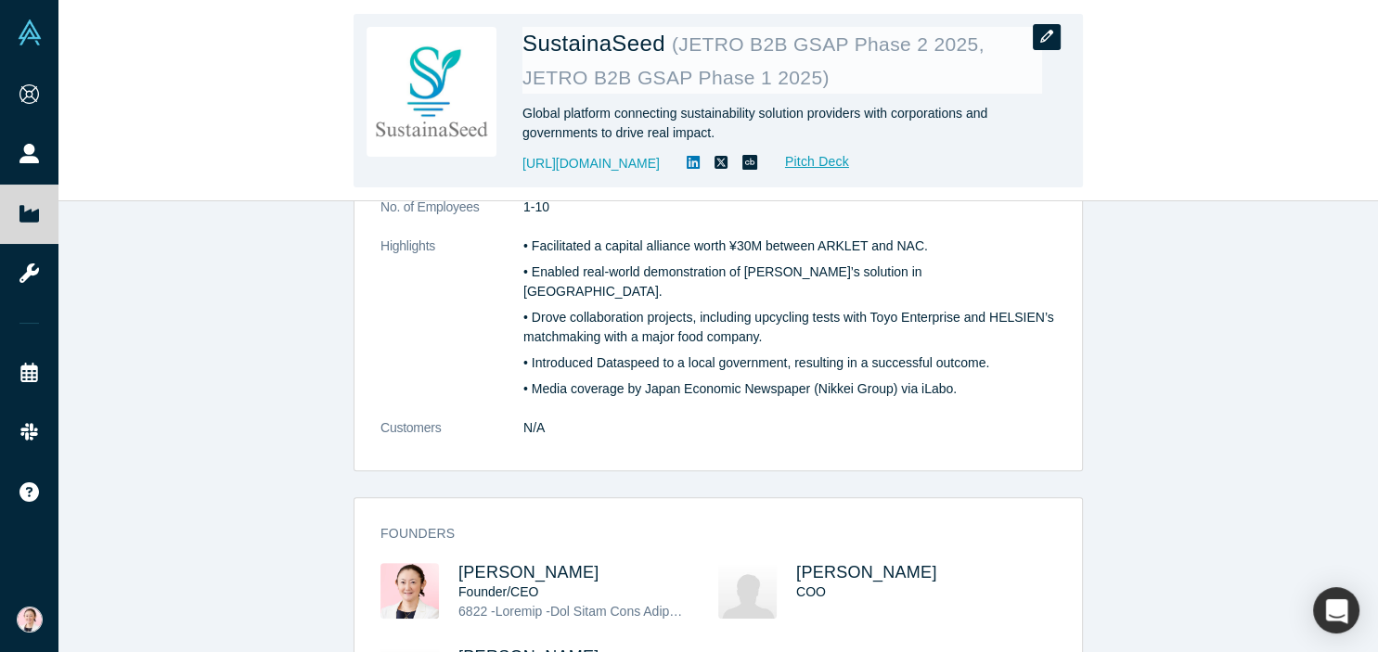
click at [1052, 32] on icon "button" at bounding box center [1046, 36] width 13 height 13
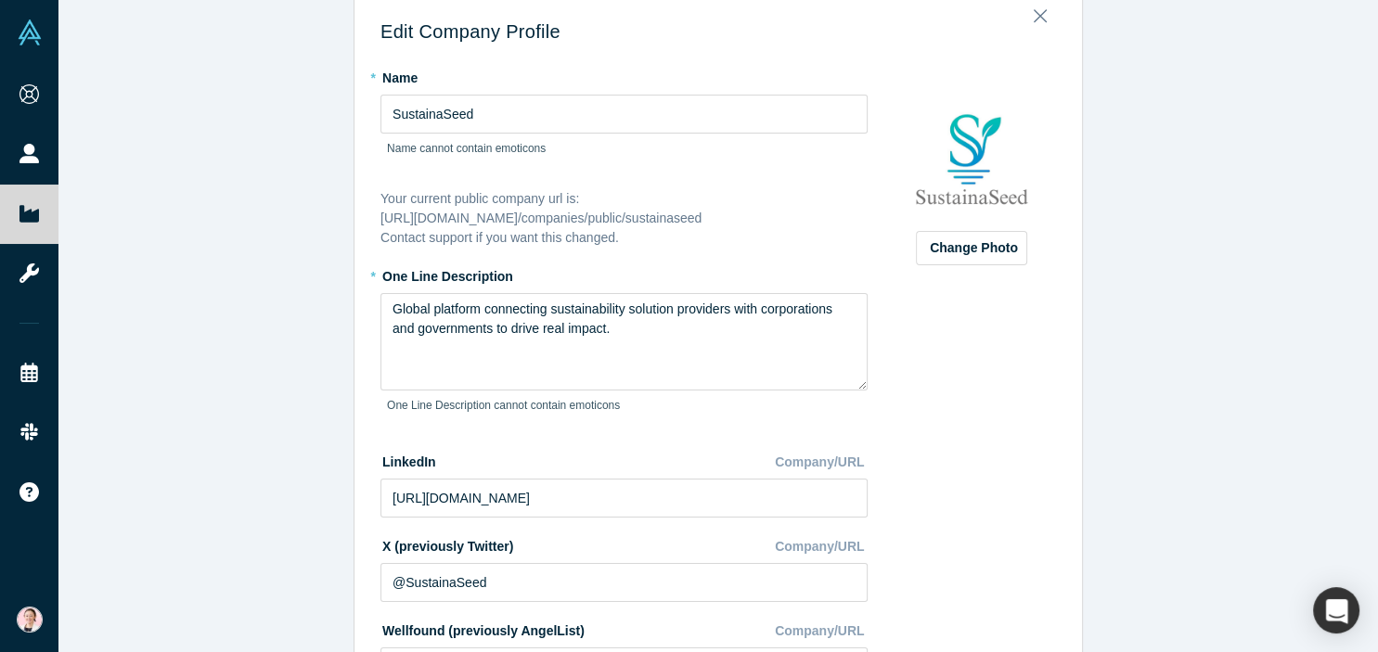
scroll to position [0, 0]
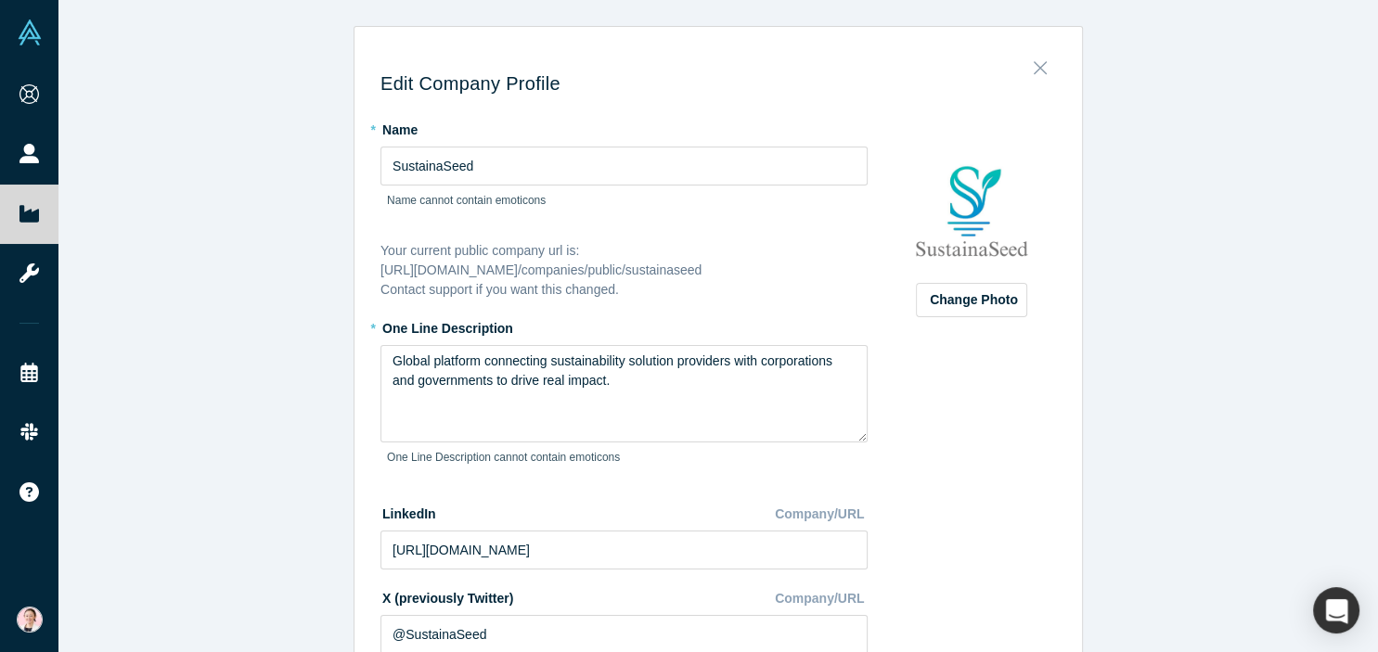
click at [1044, 72] on icon "Close" at bounding box center [1040, 68] width 13 height 20
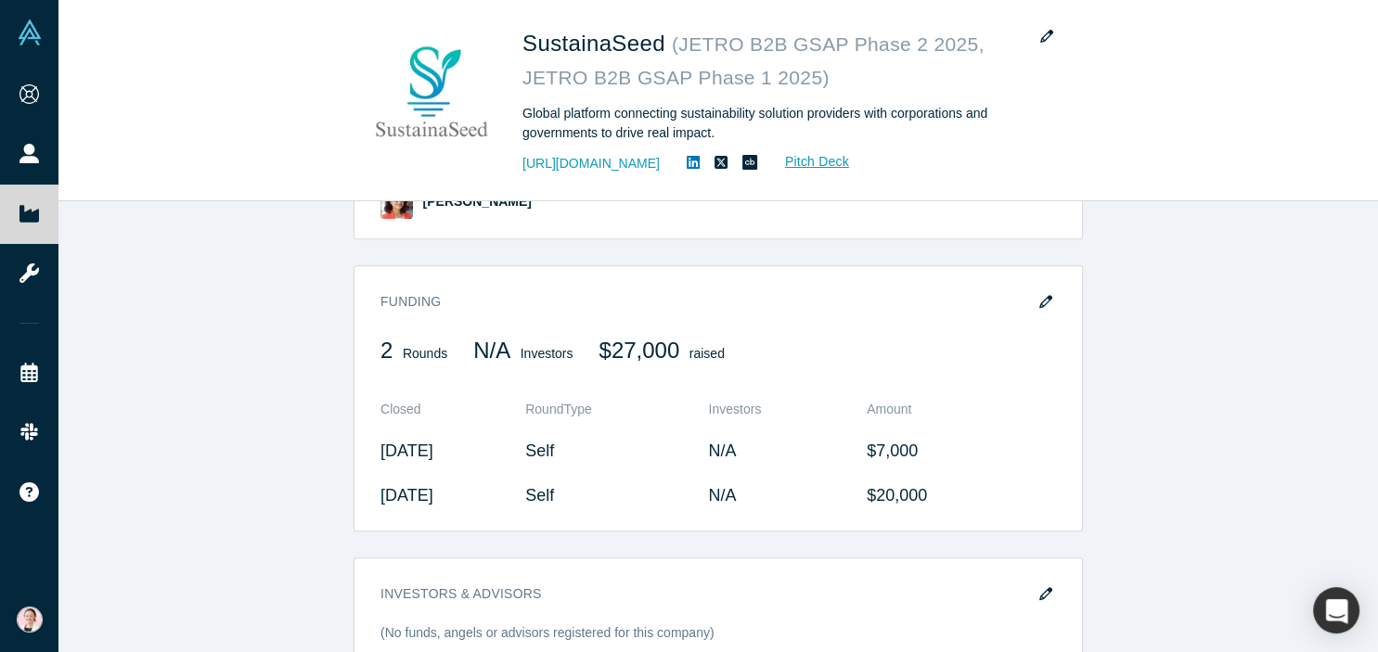
scroll to position [1229, 0]
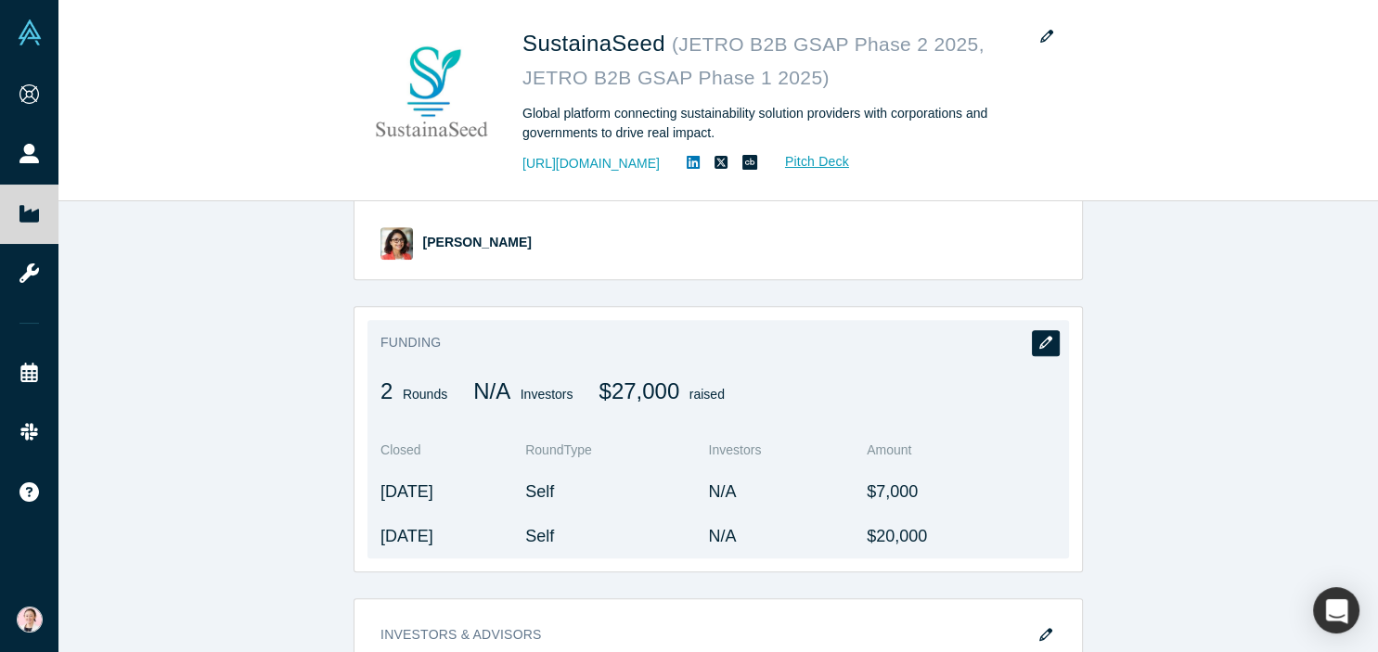
click at [1052, 336] on icon "button" at bounding box center [1045, 342] width 13 height 13
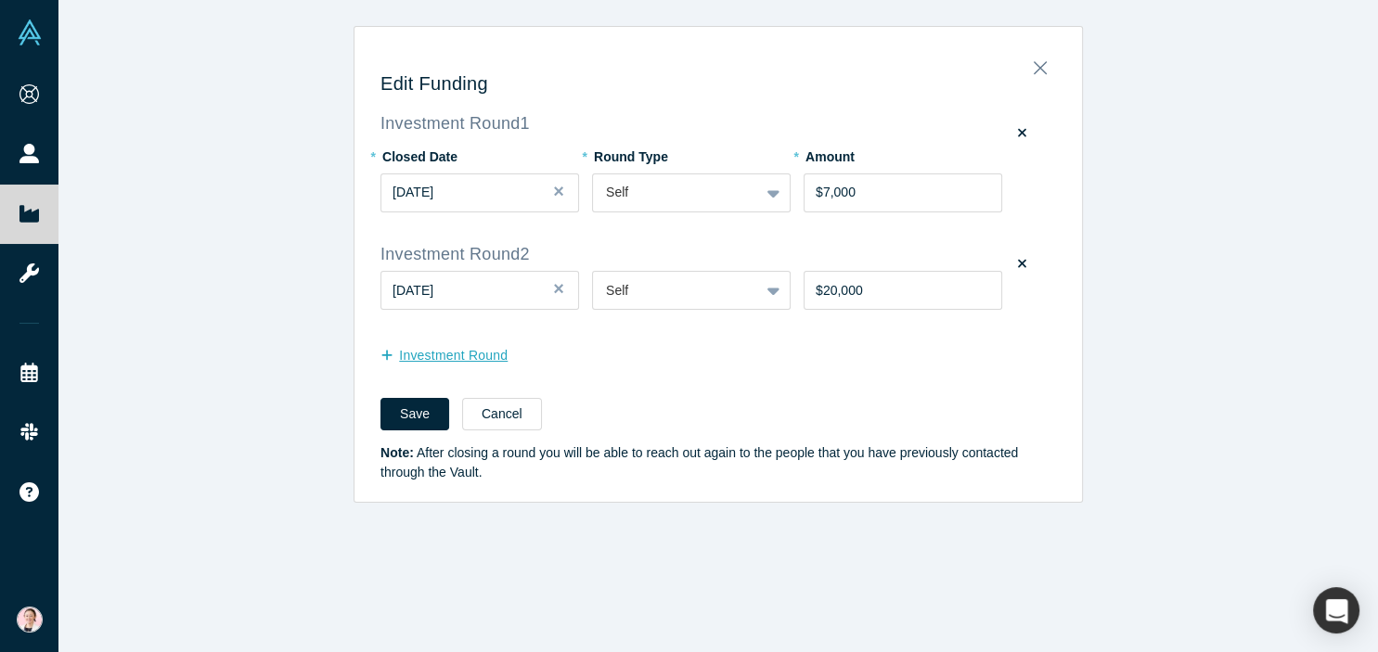
click at [428, 359] on button "Investment Round" at bounding box center [454, 356] width 147 height 32
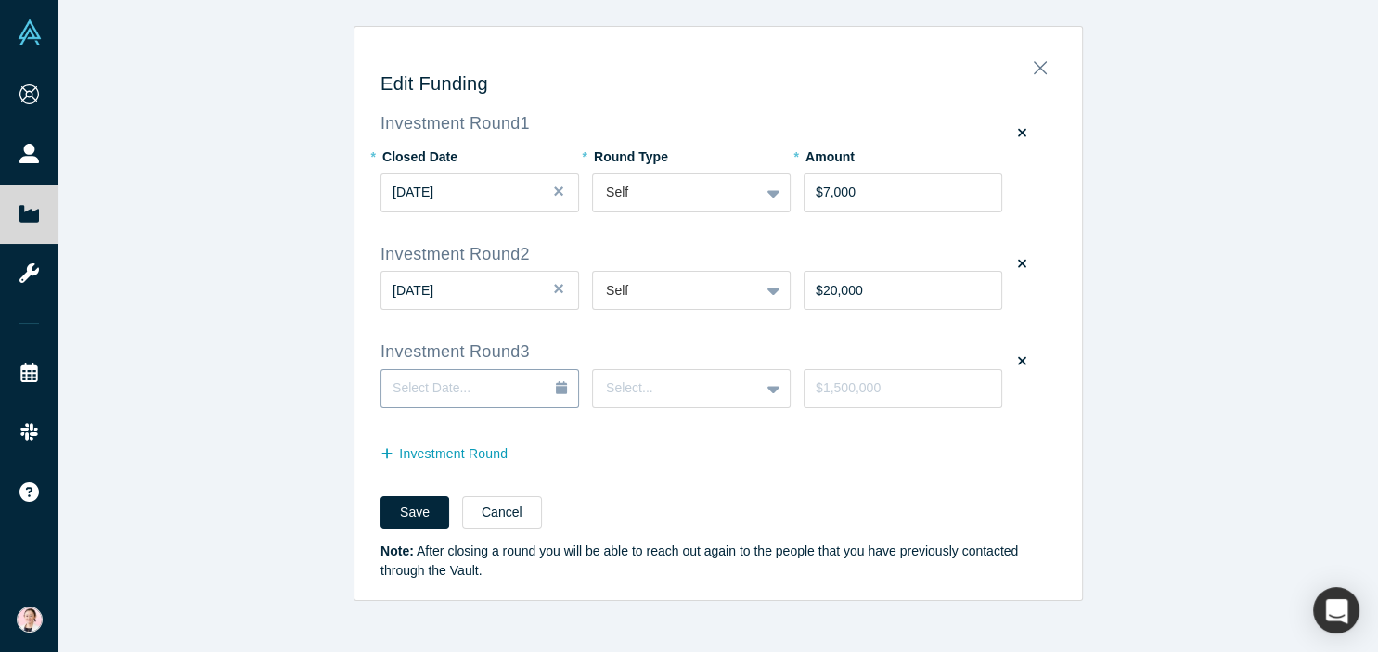
click at [561, 387] on icon "button" at bounding box center [561, 387] width 11 height 13
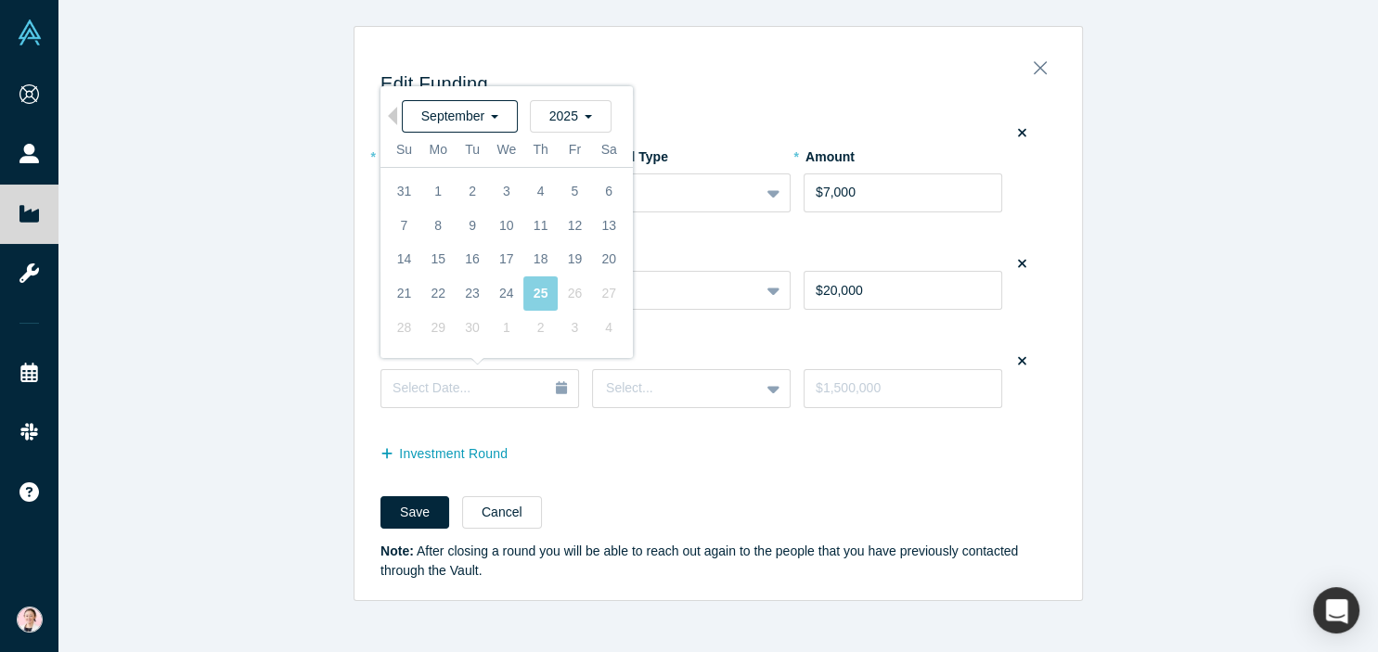
click at [498, 117] on div "September" at bounding box center [460, 116] width 116 height 32
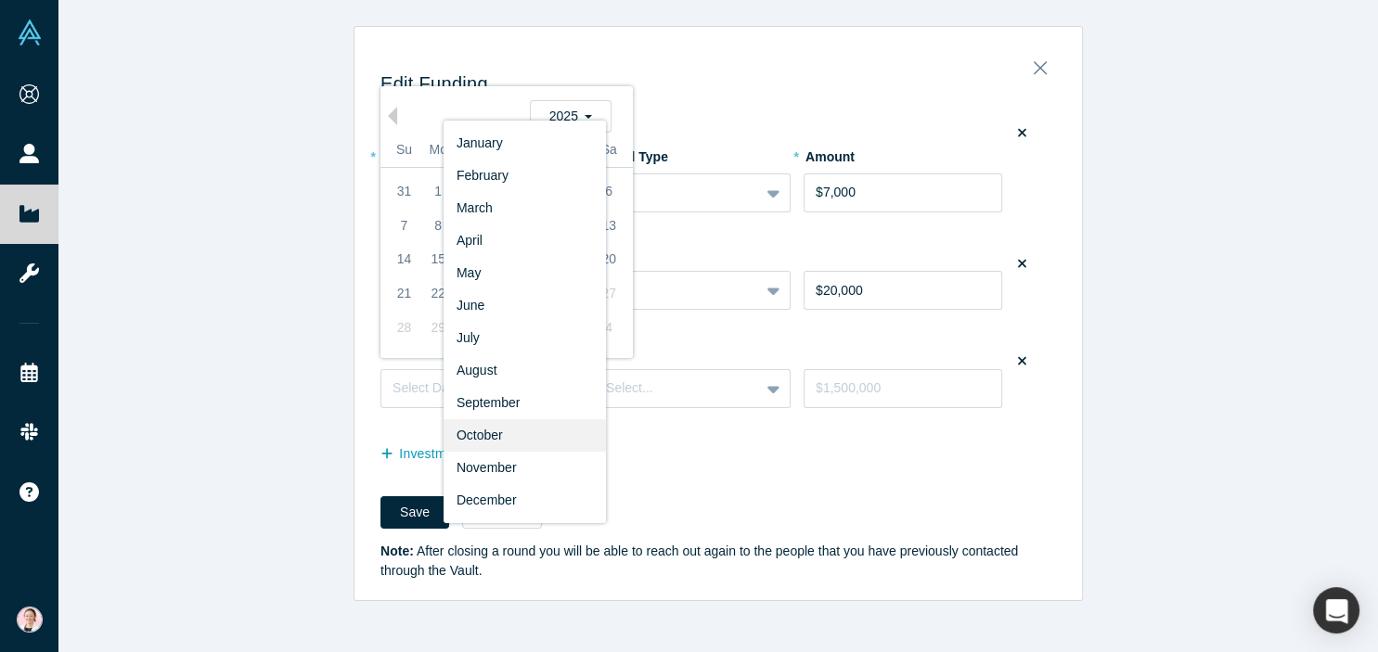
click at [492, 443] on div "October" at bounding box center [525, 436] width 162 height 32
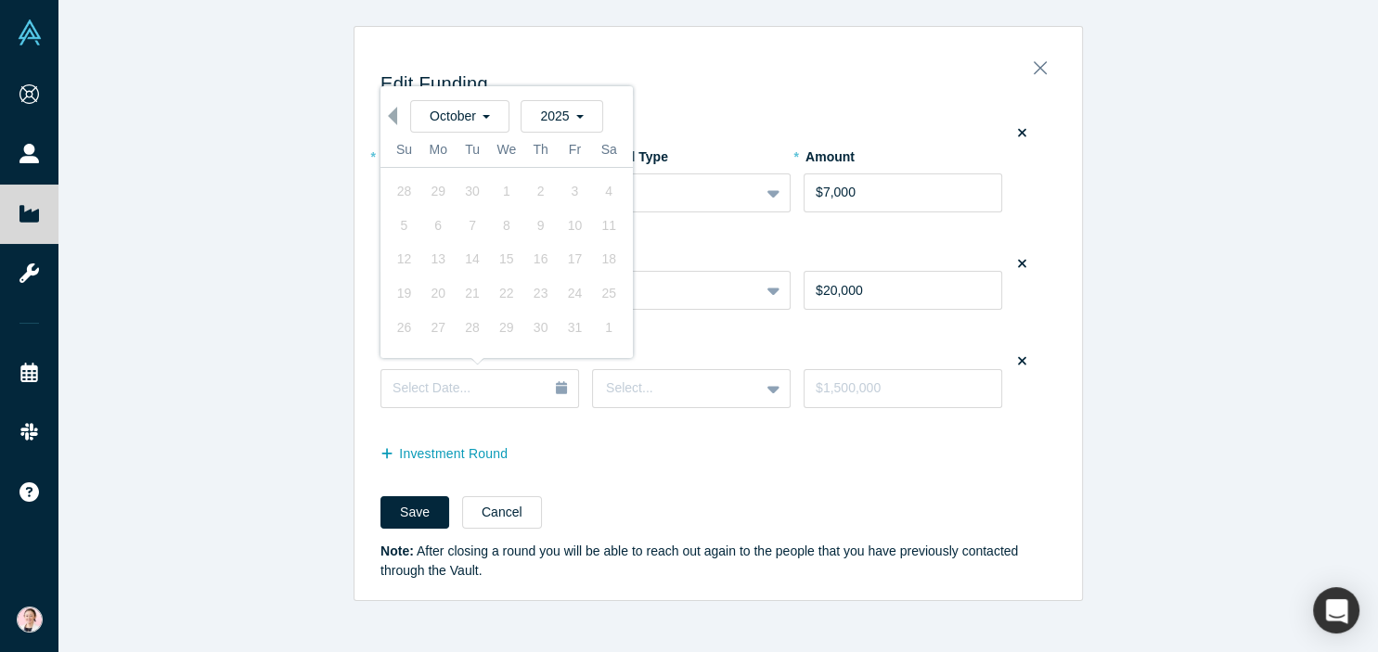
click at [395, 117] on button "Previous Month" at bounding box center [388, 116] width 19 height 19
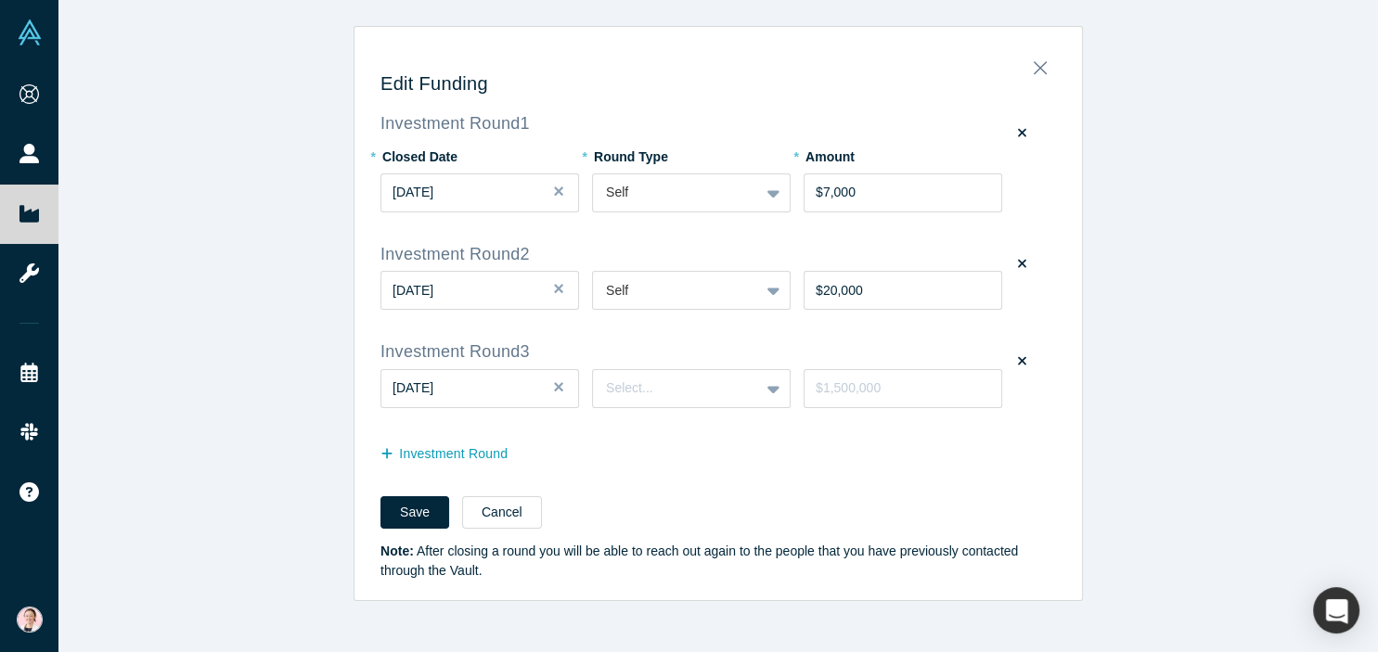
click at [327, 333] on div "Edit Funding Investment Round 1 * Closed Date [DATE] * Round Type Self * Amount…" at bounding box center [718, 326] width 1320 height 652
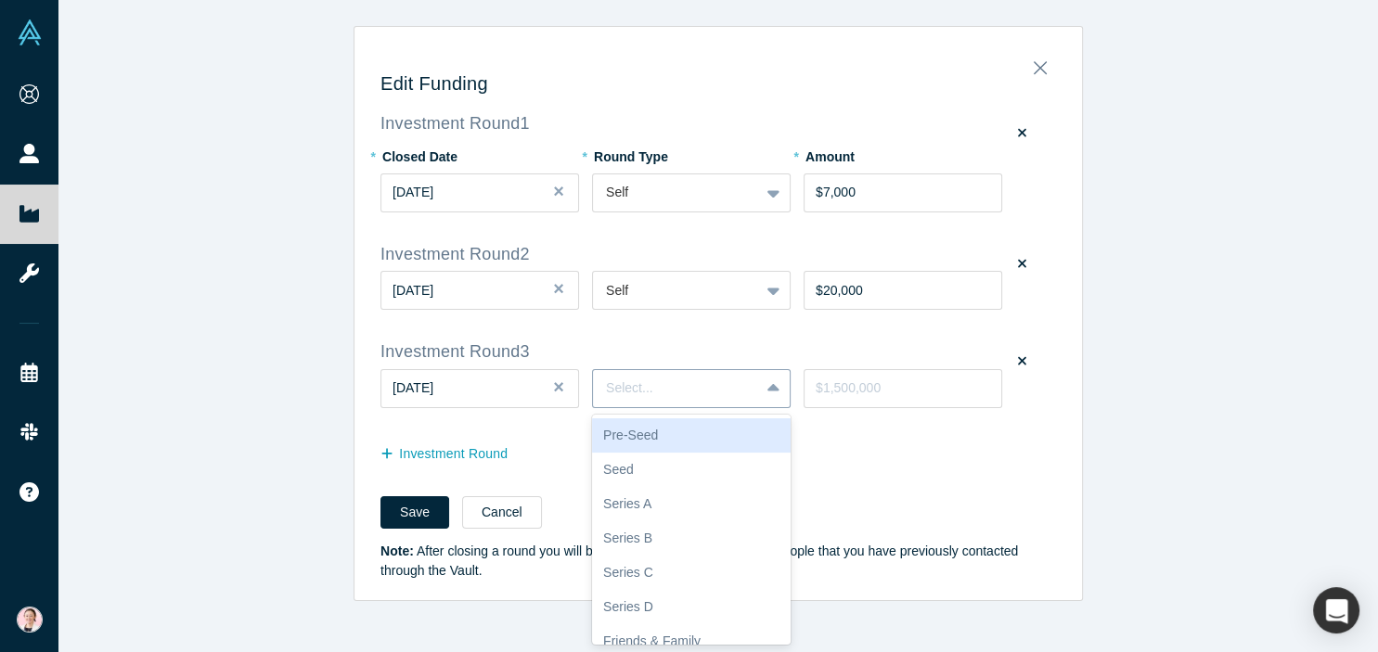
click at [674, 391] on div at bounding box center [676, 388] width 140 height 23
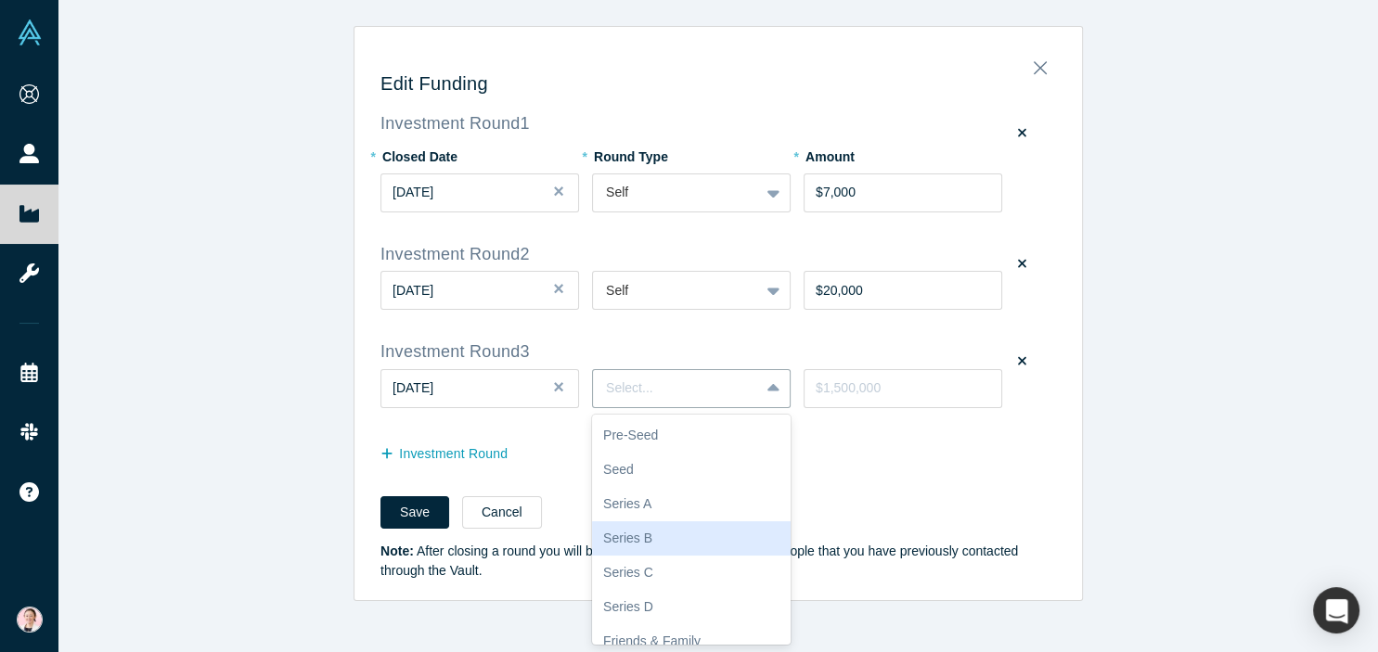
scroll to position [120, 0]
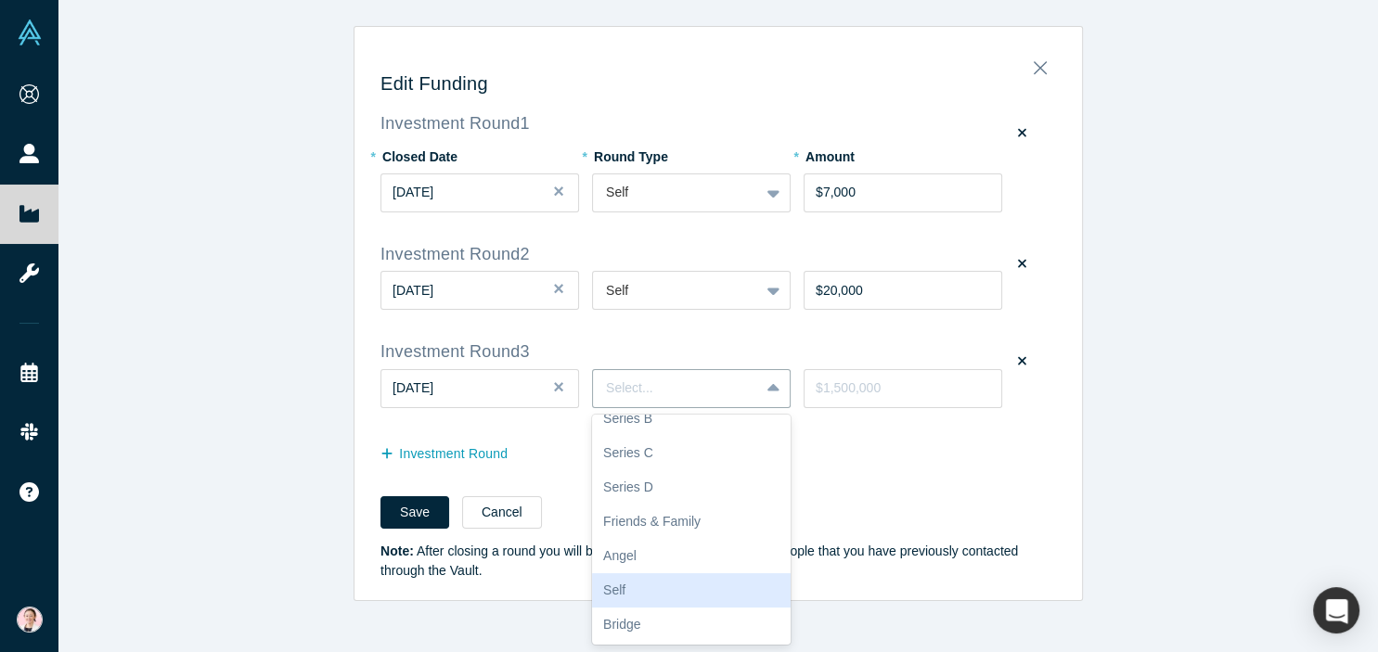
drag, startPoint x: 640, startPoint y: 588, endPoint x: 648, endPoint y: 581, distance: 10.5
click at [644, 588] on div "Self" at bounding box center [691, 591] width 199 height 34
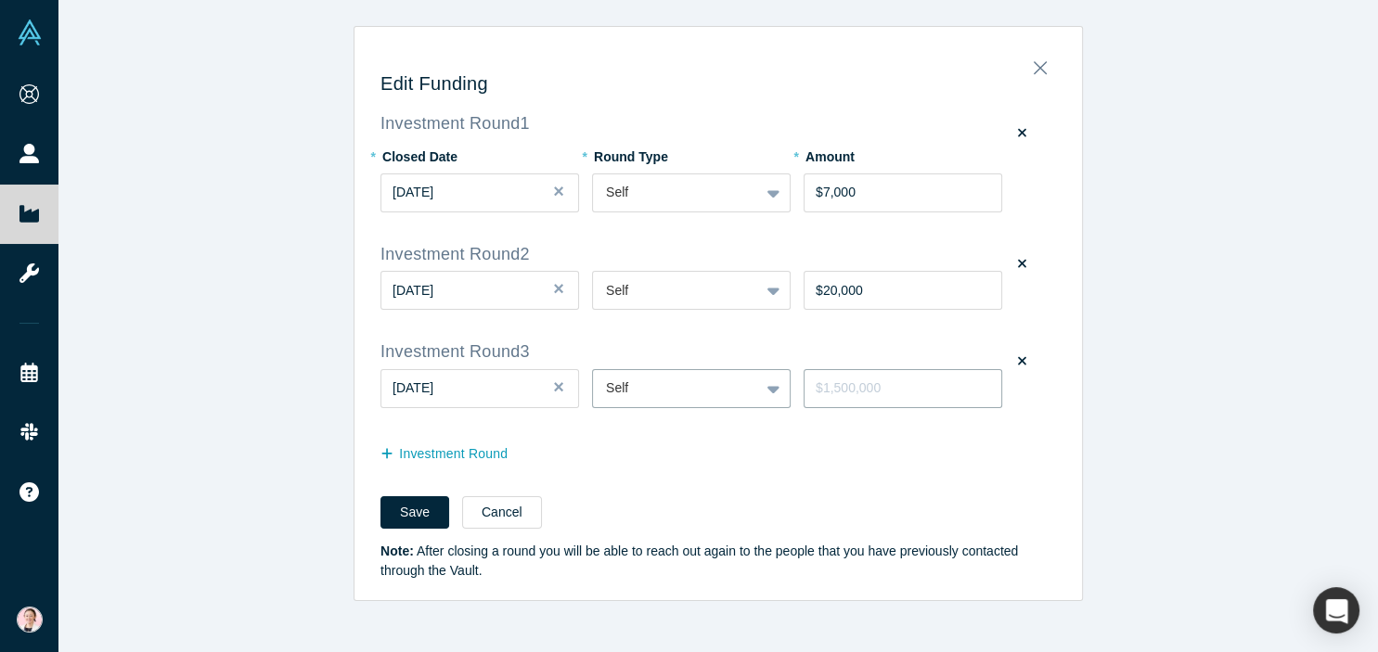
click at [860, 388] on input "tel" at bounding box center [903, 388] width 199 height 39
click at [483, 507] on button "Cancel" at bounding box center [502, 513] width 80 height 32
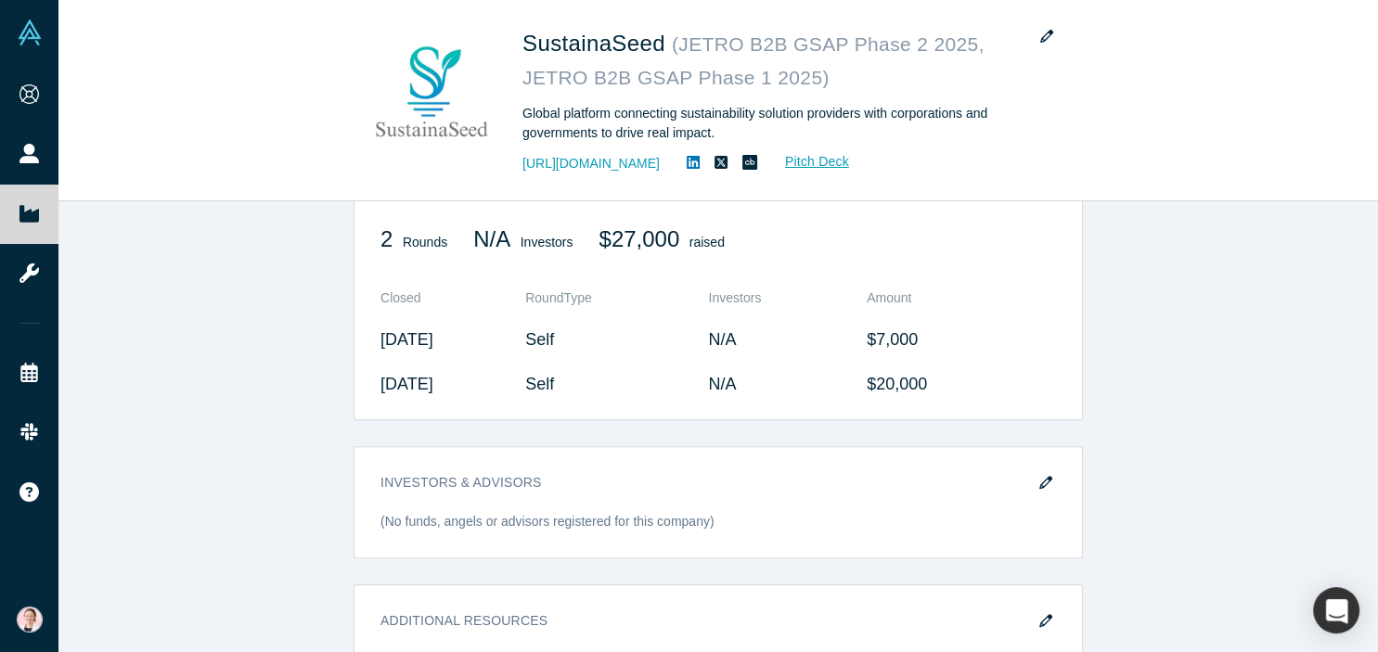
scroll to position [1428, 0]
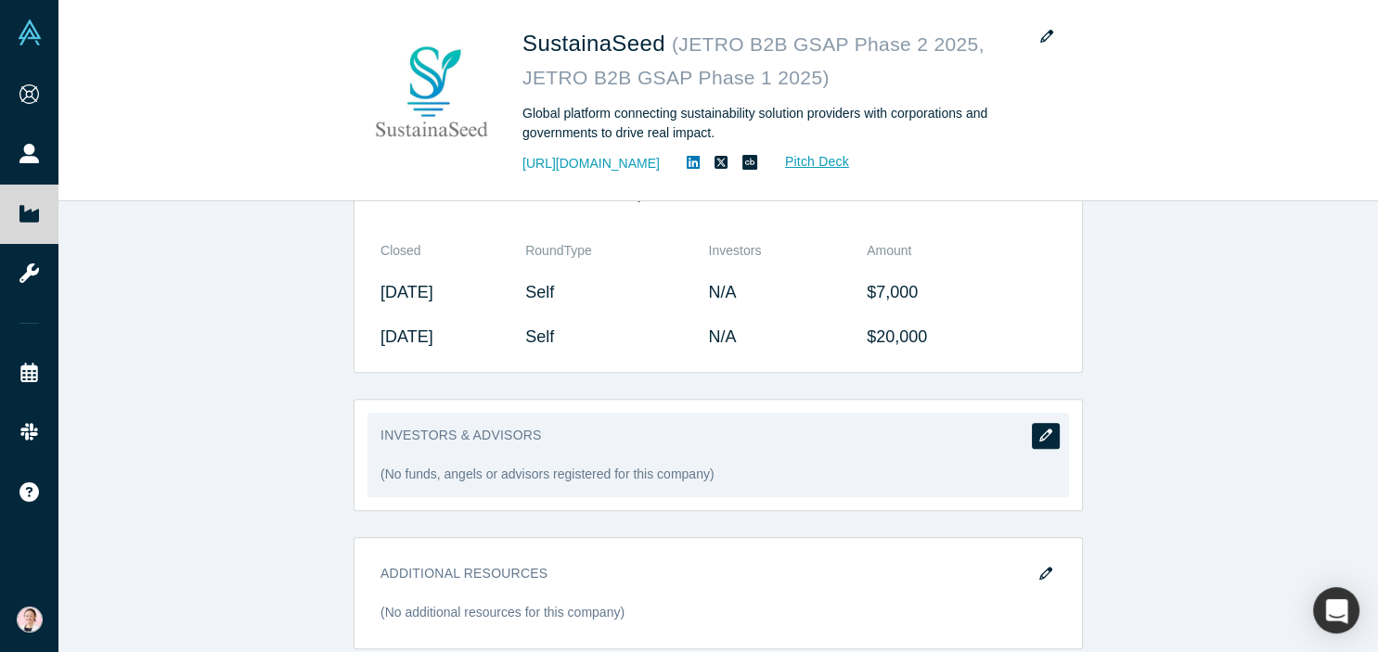
click at [1053, 423] on button "button" at bounding box center [1046, 436] width 28 height 26
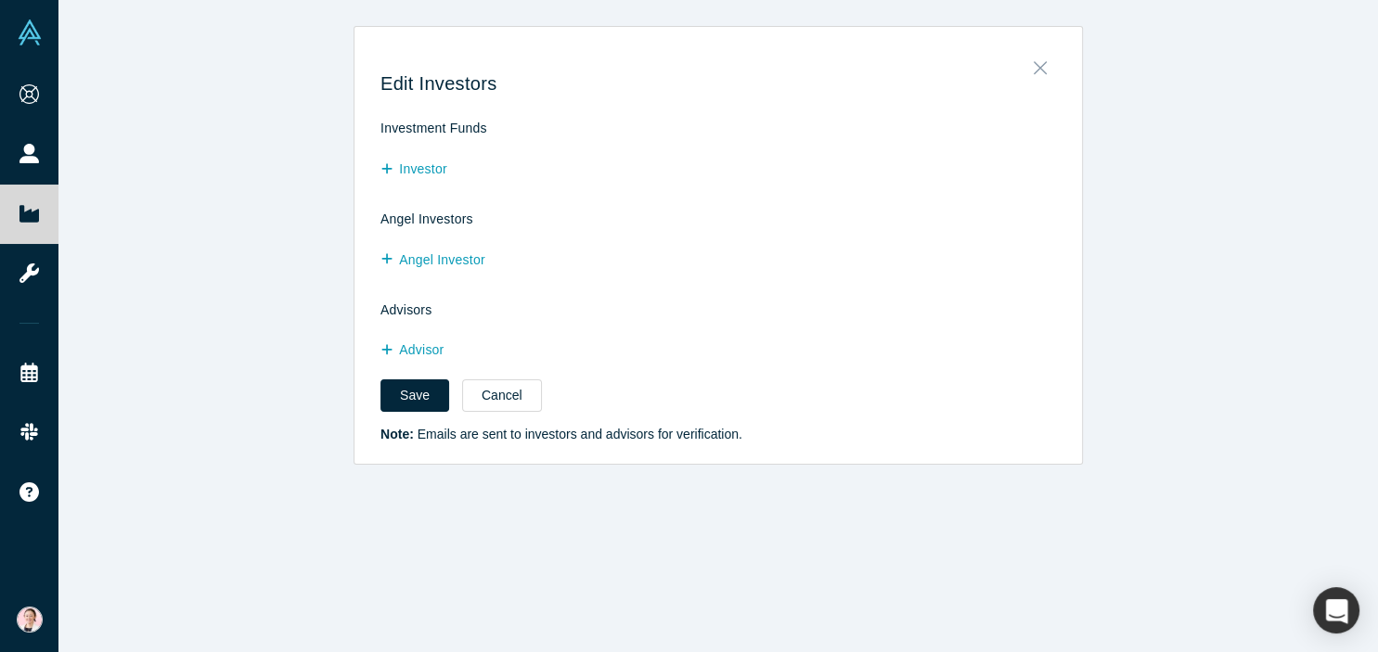
click at [1040, 66] on icon "Close" at bounding box center [1040, 68] width 13 height 20
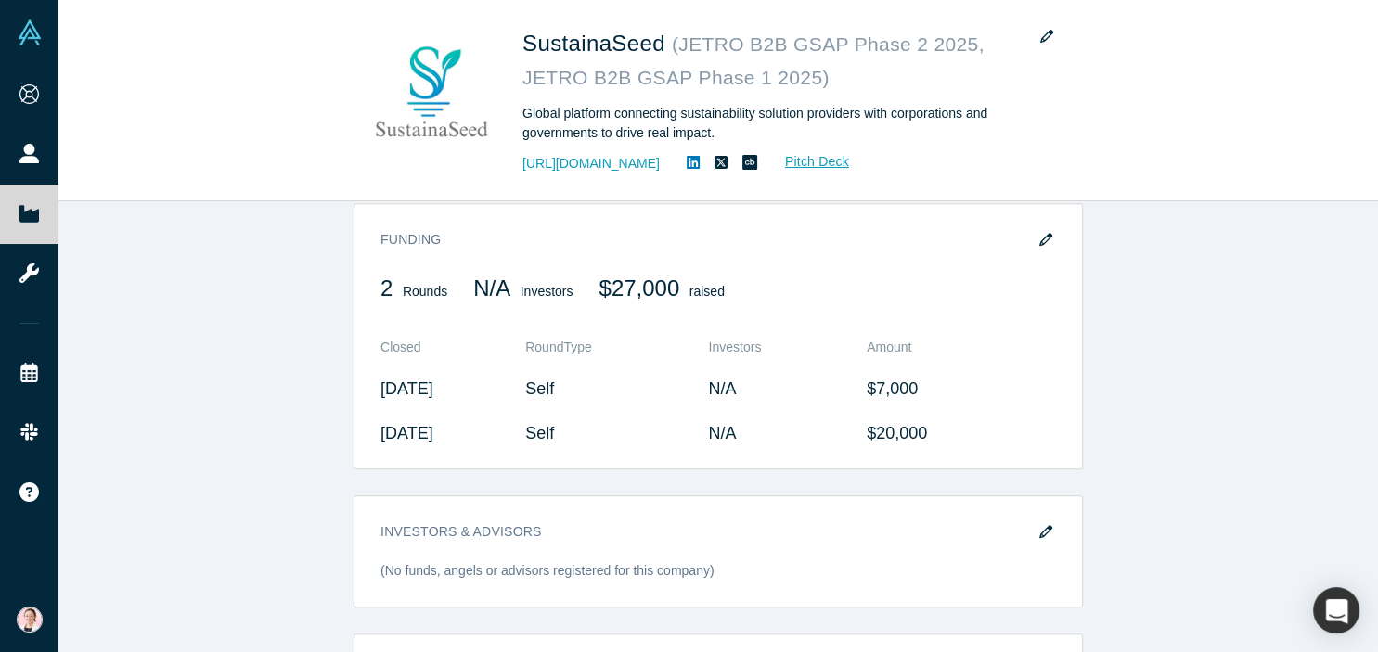
scroll to position [1428, 0]
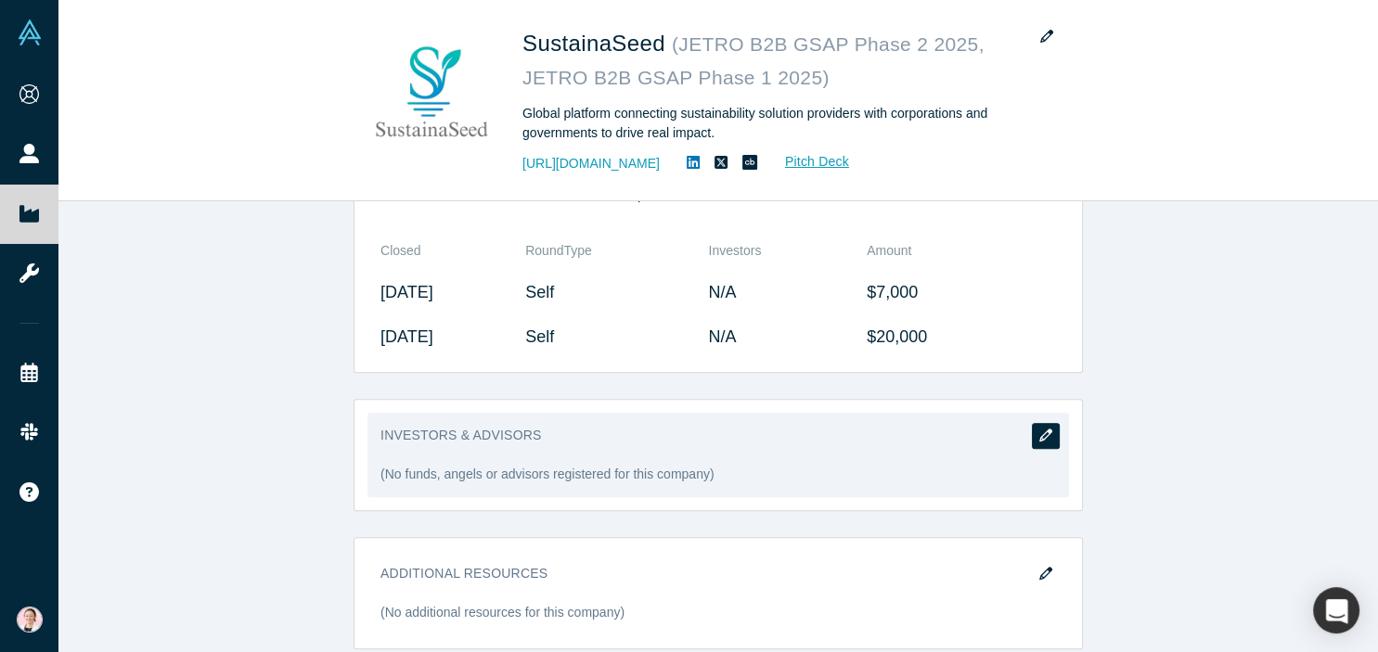
click at [1050, 429] on icon "button" at bounding box center [1045, 435] width 13 height 13
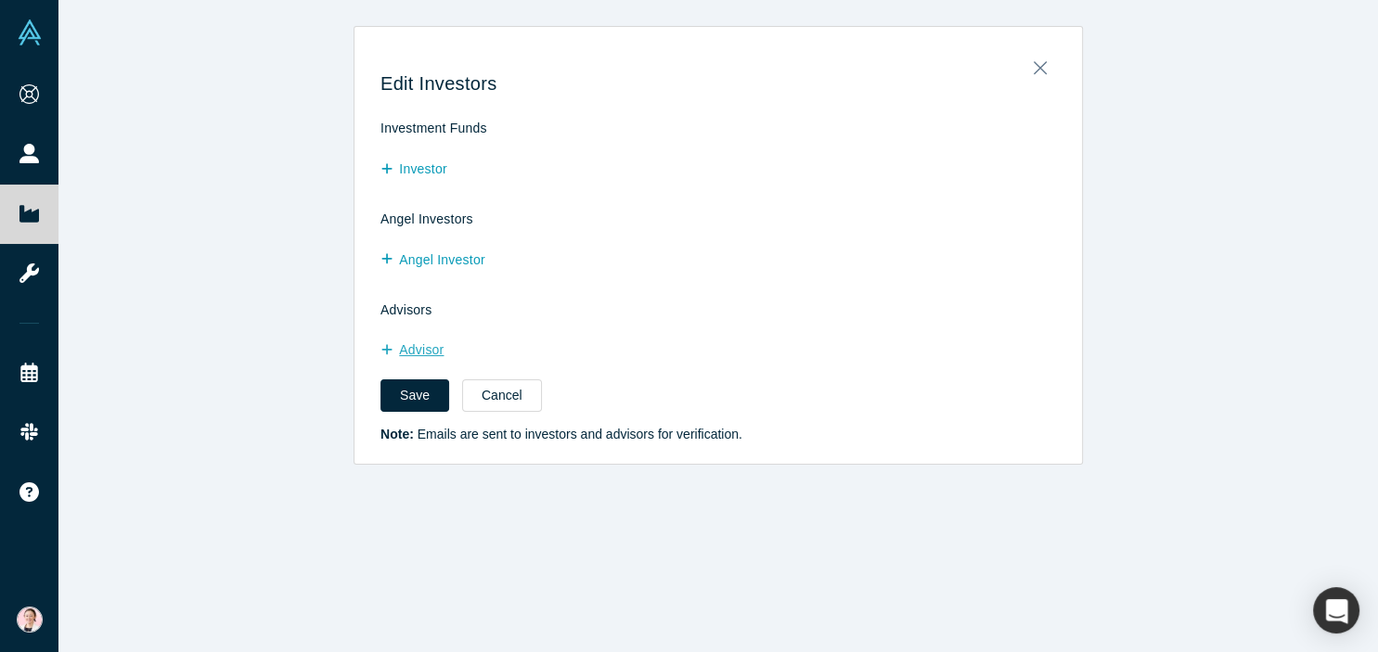
click at [422, 350] on button "Advisor" at bounding box center [422, 350] width 83 height 32
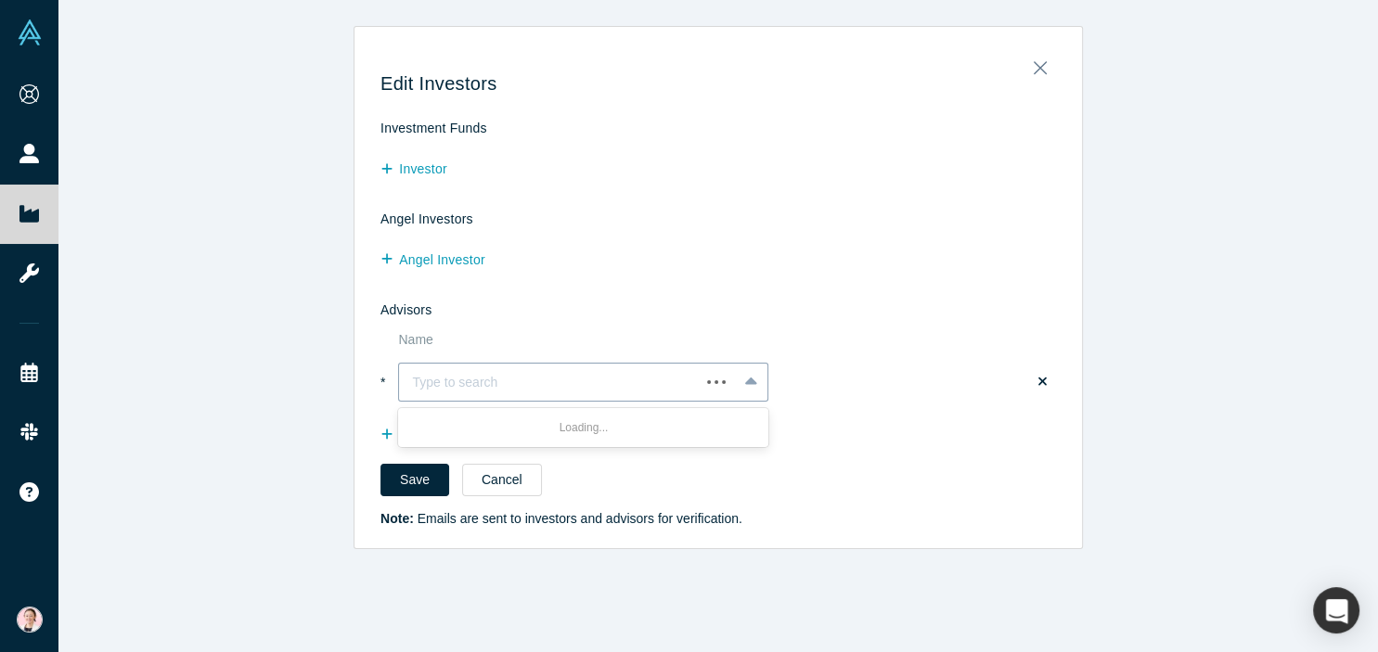
click at [459, 378] on div at bounding box center [549, 382] width 275 height 20
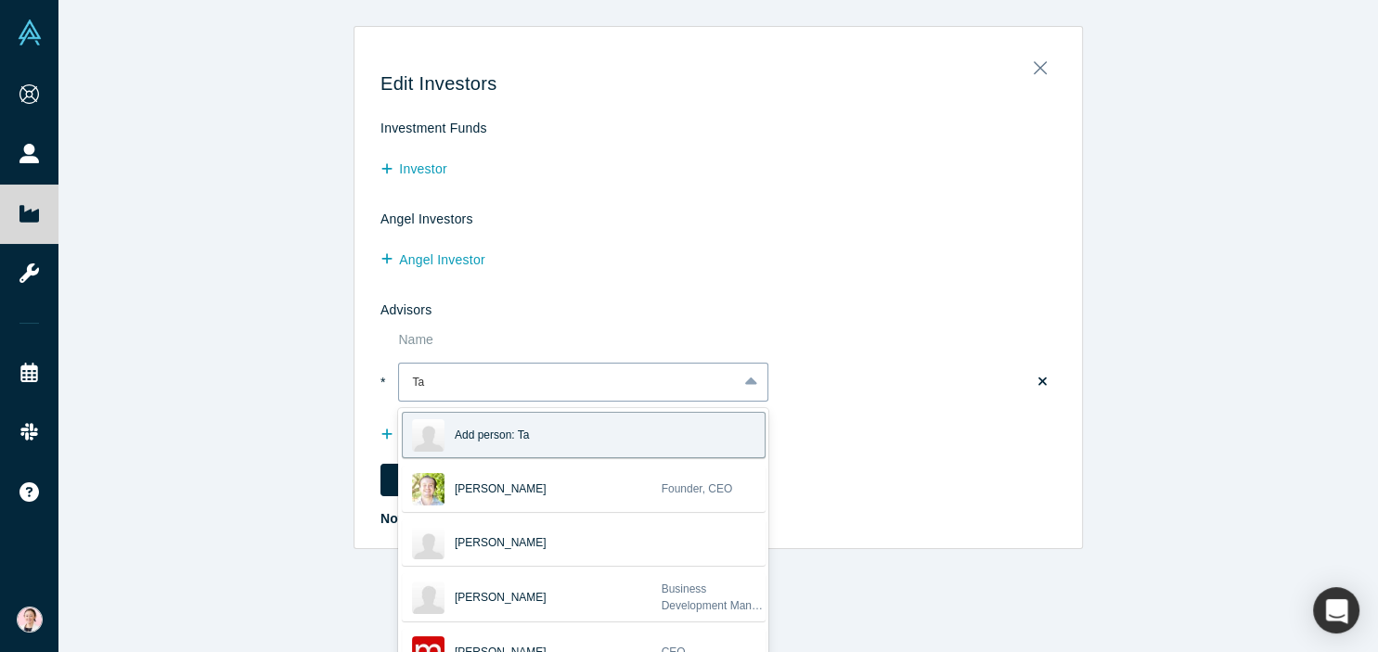
type input "T"
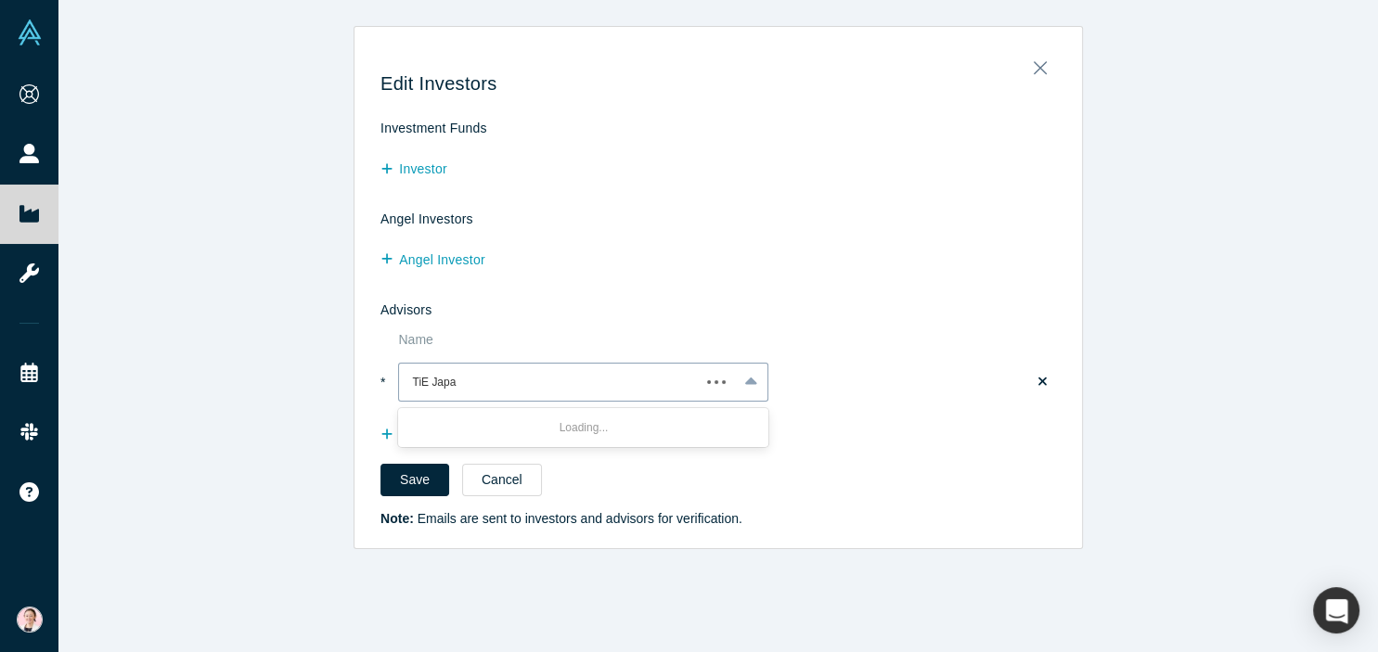
type input "TiE [GEOGRAPHIC_DATA]"
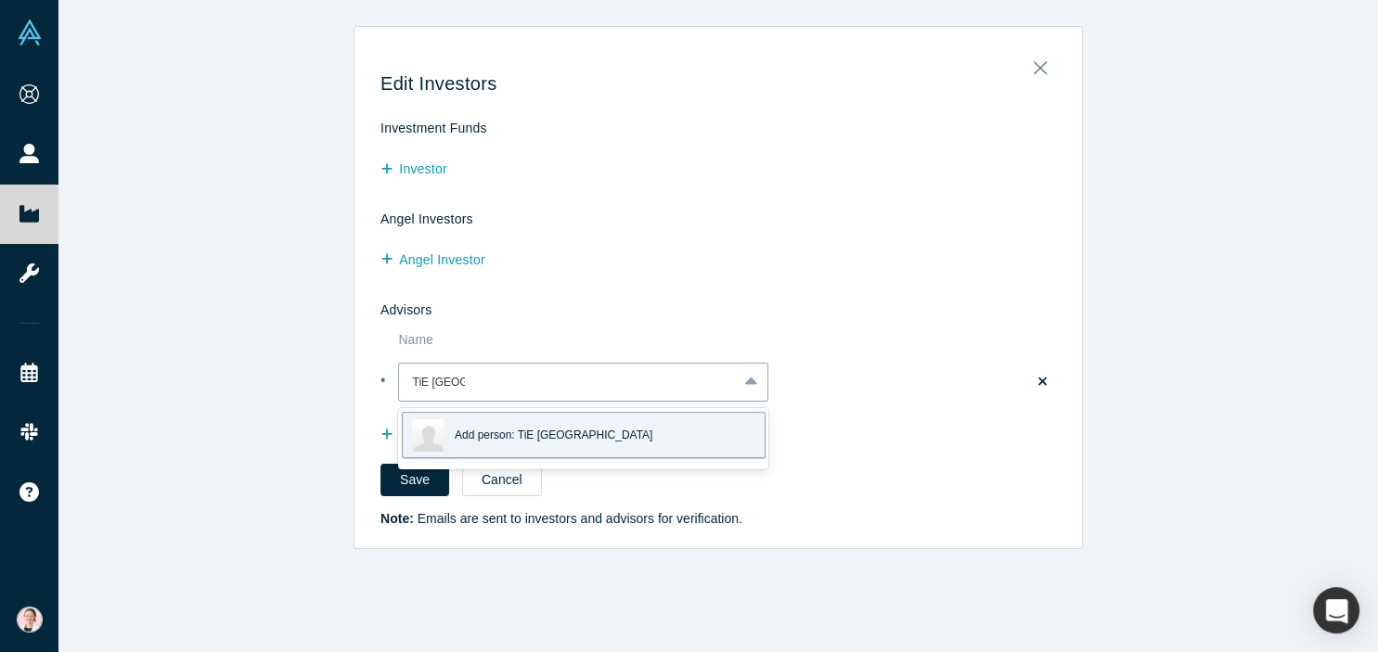
click at [572, 432] on div "Add person: TiE [GEOGRAPHIC_DATA]" at bounding box center [610, 435] width 310 height 45
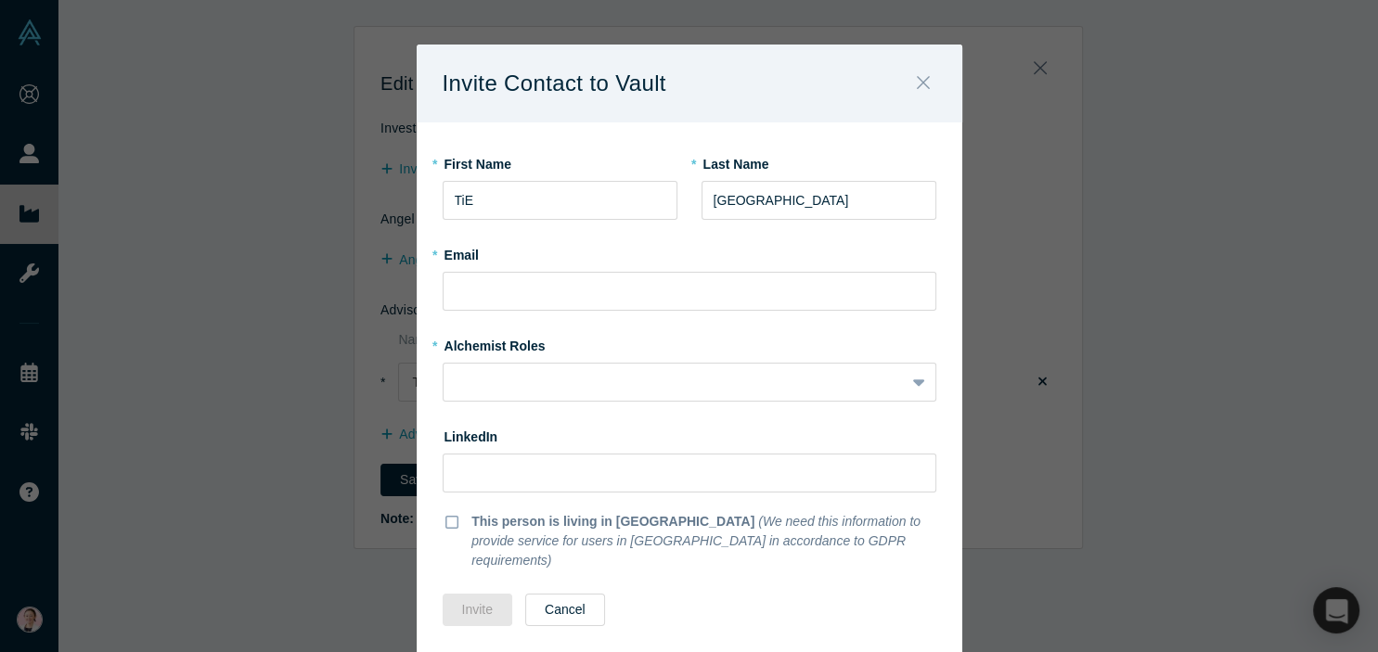
click at [931, 87] on button "Close" at bounding box center [923, 84] width 39 height 40
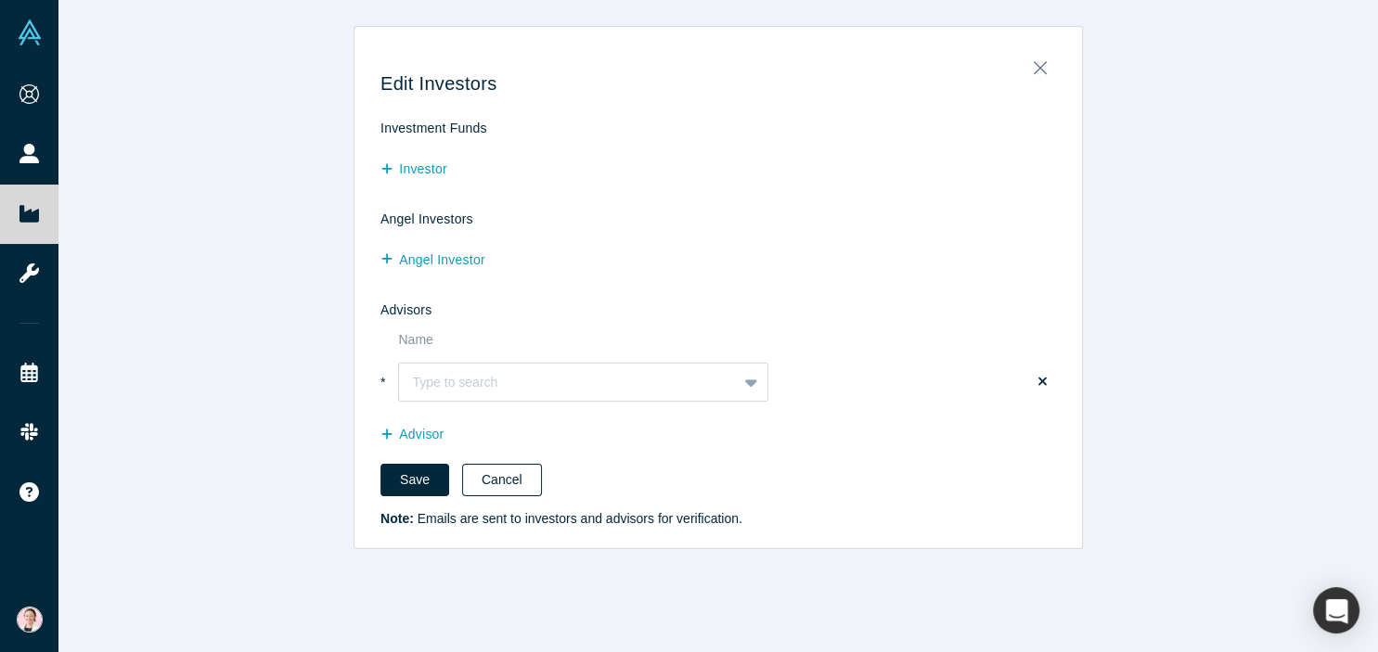
click at [485, 477] on button "Cancel" at bounding box center [502, 480] width 80 height 32
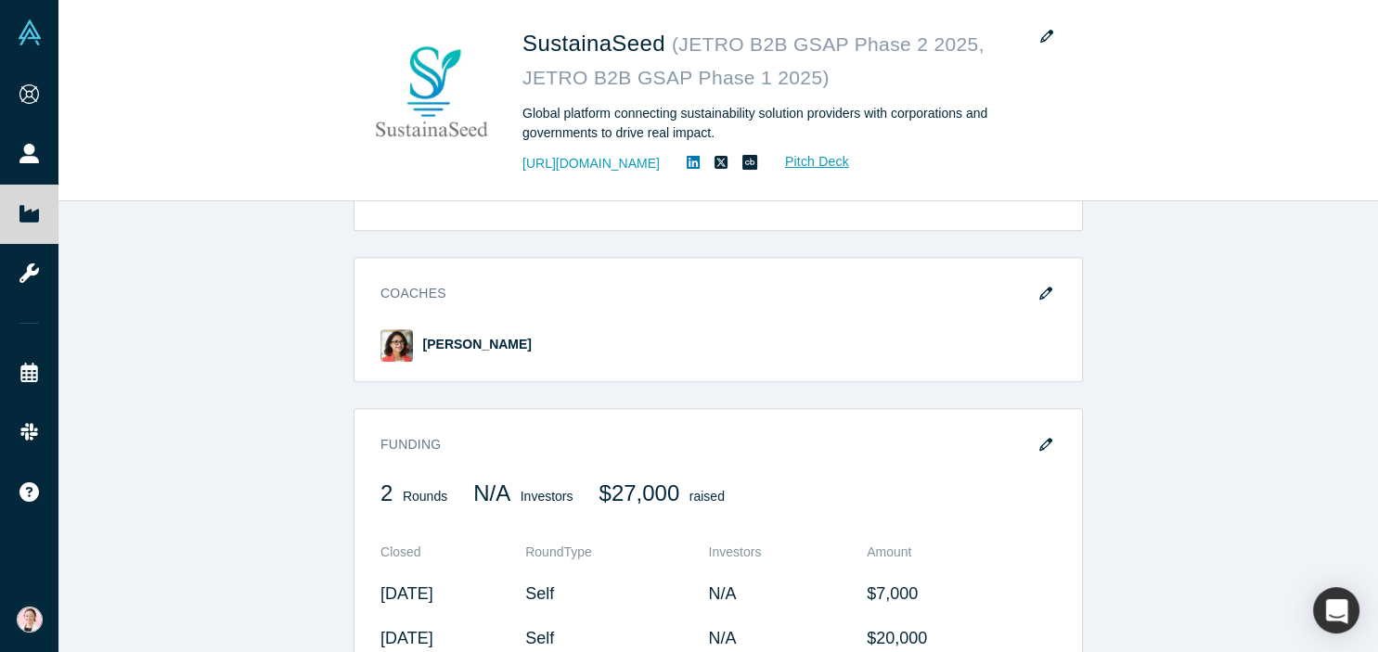
scroll to position [1428, 0]
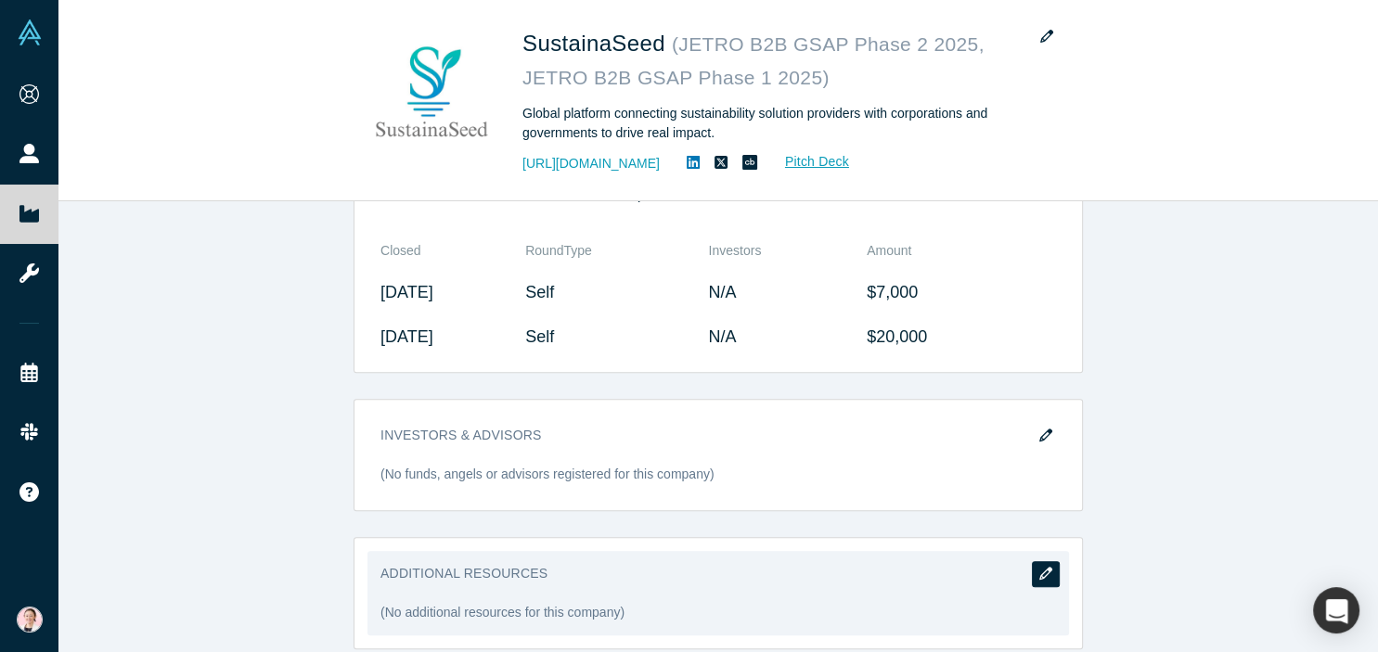
click at [1035, 562] on button "button" at bounding box center [1046, 575] width 28 height 26
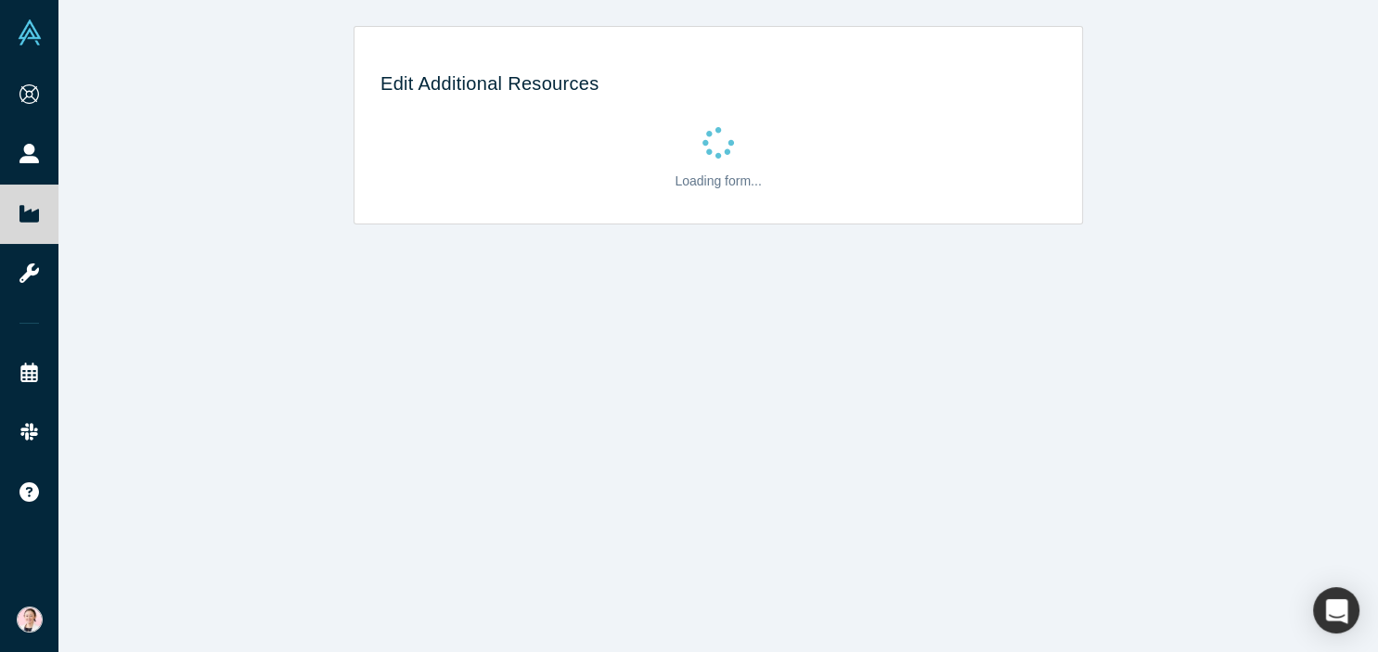
scroll to position [0, 0]
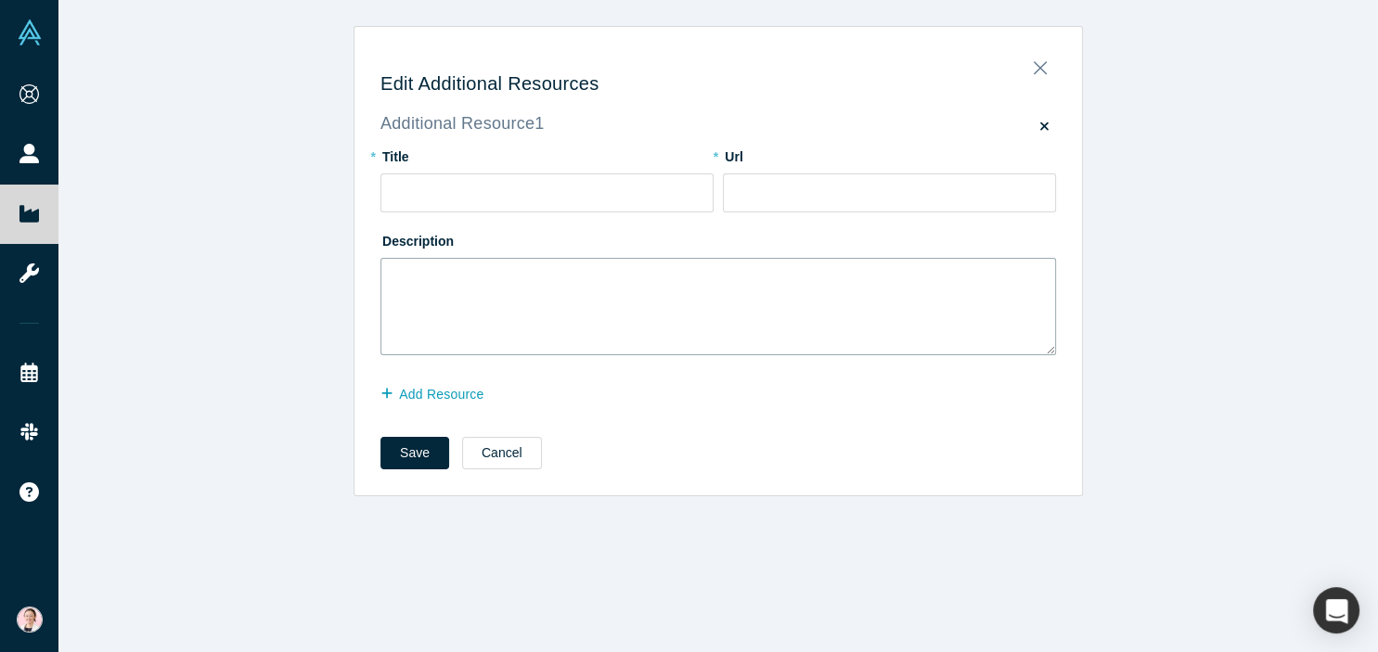
click at [436, 295] on textarea "To enrich screen reader interactions, please activate Accessibility in Grammarl…" at bounding box center [719, 306] width 676 height 97
click at [452, 197] on input "text" at bounding box center [547, 193] width 333 height 39
paste input "JETRO B2B GSAP / AlchemistX"
type input "JETRO B2B GSAP / AlchemistX"
click at [795, 182] on input at bounding box center [889, 193] width 333 height 39
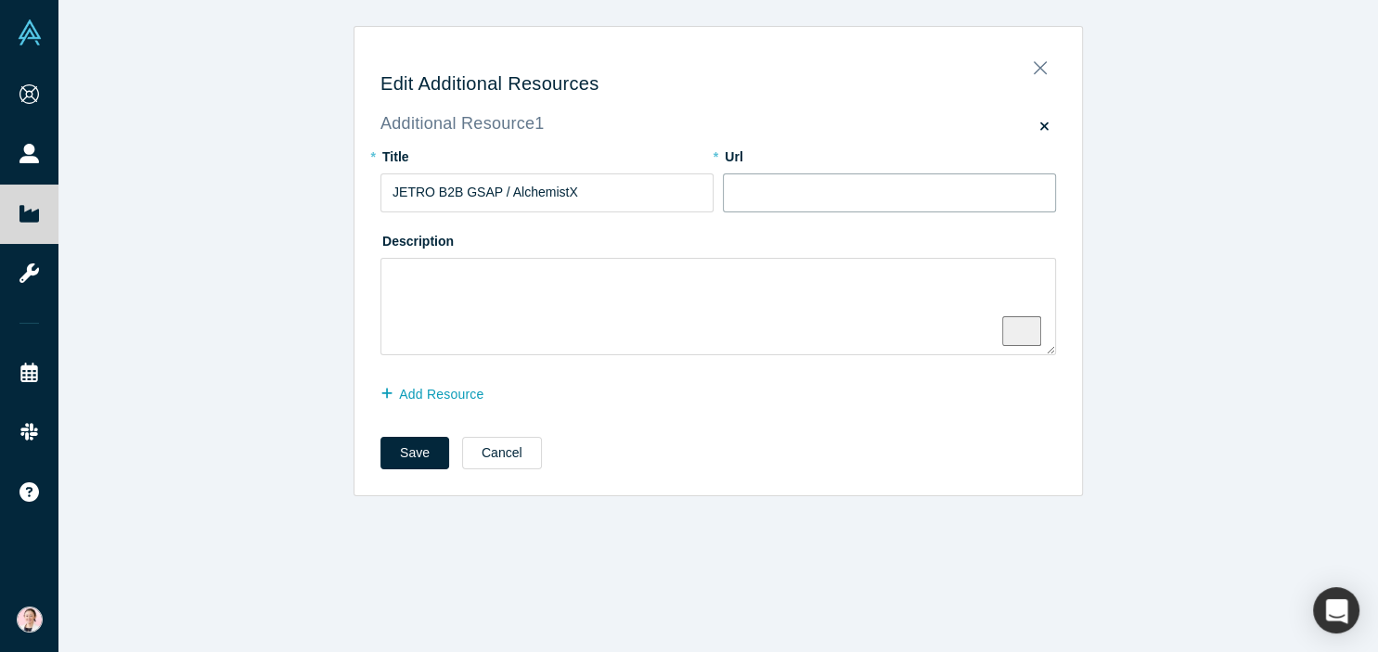
paste input "[URL][DOMAIN_NAME]"
type input "[URL][DOMAIN_NAME]"
click at [430, 270] on textarea "To enrich screen reader interactions, please activate Accessibility in Grammarl…" at bounding box center [719, 306] width 676 height 97
paste textarea "Selected for JETRO B2B Global Startup Acceleration Program in partnership with …"
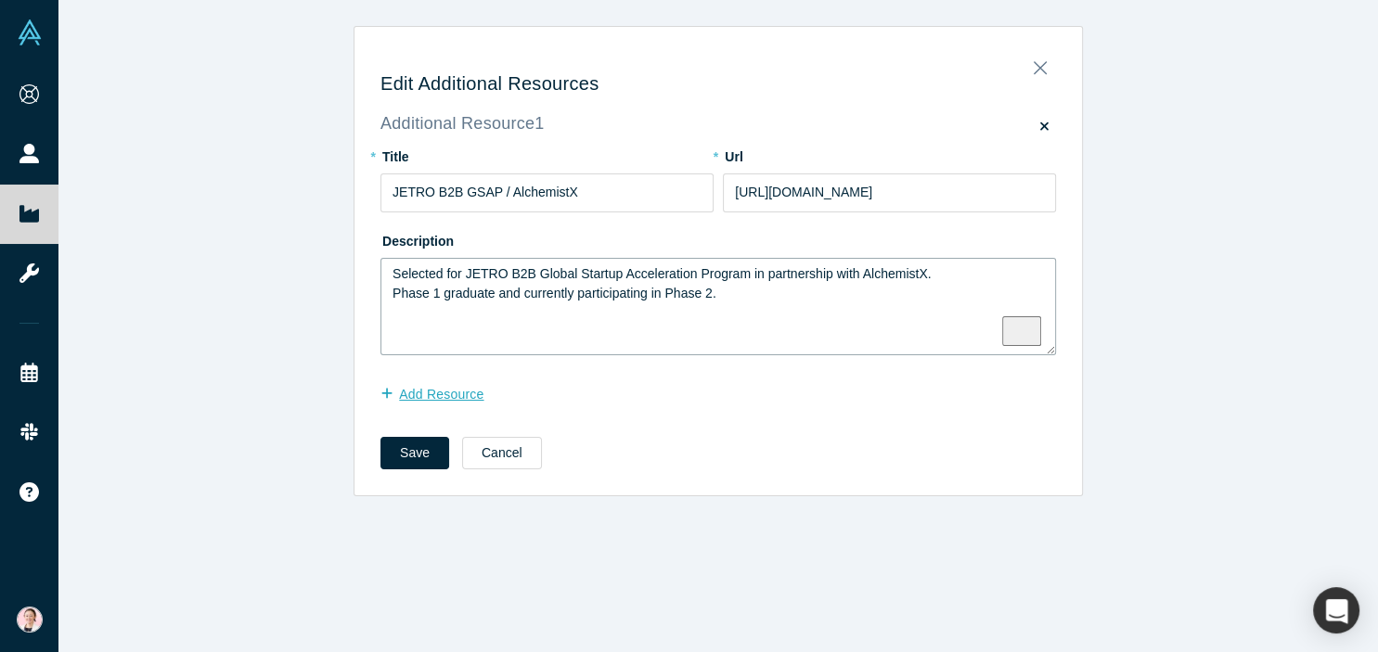
type textarea "Selected for JETRO B2B Global Startup Acceleration Program in partnership with …"
click at [455, 399] on button "Add Resource" at bounding box center [442, 395] width 123 height 32
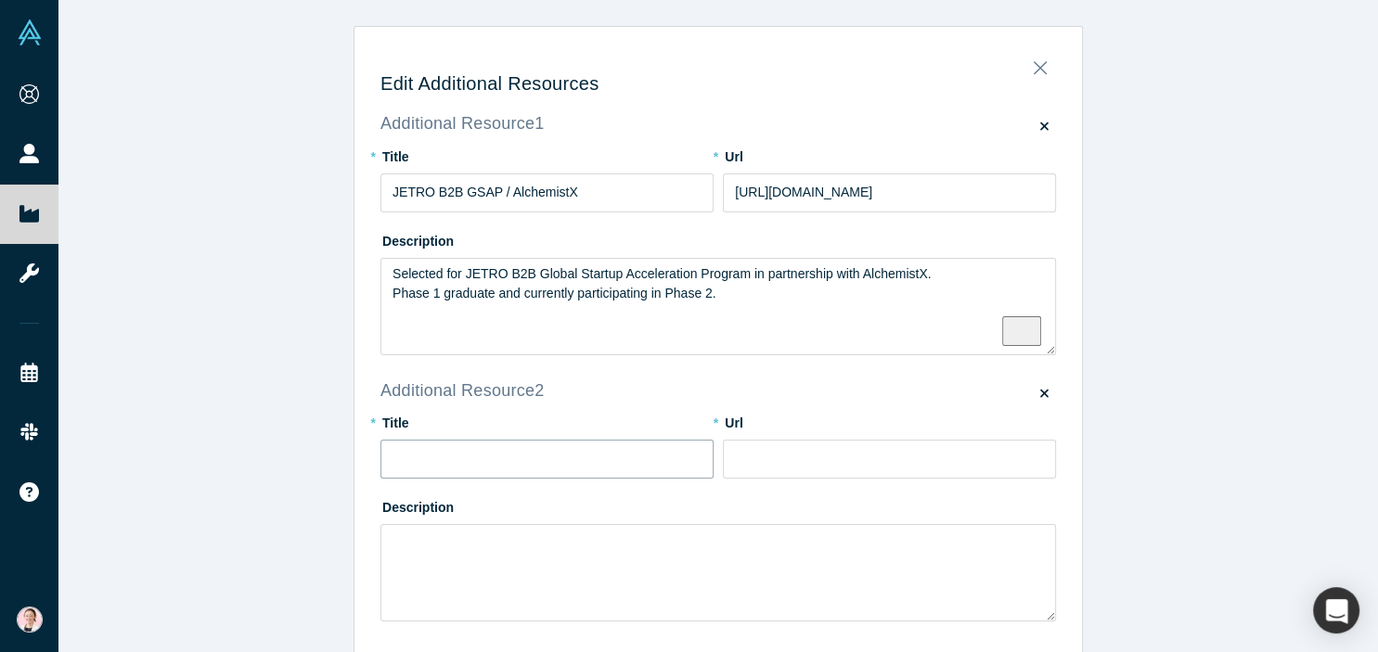
click at [428, 449] on input "text" at bounding box center [547, 459] width 333 height 39
paste input "Microsoft for Startups Founders Hub"
type input "Microsoft for Startups Founders Hub"
click at [768, 462] on input at bounding box center [889, 459] width 333 height 39
paste input "[URL][DOMAIN_NAME]"
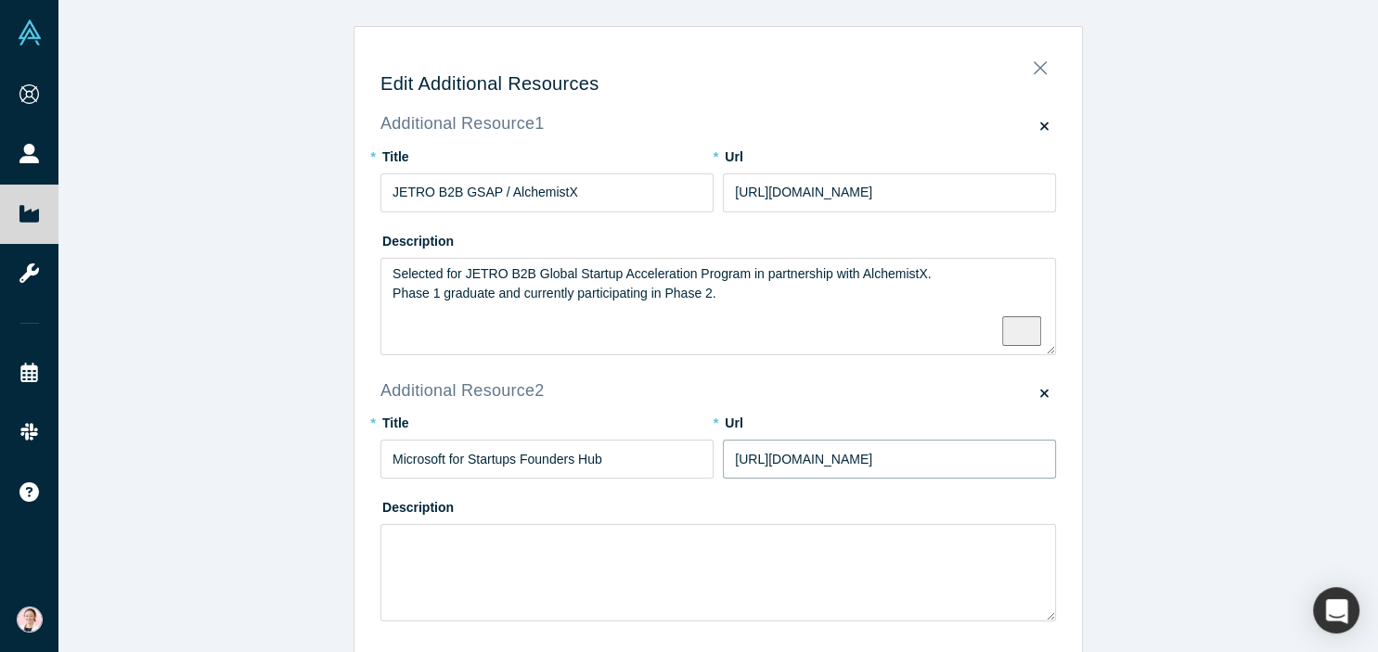
type input "[URL][DOMAIN_NAME]"
click at [433, 560] on textarea at bounding box center [719, 572] width 676 height 97
paste textarea "Member of Microsoft for Startups Founders Hub, receiving technical and business…"
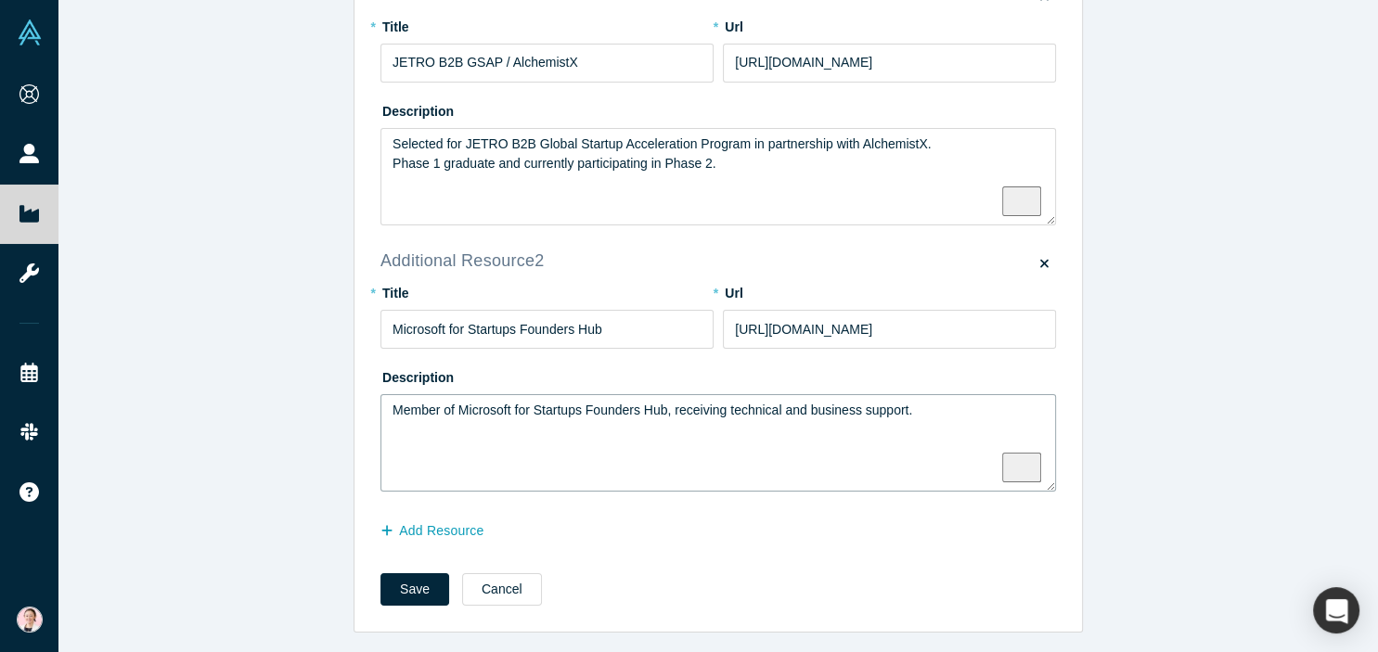
scroll to position [135, 0]
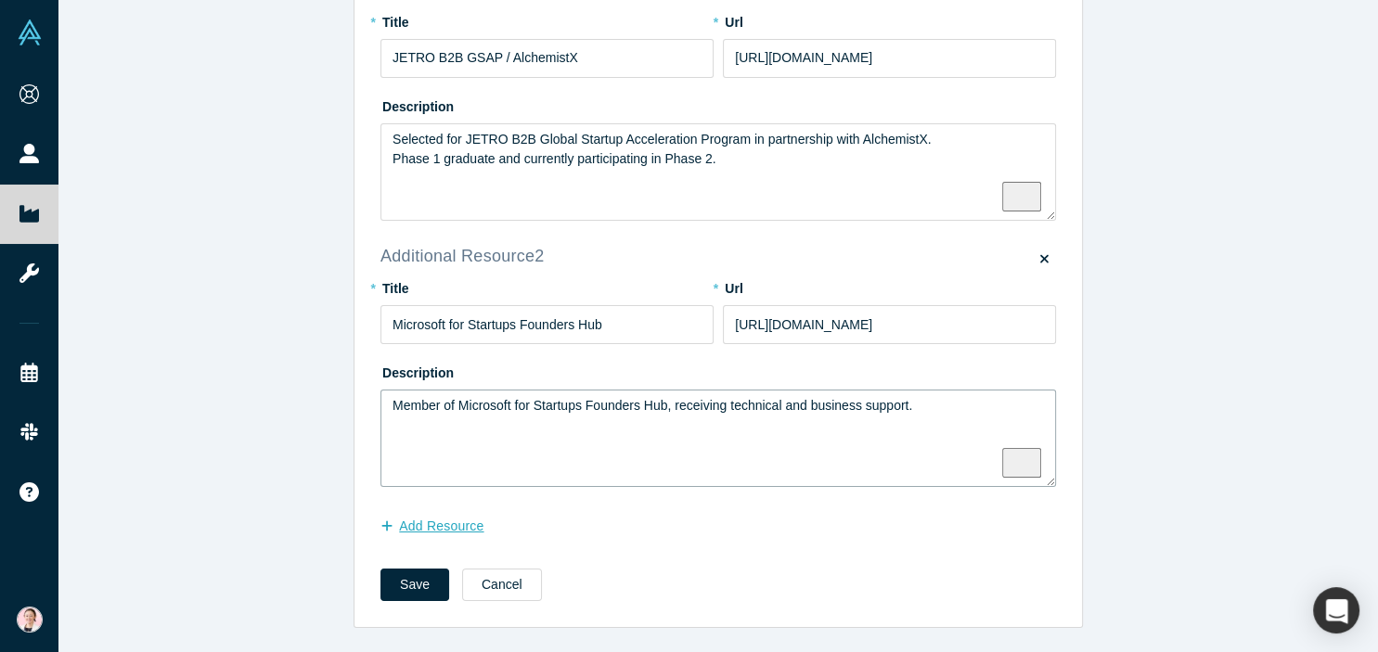
type textarea "Member of Microsoft for Startups Founders Hub, receiving technical and business…"
click at [429, 527] on button "Add Resource" at bounding box center [442, 526] width 123 height 32
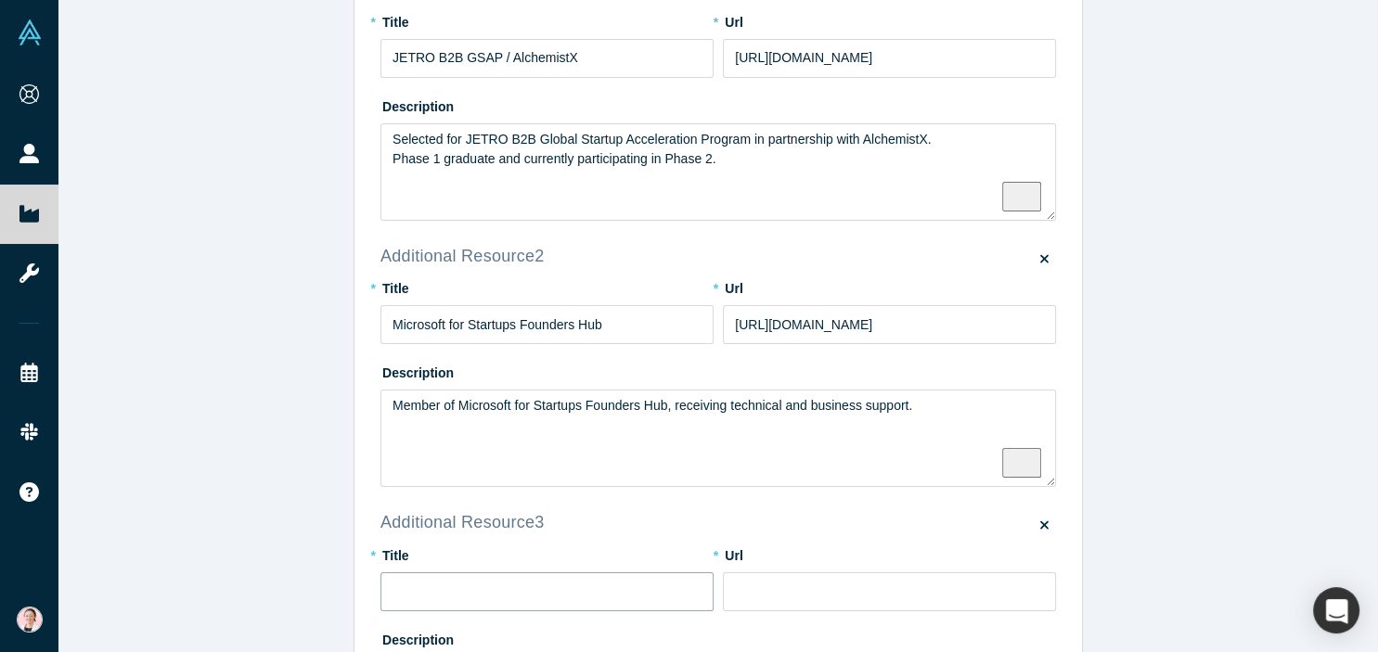
click at [452, 582] on input "text" at bounding box center [547, 592] width 333 height 39
paste input "Google for Startups"
type input "Google for Startups"
click at [777, 594] on input at bounding box center [889, 592] width 333 height 39
paste input "[URL][DOMAIN_NAME]"
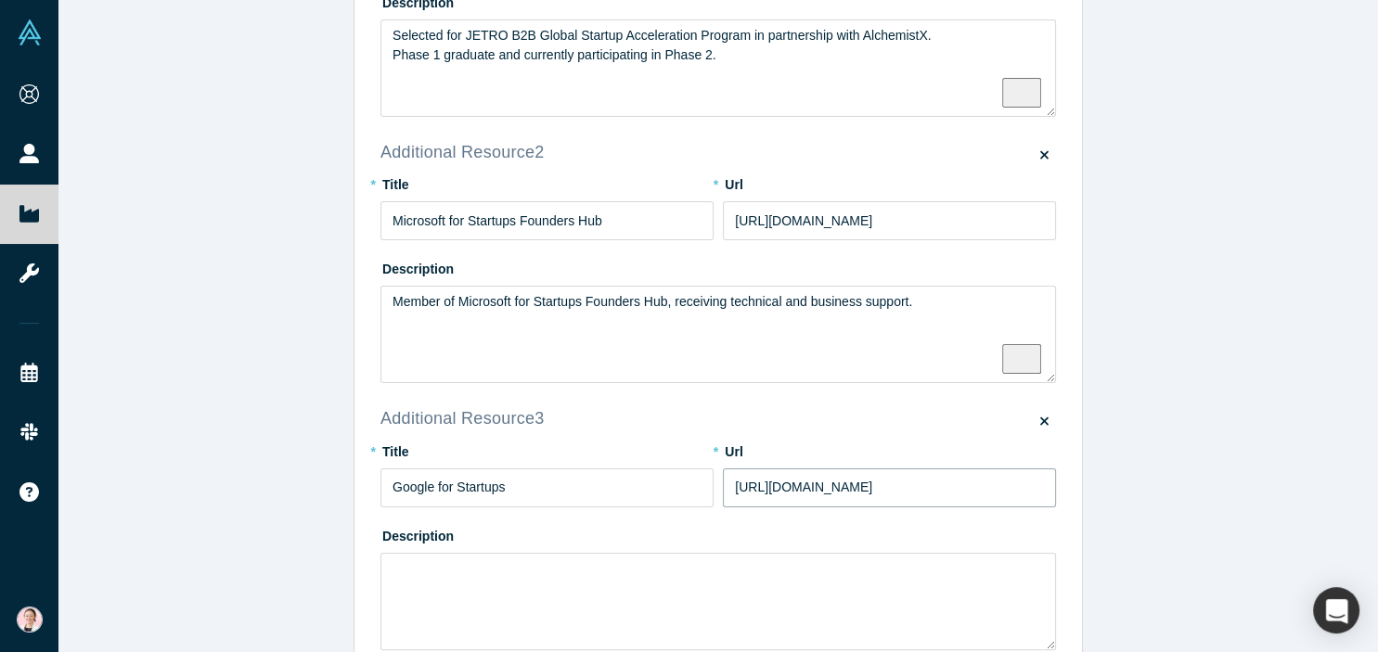
scroll to position [340, 0]
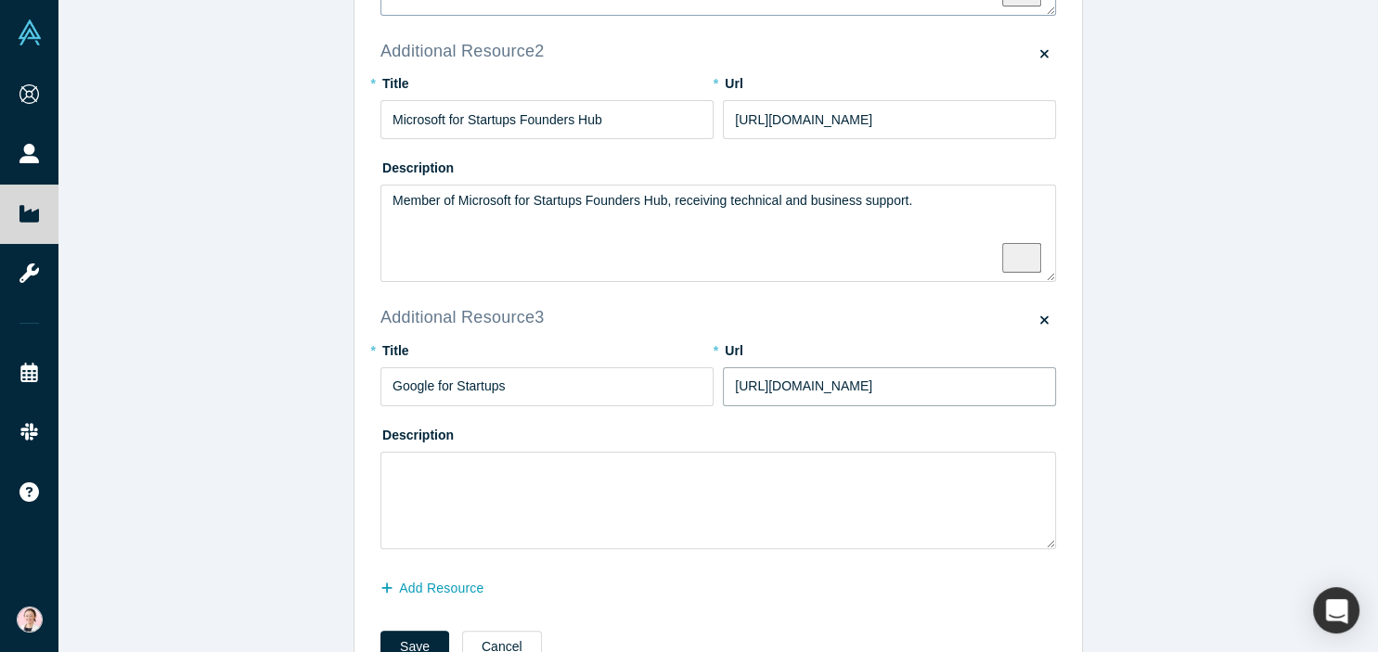
type input "[URL][DOMAIN_NAME]"
drag, startPoint x: 580, startPoint y: 392, endPoint x: 269, endPoint y: 394, distance: 310.9
click at [381, 394] on input "Google for Startups" at bounding box center [547, 387] width 333 height 39
paste input "(Cloud Program)"
type input "Google for Startups (Cloud Program)"
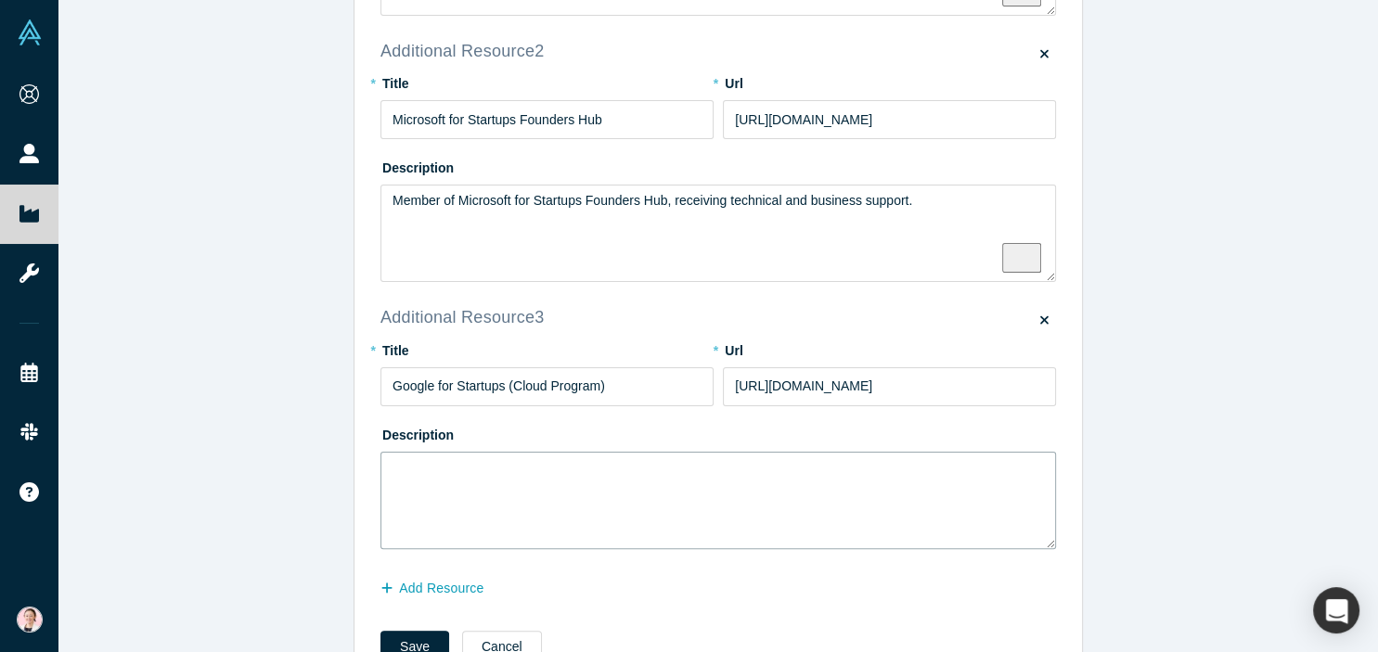
click at [455, 497] on textarea at bounding box center [719, 500] width 676 height 97
paste textarea "Received Google Cloud credits and technical support through the Google for Star…"
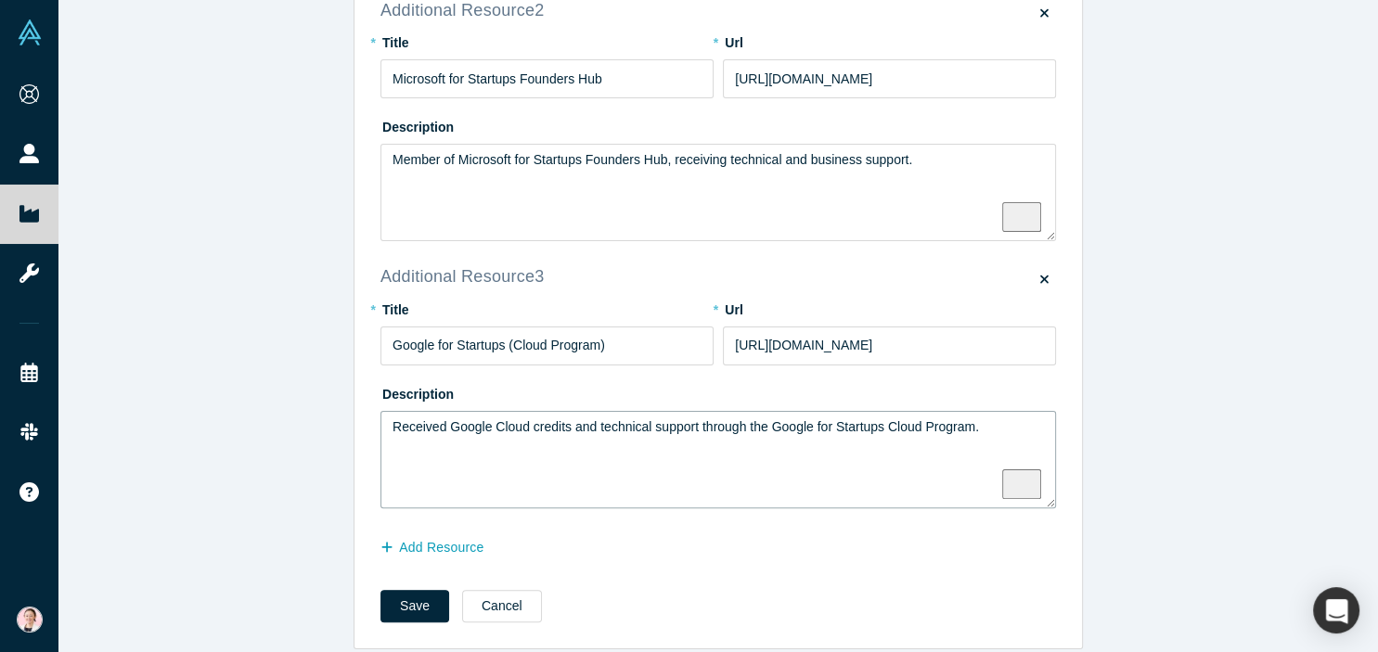
scroll to position [402, 0]
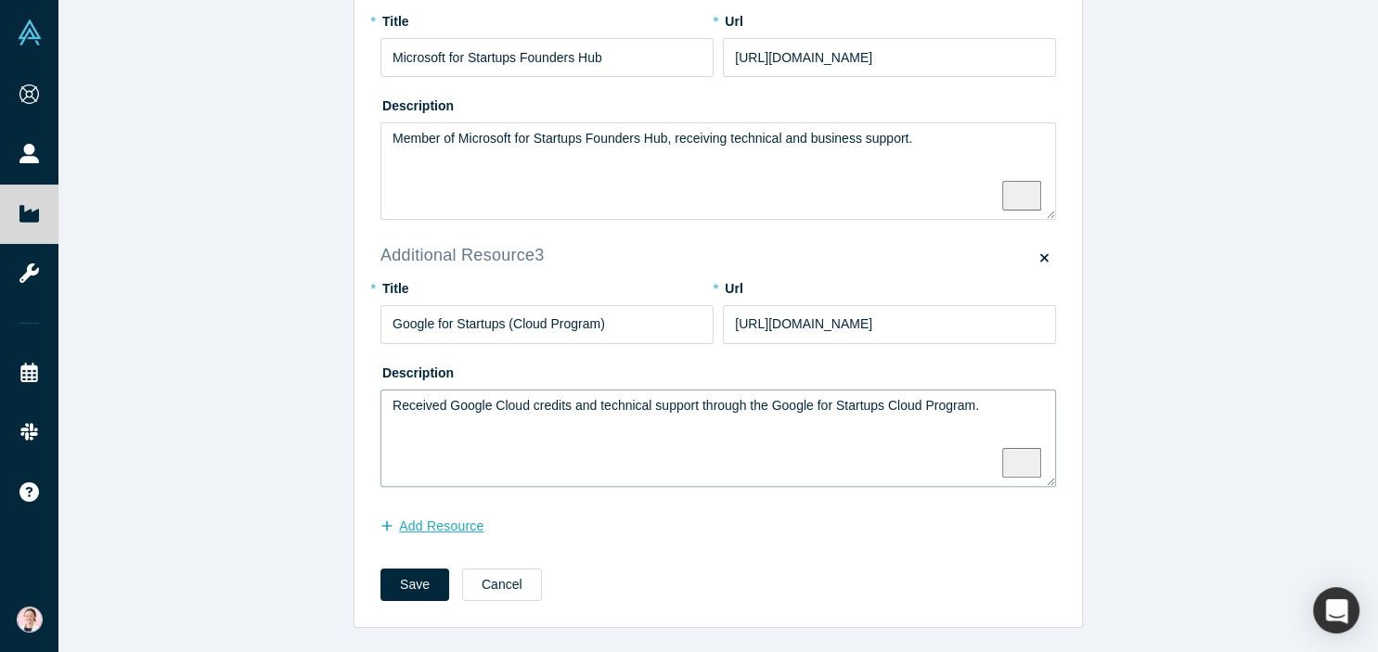
type textarea "Received Google Cloud credits and technical support through the Google for Star…"
click at [464, 536] on button "Add Resource" at bounding box center [442, 526] width 123 height 32
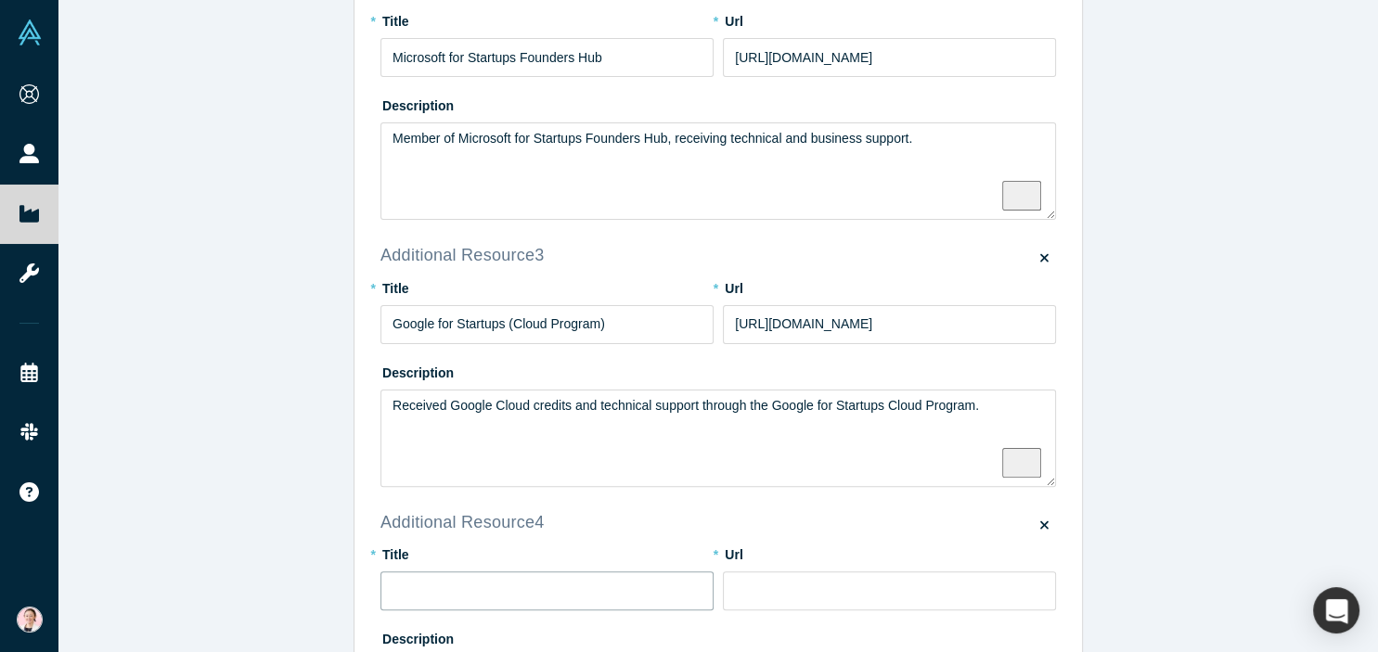
click at [430, 588] on input "text" at bounding box center [547, 591] width 333 height 39
paste input "NEXs [GEOGRAPHIC_DATA] (Tokyo Metropolitan Government Startup Network)"
type input "NEXs [GEOGRAPHIC_DATA] (Tokyo Metropolitan Government Startup Network)"
click at [781, 598] on input at bounding box center [889, 591] width 333 height 39
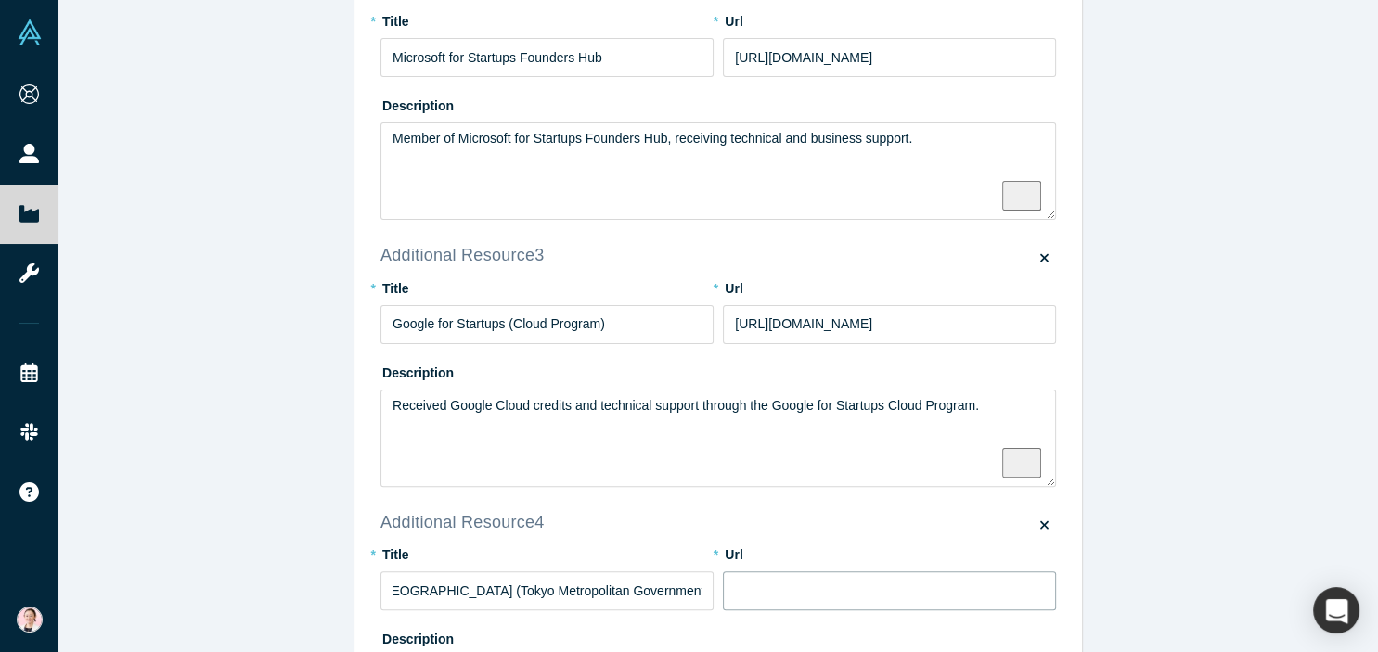
paste input "[URL][DOMAIN_NAME]"
type input "[URL][DOMAIN_NAME]"
click at [419, 421] on textarea "Received Google Cloud credits and technical support through the Google for Star…" at bounding box center [719, 438] width 676 height 97
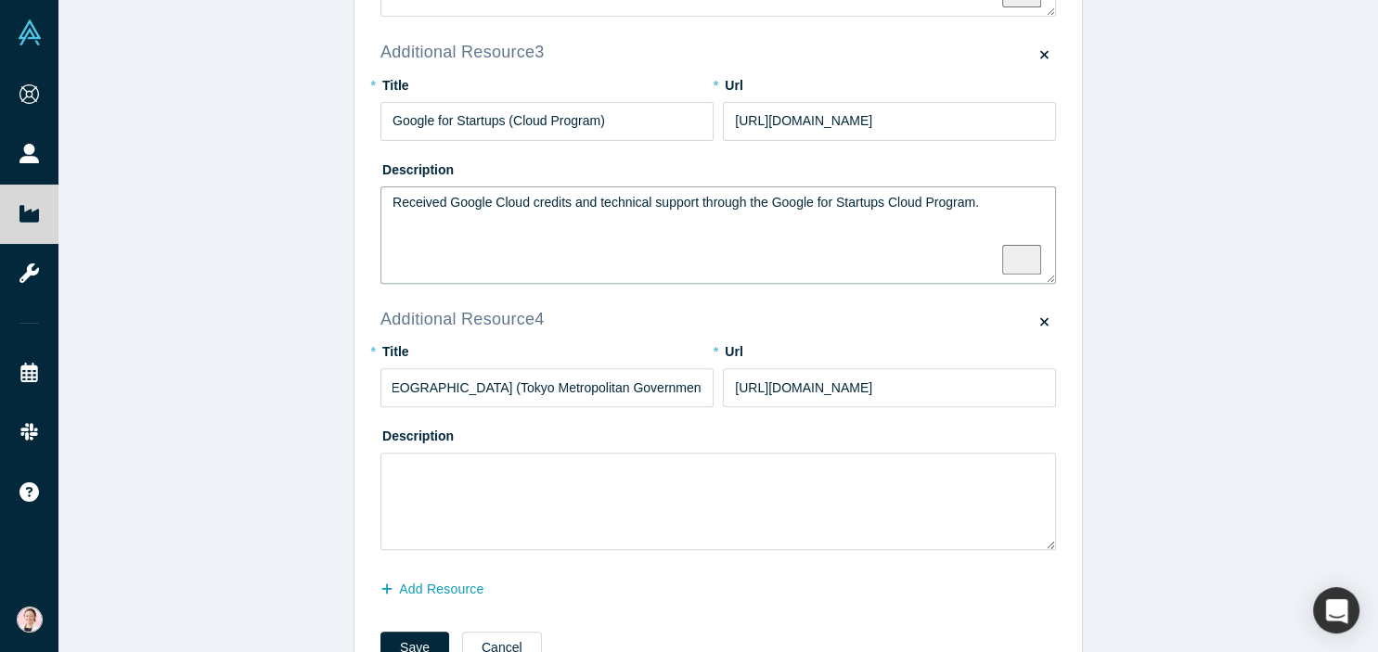
scroll to position [607, 0]
click at [445, 480] on textarea "To enrich screen reader interactions, please activate Accessibility in Grammarl…" at bounding box center [719, 499] width 676 height 97
paste textarea "Startup member of NEXs Tokyo, a metropolitan government-backed platform for glo…"
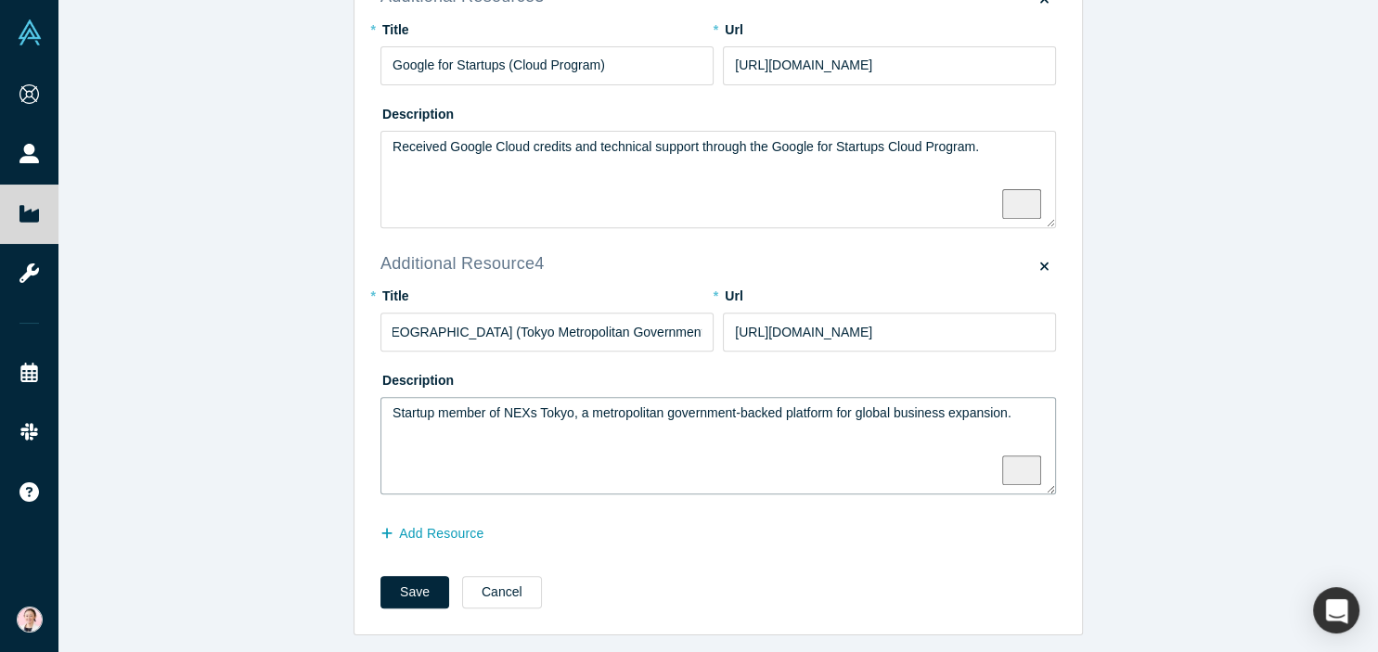
scroll to position [668, 0]
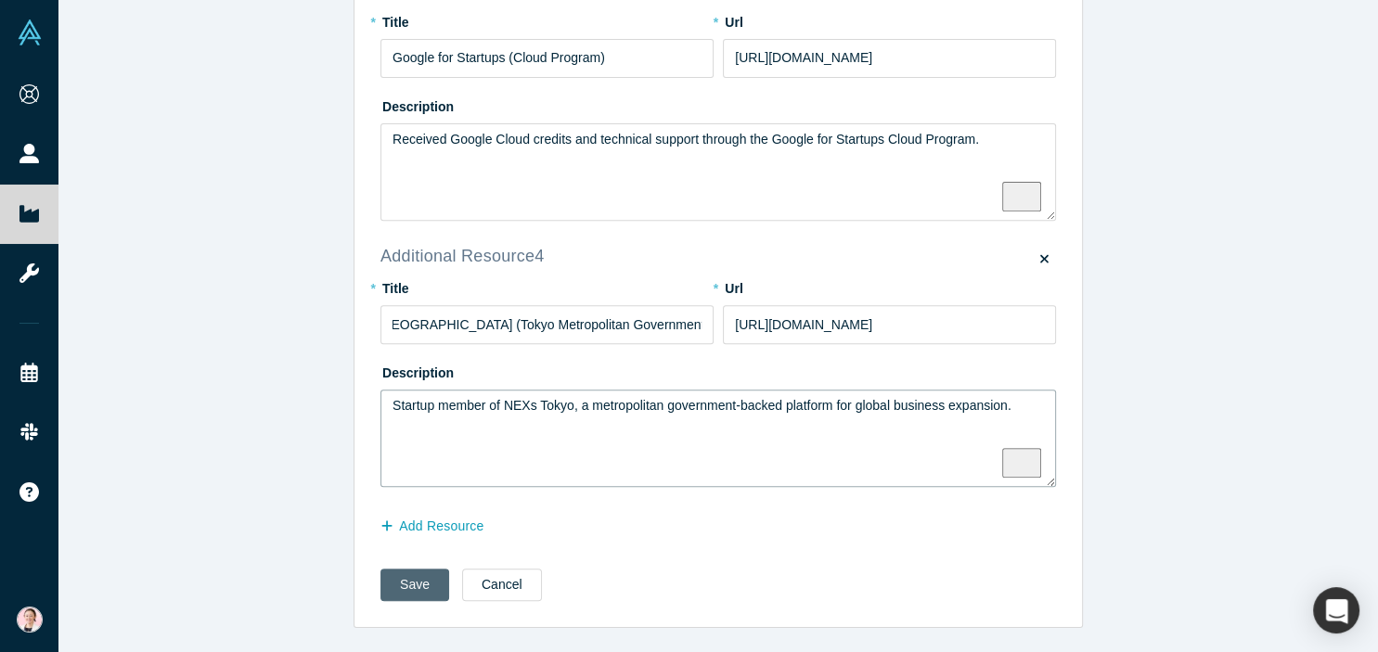
type textarea "Startup member of NEXs Tokyo, a metropolitan government-backed platform for glo…"
click at [414, 591] on button "Save" at bounding box center [415, 585] width 69 height 32
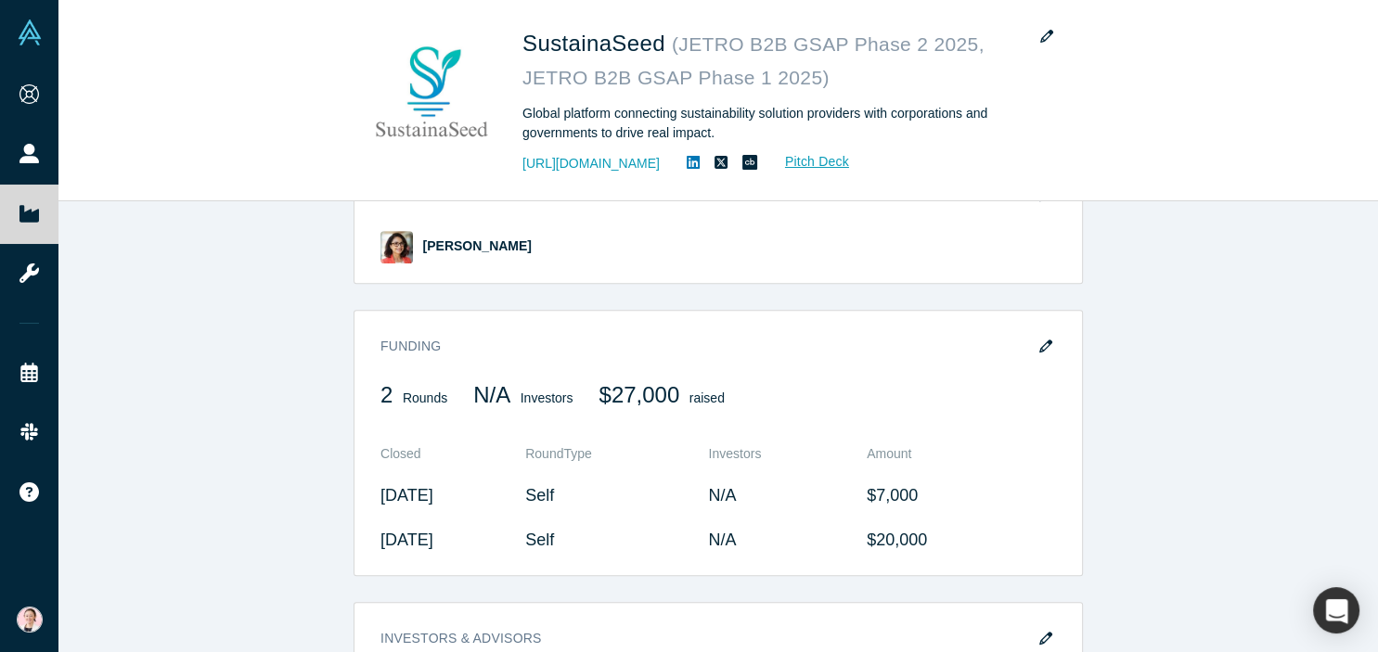
scroll to position [1332, 0]
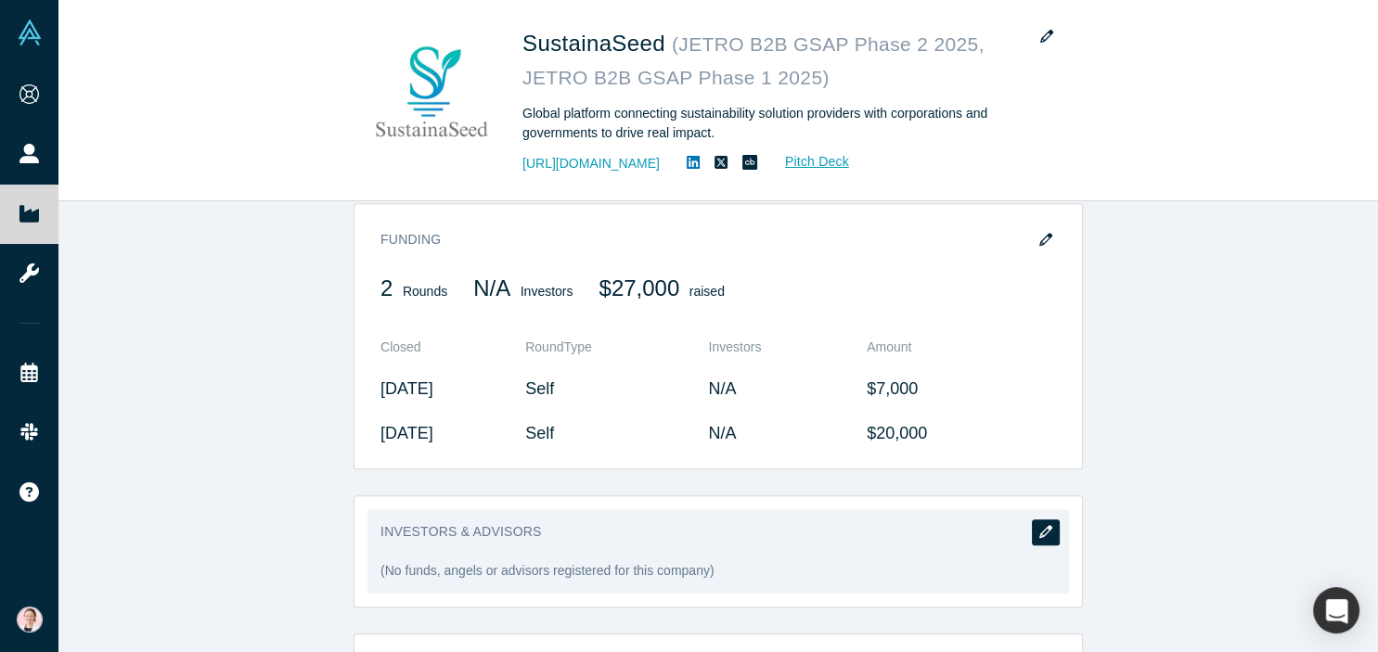
click at [1049, 525] on icon "button" at bounding box center [1045, 531] width 13 height 13
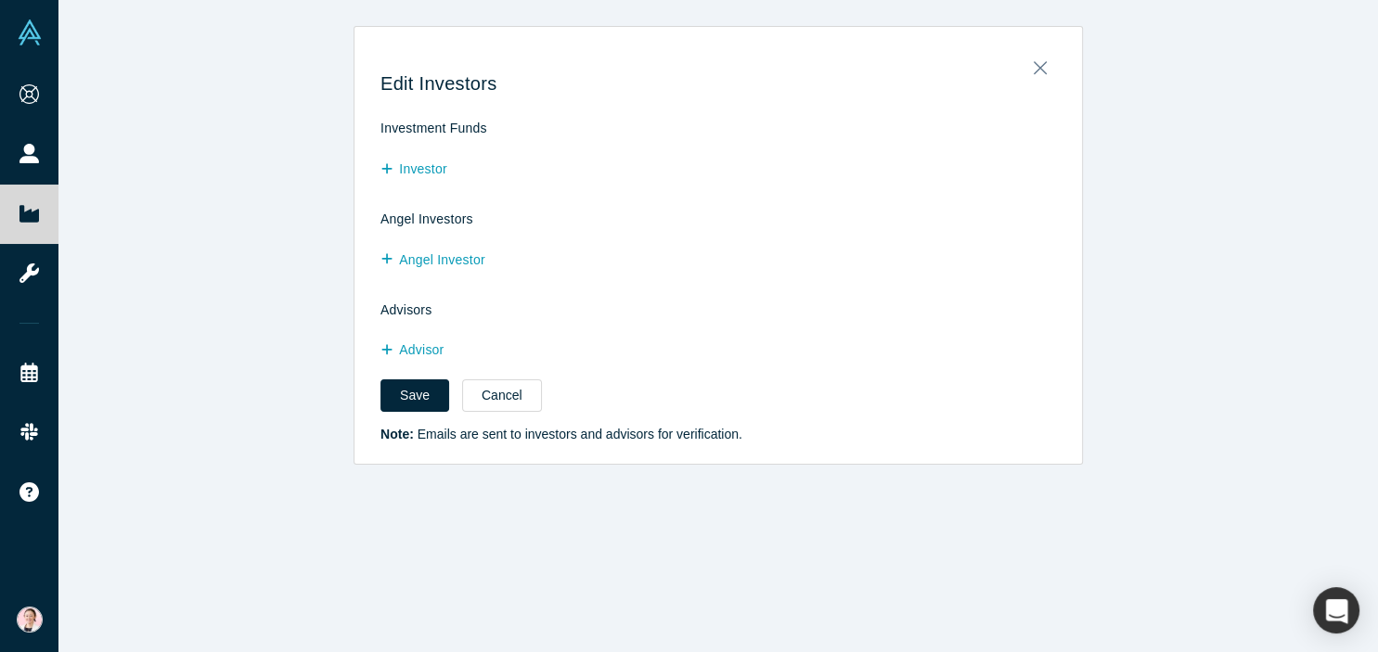
scroll to position [0, 0]
click at [411, 354] on button "Advisor" at bounding box center [422, 350] width 83 height 32
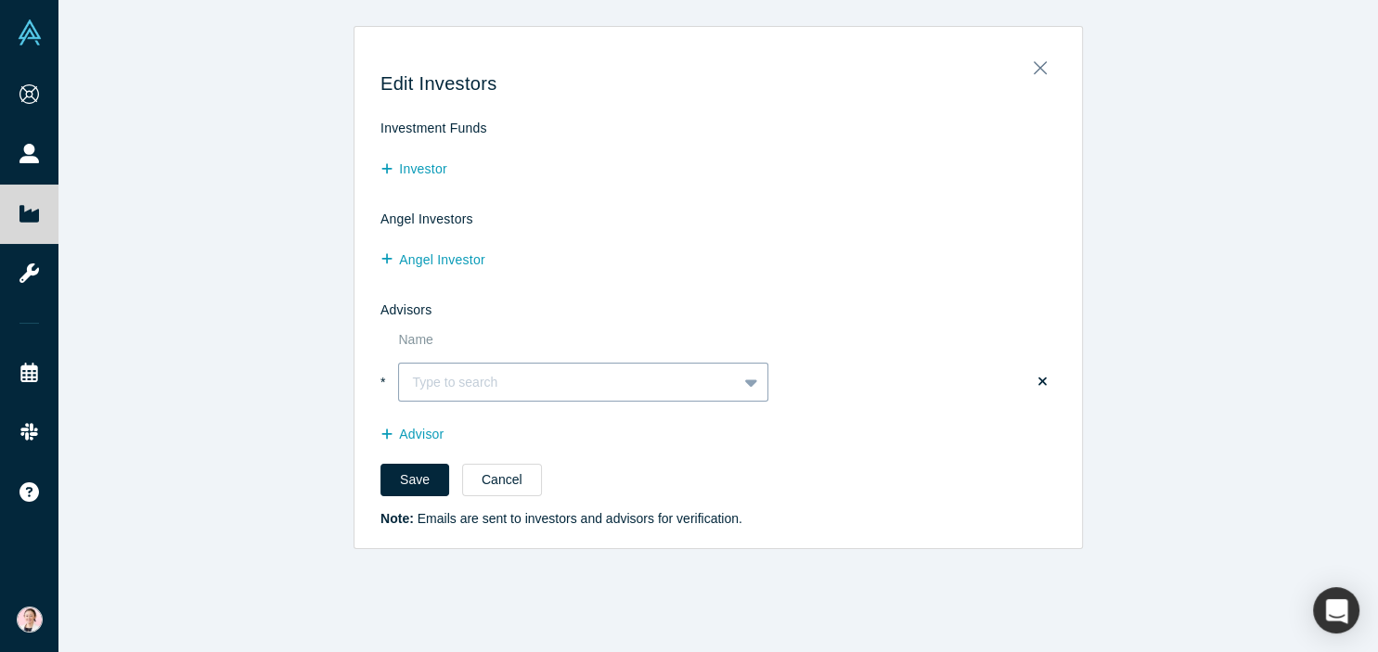
click at [425, 381] on div at bounding box center [568, 382] width 312 height 20
type input "C"
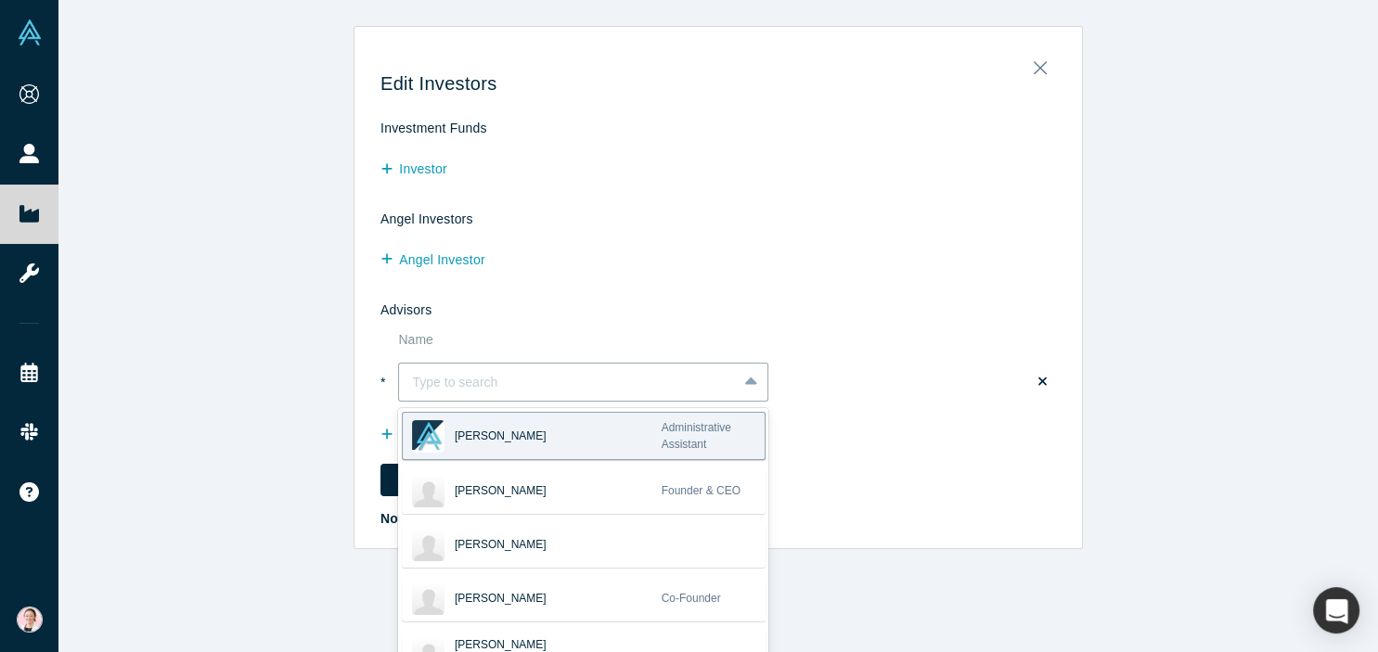
click at [1252, 299] on div "Edit Investors Investment Funds Investor Angel Investors Angel Investor Advisor…" at bounding box center [718, 326] width 1320 height 652
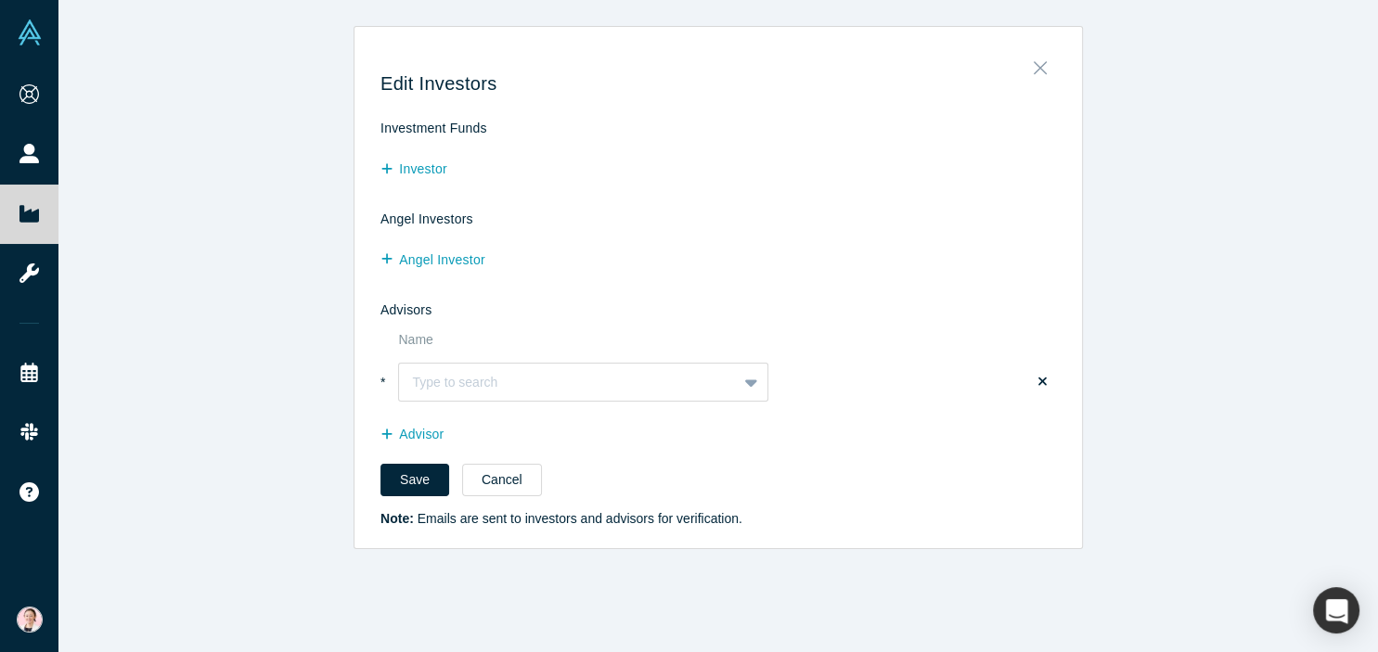
click at [1039, 70] on icon "Close" at bounding box center [1040, 68] width 13 height 20
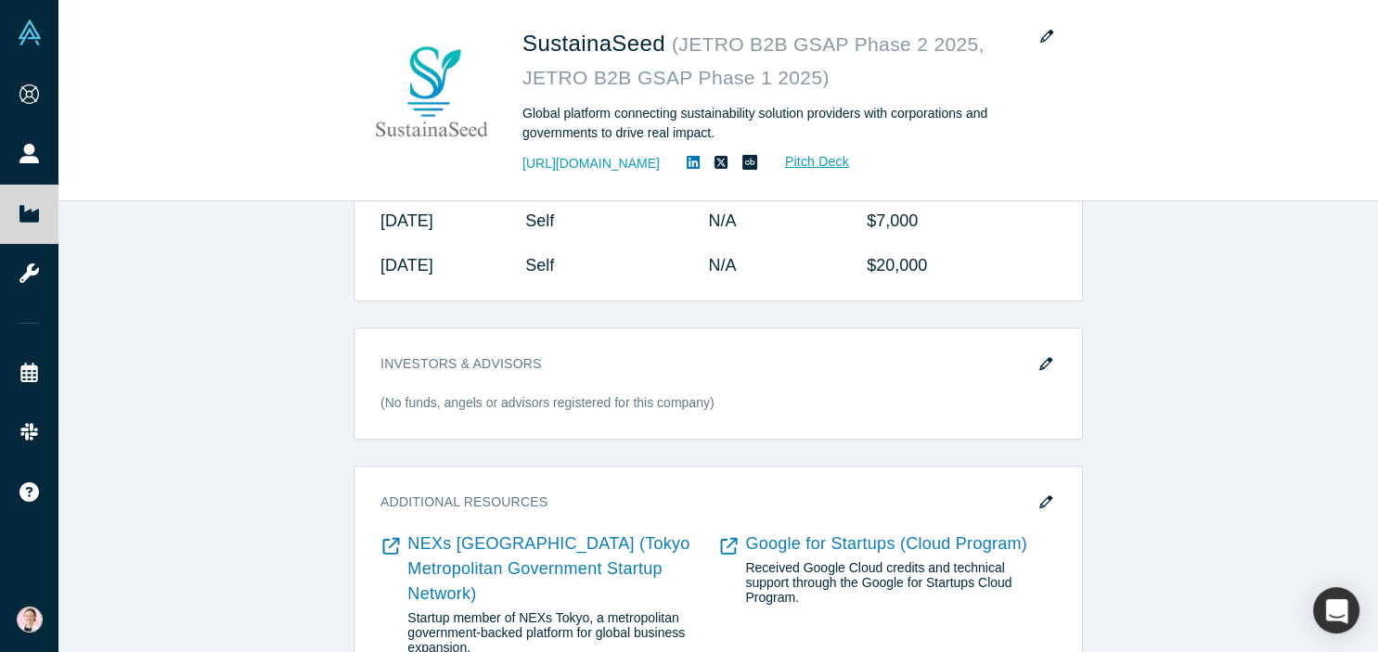
scroll to position [1504, 0]
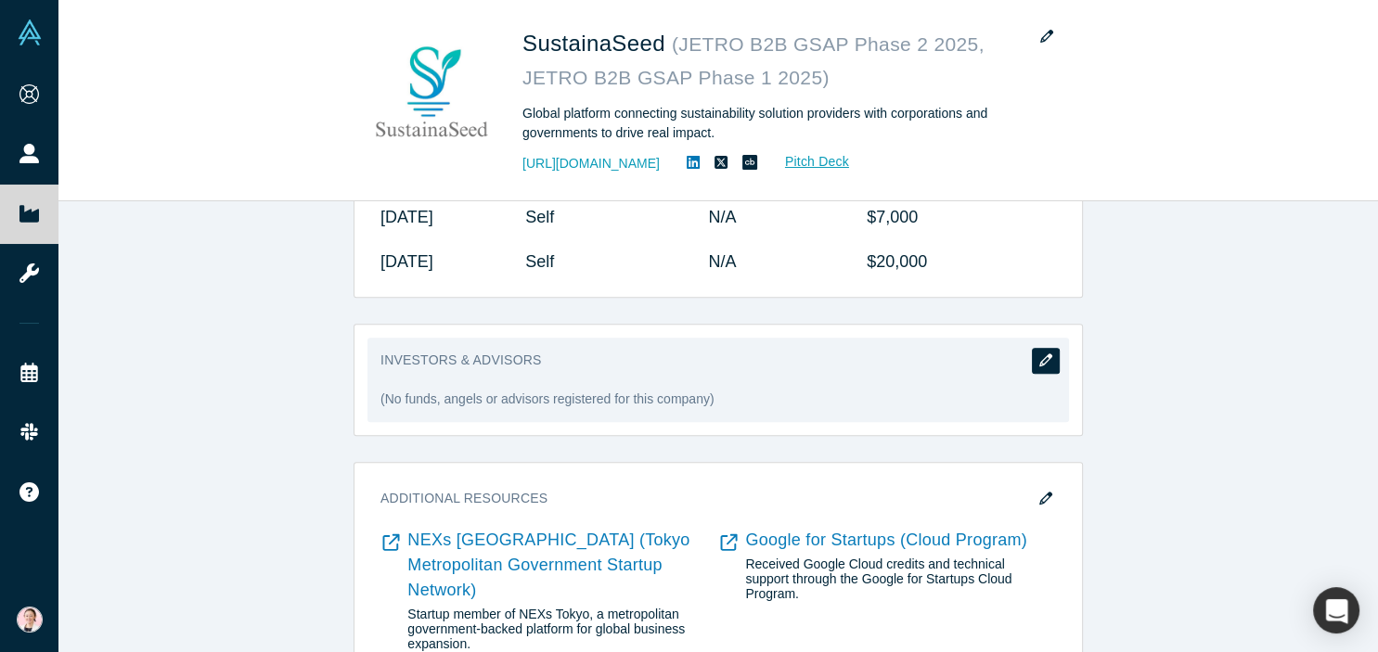
click at [1054, 348] on button "button" at bounding box center [1046, 361] width 28 height 26
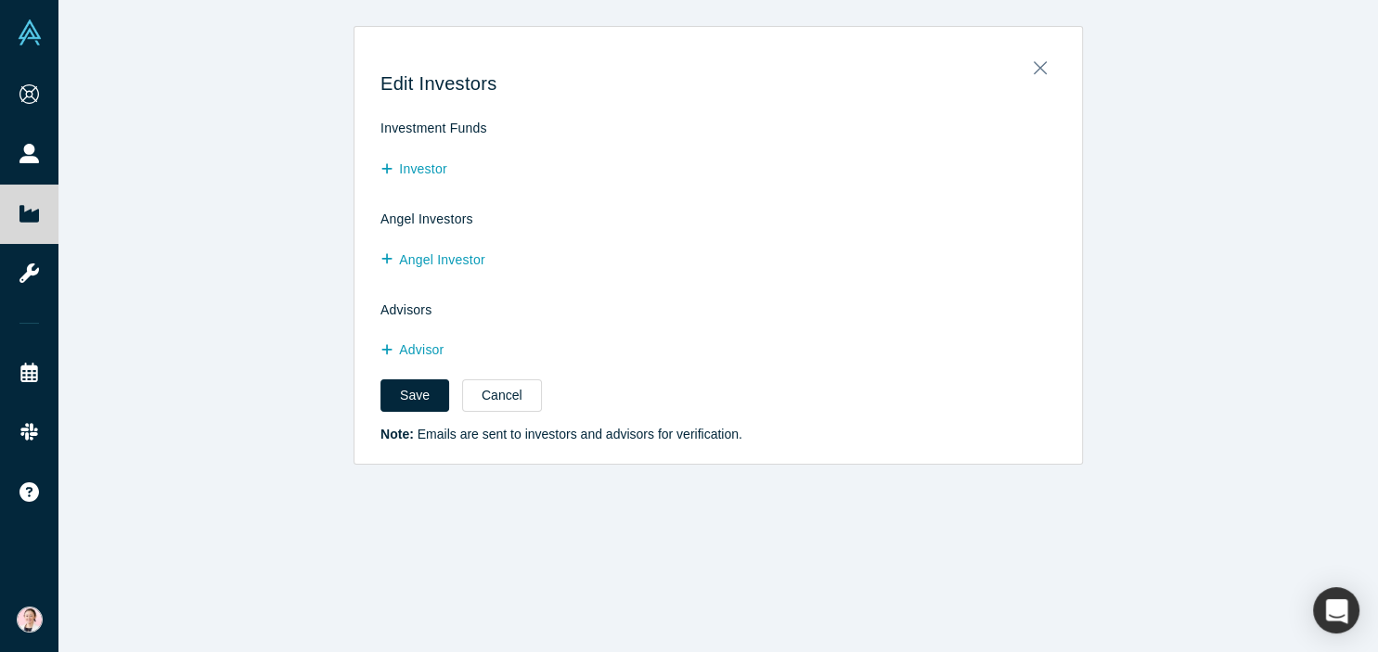
scroll to position [0, 0]
click at [1039, 75] on icon "Close" at bounding box center [1040, 68] width 13 height 20
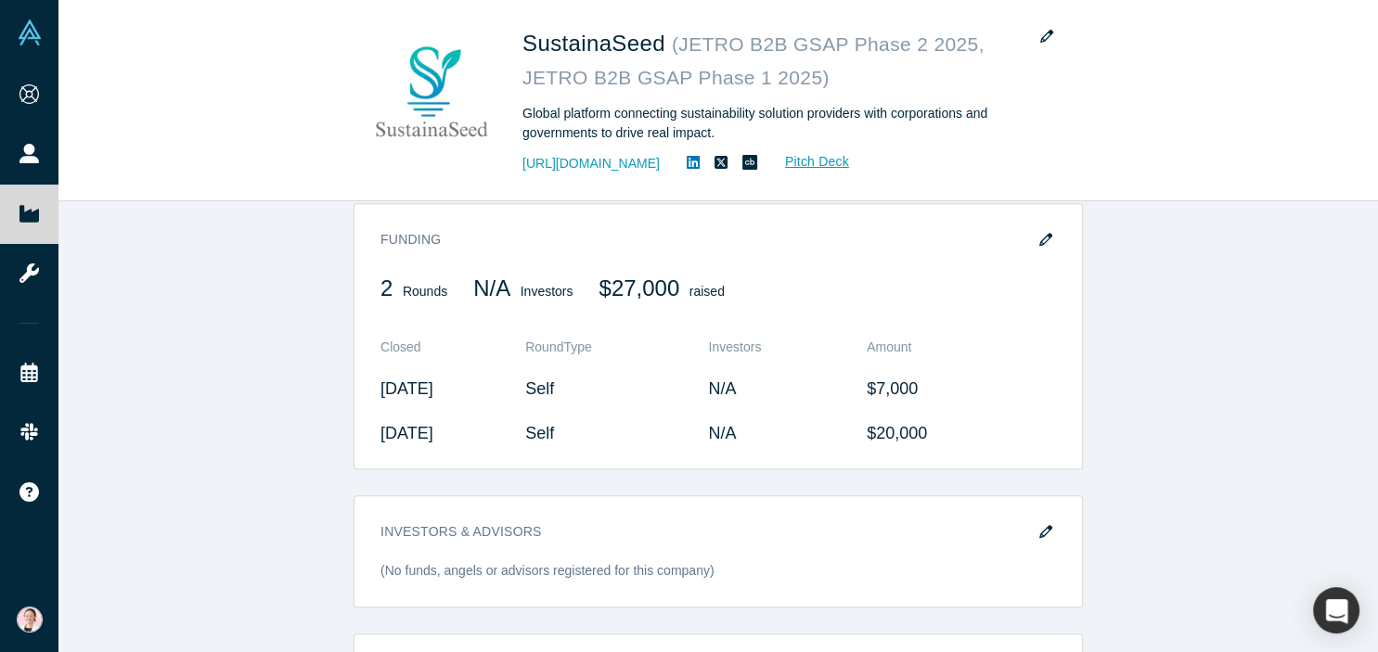
scroll to position [1606, 0]
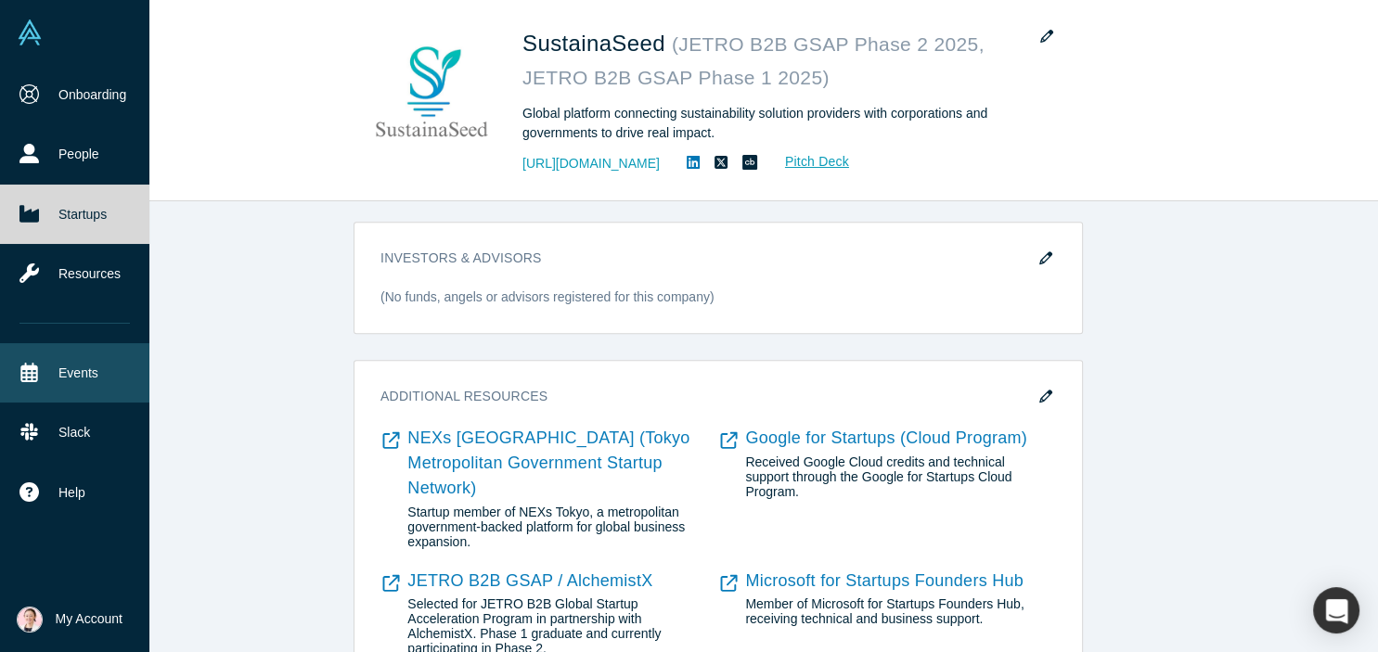
click at [75, 367] on link "Events" at bounding box center [74, 372] width 149 height 59
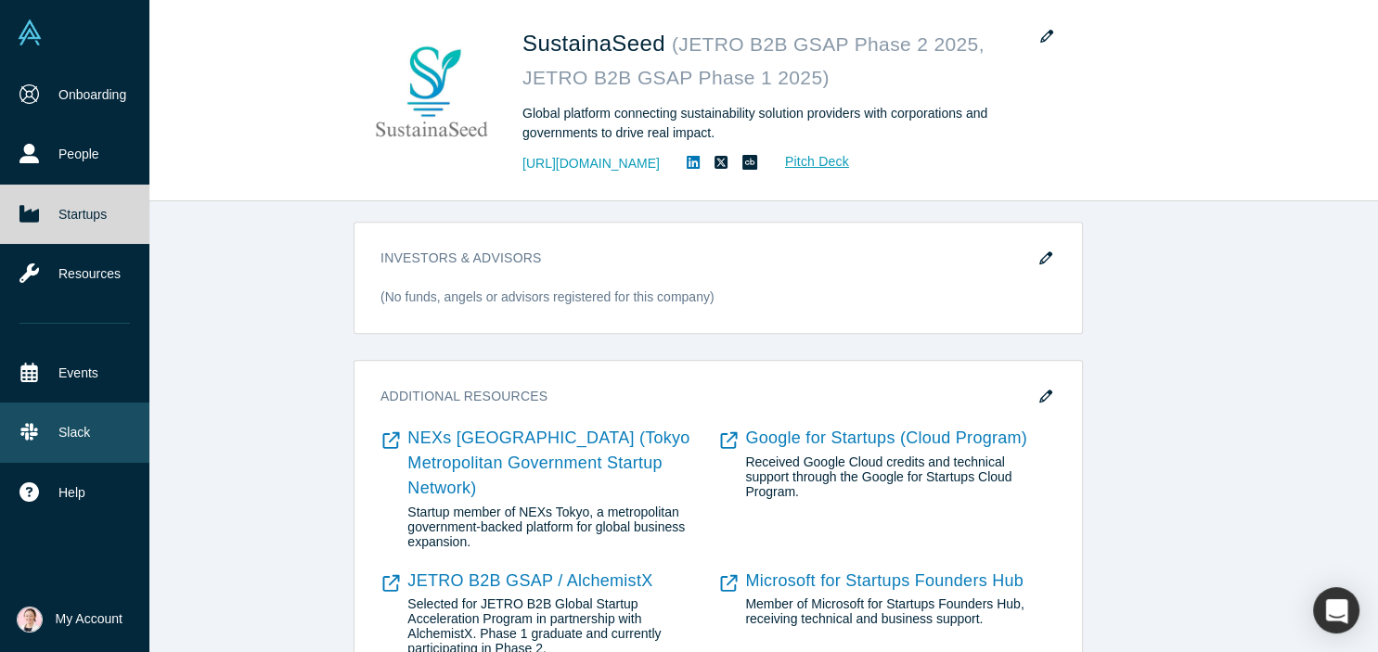
click at [64, 425] on link "Slack" at bounding box center [74, 432] width 149 height 59
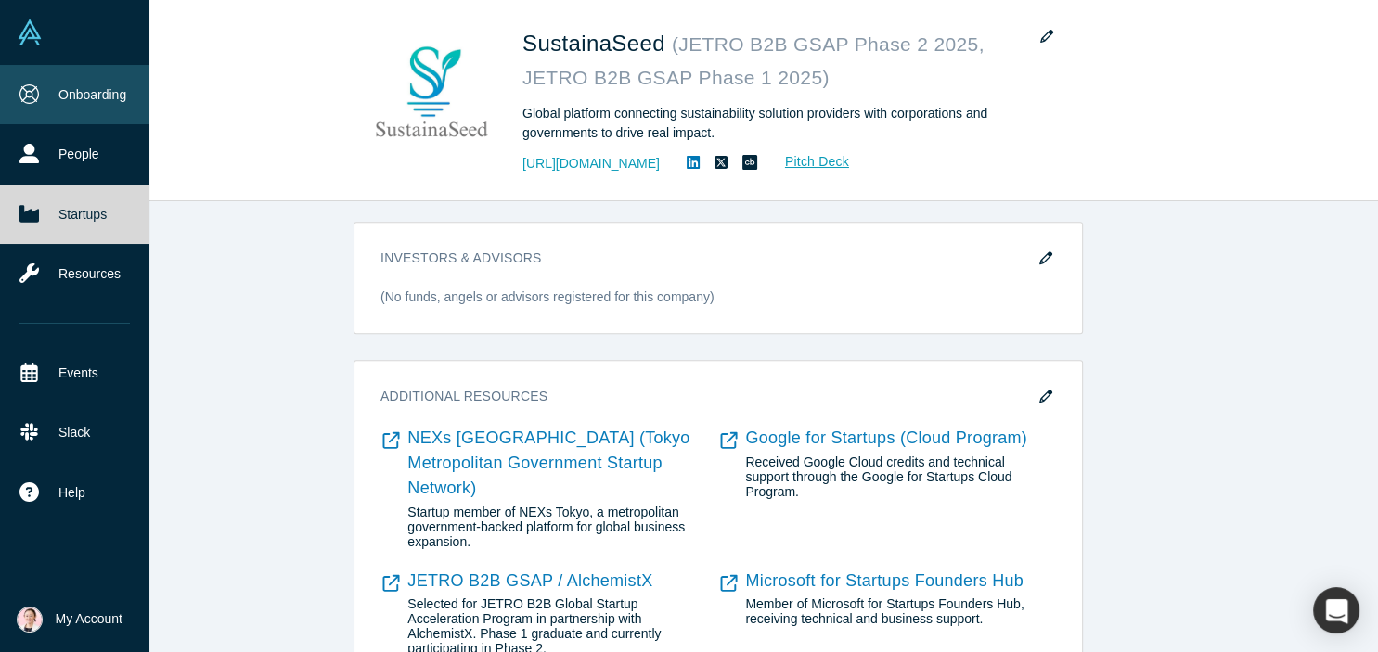
click at [51, 98] on link "Onboarding" at bounding box center [74, 94] width 149 height 59
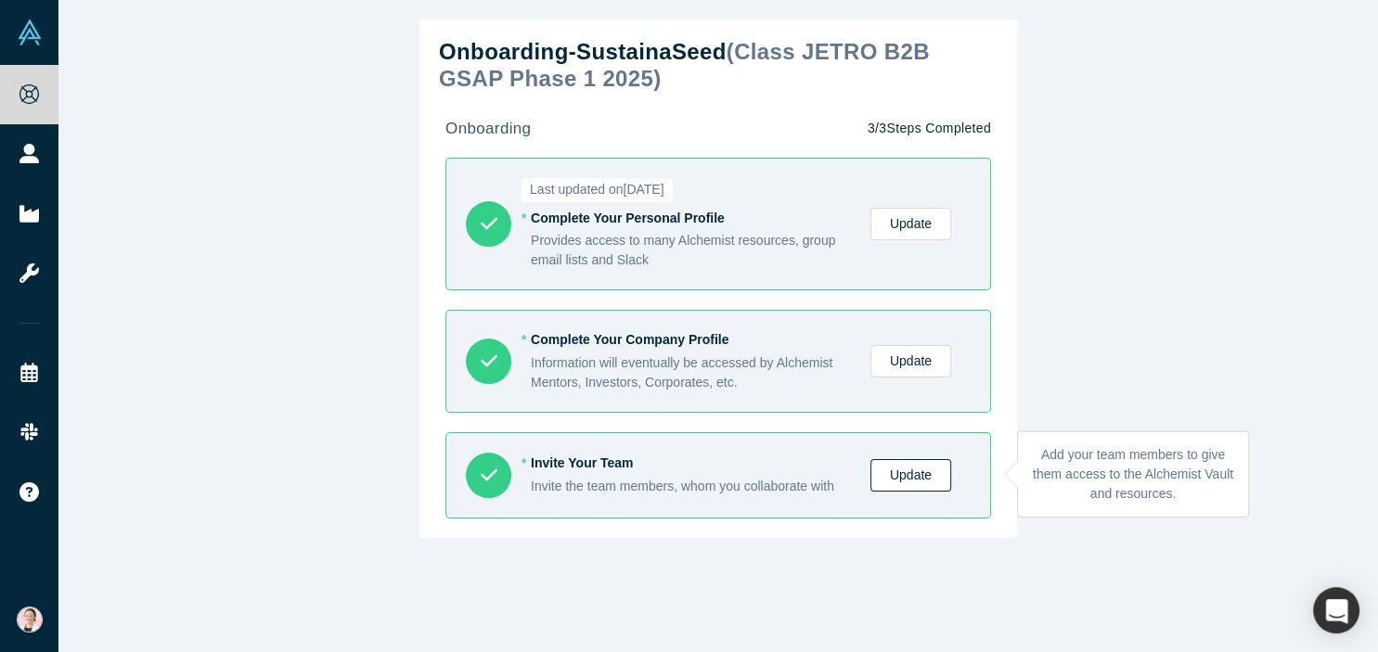
click at [911, 481] on link "Update" at bounding box center [911, 475] width 81 height 32
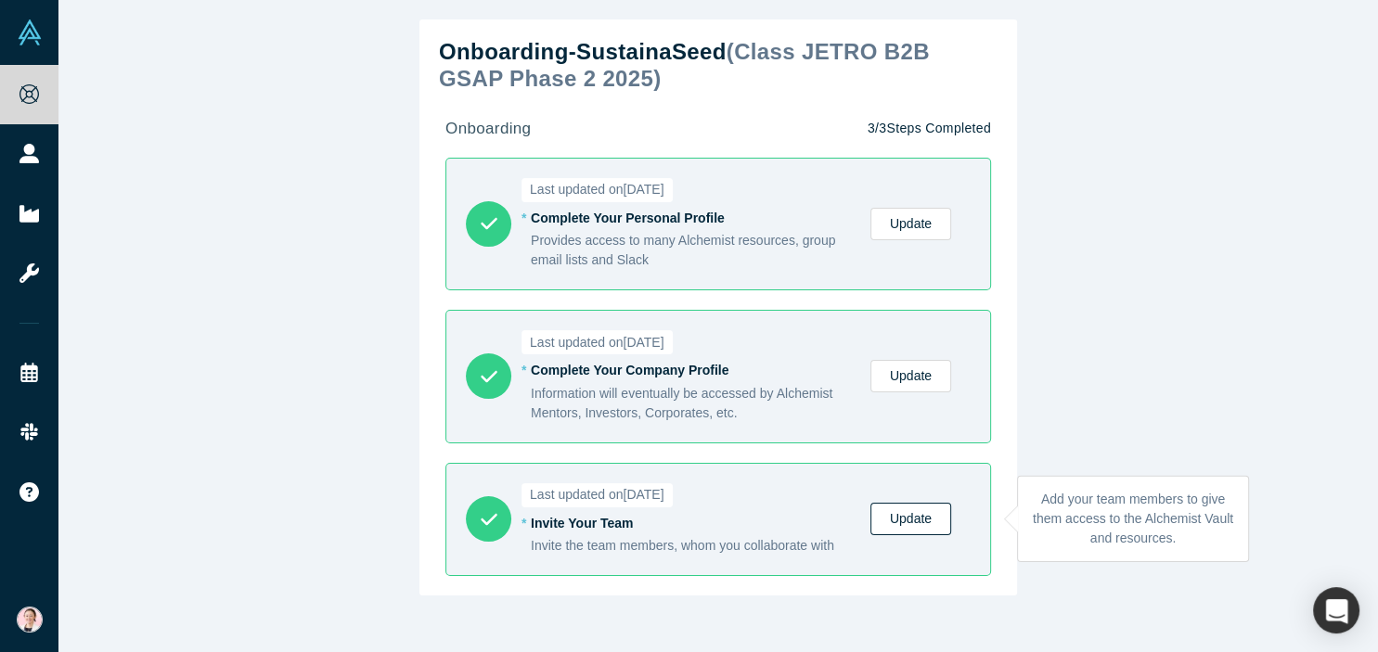
click at [912, 510] on link "Update" at bounding box center [911, 519] width 81 height 32
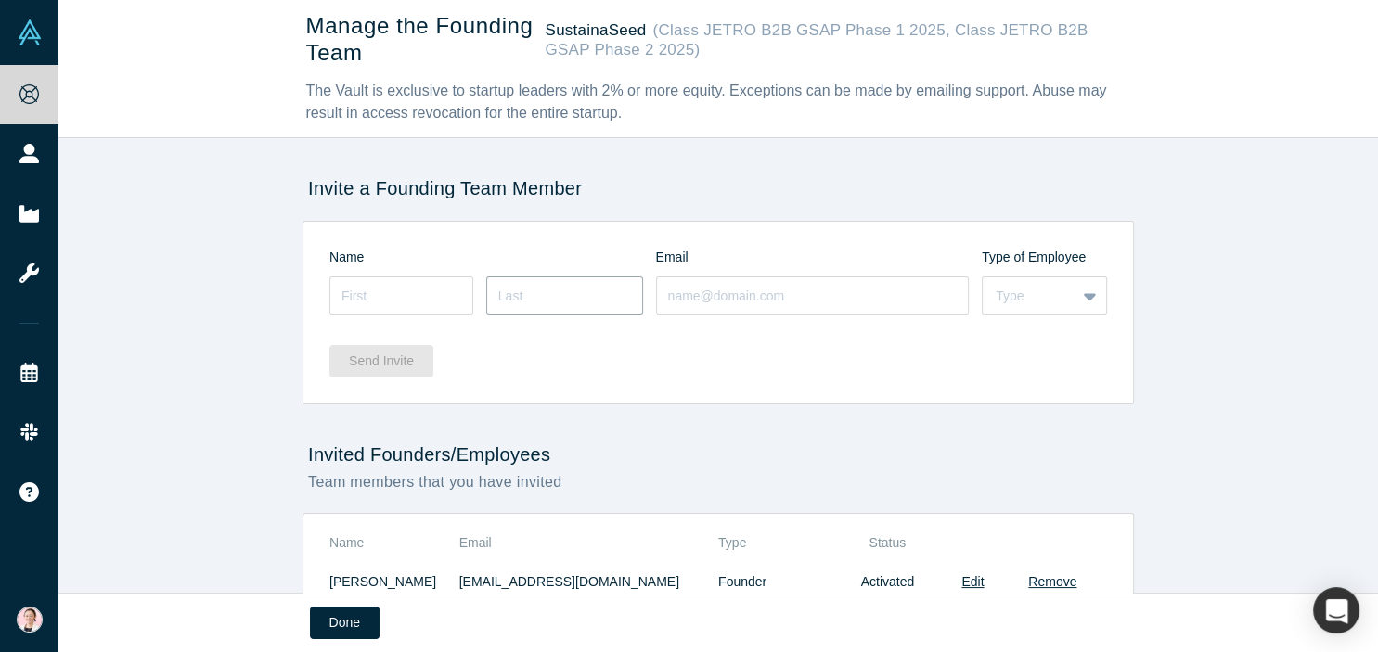
click at [585, 303] on input at bounding box center [564, 296] width 157 height 39
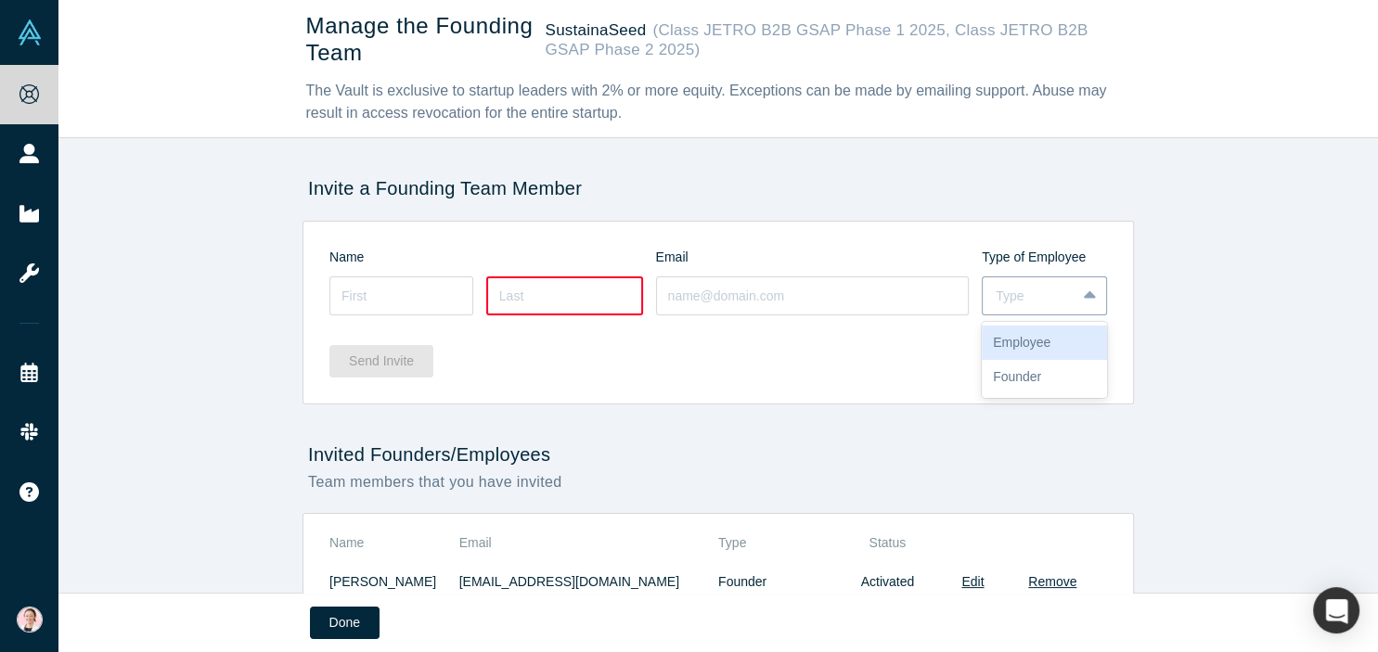
click at [1066, 294] on div "Type" at bounding box center [1029, 296] width 93 height 23
click at [1197, 303] on div "Manage the Founding Team SustainaSeed (Class JETRO B2B GSAP Phase 1 2025, Class…" at bounding box center [718, 296] width 1320 height 593
